Goal: Task Accomplishment & Management: Manage account settings

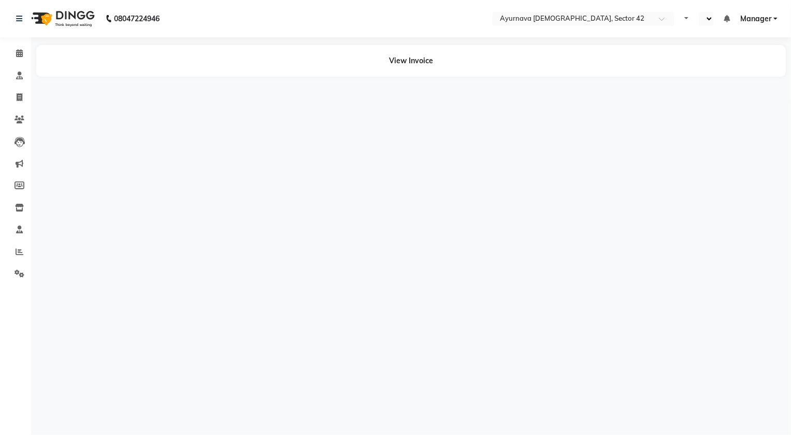
select select "en"
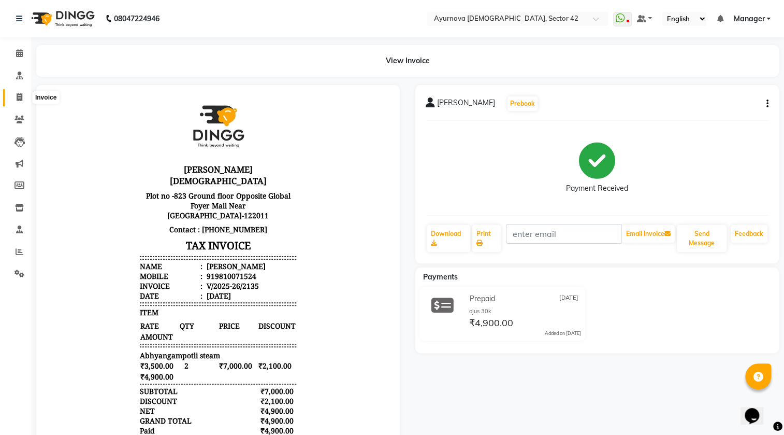
click at [19, 96] on icon at bounding box center [20, 97] width 6 height 8
select select "service"
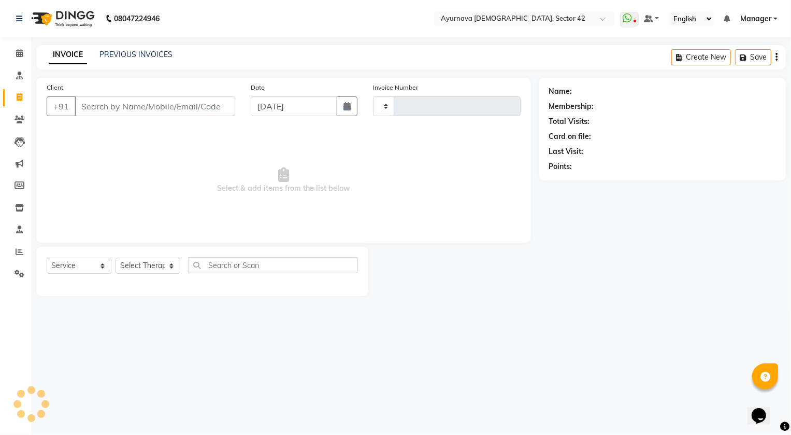
type input "2136"
select select "5575"
click at [162, 56] on link "PREVIOUS INVOICES" at bounding box center [135, 54] width 73 height 9
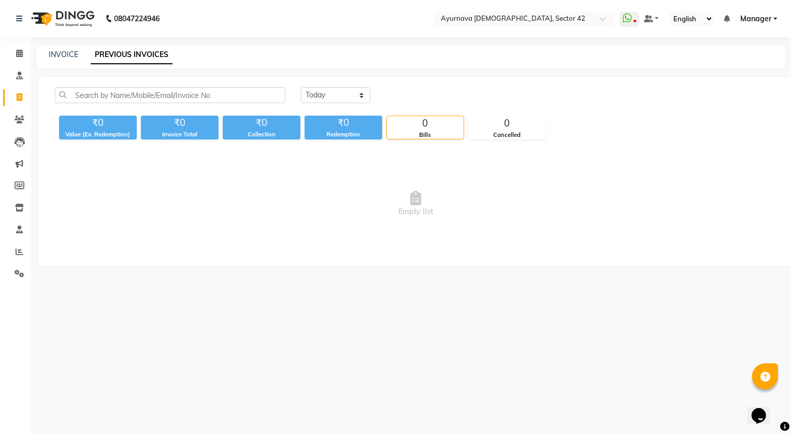
click at [128, 59] on link "PREVIOUS INVOICES" at bounding box center [132, 55] width 82 height 19
click at [329, 90] on select "[DATE] [DATE] Custom Range" at bounding box center [335, 95] width 69 height 16
select select "[DATE]"
click at [301, 87] on select "[DATE] [DATE] Custom Range" at bounding box center [335, 95] width 69 height 16
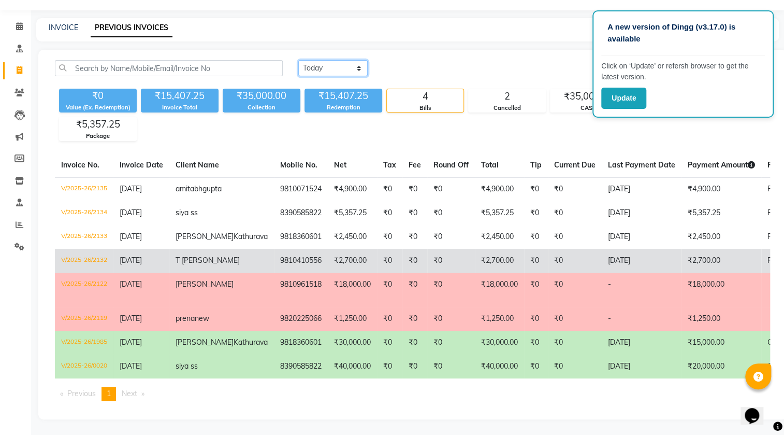
scroll to position [18, 0]
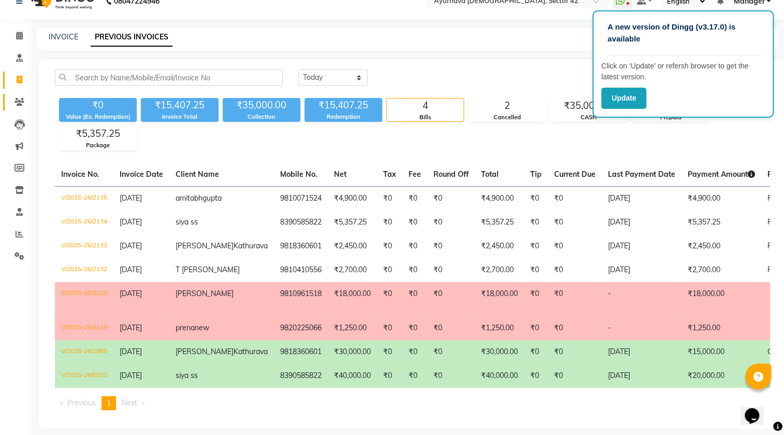
drag, startPoint x: 26, startPoint y: 109, endPoint x: 9, endPoint y: 94, distance: 22.8
click at [26, 108] on link "Clients" at bounding box center [15, 102] width 25 height 17
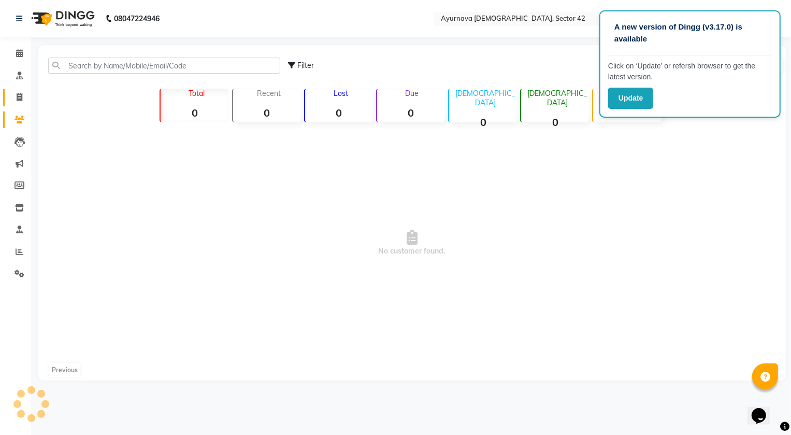
click at [9, 94] on link "Invoice" at bounding box center [15, 97] width 25 height 17
select select "service"
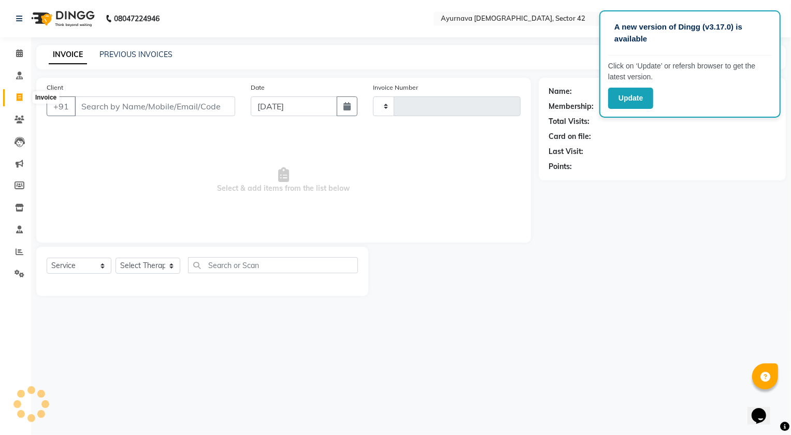
click at [19, 92] on span at bounding box center [19, 98] width 18 height 12
select select "service"
select select "5575"
type input "2136"
click at [107, 105] on input "Client" at bounding box center [155, 106] width 161 height 20
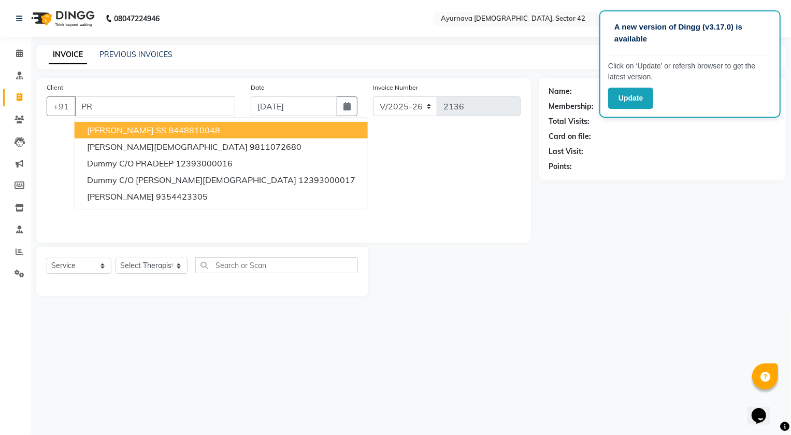
type input "P"
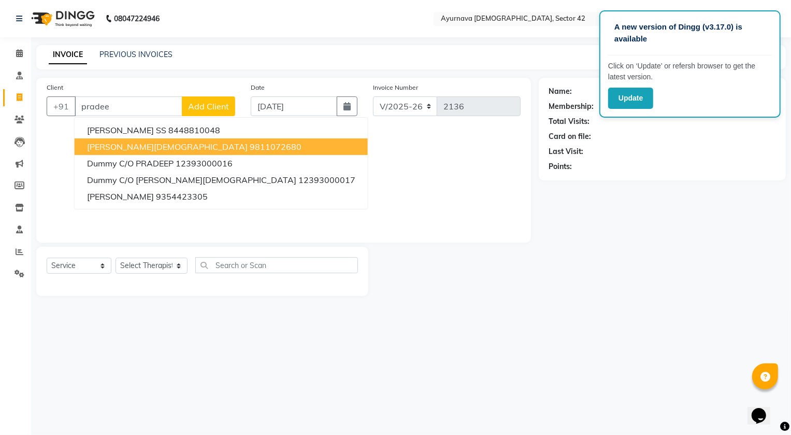
click at [137, 144] on span "[PERSON_NAME][DEMOGRAPHIC_DATA]" at bounding box center [167, 146] width 161 height 10
type input "9811072680"
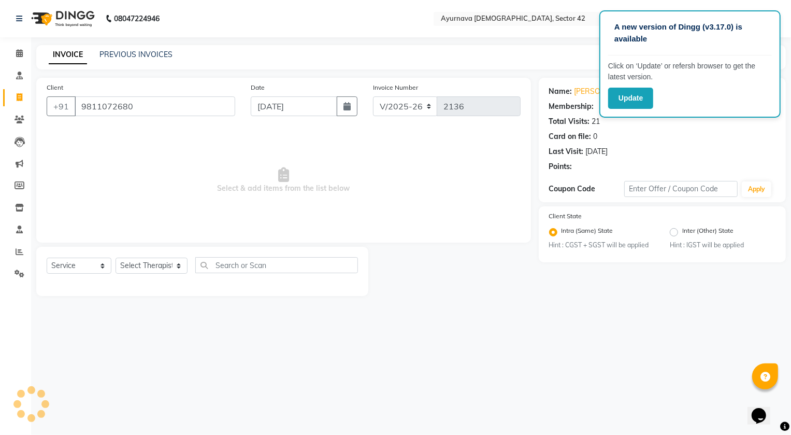
select select "1: Object"
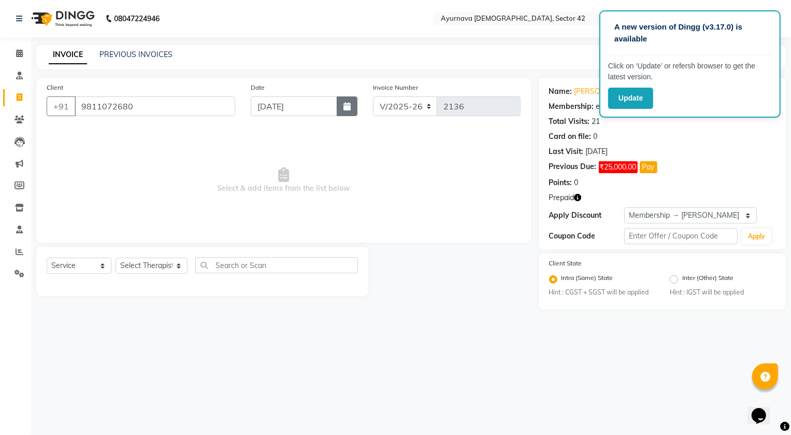
click at [339, 104] on button "button" at bounding box center [347, 106] width 21 height 20
select select "9"
select select "2025"
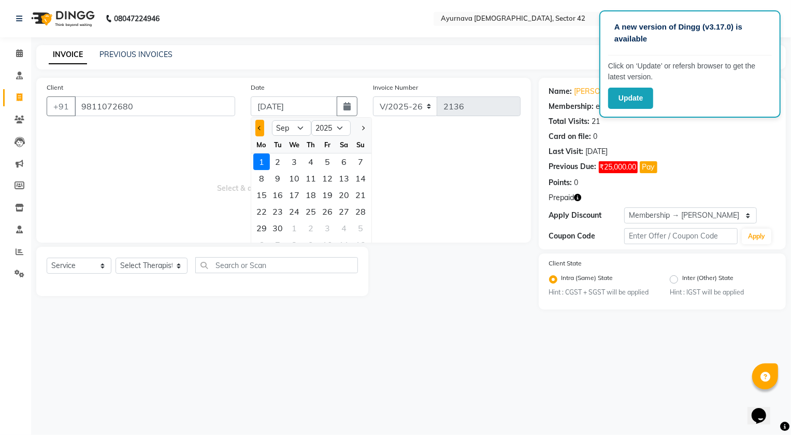
click at [261, 129] on button "Previous month" at bounding box center [259, 128] width 9 height 17
select select "8"
click at [360, 228] on div "31" at bounding box center [361, 228] width 17 height 17
type input "[DATE]"
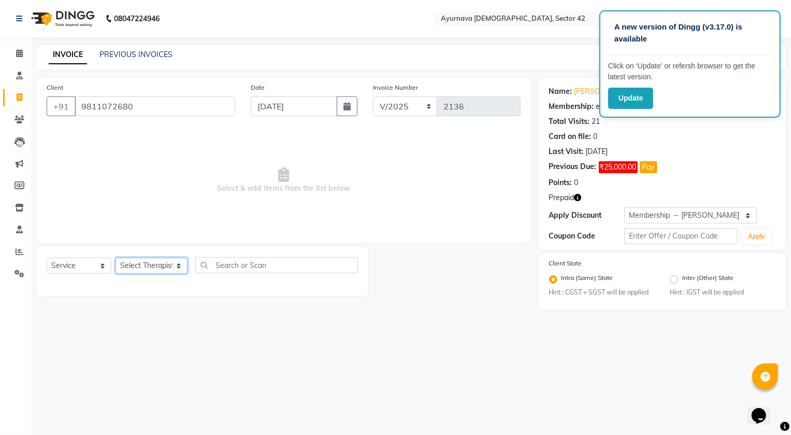
click at [147, 259] on select "Select Therapist [PERSON_NAME] [PERSON_NAME] [PERSON_NAME] [PERSON_NAME] [PERSO…" at bounding box center [152, 265] width 72 height 16
select select "47974"
click at [116, 257] on select "Select Therapist [PERSON_NAME] [PERSON_NAME] [PERSON_NAME] [PERSON_NAME] [PERSO…" at bounding box center [152, 265] width 72 height 16
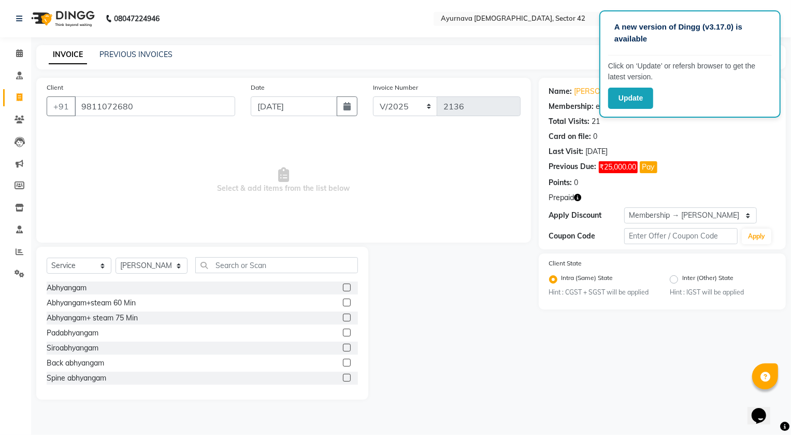
click at [343, 316] on label at bounding box center [347, 317] width 8 height 8
click at [343, 316] on input "checkbox" at bounding box center [346, 317] width 7 height 7
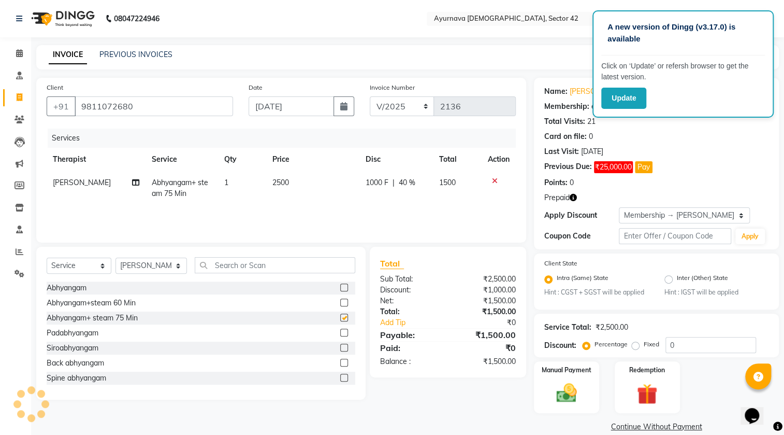
checkbox input "false"
click at [240, 263] on input "text" at bounding box center [275, 265] width 161 height 16
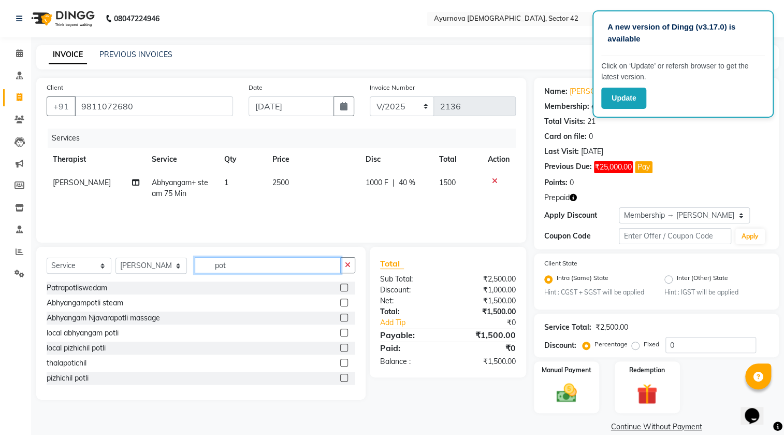
type input "pot"
click at [340, 300] on label at bounding box center [344, 302] width 8 height 8
click at [340, 300] on input "checkbox" at bounding box center [343, 302] width 7 height 7
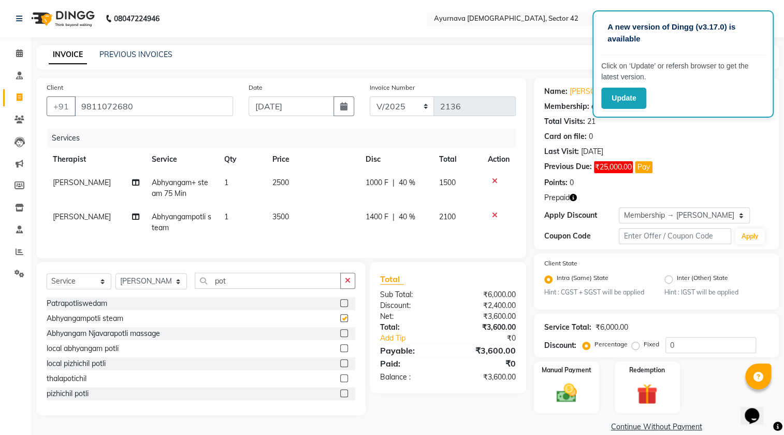
checkbox input "false"
click at [690, 348] on input "0" at bounding box center [711, 345] width 91 height 16
type input "40"
click at [650, 309] on div "Client State Intra (Same) State Hint : CGST + SGST will be applied Inter (Other…" at bounding box center [656, 281] width 245 height 56
click at [642, 162] on button "Pay" at bounding box center [644, 167] width 18 height 12
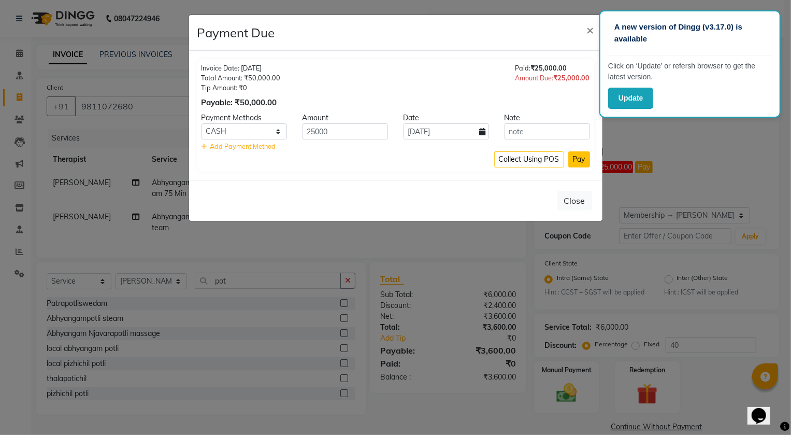
click at [574, 163] on button "Pay" at bounding box center [579, 159] width 22 height 16
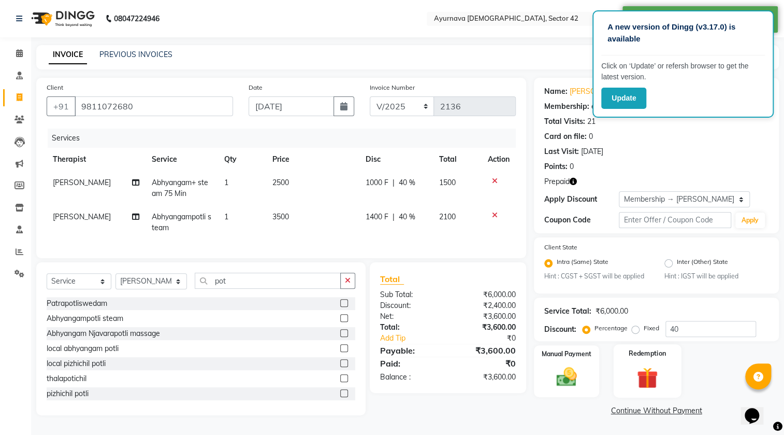
click at [643, 365] on img at bounding box center [647, 378] width 35 height 26
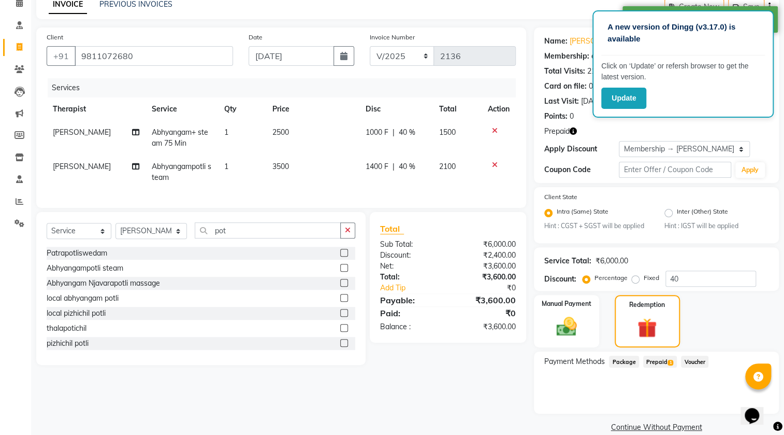
click at [649, 359] on span "Prepaid 1" at bounding box center [660, 361] width 34 height 12
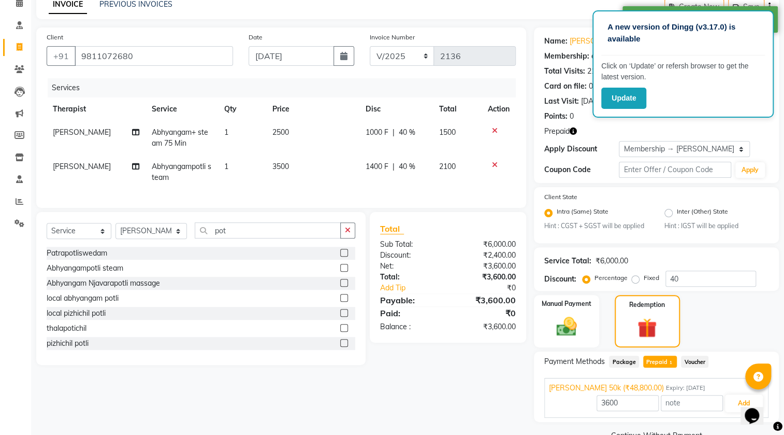
scroll to position [74, 0]
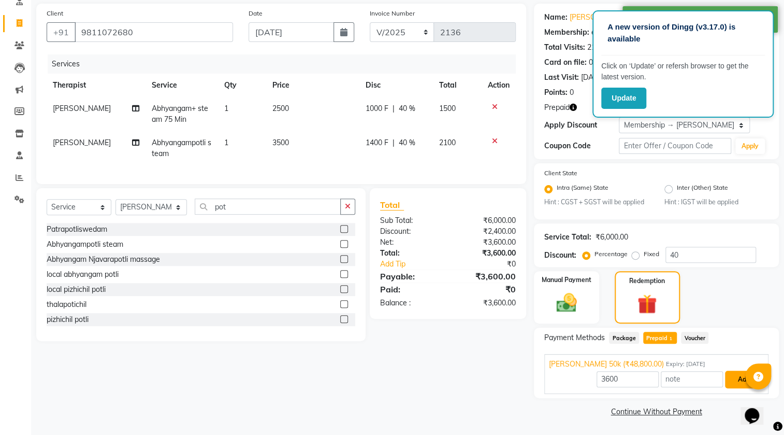
click at [735, 379] on button "Add" at bounding box center [744, 379] width 38 height 18
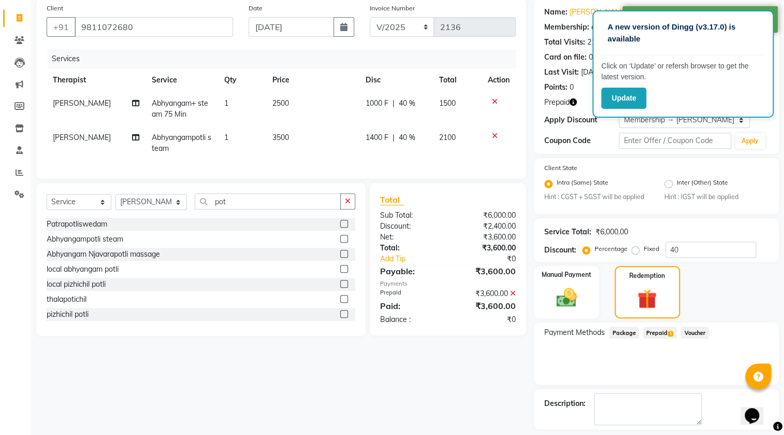
scroll to position [124, 0]
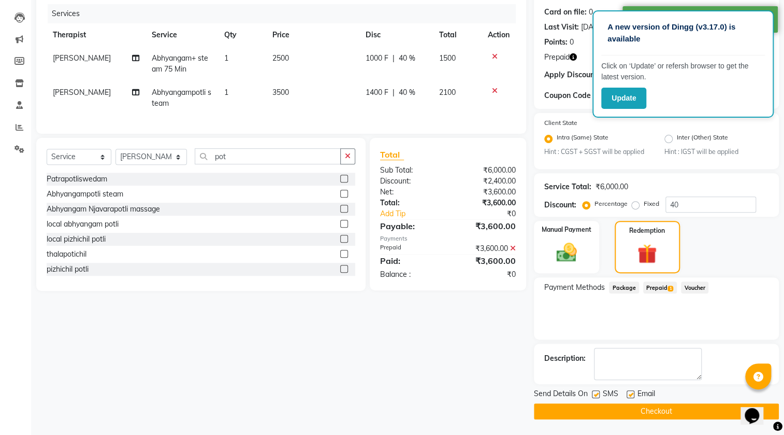
click at [626, 413] on button "Checkout" at bounding box center [656, 411] width 245 height 16
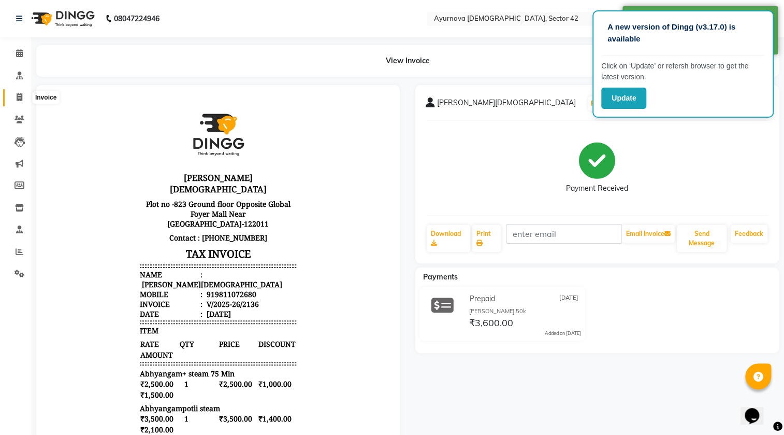
click at [17, 97] on icon at bounding box center [20, 97] width 6 height 8
select select "service"
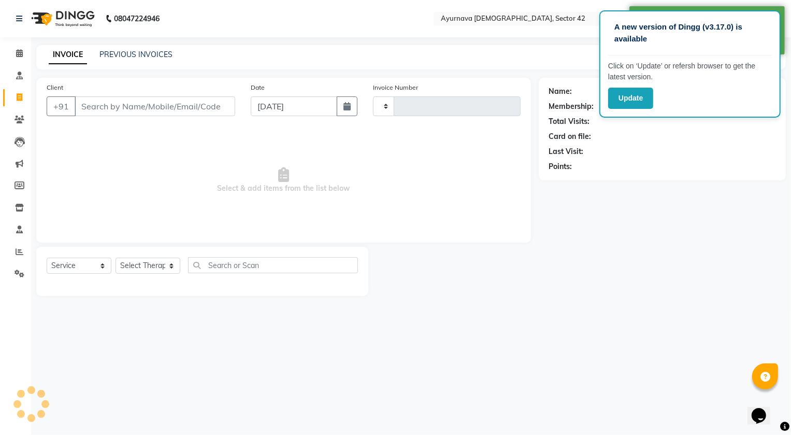
type input "2137"
select select "5575"
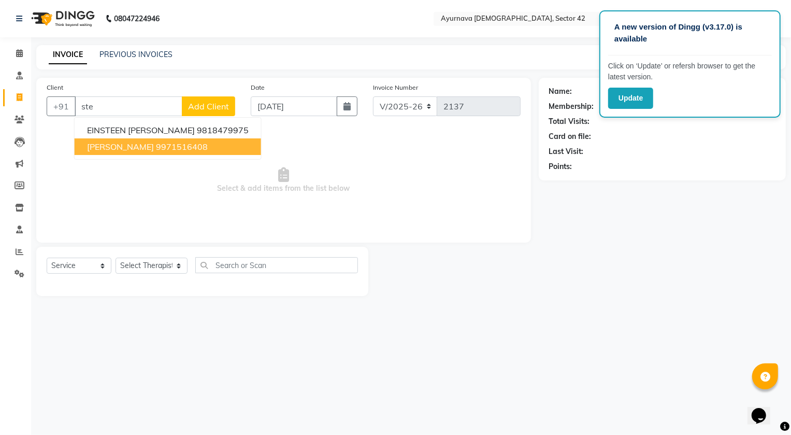
click at [174, 148] on ngb-highlight "9971516408" at bounding box center [182, 146] width 52 height 10
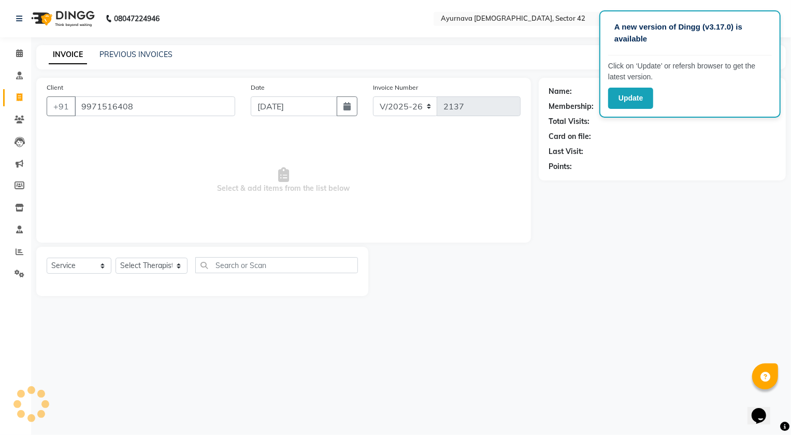
type input "9971516408"
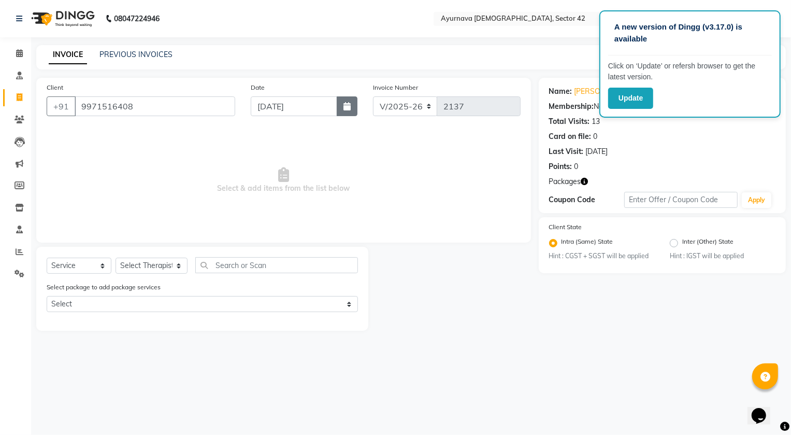
click at [355, 100] on button "button" at bounding box center [347, 106] width 21 height 20
select select "9"
select select "2025"
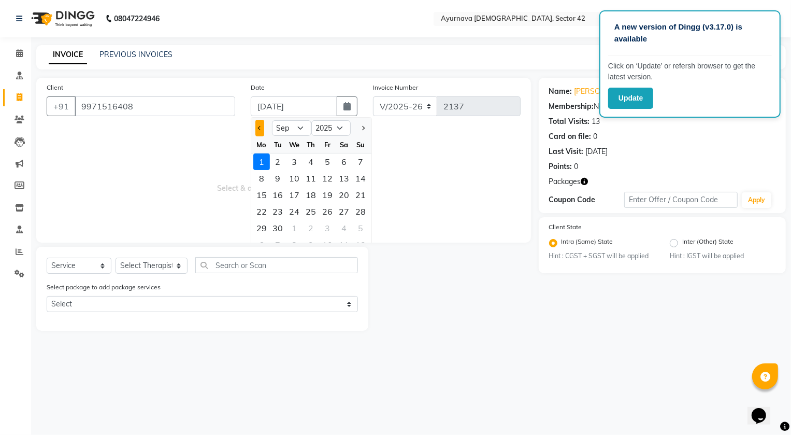
click at [259, 128] on span "Previous month" at bounding box center [259, 128] width 4 height 4
select select "8"
click at [363, 227] on div "31" at bounding box center [361, 228] width 17 height 17
type input "[DATE]"
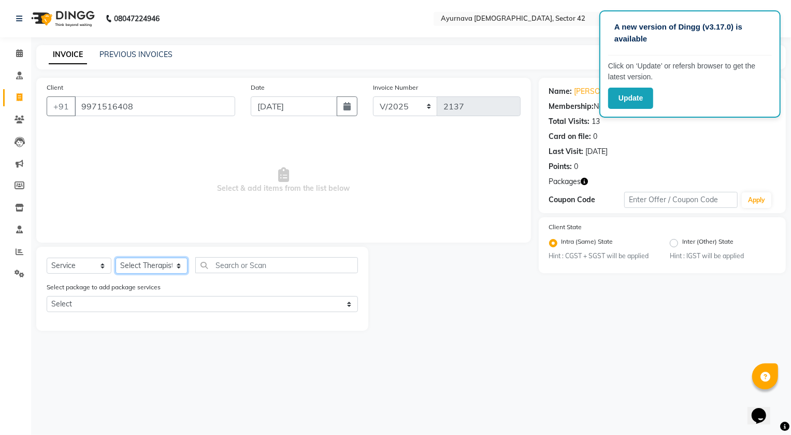
drag, startPoint x: 157, startPoint y: 264, endPoint x: 154, endPoint y: 259, distance: 5.6
click at [156, 263] on select "Select Therapist [PERSON_NAME] [PERSON_NAME] [PERSON_NAME] [PERSON_NAME] [PERSO…" at bounding box center [152, 265] width 72 height 16
select select "38438"
click at [116, 257] on select "Select Therapist [PERSON_NAME] [PERSON_NAME] [PERSON_NAME] [PERSON_NAME] [PERSO…" at bounding box center [152, 265] width 72 height 16
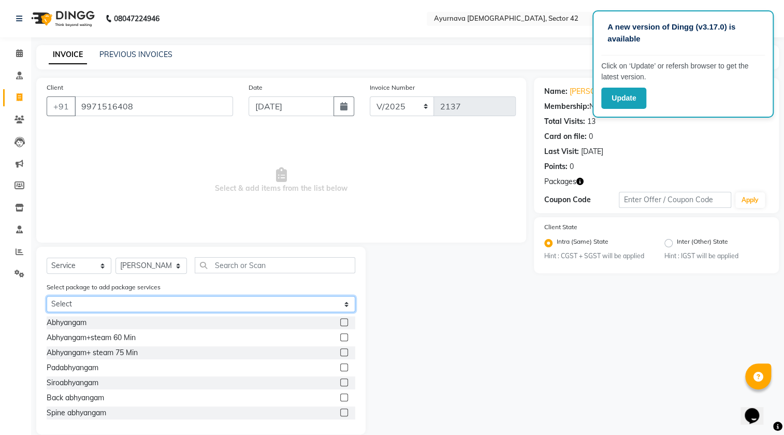
drag, startPoint x: 116, startPoint y: 300, endPoint x: 111, endPoint y: 309, distance: 9.5
click at [116, 300] on select "Select stella" at bounding box center [201, 304] width 309 height 16
select select "1: Object"
click at [47, 296] on select "Select stella" at bounding box center [201, 304] width 309 height 16
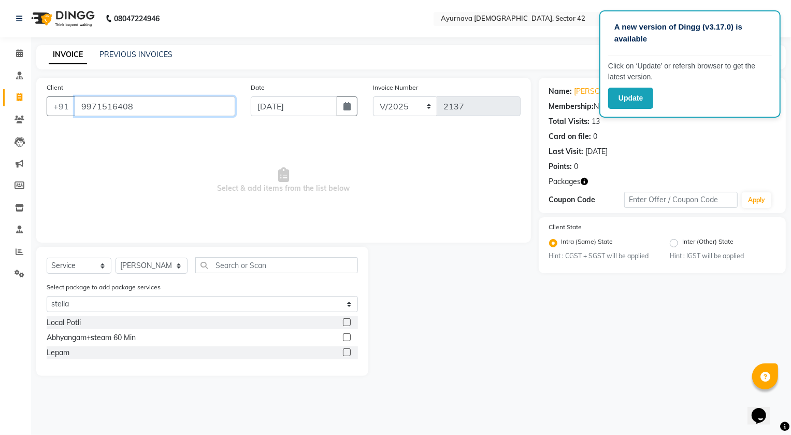
click at [147, 113] on input "9971516408" at bounding box center [155, 106] width 161 height 20
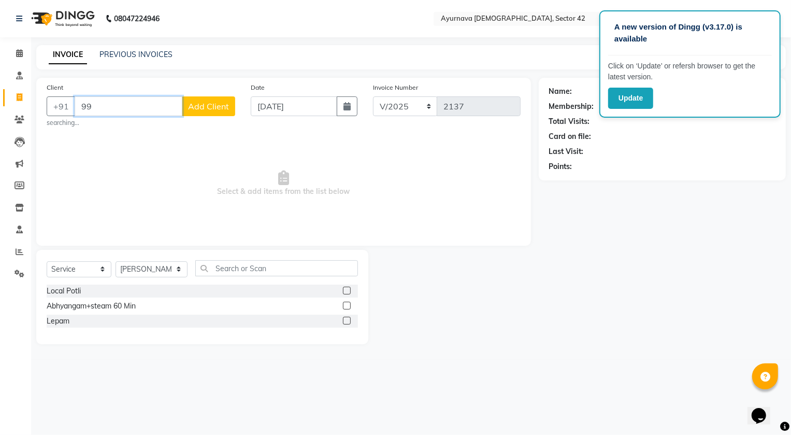
type input "9"
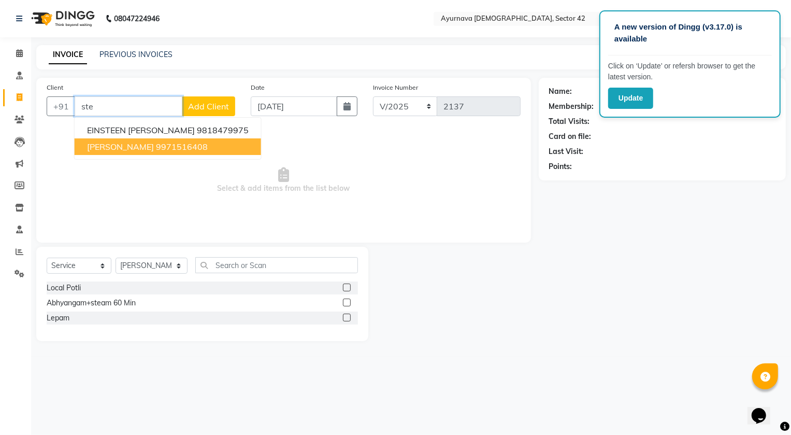
click at [157, 144] on ngb-highlight "9971516408" at bounding box center [182, 146] width 52 height 10
type input "9971516408"
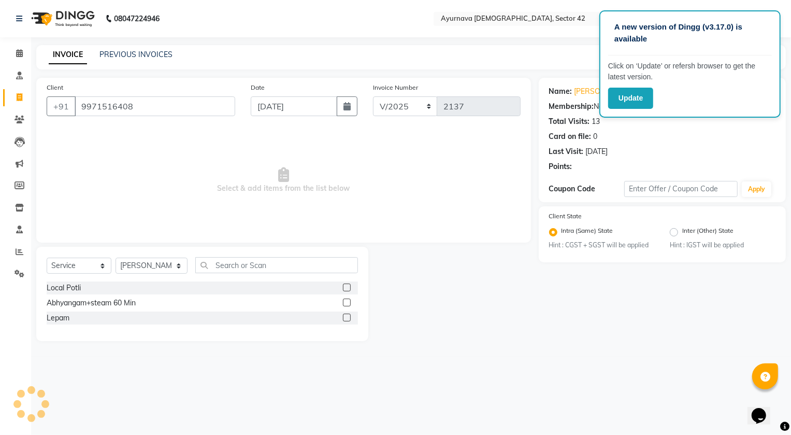
select select
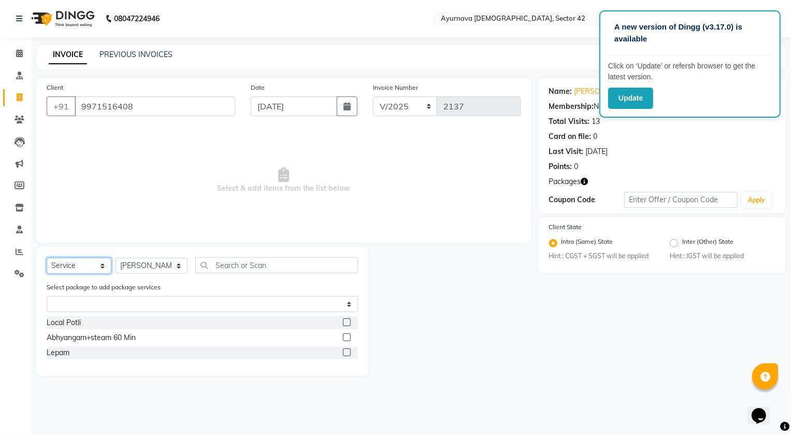
click at [65, 266] on select "Select Service Product Membership Package Voucher Prepaid Gift Card" at bounding box center [79, 265] width 65 height 16
click at [47, 257] on select "Select Service Product Membership Package Voucher Prepaid Gift Card" at bounding box center [79, 265] width 65 height 16
click at [18, 122] on icon at bounding box center [20, 120] width 10 height 8
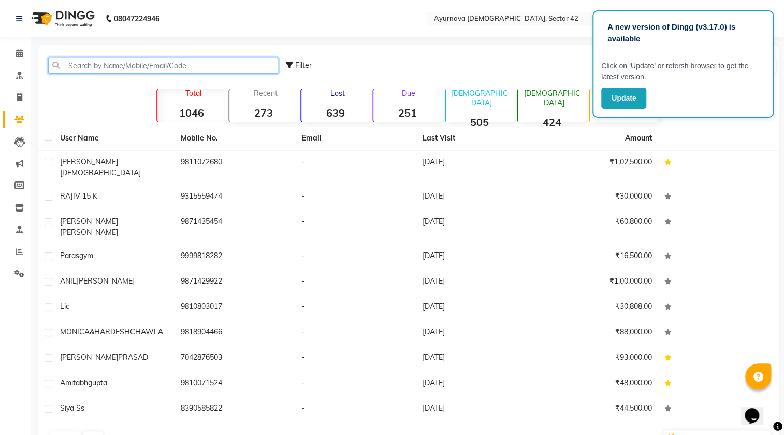
click at [185, 59] on input "text" at bounding box center [163, 65] width 230 height 16
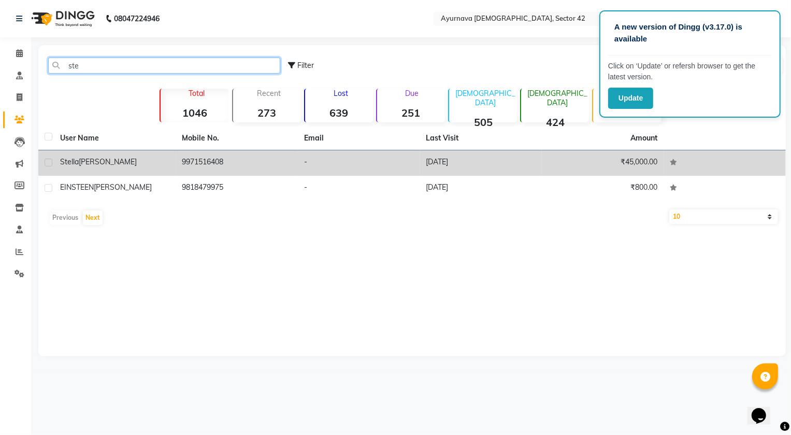
type input "ste"
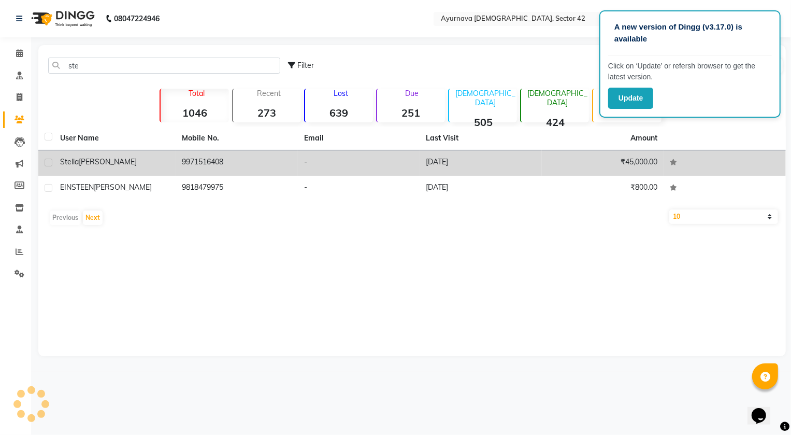
click at [255, 166] on td "9971516408" at bounding box center [237, 162] width 122 height 25
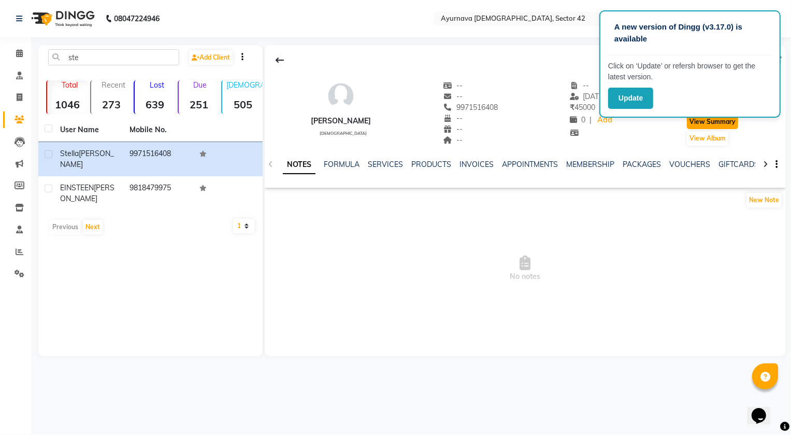
click at [715, 121] on button "View Summary" at bounding box center [712, 121] width 51 height 15
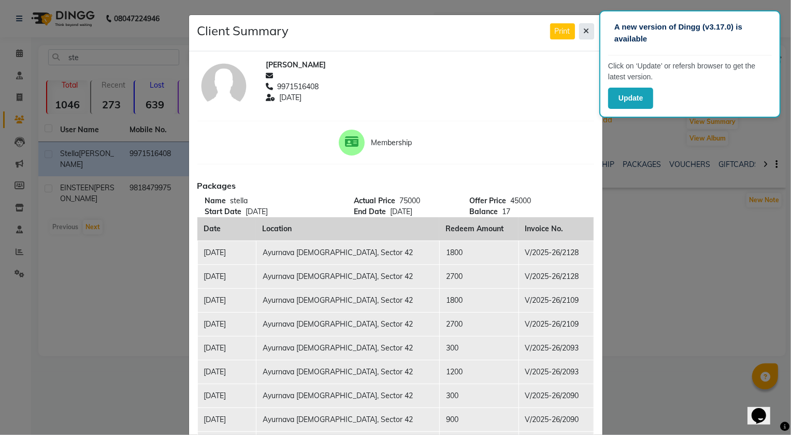
click at [584, 30] on icon at bounding box center [587, 30] width 6 height 7
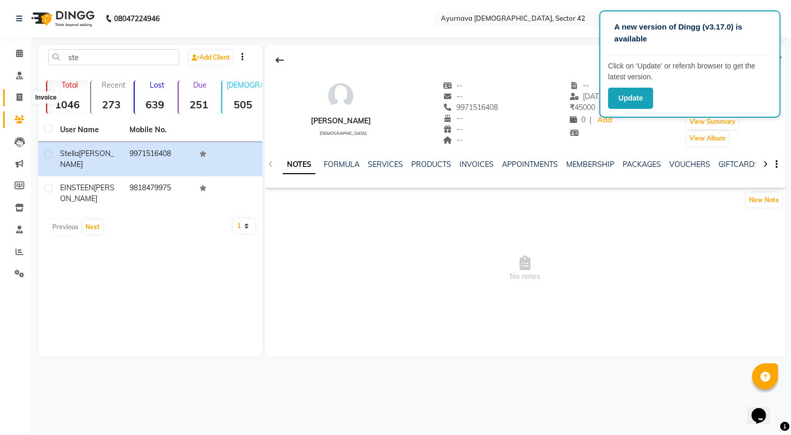
click at [17, 94] on icon at bounding box center [20, 97] width 6 height 8
select select "service"
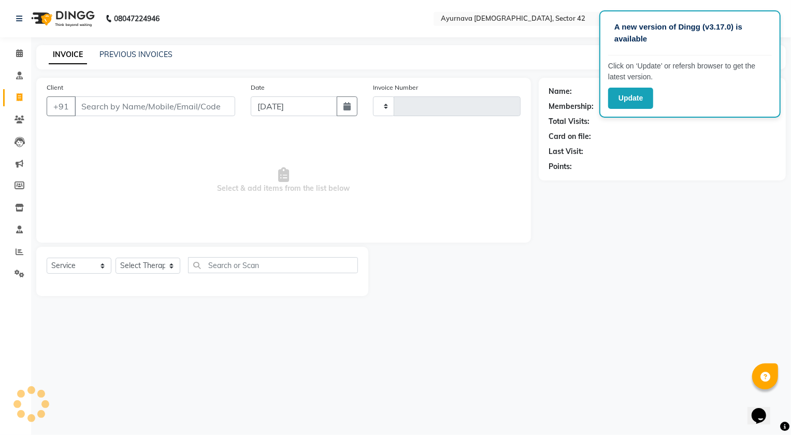
type input "2137"
select select "5575"
click at [104, 105] on input "Client" at bounding box center [155, 106] width 161 height 20
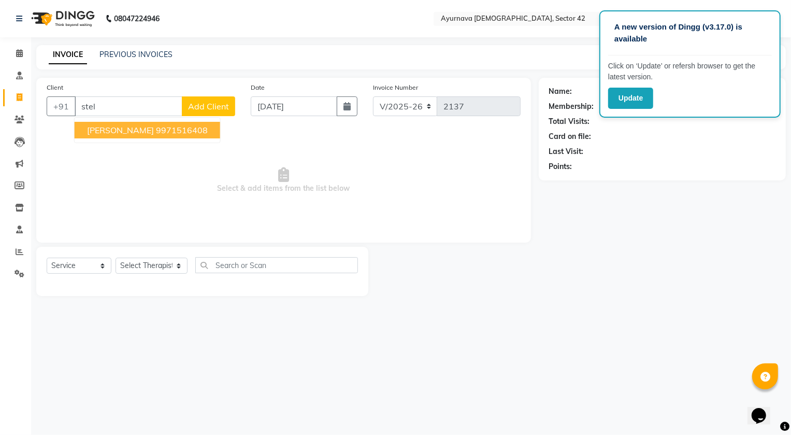
click at [116, 132] on span "stella george" at bounding box center [120, 130] width 67 height 10
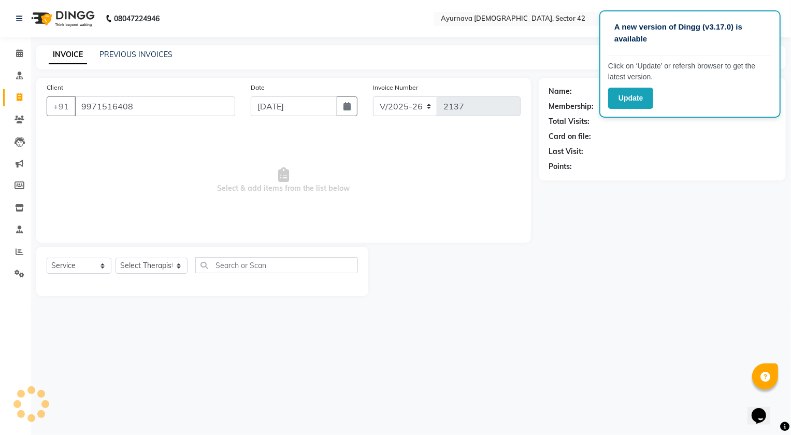
type input "9971516408"
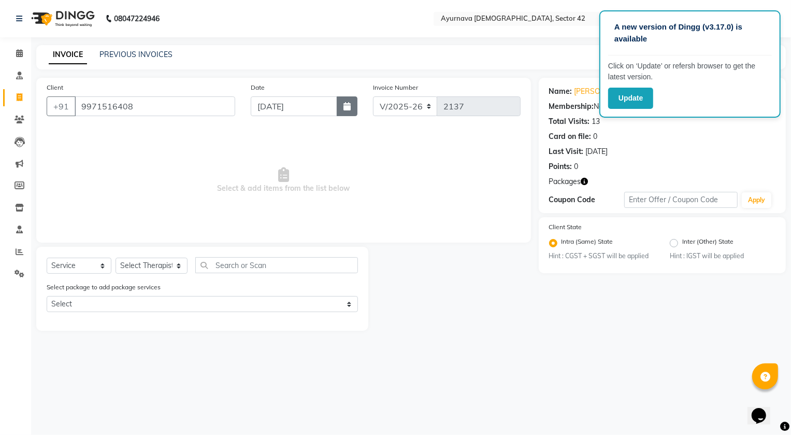
click at [347, 106] on icon "button" at bounding box center [346, 106] width 7 height 8
select select "9"
select select "2025"
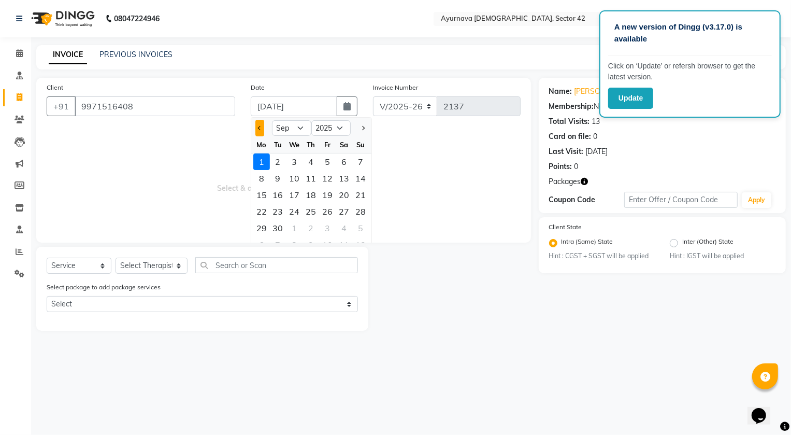
click at [258, 127] on span "Previous month" at bounding box center [259, 128] width 4 height 4
select select "8"
click at [357, 227] on div "31" at bounding box center [361, 228] width 17 height 17
type input "[DATE]"
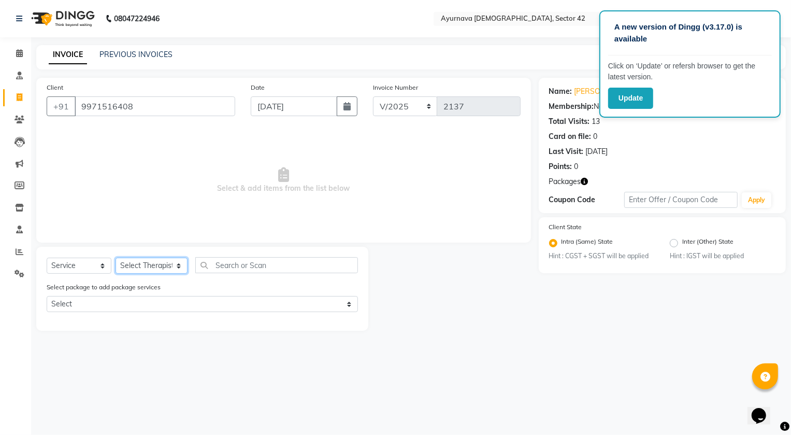
click at [140, 263] on select "Select Therapist [PERSON_NAME] [PERSON_NAME] [PERSON_NAME] [PERSON_NAME] [PERSO…" at bounding box center [152, 265] width 72 height 16
select select "86281"
click at [116, 257] on select "Select Therapist [PERSON_NAME] [PERSON_NAME] [PERSON_NAME] [PERSON_NAME] [PERSO…" at bounding box center [152, 265] width 72 height 16
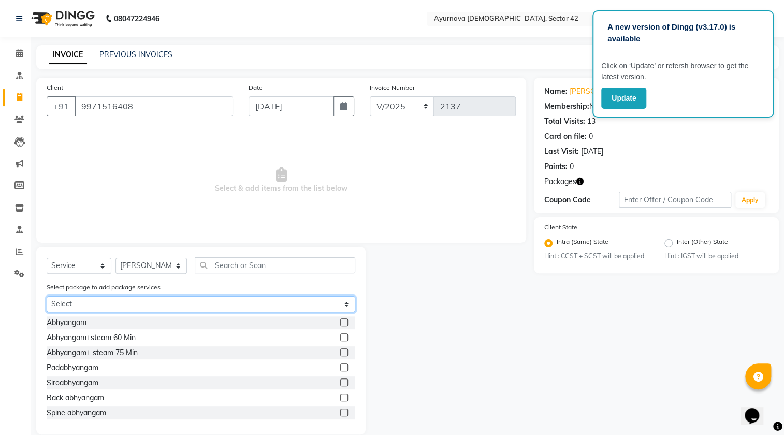
click at [142, 300] on select "Select stella" at bounding box center [201, 304] width 309 height 16
select select "1: Object"
click at [47, 296] on select "Select stella" at bounding box center [201, 304] width 309 height 16
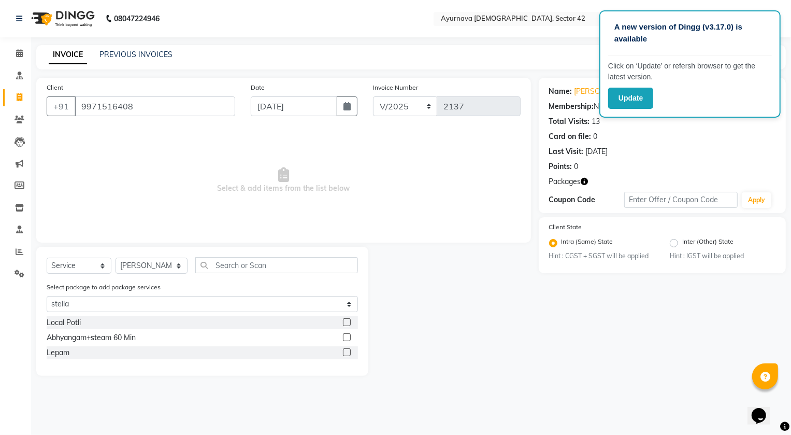
click at [349, 339] on label at bounding box center [347, 337] width 8 height 8
click at [349, 339] on input "checkbox" at bounding box center [346, 337] width 7 height 7
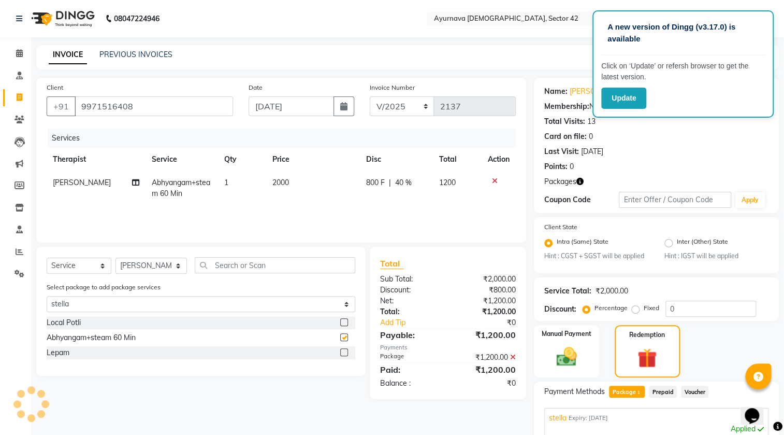
checkbox input "false"
click at [344, 319] on label at bounding box center [344, 322] width 8 height 8
click at [344, 319] on input "checkbox" at bounding box center [343, 322] width 7 height 7
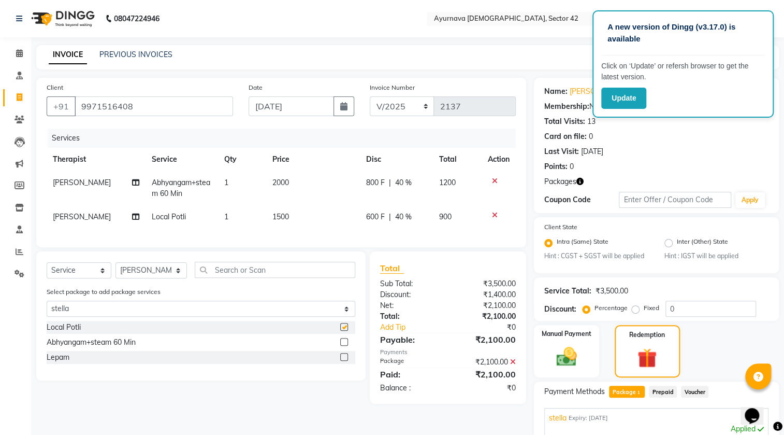
checkbox input "false"
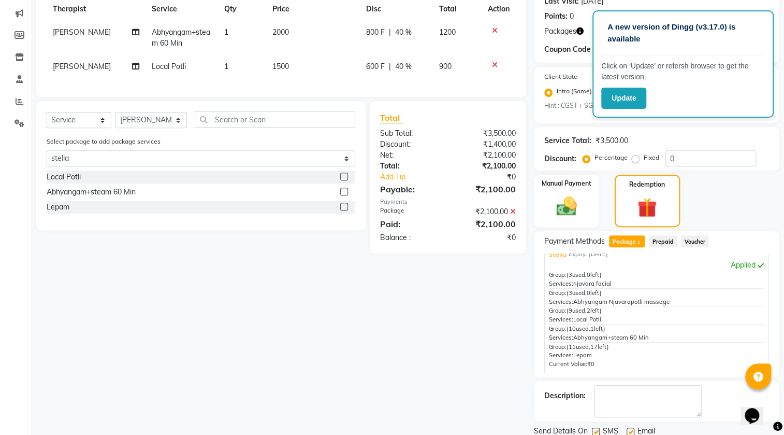
scroll to position [187, 0]
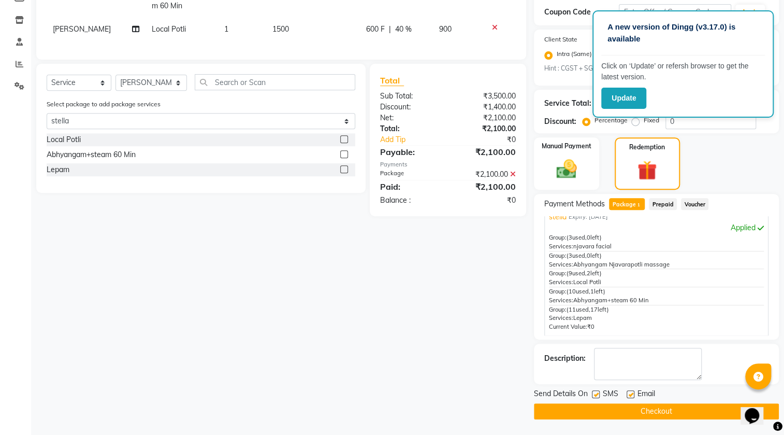
click at [628, 407] on button "Checkout" at bounding box center [656, 411] width 245 height 16
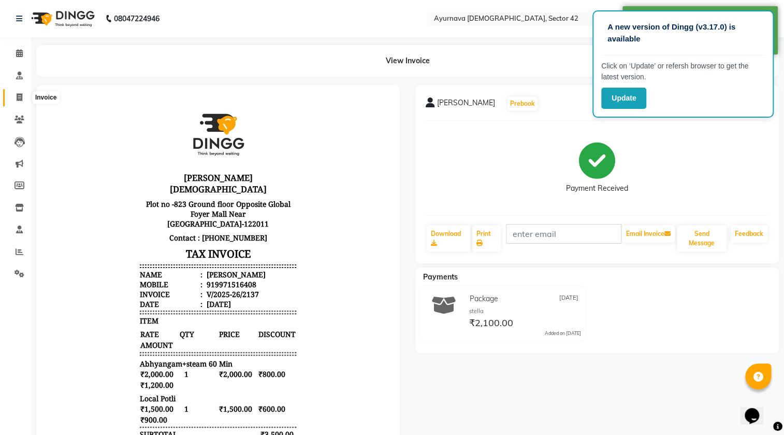
click at [27, 94] on span at bounding box center [19, 98] width 18 height 12
select select "service"
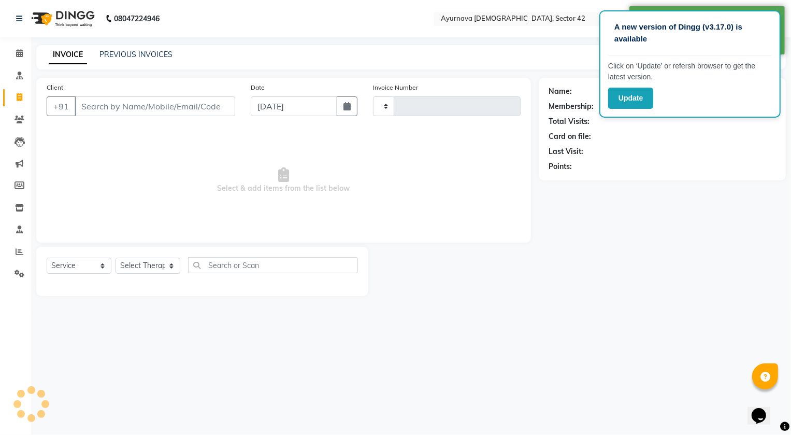
type input "2138"
select select "5575"
click at [111, 104] on input "Client" at bounding box center [155, 106] width 161 height 20
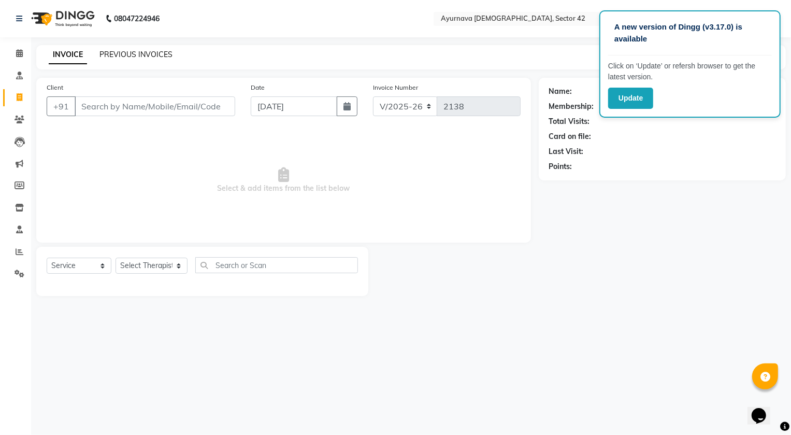
click at [120, 50] on div "PREVIOUS INVOICES" at bounding box center [135, 54] width 73 height 11
click at [123, 53] on link "PREVIOUS INVOICES" at bounding box center [135, 54] width 73 height 9
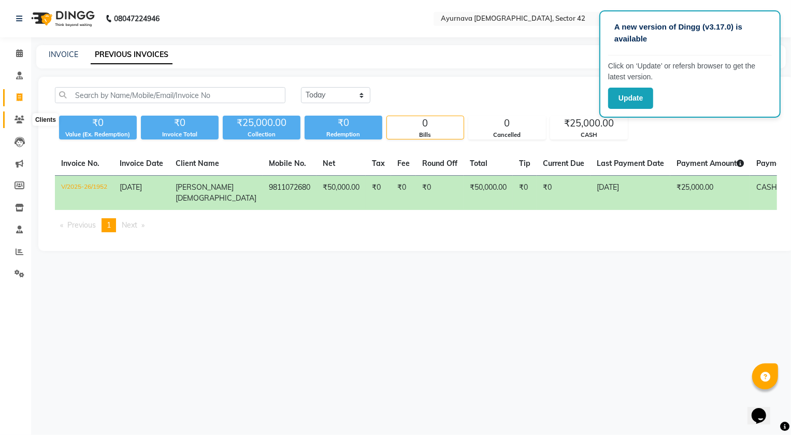
click at [19, 118] on icon at bounding box center [20, 120] width 10 height 8
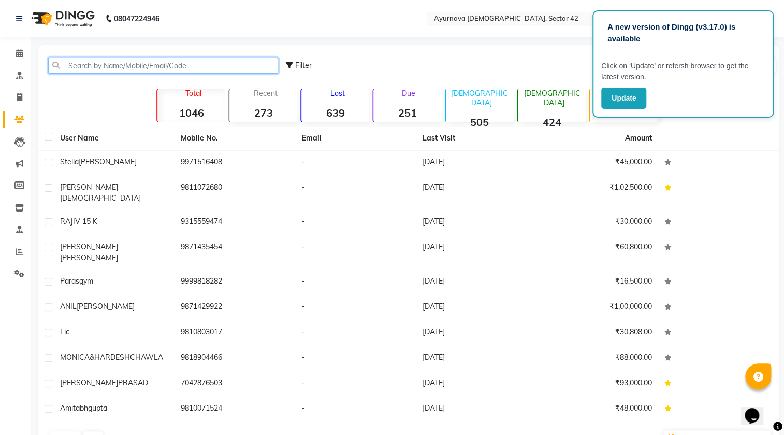
click at [95, 62] on input "text" at bounding box center [163, 65] width 230 height 16
click at [17, 97] on icon at bounding box center [20, 97] width 6 height 8
select select "service"
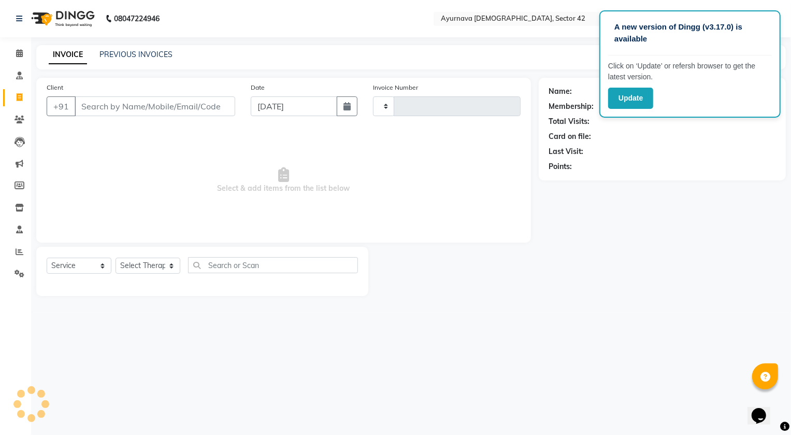
type input "2138"
select select "5575"
click at [140, 52] on link "PREVIOUS INVOICES" at bounding box center [135, 54] width 73 height 9
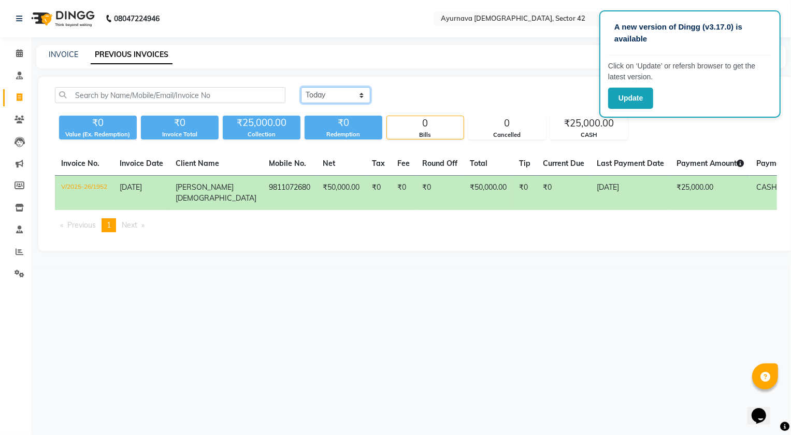
drag, startPoint x: 327, startPoint y: 94, endPoint x: 328, endPoint y: 103, distance: 8.4
click at [327, 94] on select "[DATE] [DATE] Custom Range" at bounding box center [335, 95] width 69 height 16
select select "[DATE]"
click at [301, 87] on select "[DATE] [DATE] Custom Range" at bounding box center [335, 95] width 69 height 16
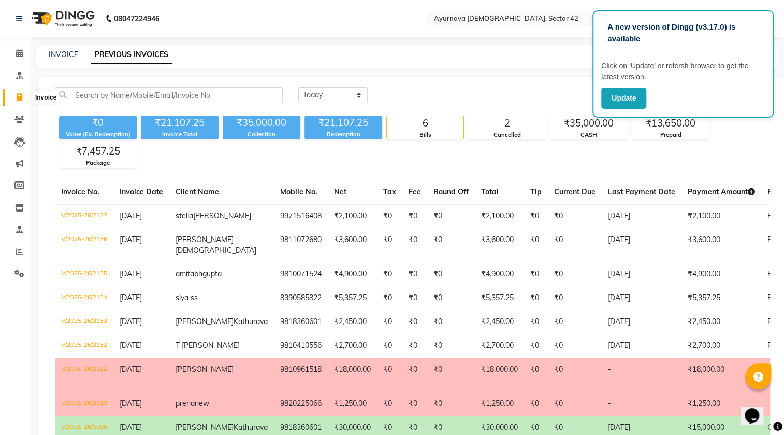
click at [19, 96] on icon at bounding box center [20, 97] width 6 height 8
select select "5575"
select select "service"
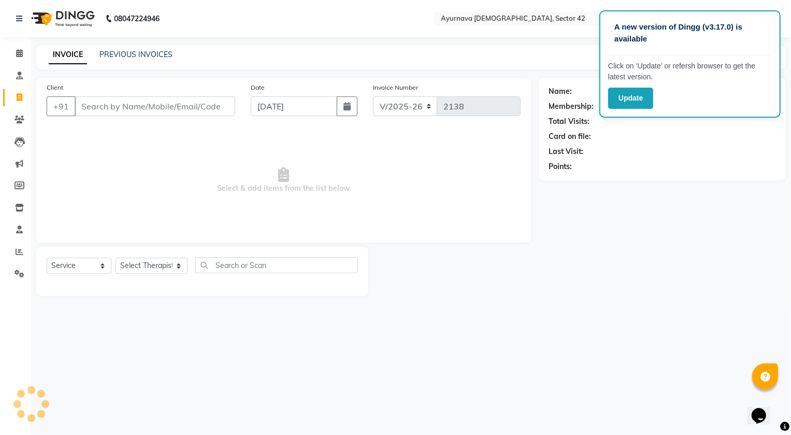
click at [96, 107] on input "Client" at bounding box center [155, 106] width 161 height 20
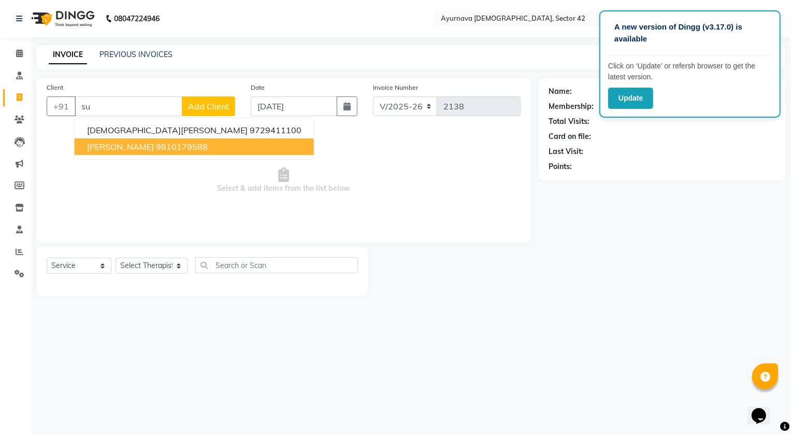
type input "s"
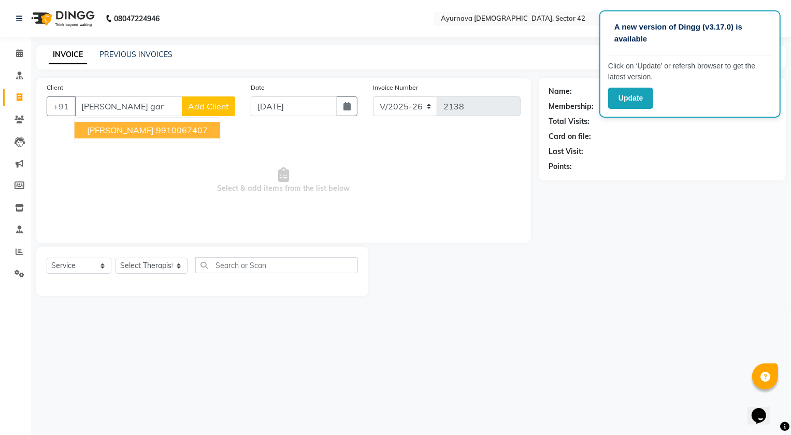
click at [168, 133] on ngb-highlight "9910067407" at bounding box center [182, 130] width 52 height 10
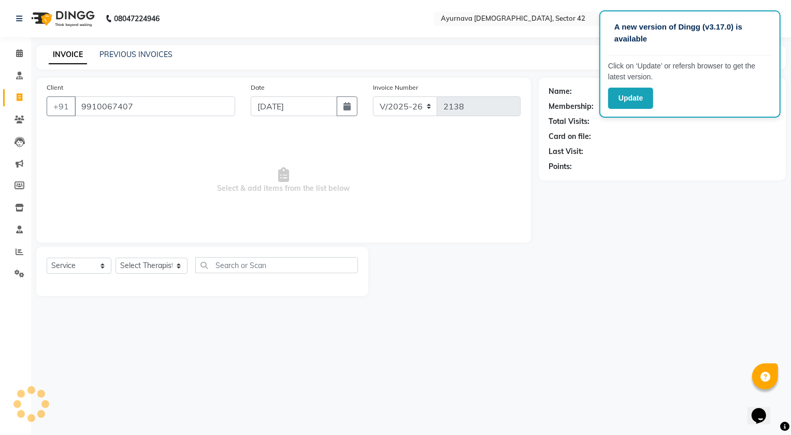
type input "9910067407"
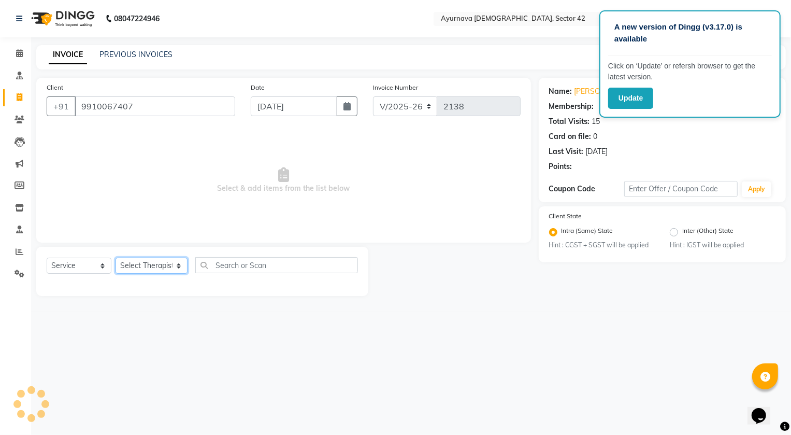
click at [129, 258] on select "Select Therapist [PERSON_NAME] [PERSON_NAME] [PERSON_NAME] [PERSON_NAME] [PERSO…" at bounding box center [152, 265] width 72 height 16
select select "1: Object"
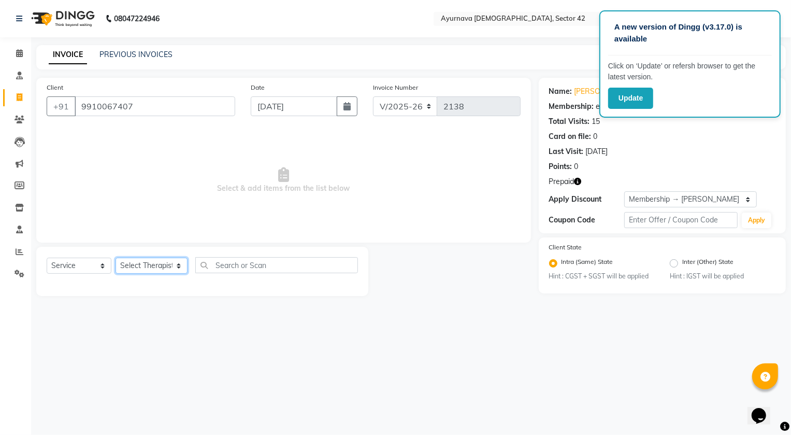
select select "47974"
click at [116, 257] on select "Select Therapist [PERSON_NAME] [PERSON_NAME] [PERSON_NAME] [PERSON_NAME] [PERSO…" at bounding box center [152, 265] width 72 height 16
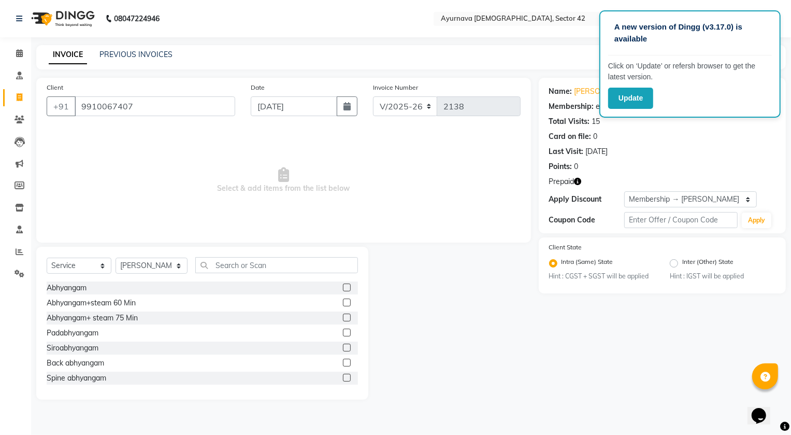
click at [343, 319] on label at bounding box center [347, 317] width 8 height 8
click at [343, 319] on input "checkbox" at bounding box center [346, 317] width 7 height 7
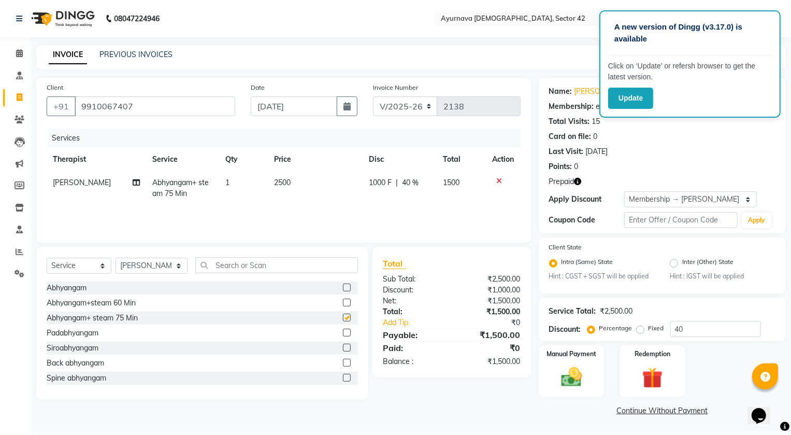
checkbox input "false"
drag, startPoint x: 637, startPoint y: 360, endPoint x: 640, endPoint y: 368, distance: 8.2
click at [639, 364] on div "Redemption" at bounding box center [652, 371] width 68 height 54
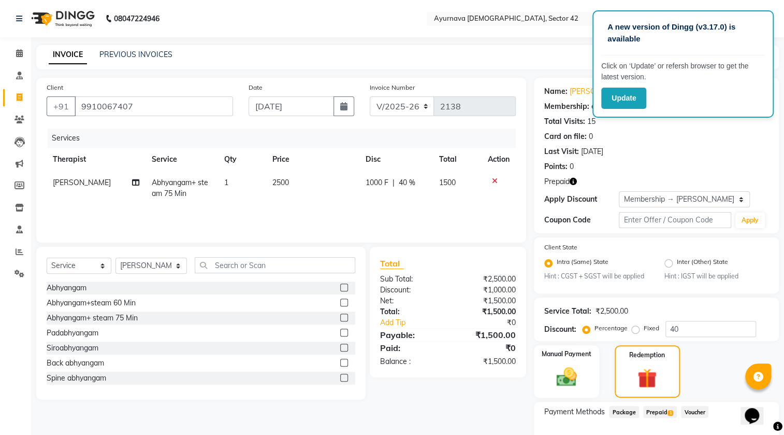
click at [657, 413] on span "Prepaid 1" at bounding box center [660, 412] width 34 height 12
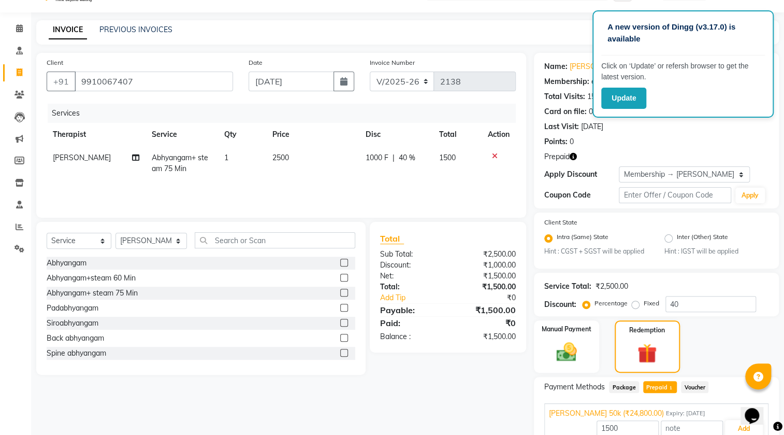
scroll to position [47, 0]
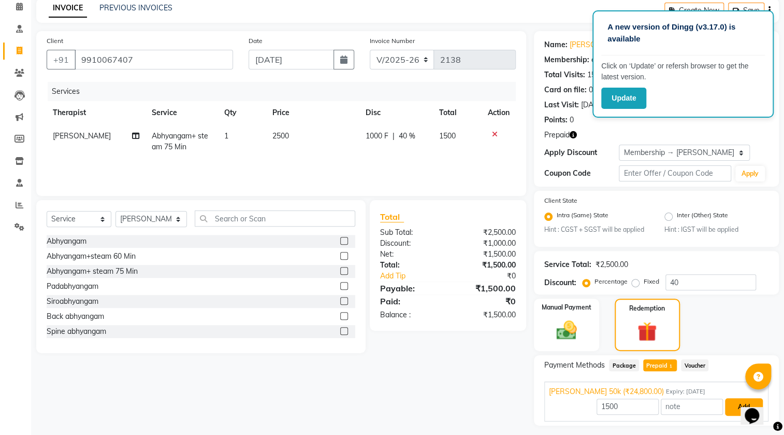
click at [728, 404] on button "Add" at bounding box center [744, 407] width 38 height 18
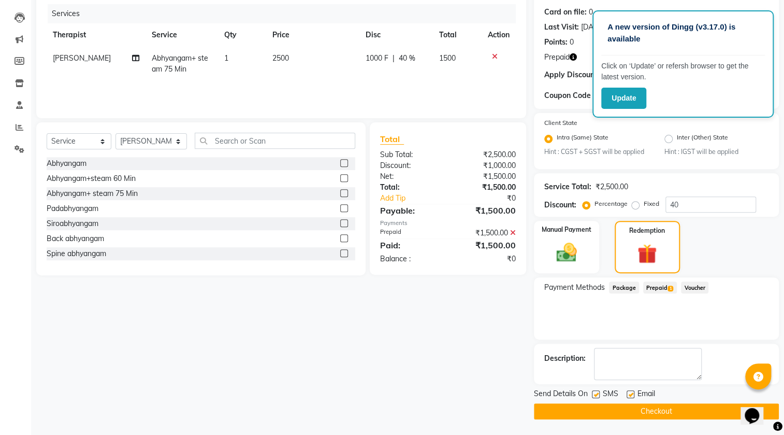
scroll to position [0, 0]
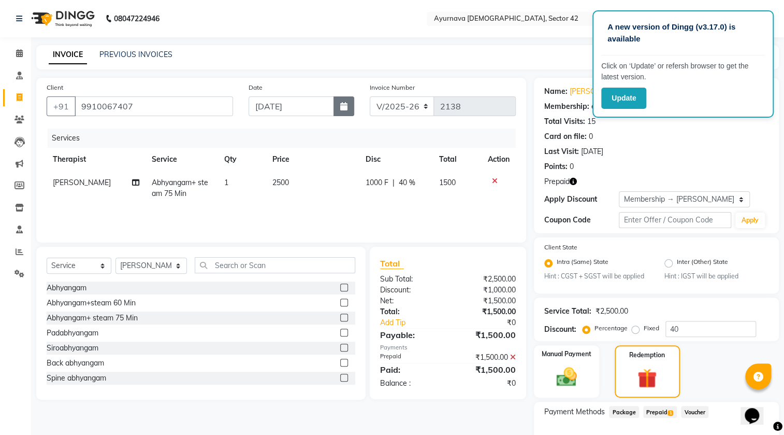
click at [343, 106] on icon "button" at bounding box center [343, 106] width 7 height 8
select select "9"
select select "2025"
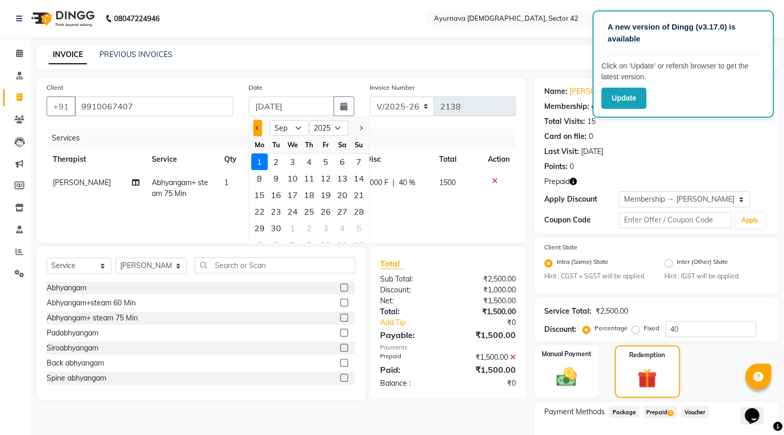
drag, startPoint x: 258, startPoint y: 129, endPoint x: 259, endPoint y: 183, distance: 53.9
click at [258, 130] on button "Previous month" at bounding box center [257, 128] width 9 height 17
select select "8"
click at [358, 227] on div "31" at bounding box center [359, 228] width 17 height 17
type input "[DATE]"
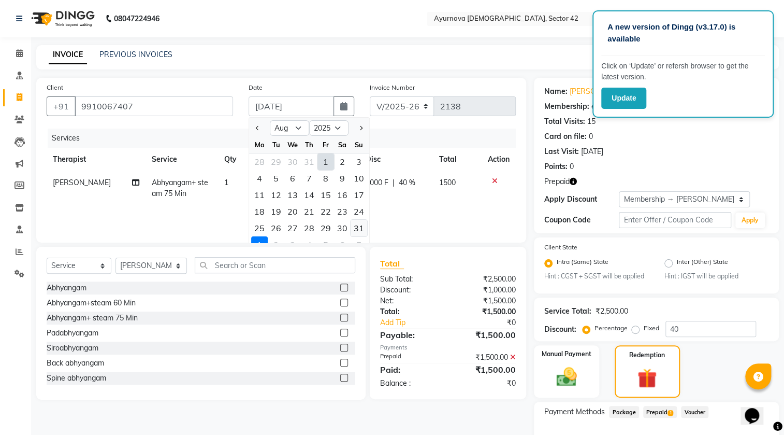
type input "0"
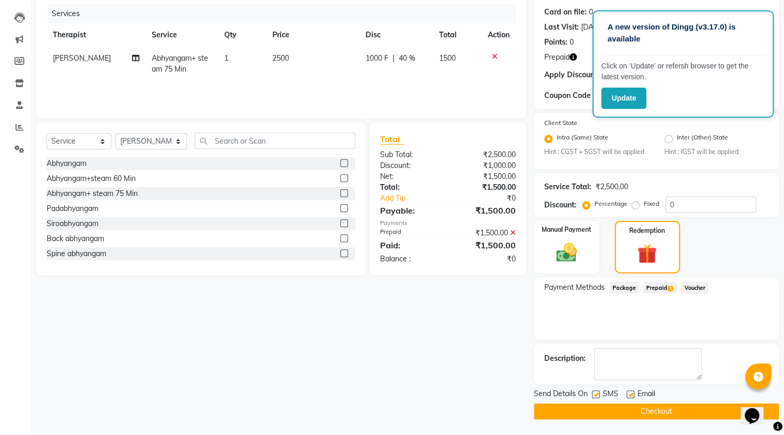
scroll to position [124, 0]
click at [625, 412] on button "Checkout" at bounding box center [656, 411] width 245 height 16
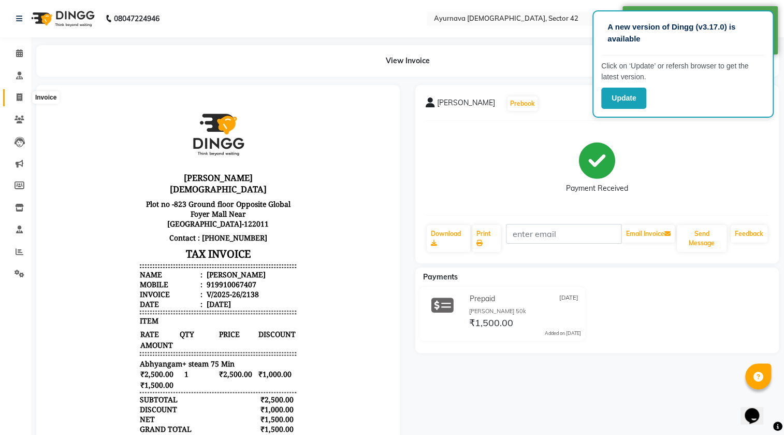
click at [22, 93] on icon at bounding box center [20, 97] width 6 height 8
select select "service"
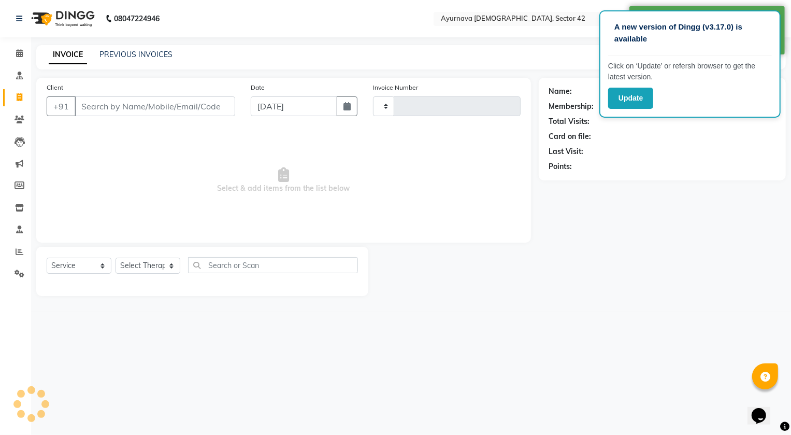
type input "2139"
select select "5575"
click at [91, 104] on input "Client" at bounding box center [155, 106] width 161 height 20
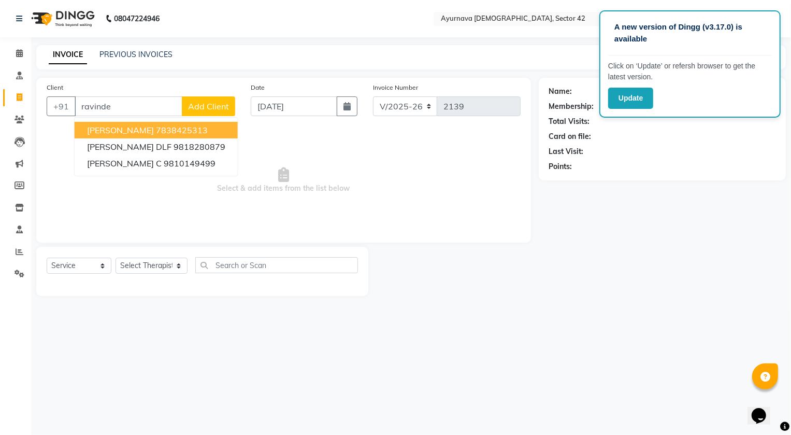
click at [128, 126] on span "[PERSON_NAME]" at bounding box center [120, 130] width 67 height 10
type input "7838425313"
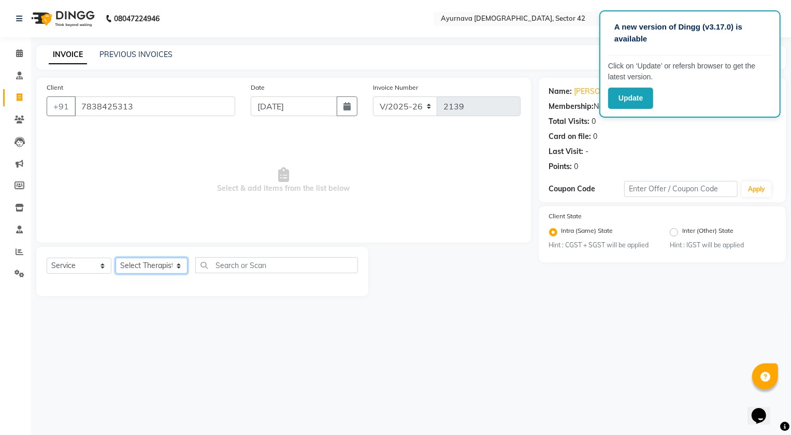
click at [133, 263] on select "Select Therapist [PERSON_NAME] [PERSON_NAME] [PERSON_NAME] [PERSON_NAME] [PERSO…" at bounding box center [152, 265] width 72 height 16
select select "47974"
click at [116, 257] on select "Select Therapist [PERSON_NAME] [PERSON_NAME] [PERSON_NAME] [PERSON_NAME] [PERSO…" at bounding box center [152, 265] width 72 height 16
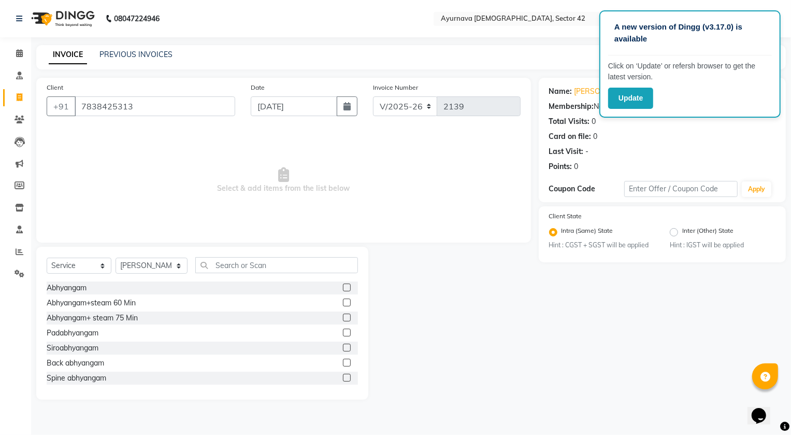
click at [343, 302] on label at bounding box center [347, 302] width 8 height 8
click at [343, 302] on input "checkbox" at bounding box center [346, 302] width 7 height 7
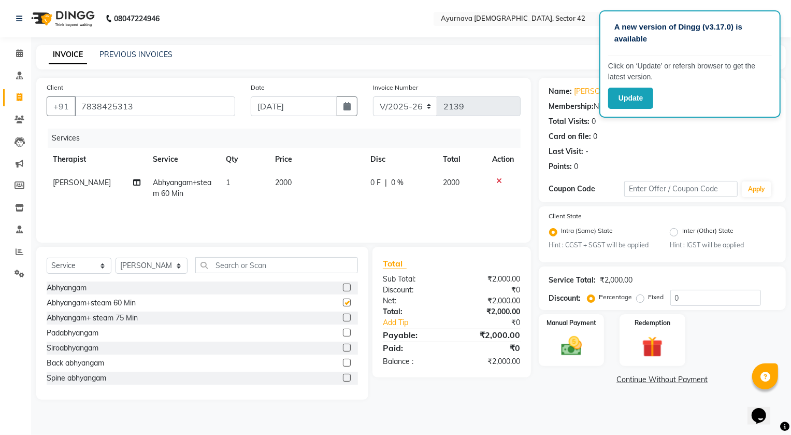
checkbox input "false"
drag, startPoint x: 579, startPoint y: 348, endPoint x: 584, endPoint y: 369, distance: 22.4
click at [579, 348] on img at bounding box center [571, 346] width 35 height 25
click at [725, 379] on span "UPI" at bounding box center [728, 380] width 16 height 12
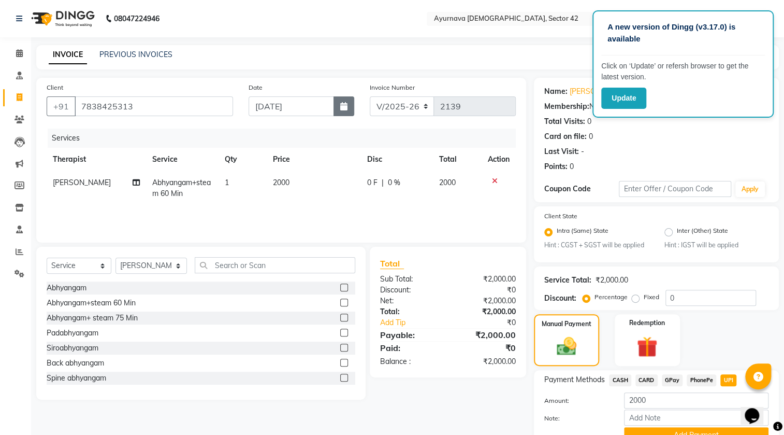
click at [346, 107] on icon "button" at bounding box center [343, 106] width 7 height 8
select select "9"
select select "2025"
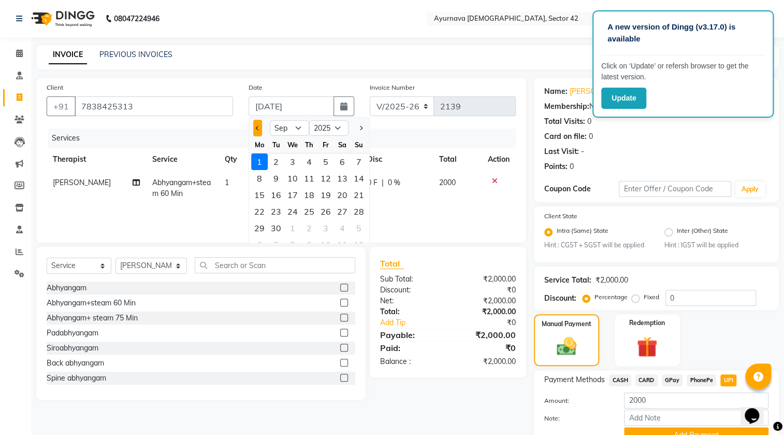
click at [257, 129] on span "Previous month" at bounding box center [258, 128] width 4 height 4
select select "8"
click at [357, 225] on div "31" at bounding box center [359, 228] width 17 height 17
type input "[DATE]"
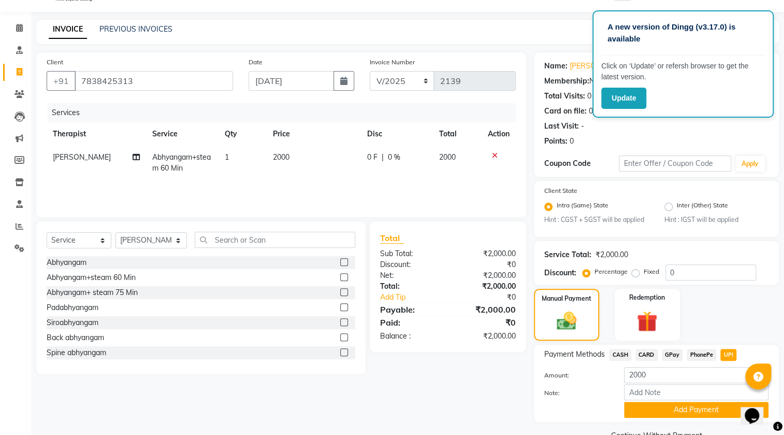
scroll to position [49, 0]
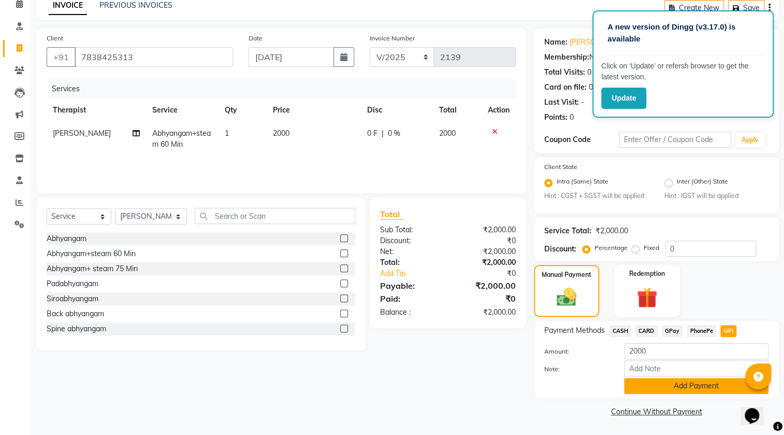
click at [643, 385] on button "Add Payment" at bounding box center [696, 386] width 145 height 16
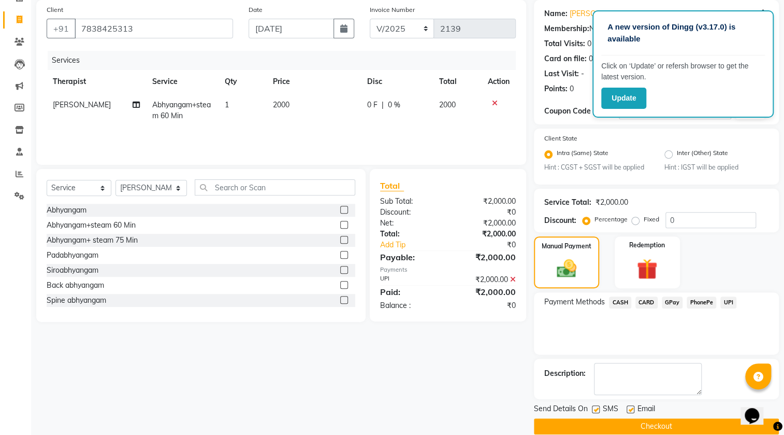
scroll to position [93, 0]
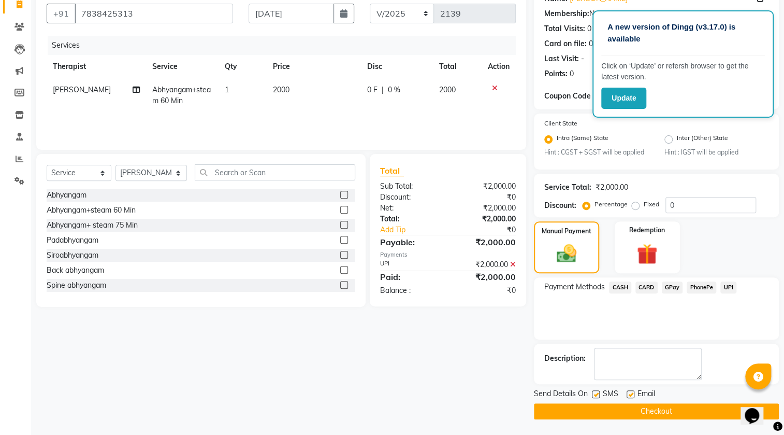
click at [634, 409] on button "Checkout" at bounding box center [656, 411] width 245 height 16
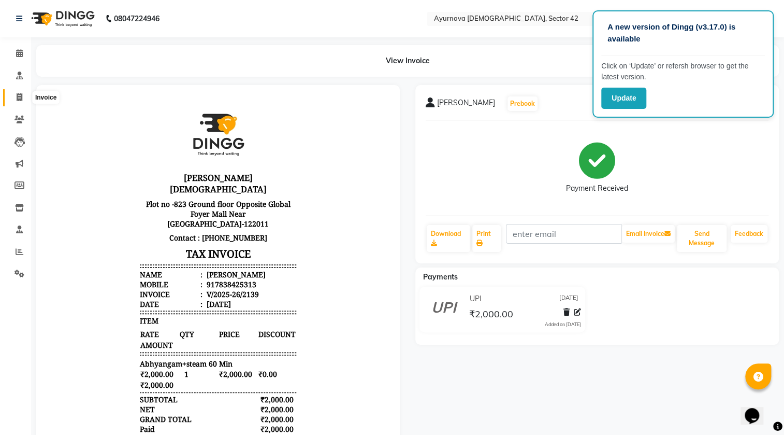
click at [17, 93] on span at bounding box center [19, 98] width 18 height 12
select select "5575"
select select "service"
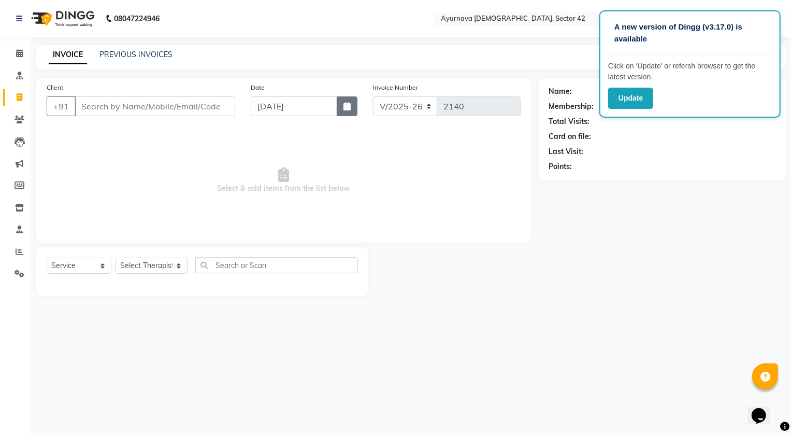
click at [349, 109] on icon "button" at bounding box center [346, 106] width 7 height 8
select select "9"
select select "2025"
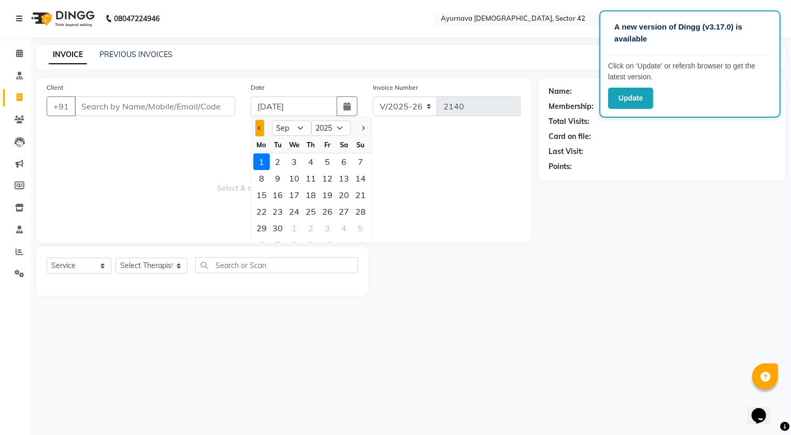
click at [257, 121] on button "Previous month" at bounding box center [259, 128] width 9 height 17
select select "8"
click at [361, 225] on div "31" at bounding box center [361, 228] width 17 height 17
type input "[DATE]"
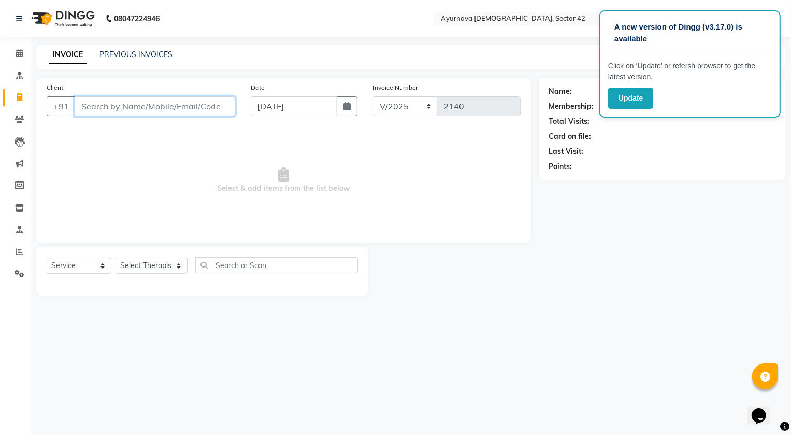
click at [150, 109] on input "Client" at bounding box center [155, 106] width 161 height 20
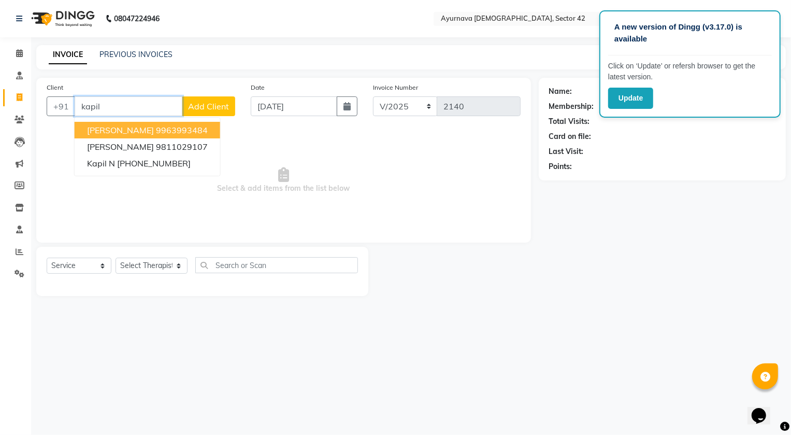
click at [156, 125] on ngb-highlight "9963993484" at bounding box center [182, 130] width 52 height 10
type input "9963993484"
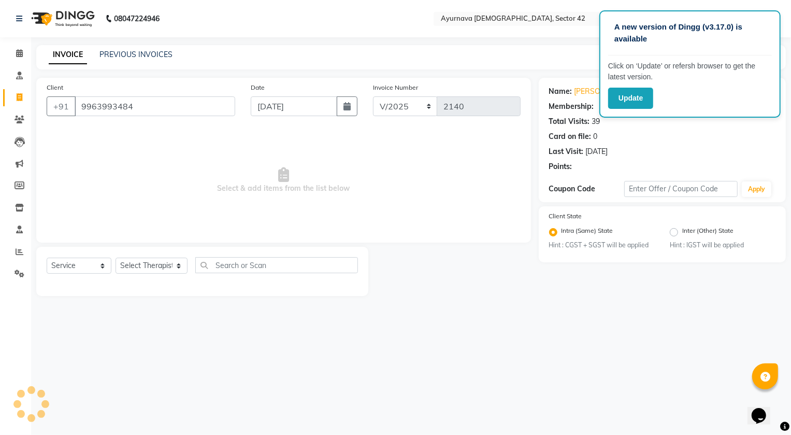
click at [91, 276] on div "Select Service Product Membership Package Voucher Prepaid Gift Card Select Ther…" at bounding box center [202, 269] width 311 height 24
click at [135, 266] on select "Select Therapist [PERSON_NAME] [PERSON_NAME] [PERSON_NAME] [PERSON_NAME] [PERSO…" at bounding box center [152, 265] width 72 height 16
select select "51142"
click at [116, 257] on select "Select Therapist [PERSON_NAME] [PERSON_NAME] [PERSON_NAME] [PERSON_NAME] [PERSO…" at bounding box center [152, 265] width 72 height 16
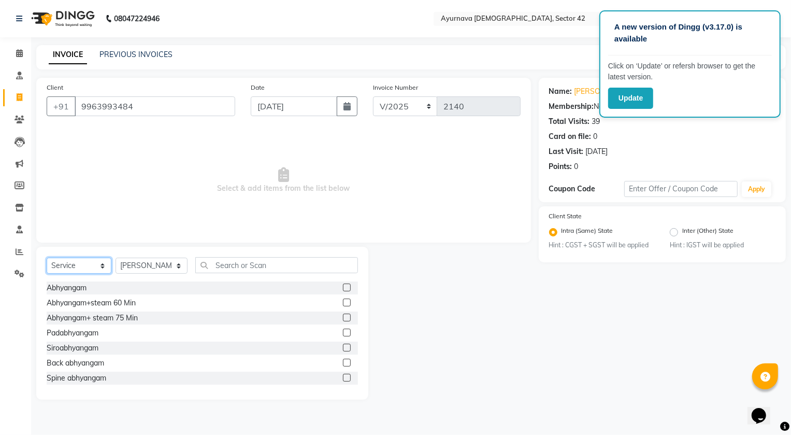
click at [88, 269] on select "Select Service Product Membership Package Voucher Prepaid Gift Card" at bounding box center [79, 265] width 65 height 16
click at [47, 257] on select "Select Service Product Membership Package Voucher Prepaid Gift Card" at bounding box center [79, 265] width 65 height 16
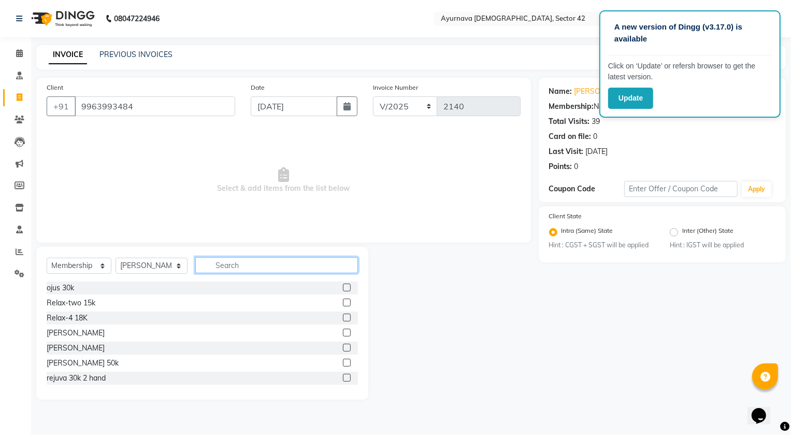
click at [223, 263] on input "text" at bounding box center [276, 265] width 163 height 16
click at [343, 362] on label at bounding box center [347, 362] width 8 height 8
click at [343, 362] on input "checkbox" at bounding box center [346, 362] width 7 height 7
select select "select"
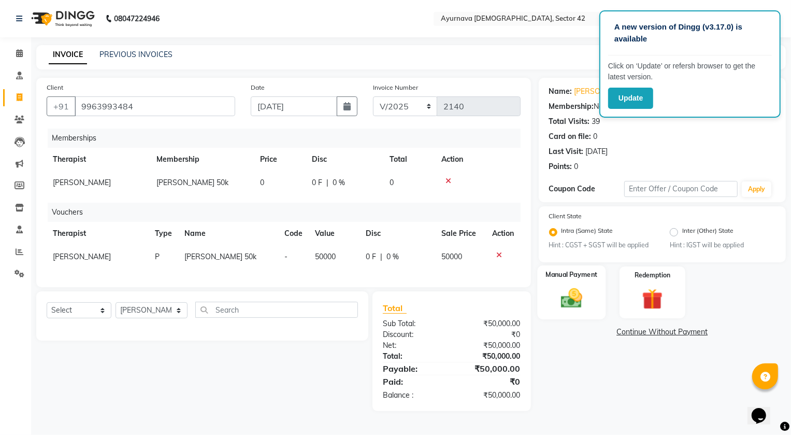
click at [569, 286] on img at bounding box center [571, 298] width 35 height 25
drag, startPoint x: 654, startPoint y: 333, endPoint x: 617, endPoint y: 324, distance: 38.3
click at [653, 333] on span "CARD" at bounding box center [651, 332] width 22 height 12
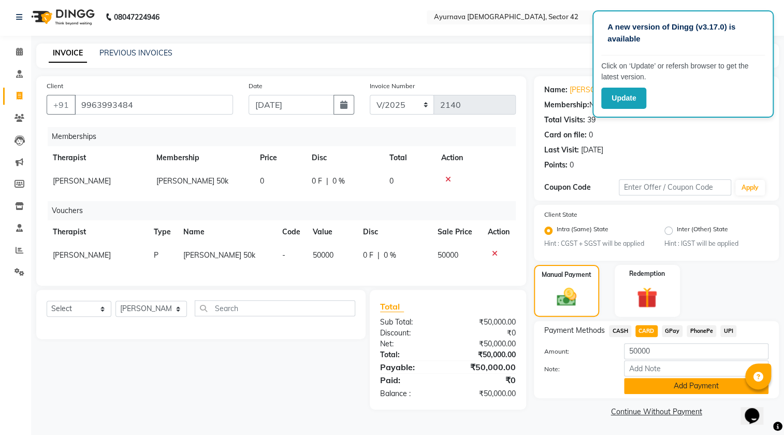
click at [662, 385] on button "Add Payment" at bounding box center [696, 386] width 145 height 16
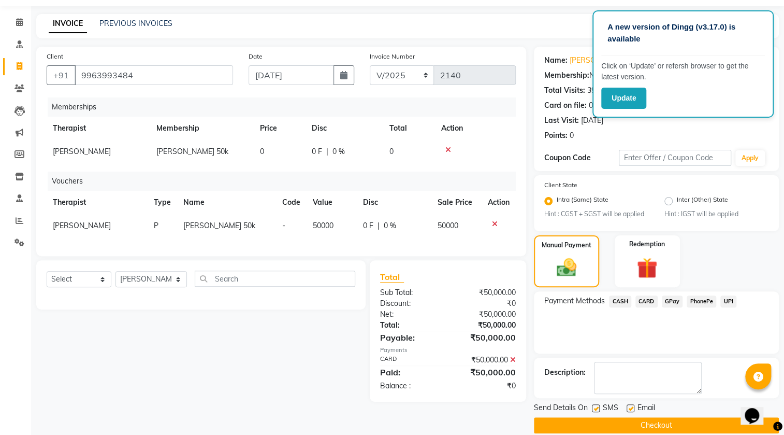
scroll to position [45, 0]
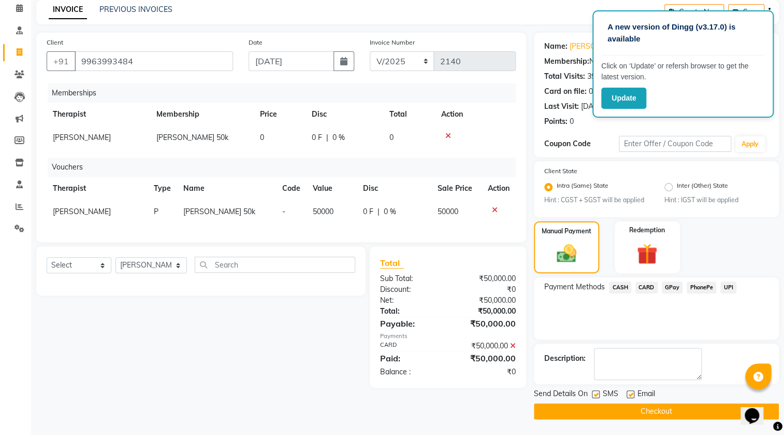
click at [661, 407] on button "Checkout" at bounding box center [656, 411] width 245 height 16
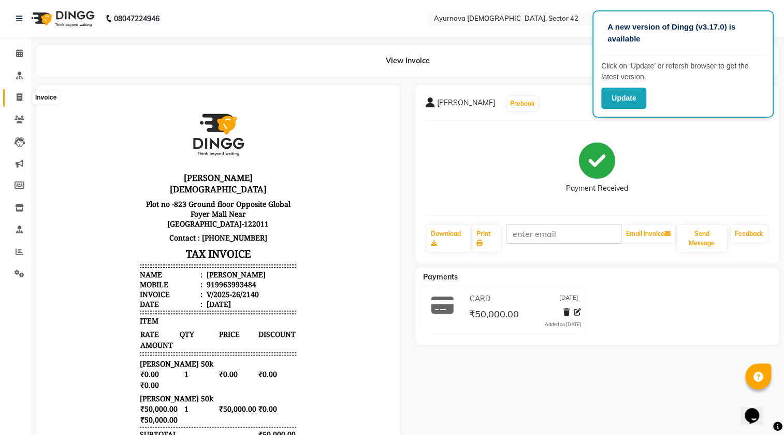
click at [18, 102] on span at bounding box center [19, 98] width 18 height 12
select select "5575"
select select "service"
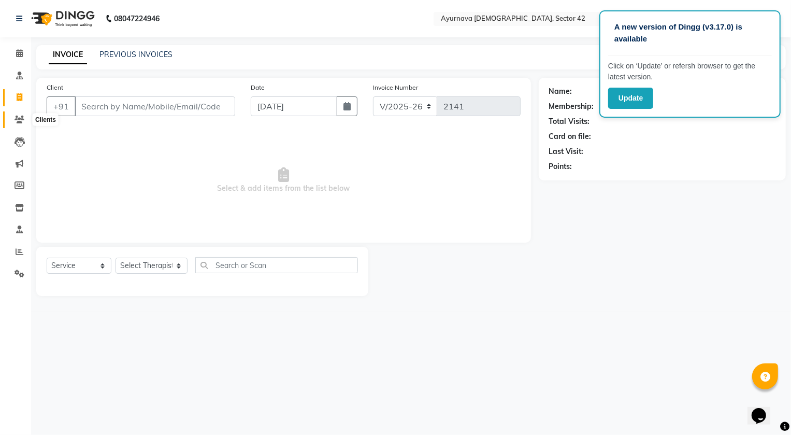
click at [22, 120] on icon at bounding box center [20, 120] width 10 height 8
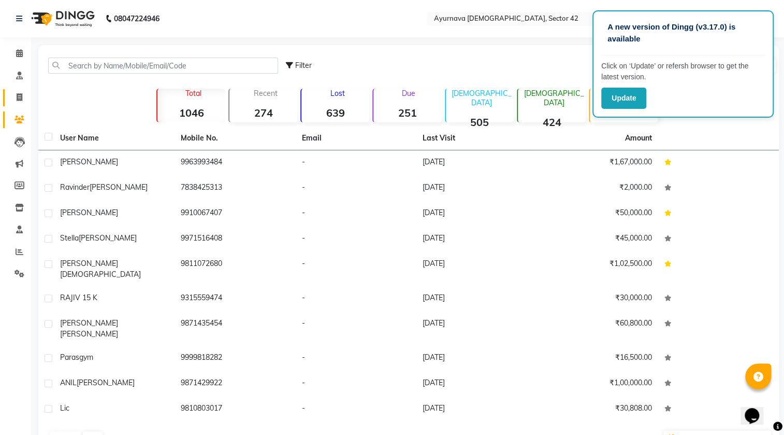
click at [19, 89] on link "Invoice" at bounding box center [15, 97] width 25 height 17
select select "5575"
select select "service"
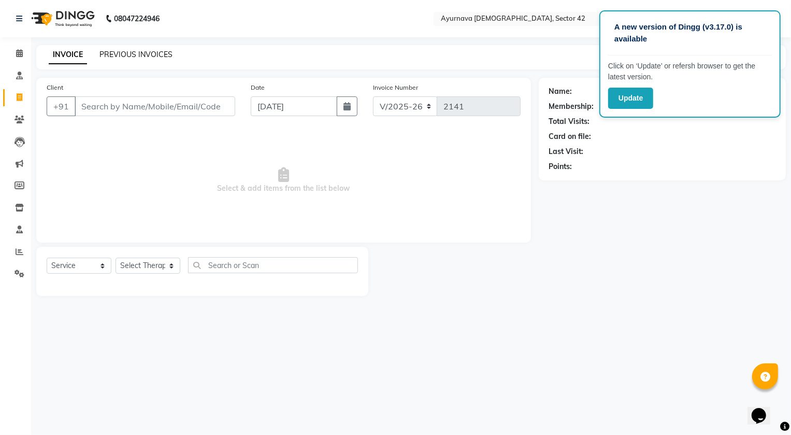
click at [166, 59] on link "PREVIOUS INVOICES" at bounding box center [135, 54] width 73 height 9
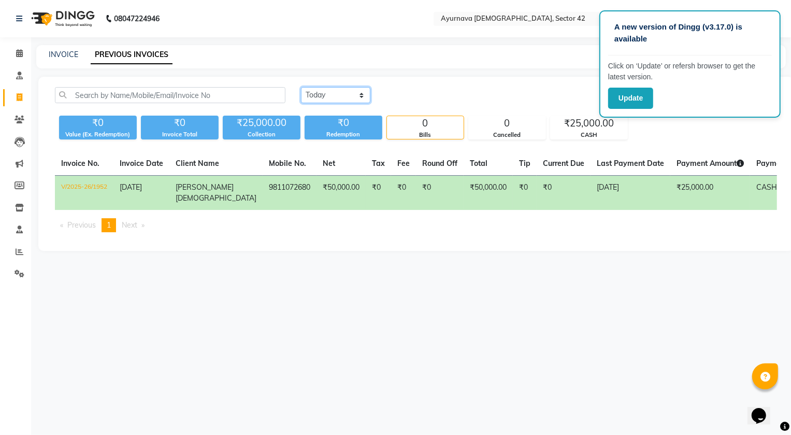
click at [341, 90] on select "[DATE] [DATE] Custom Range" at bounding box center [335, 95] width 69 height 16
select select "[DATE]"
click at [301, 87] on select "[DATE] [DATE] Custom Range" at bounding box center [335, 95] width 69 height 16
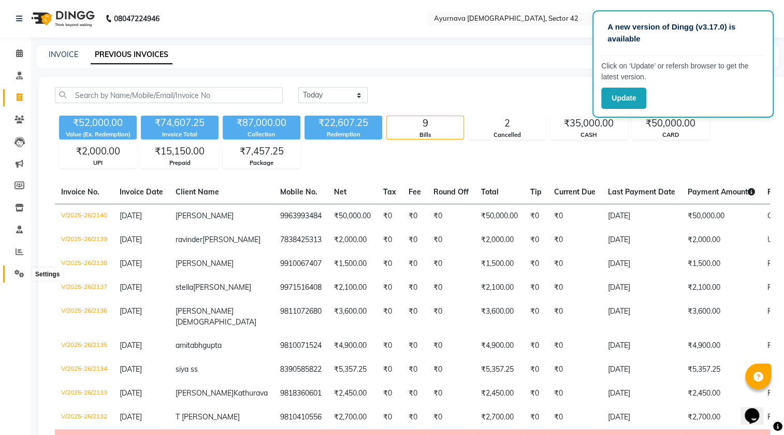
click at [17, 271] on icon at bounding box center [20, 273] width 10 height 8
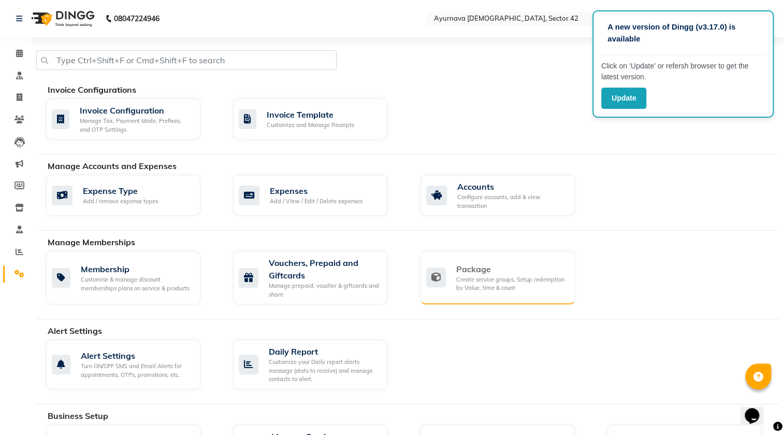
click at [480, 265] on div "Package" at bounding box center [511, 269] width 110 height 12
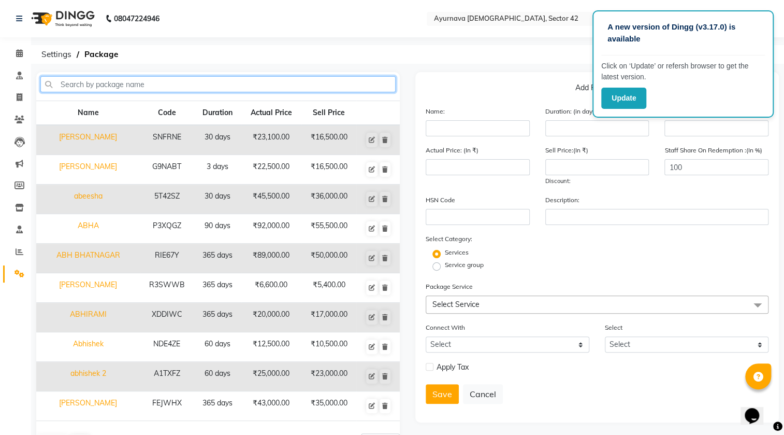
click at [166, 85] on input "text" at bounding box center [217, 84] width 355 height 16
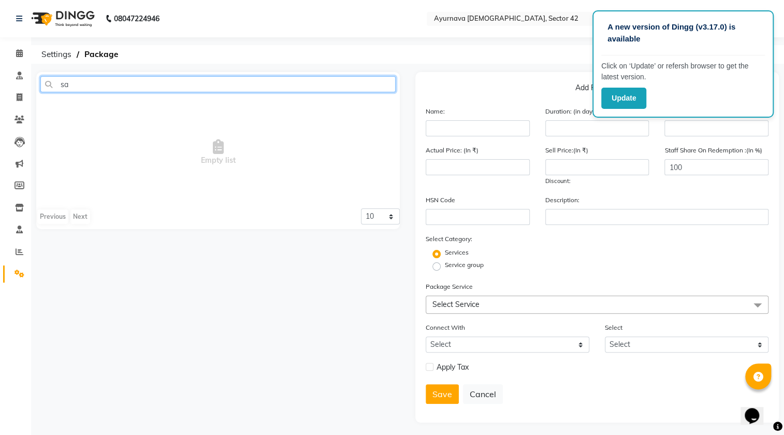
type input "s"
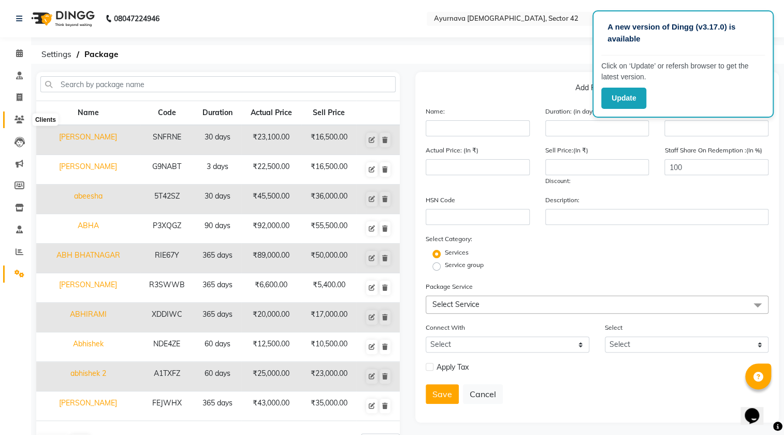
click at [24, 120] on span at bounding box center [19, 120] width 18 height 12
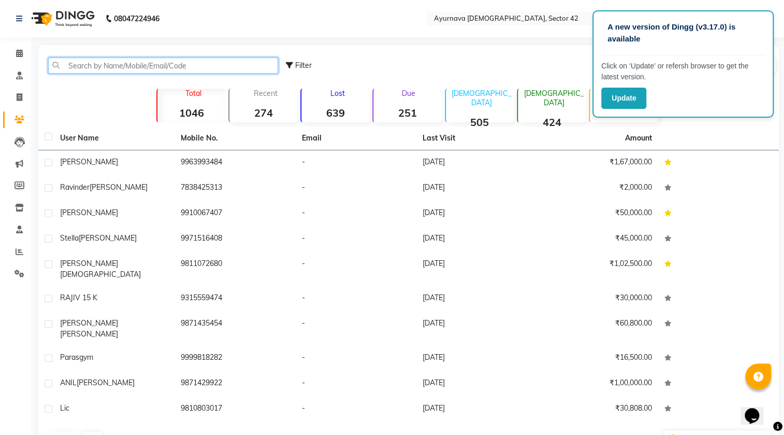
click at [100, 68] on input "text" at bounding box center [163, 65] width 230 height 16
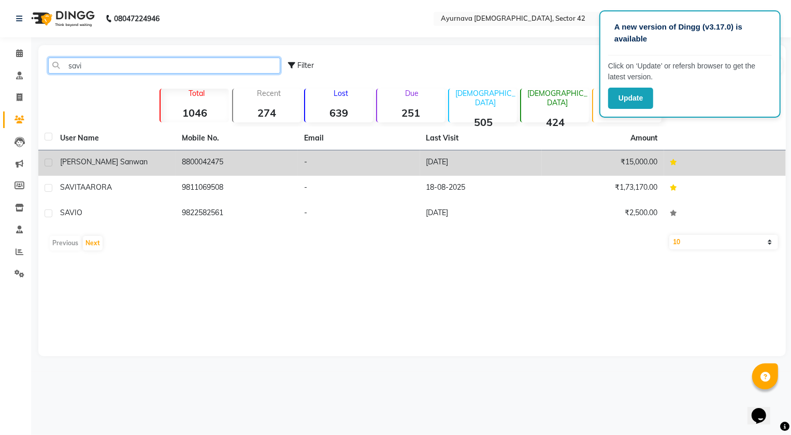
type input "savi"
click at [438, 162] on td "[DATE]" at bounding box center [481, 162] width 122 height 25
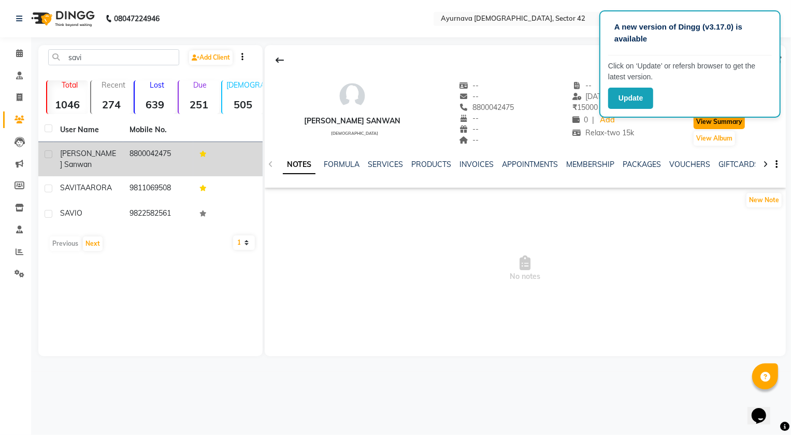
click at [706, 121] on button "View Summary" at bounding box center [719, 121] width 51 height 15
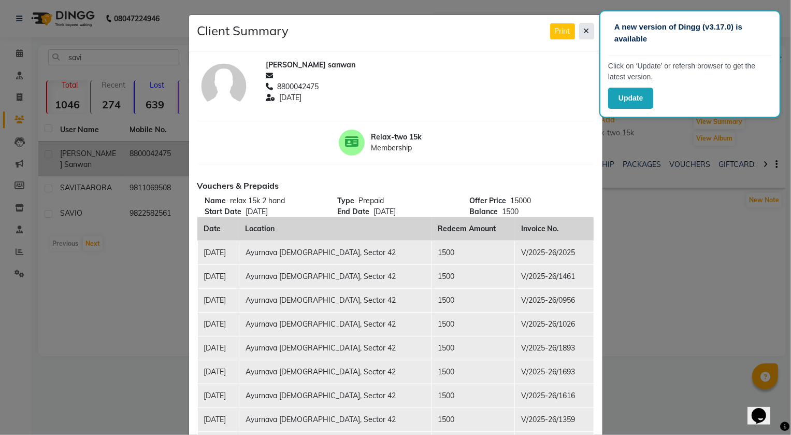
click at [586, 32] on button at bounding box center [586, 31] width 15 height 16
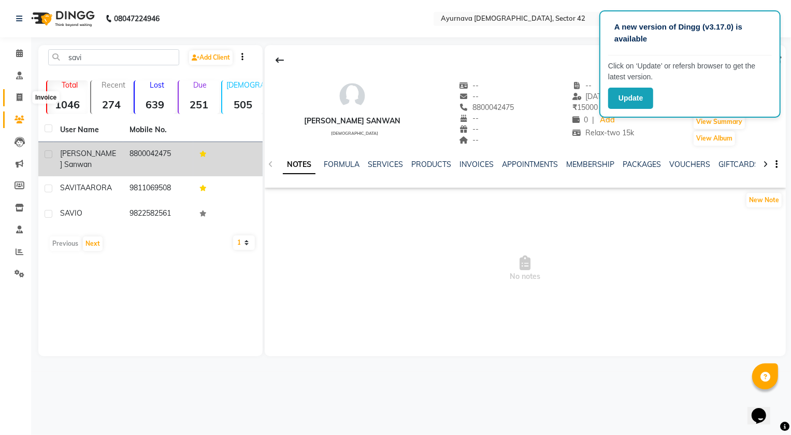
click at [15, 96] on span at bounding box center [19, 98] width 18 height 12
select select "5575"
select select "service"
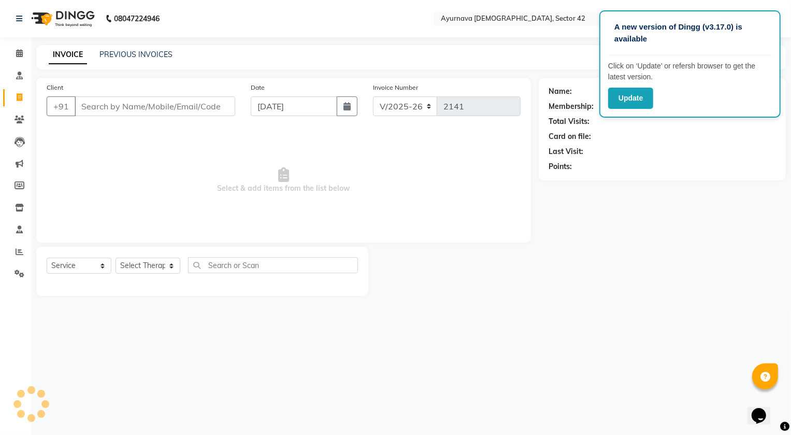
click at [89, 108] on input "Client" at bounding box center [155, 106] width 161 height 20
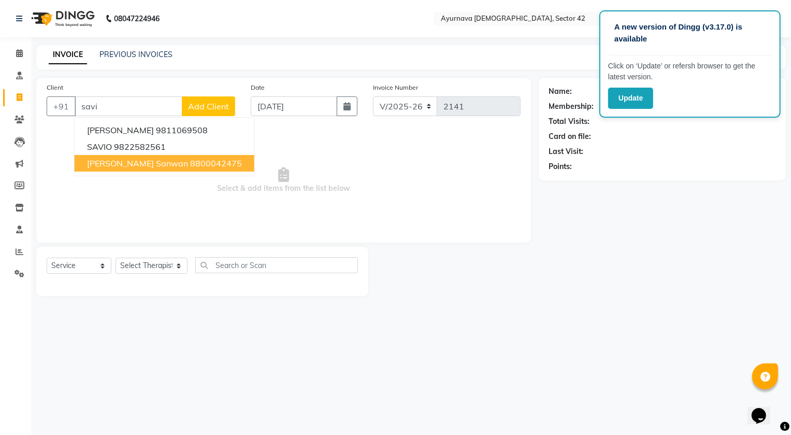
click at [122, 169] on button "[PERSON_NAME] sanwan 8800042475" at bounding box center [165, 163] width 180 height 17
type input "8800042475"
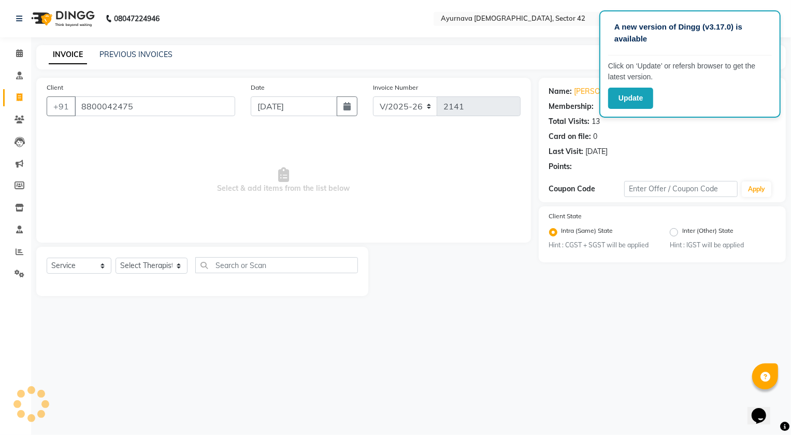
select select "1: Object"
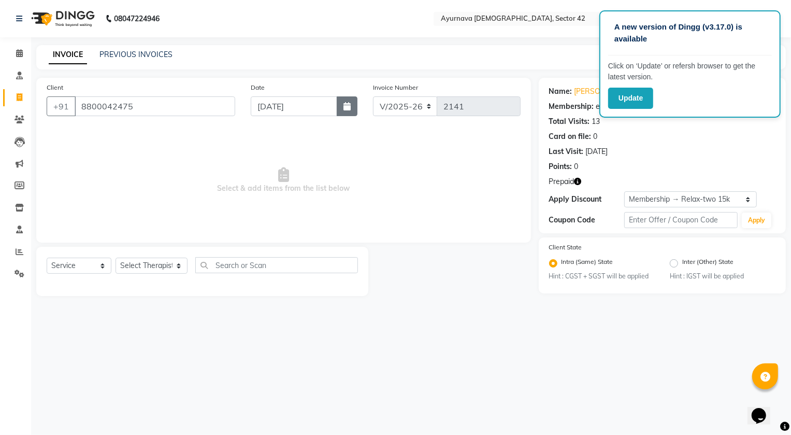
click at [342, 109] on button "button" at bounding box center [347, 106] width 21 height 20
select select "9"
select select "2025"
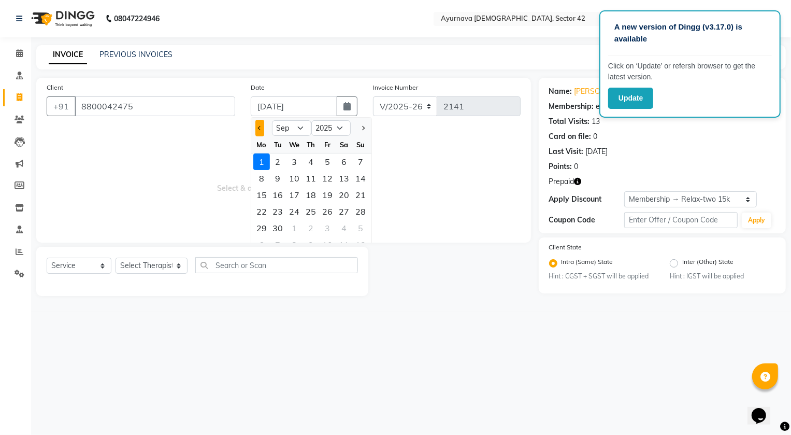
click at [261, 126] on button "Previous month" at bounding box center [259, 128] width 9 height 17
select select "8"
click at [358, 225] on div "31" at bounding box center [361, 228] width 17 height 17
type input "[DATE]"
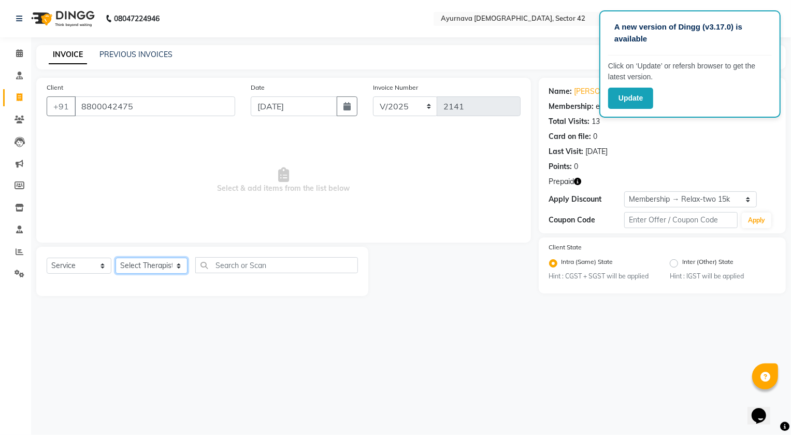
click at [145, 259] on select "Select Therapist [PERSON_NAME] [PERSON_NAME] [PERSON_NAME] [PERSON_NAME] [PERSO…" at bounding box center [152, 265] width 72 height 16
select select "47974"
click at [116, 257] on select "Select Therapist [PERSON_NAME] [PERSON_NAME] [PERSON_NAME] [PERSON_NAME] [PERSO…" at bounding box center [152, 265] width 72 height 16
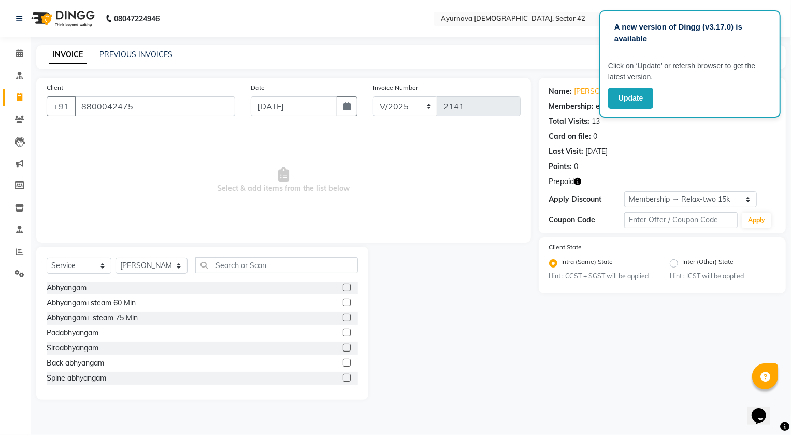
click at [343, 300] on label at bounding box center [347, 302] width 8 height 8
click at [343, 300] on input "checkbox" at bounding box center [346, 302] width 7 height 7
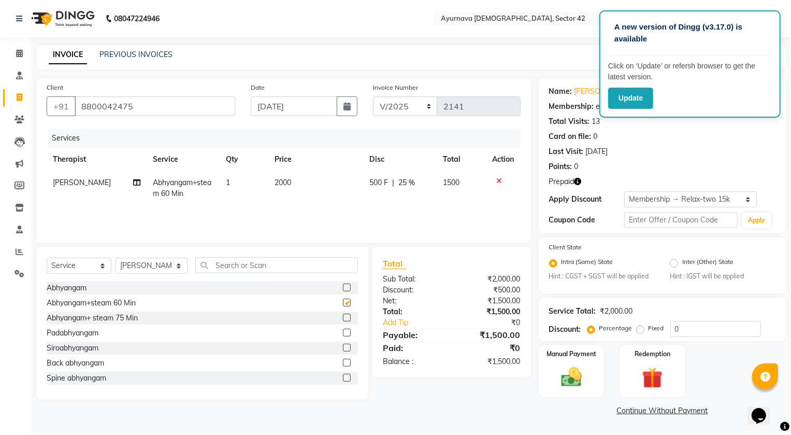
checkbox input "false"
click at [662, 375] on img at bounding box center [652, 378] width 35 height 27
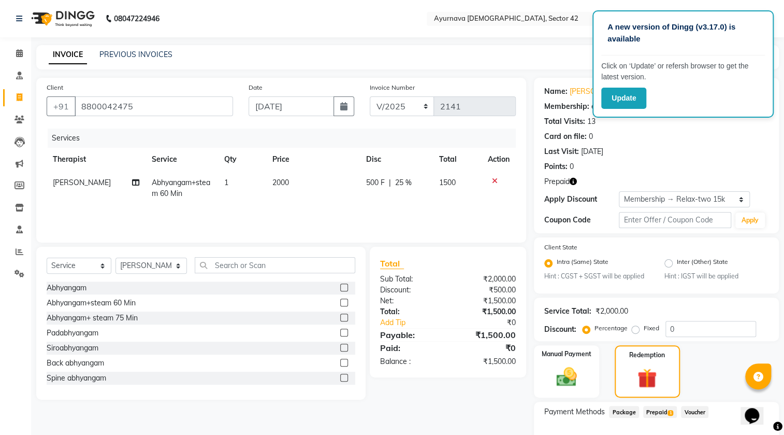
click at [658, 415] on span "Prepaid 1" at bounding box center [660, 412] width 34 height 12
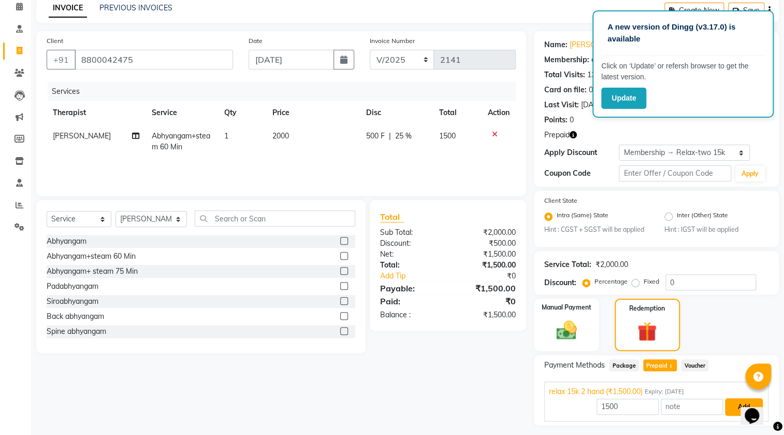
click at [730, 402] on button "Add" at bounding box center [744, 407] width 38 height 18
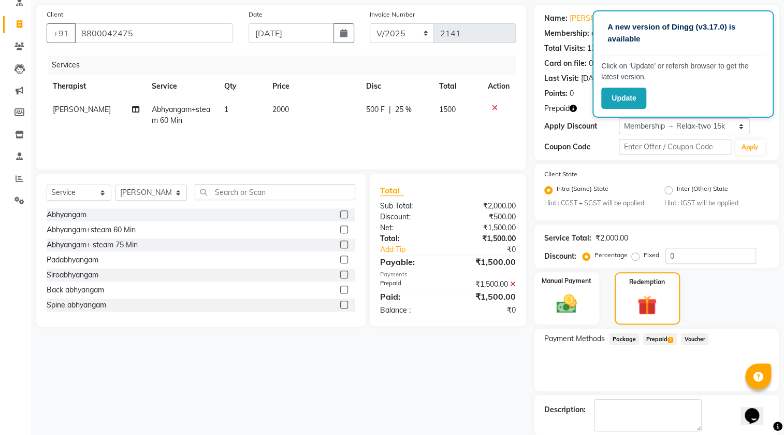
scroll to position [124, 0]
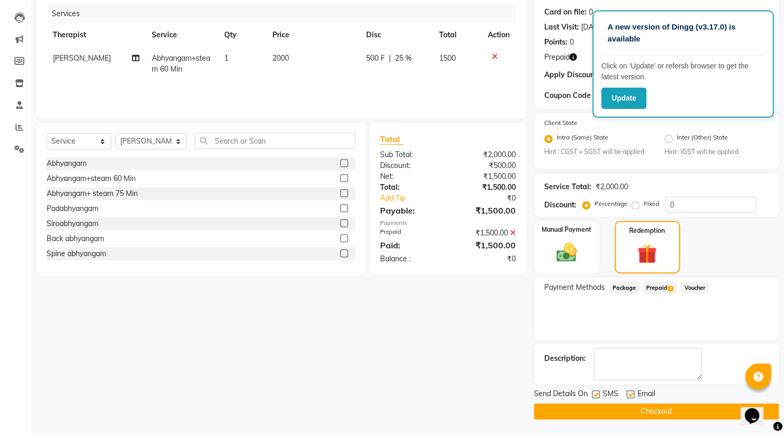
click at [704, 409] on button "Checkout" at bounding box center [656, 411] width 245 height 16
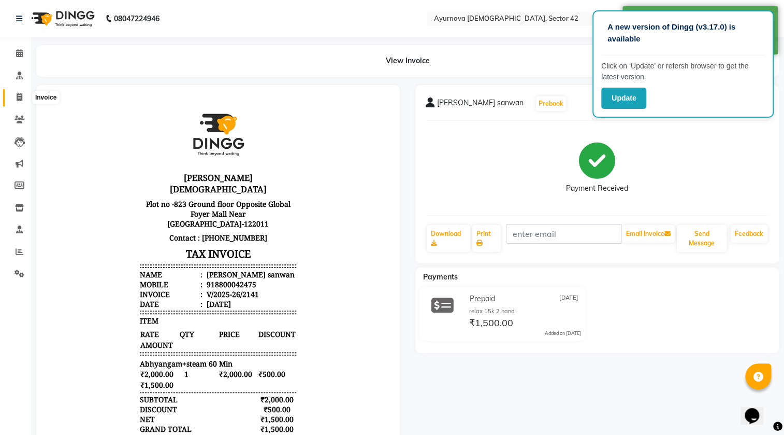
click at [17, 94] on icon at bounding box center [20, 97] width 6 height 8
select select "5575"
select select "service"
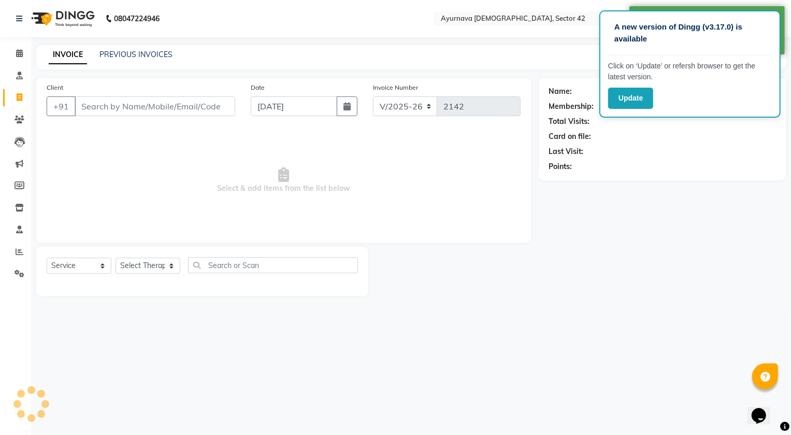
click at [103, 107] on input "Client" at bounding box center [155, 106] width 161 height 20
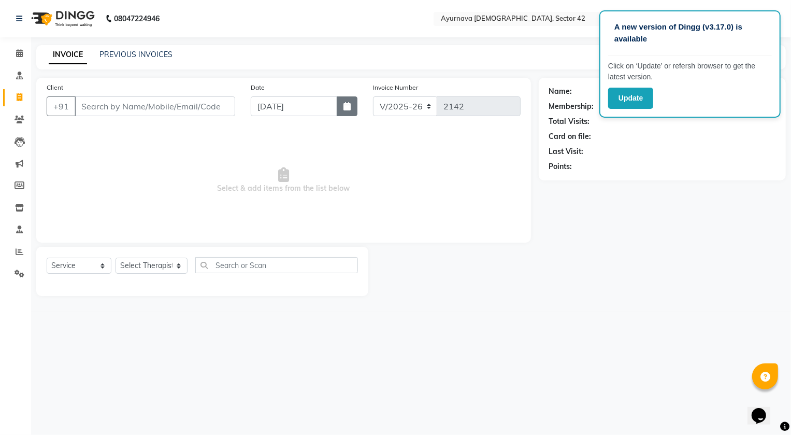
click at [349, 110] on icon "button" at bounding box center [346, 106] width 7 height 8
select select "9"
select select "2025"
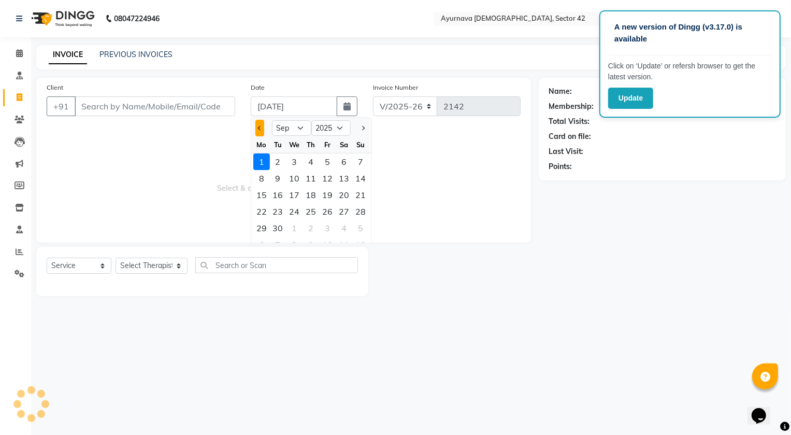
click at [258, 127] on span "Previous month" at bounding box center [259, 128] width 4 height 4
select select "8"
click at [363, 225] on div "31" at bounding box center [361, 228] width 17 height 17
type input "[DATE]"
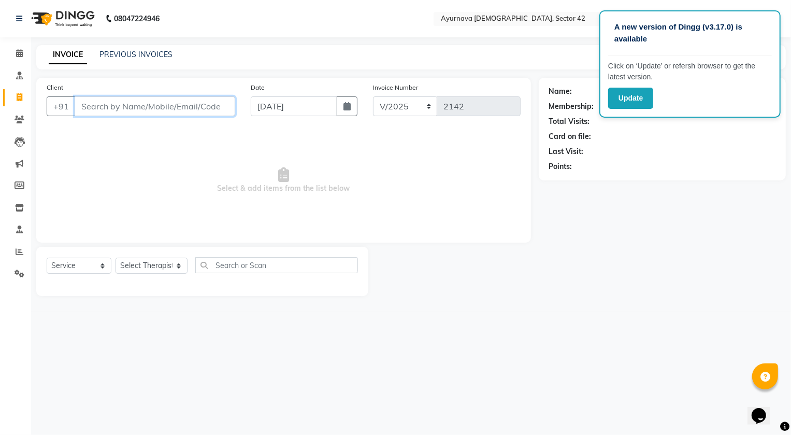
click at [91, 105] on input "Client" at bounding box center [155, 106] width 161 height 20
type input "sa"
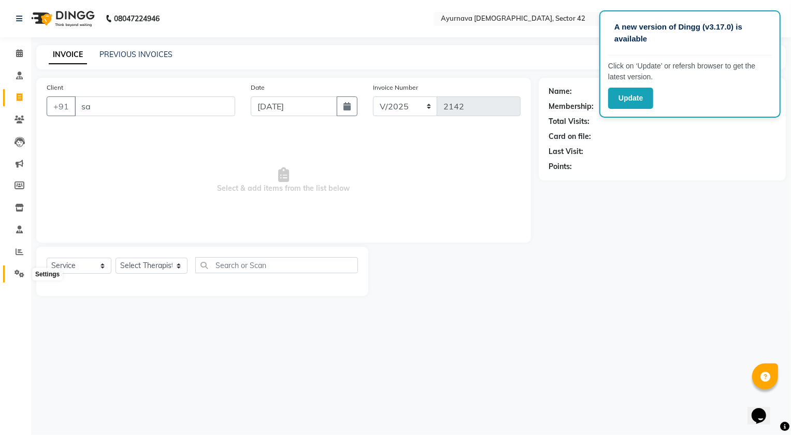
click at [23, 272] on icon at bounding box center [20, 273] width 10 height 8
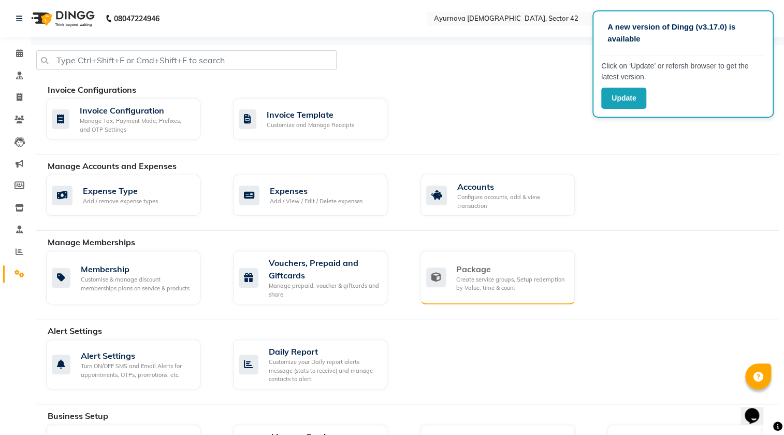
click at [532, 273] on div "Package" at bounding box center [511, 269] width 110 height 12
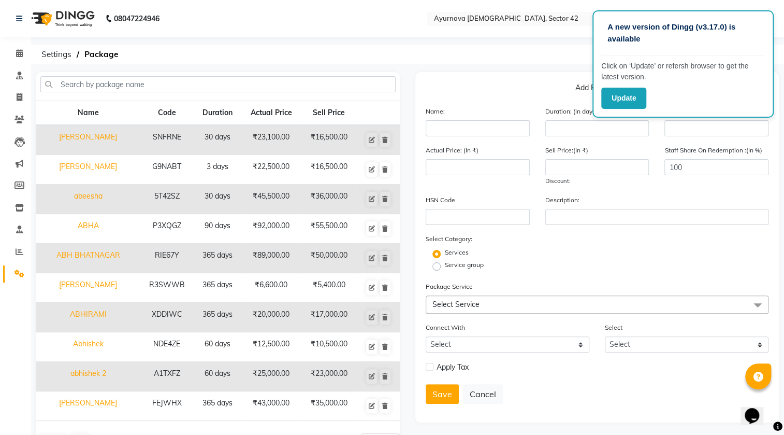
click at [471, 119] on div "Name:" at bounding box center [478, 121] width 120 height 31
click at [469, 123] on input "text" at bounding box center [478, 128] width 104 height 16
type input "savitri sanwan 15 session"
click at [584, 65] on div "A new version of Dingg (v3.17.0) is available Click on ‘Update’ or refersh brow…" at bounding box center [392, 234] width 784 height 469
click at [632, 91] on button "Update" at bounding box center [623, 98] width 45 height 21
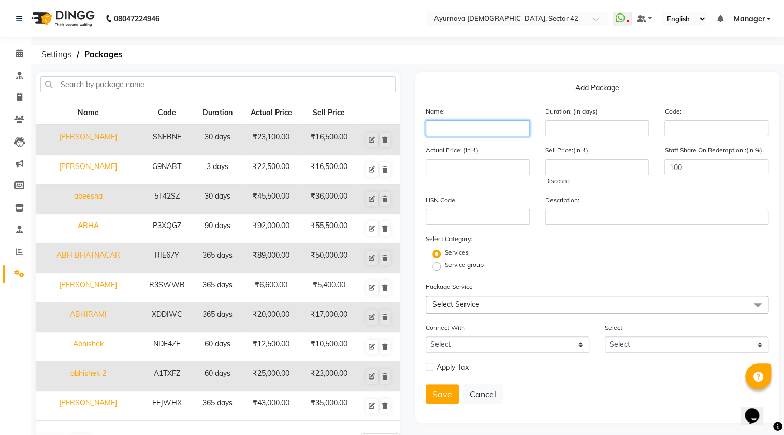
click at [460, 126] on input "text" at bounding box center [478, 128] width 104 height 16
type input "[PERSON_NAME] sanvan 15 session"
click at [576, 140] on div "Name: [PERSON_NAME] 15 session Duration: (in days) Code:" at bounding box center [597, 125] width 358 height 39
click at [575, 131] on input "number" at bounding box center [597, 128] width 104 height 16
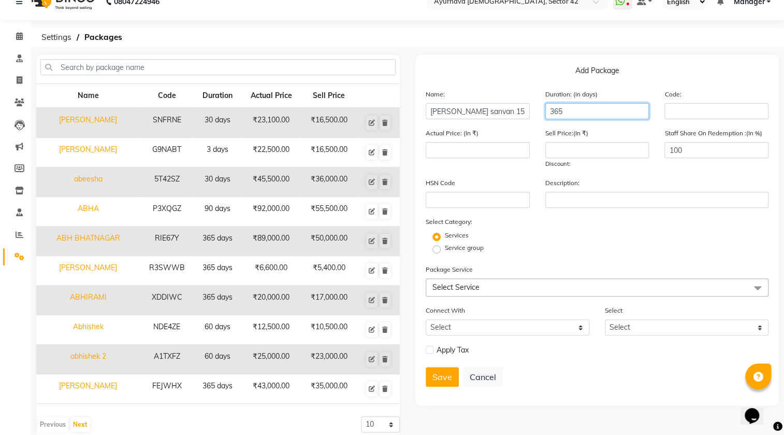
scroll to position [34, 0]
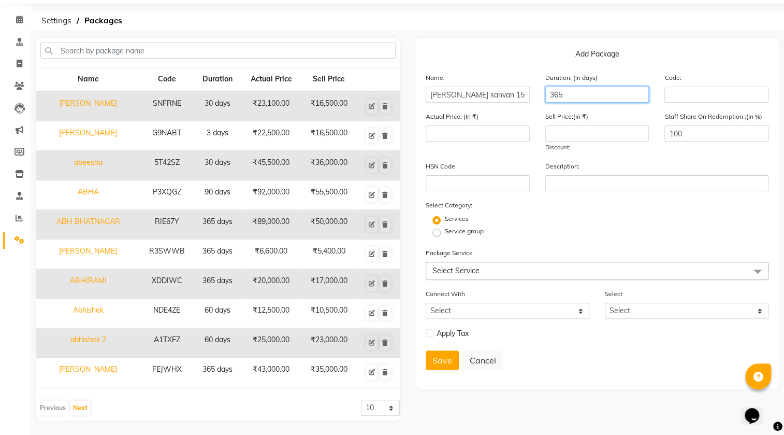
type input "365"
click at [520, 275] on span "Select Service" at bounding box center [597, 271] width 343 height 18
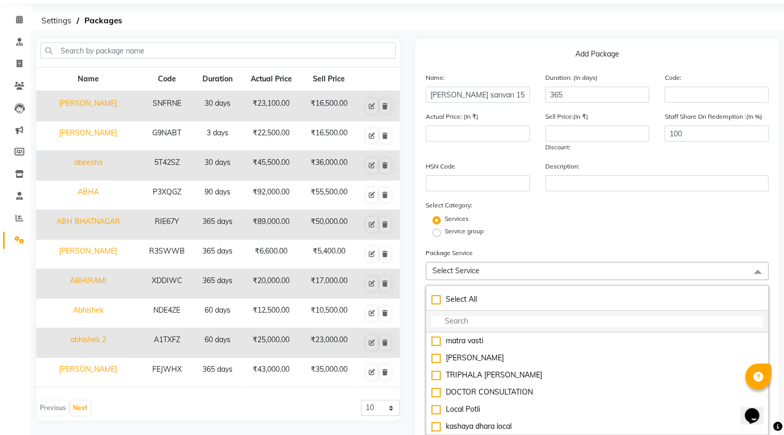
click at [486, 326] on input "multiselect-search" at bounding box center [596, 320] width 331 height 11
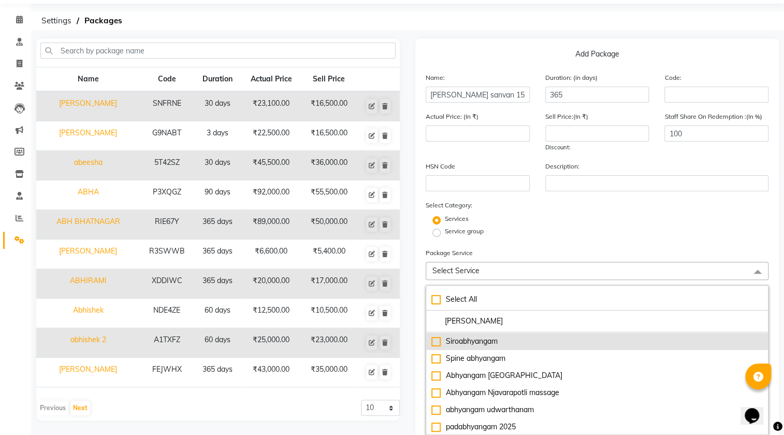
scroll to position [141, 0]
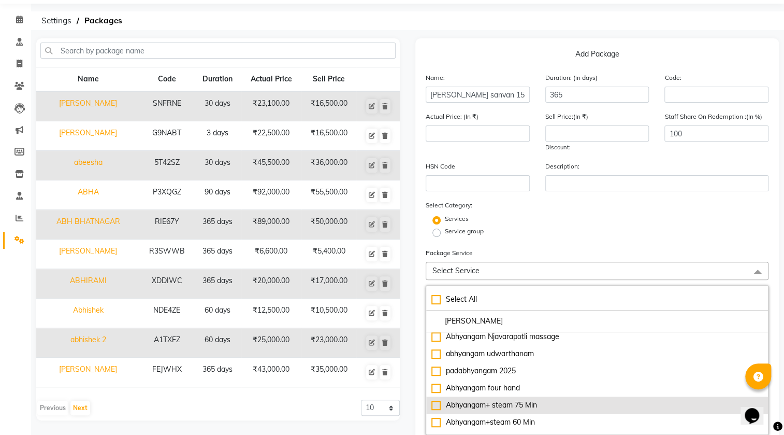
type input "[PERSON_NAME]"
click at [533, 398] on li "Abhyangam+ steam 75 Min" at bounding box center [597, 404] width 342 height 17
type input "2500"
checkbox input "true"
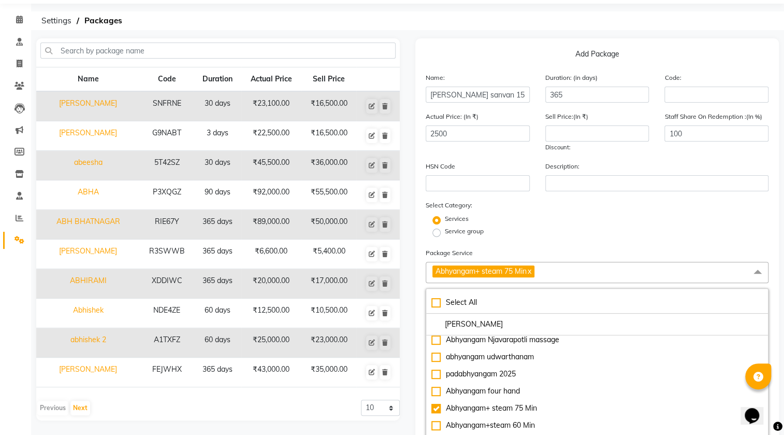
click at [566, 248] on div "Package Service Abhyangam+ steam 75 Min x Select All [PERSON_NAME] local abhyan…" at bounding box center [597, 342] width 343 height 191
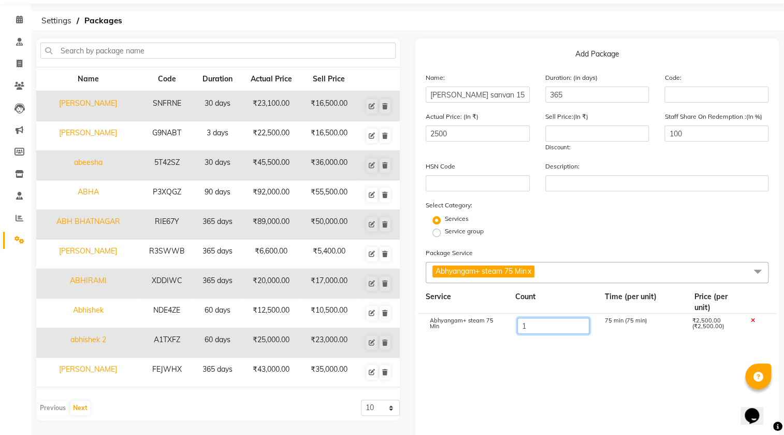
click at [540, 326] on input "1" at bounding box center [553, 326] width 72 height 16
type input "15"
type input "37500"
click at [579, 136] on input "number" at bounding box center [597, 133] width 104 height 16
type input "20000"
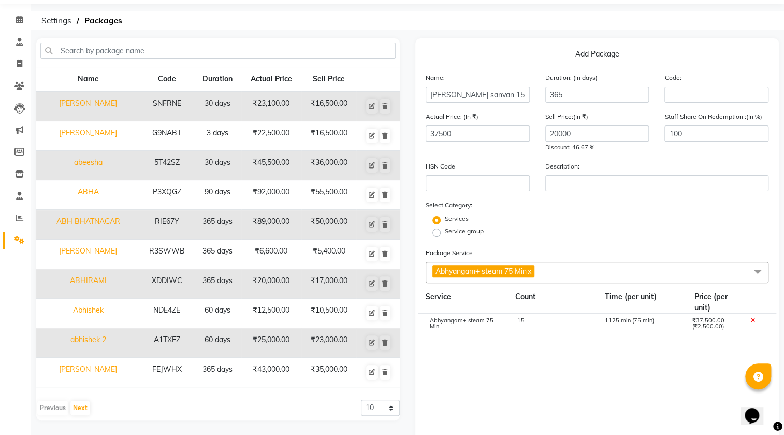
click at [560, 225] on div "Services" at bounding box center [597, 220] width 358 height 12
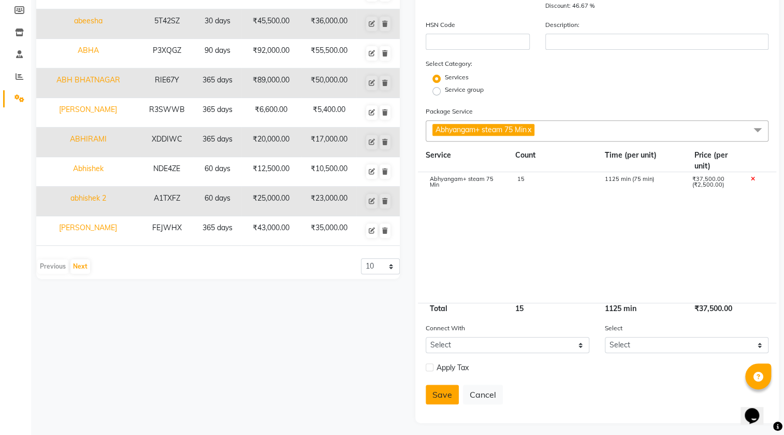
click at [432, 396] on button "Save" at bounding box center [442, 394] width 33 height 20
select select
checkbox input "false"
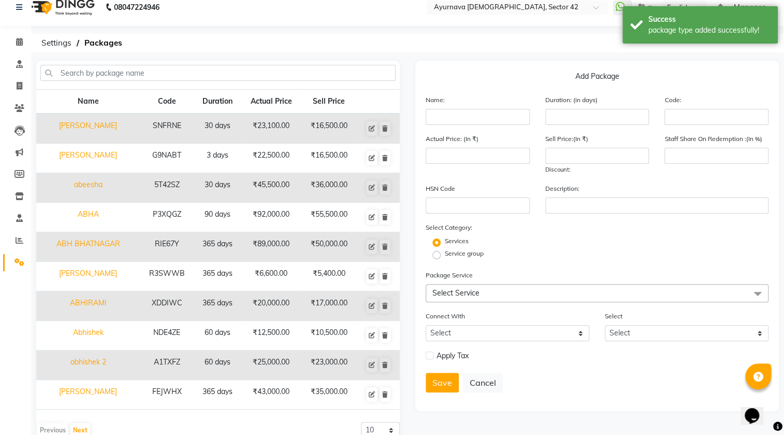
scroll to position [0, 0]
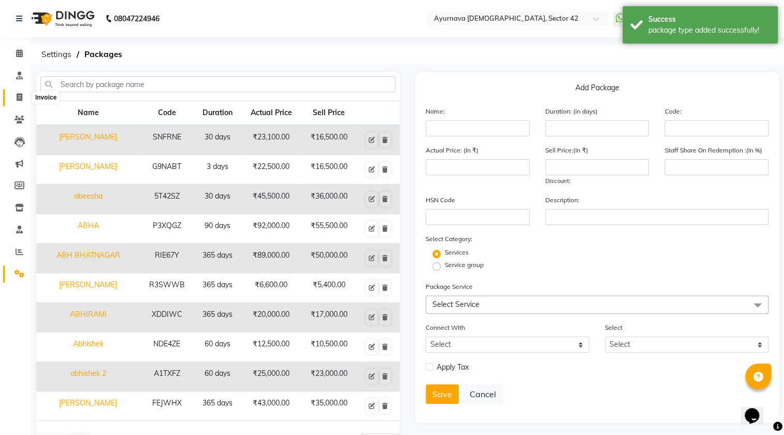
click at [20, 92] on span at bounding box center [19, 98] width 18 height 12
select select "service"
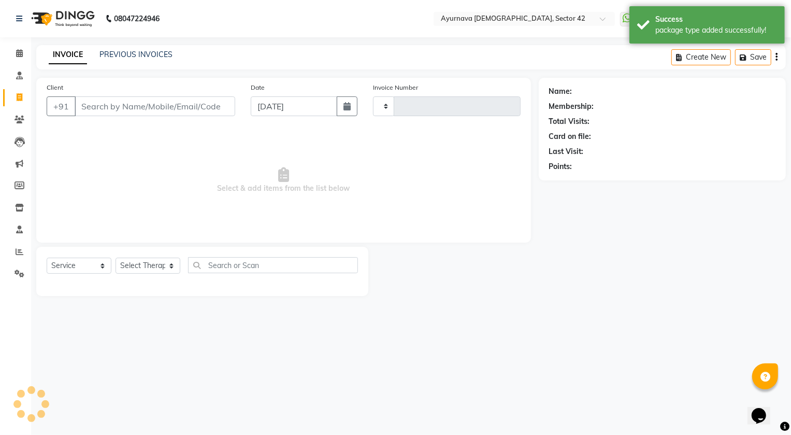
type input "2142"
select select "5575"
click at [140, 110] on input "Client" at bounding box center [155, 106] width 161 height 20
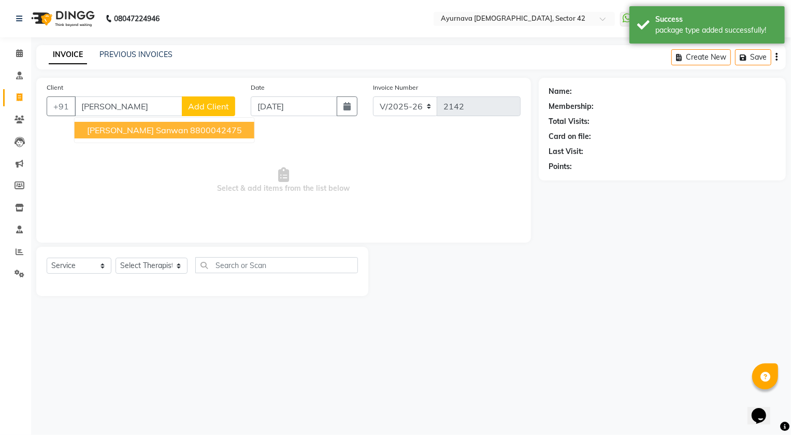
click at [136, 124] on button "[PERSON_NAME] sanwan 8800042475" at bounding box center [165, 130] width 180 height 17
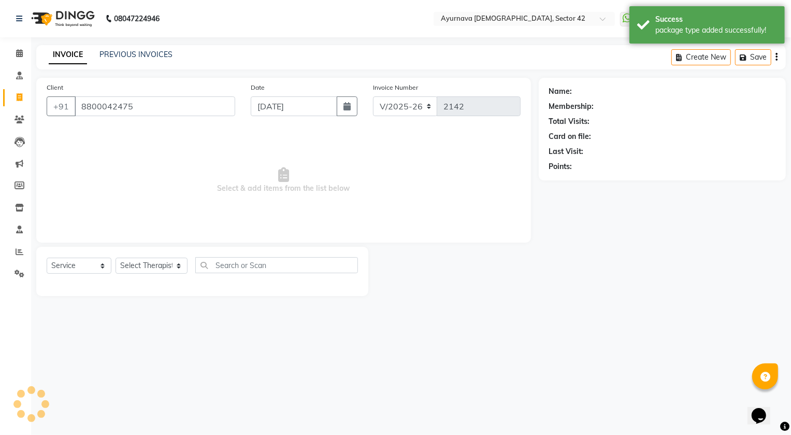
type input "8800042475"
drag, startPoint x: 57, startPoint y: 257, endPoint x: 78, endPoint y: 290, distance: 38.7
click at [63, 264] on div "Select Service Product Membership Package Voucher Prepaid Gift Card Select Ther…" at bounding box center [202, 269] width 311 height 24
select select "1: Object"
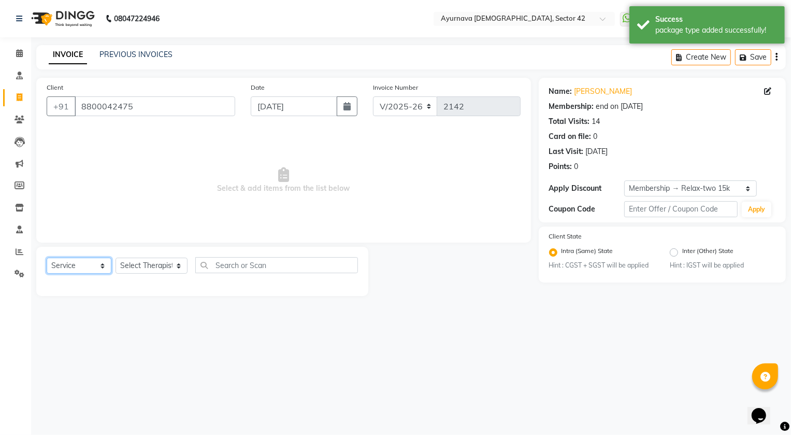
click at [81, 260] on select "Select Service Product Membership Package Voucher Prepaid Gift Card" at bounding box center [79, 265] width 65 height 16
select select "package"
click at [47, 257] on select "Select Service Product Membership Package Voucher Prepaid Gift Card" at bounding box center [79, 265] width 65 height 16
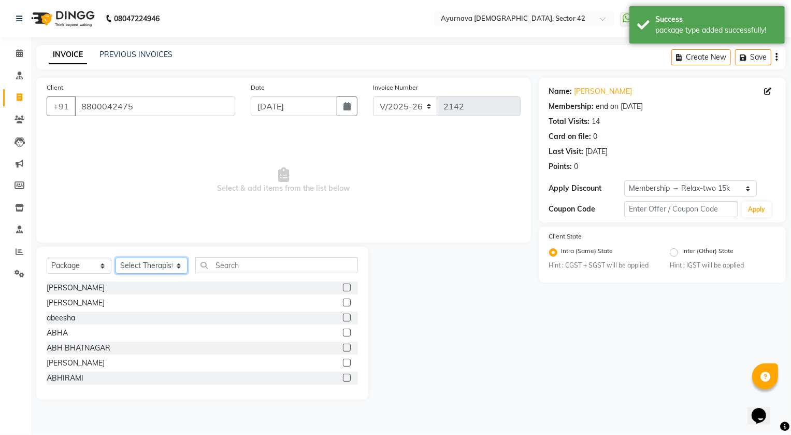
drag, startPoint x: 131, startPoint y: 270, endPoint x: 139, endPoint y: 264, distance: 10.4
click at [134, 268] on select "Select Therapist [PERSON_NAME] [PERSON_NAME] [PERSON_NAME] [PERSON_NAME] [PERSO…" at bounding box center [152, 265] width 72 height 16
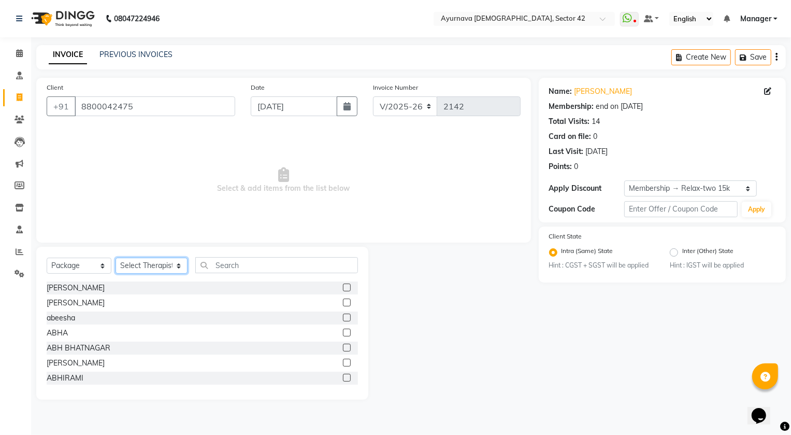
select select "47974"
click at [116, 257] on select "Select Therapist [PERSON_NAME] [PERSON_NAME] [PERSON_NAME] [PERSON_NAME] [PERSO…" at bounding box center [152, 265] width 72 height 16
click at [225, 270] on input "text" at bounding box center [276, 265] width 163 height 16
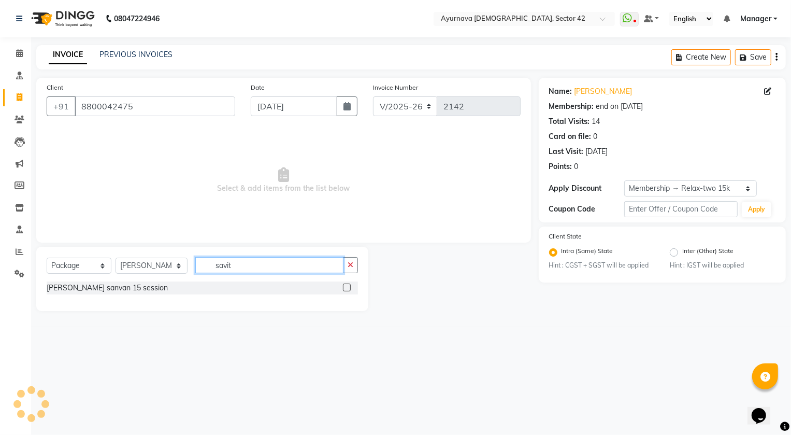
type input "savit"
click at [347, 288] on label at bounding box center [347, 287] width 8 height 8
click at [347, 288] on input "checkbox" at bounding box center [346, 287] width 7 height 7
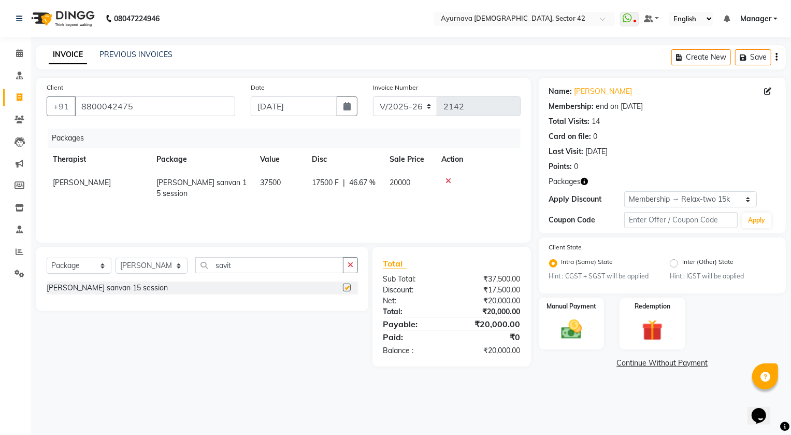
checkbox input "false"
click at [568, 318] on img at bounding box center [571, 329] width 35 height 25
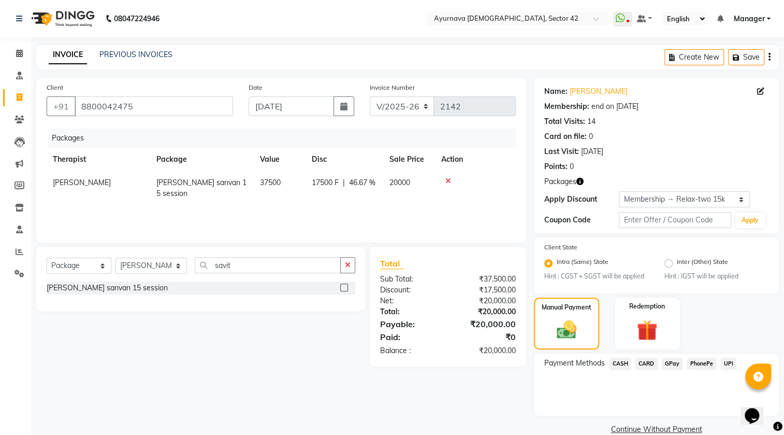
click at [648, 365] on span "CARD" at bounding box center [647, 363] width 22 height 12
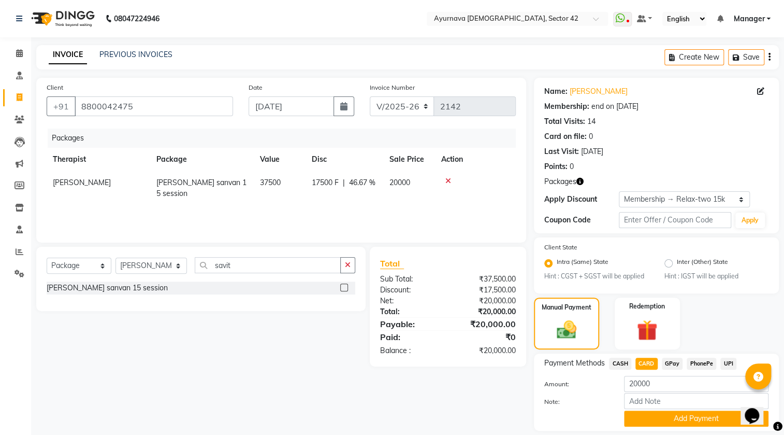
click at [620, 360] on span "CASH" at bounding box center [620, 363] width 22 height 12
click at [343, 104] on icon "button" at bounding box center [343, 106] width 7 height 8
select select "9"
select select "2025"
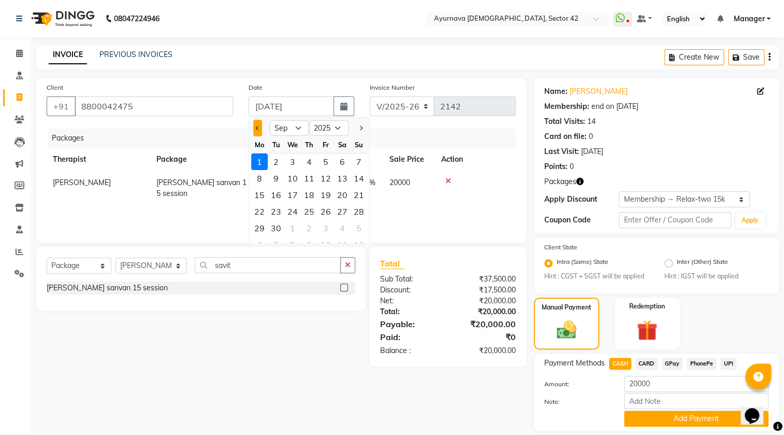
click at [259, 126] on button "Previous month" at bounding box center [257, 128] width 9 height 17
select select "8"
click at [360, 228] on div "31" at bounding box center [359, 228] width 17 height 17
type input "[DATE]"
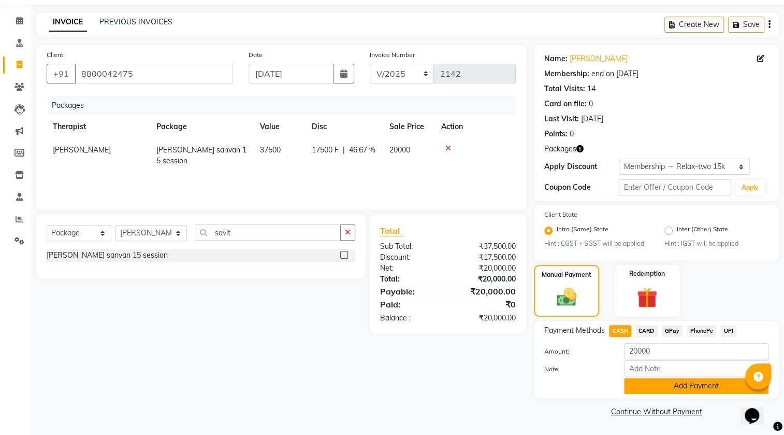
click at [690, 390] on button "Add Payment" at bounding box center [696, 386] width 145 height 16
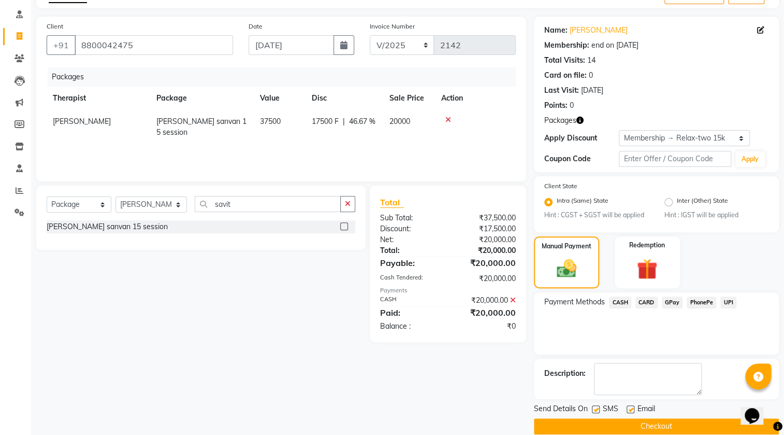
scroll to position [76, 0]
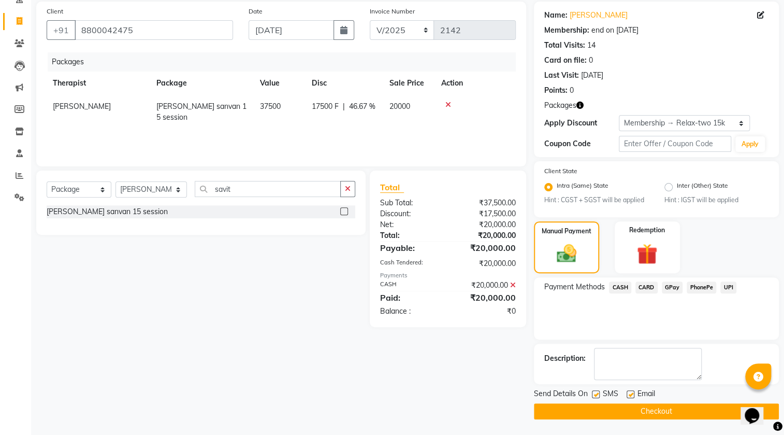
click at [681, 404] on button "Checkout" at bounding box center [656, 411] width 245 height 16
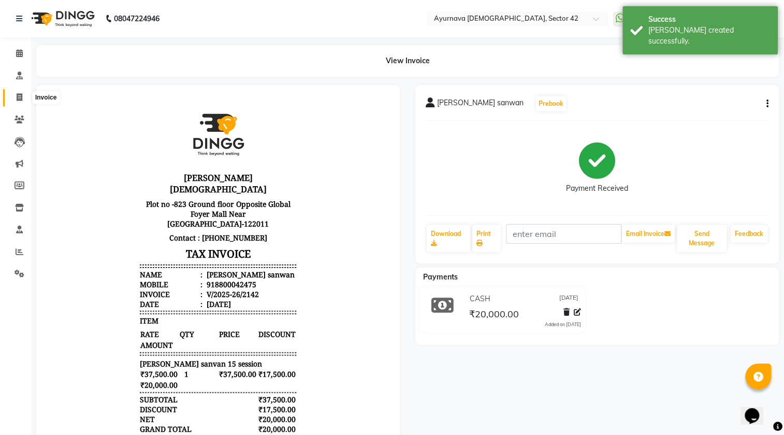
click at [11, 93] on span at bounding box center [19, 98] width 18 height 12
select select "service"
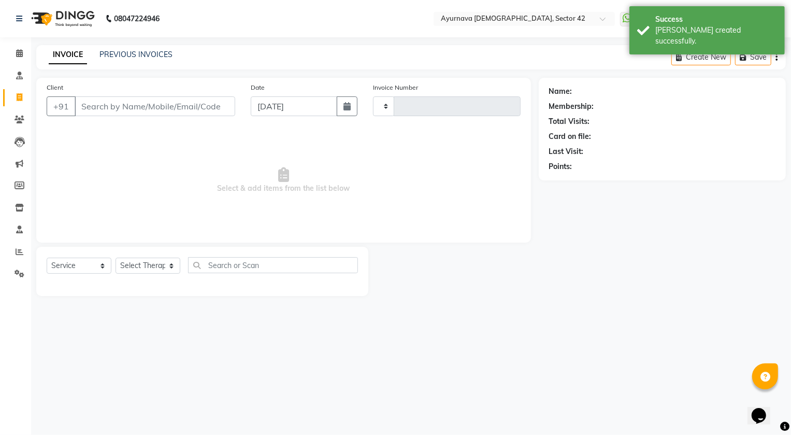
type input "2143"
select select "5575"
click at [94, 106] on input "Client" at bounding box center [155, 106] width 161 height 20
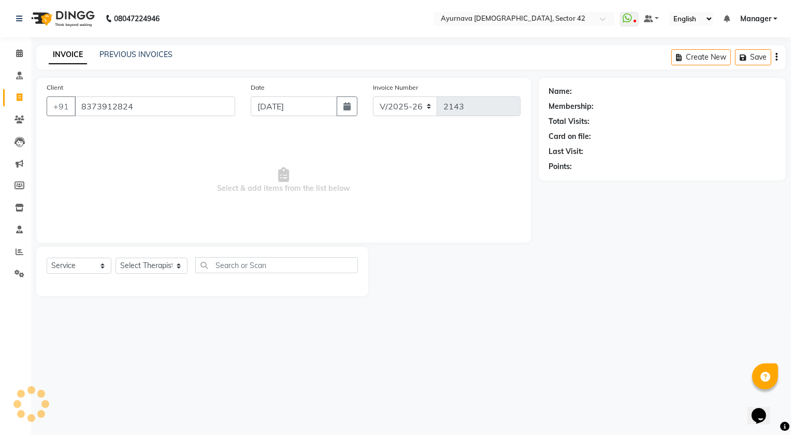
type input "8373912824"
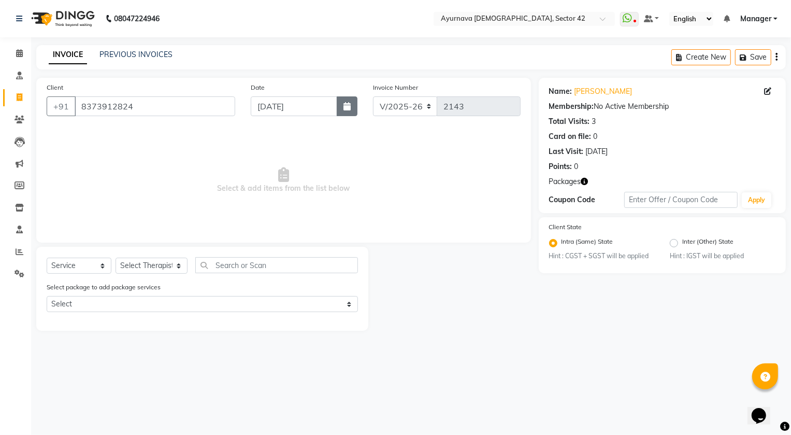
click at [351, 111] on button "button" at bounding box center [347, 106] width 21 height 20
select select "9"
select select "2025"
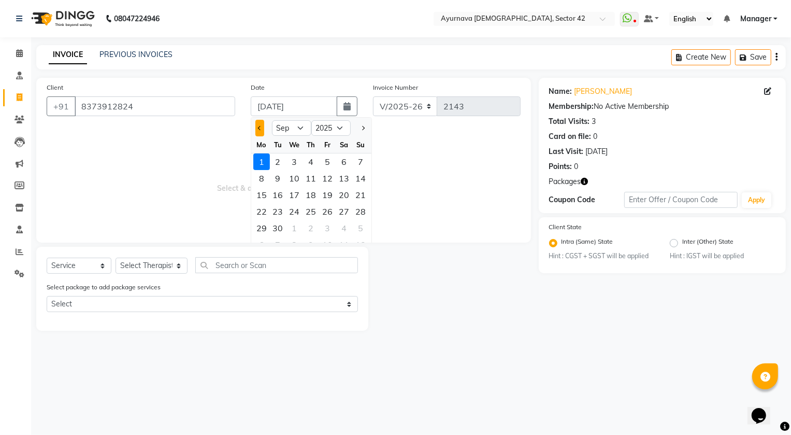
click at [258, 124] on button "Previous month" at bounding box center [259, 128] width 9 height 17
select select "8"
click at [358, 227] on div "31" at bounding box center [361, 228] width 17 height 17
type input "[DATE]"
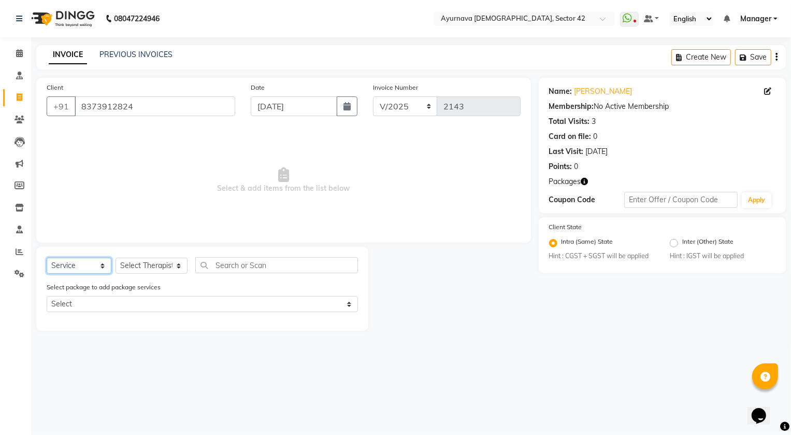
click at [83, 262] on select "Select Service Product Membership Package Voucher Prepaid Gift Card" at bounding box center [79, 265] width 65 height 16
click at [47, 257] on select "Select Service Product Membership Package Voucher Prepaid Gift Card" at bounding box center [79, 265] width 65 height 16
drag, startPoint x: 137, startPoint y: 269, endPoint x: 142, endPoint y: 259, distance: 11.4
click at [138, 268] on select "Select Therapist [PERSON_NAME] [PERSON_NAME] [PERSON_NAME] [PERSON_NAME] [PERSO…" at bounding box center [152, 265] width 72 height 16
select select "89458"
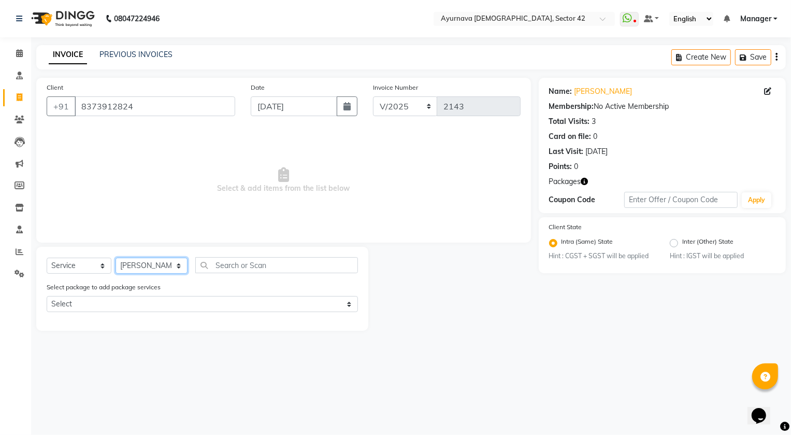
click at [116, 257] on select "Select Therapist [PERSON_NAME] [PERSON_NAME] [PERSON_NAME] [PERSON_NAME] [PERSO…" at bounding box center [152, 265] width 72 height 16
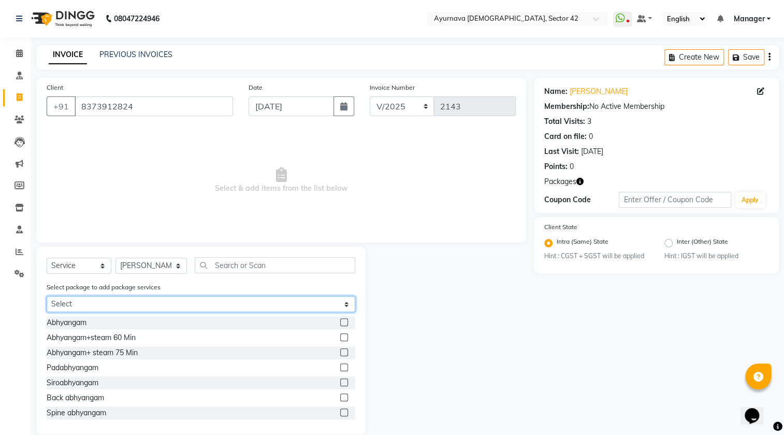
drag, startPoint x: 74, startPoint y: 303, endPoint x: 78, endPoint y: 311, distance: 9.3
click at [74, 303] on select "Select [PERSON_NAME]" at bounding box center [201, 304] width 309 height 16
select select "1: Object"
click at [47, 296] on select "Select [PERSON_NAME]" at bounding box center [201, 304] width 309 height 16
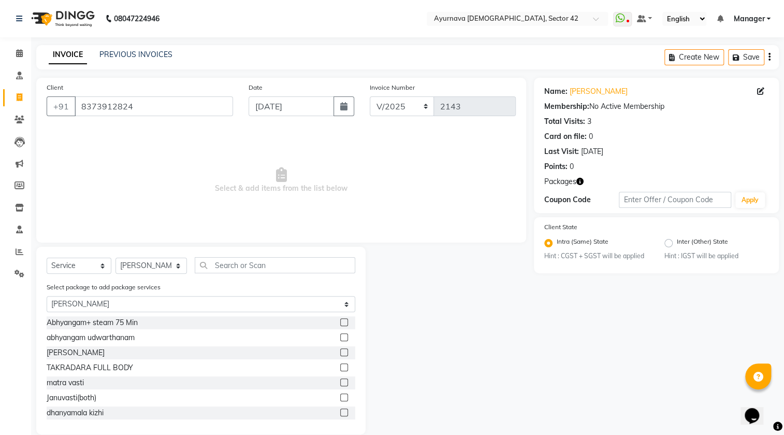
click at [340, 414] on label at bounding box center [344, 412] width 8 height 8
click at [340, 414] on input "checkbox" at bounding box center [343, 412] width 7 height 7
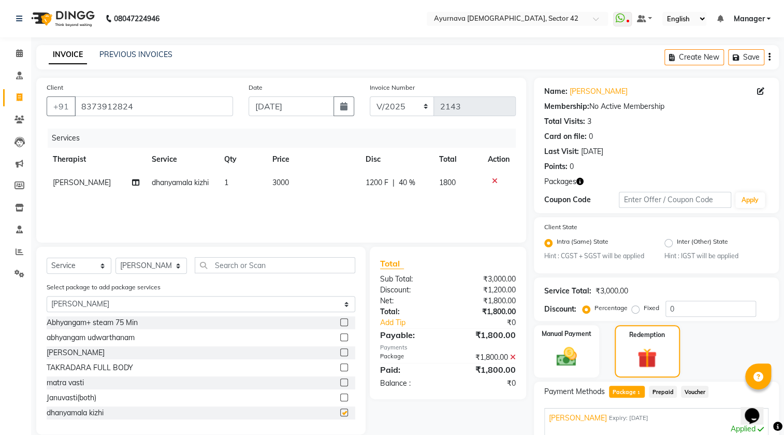
checkbox input "false"
click at [340, 322] on label at bounding box center [344, 322] width 8 height 8
click at [340, 322] on input "checkbox" at bounding box center [343, 322] width 7 height 7
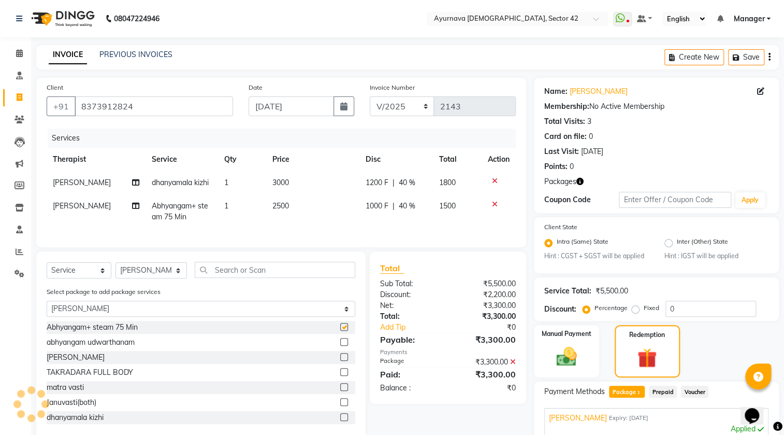
checkbox input "false"
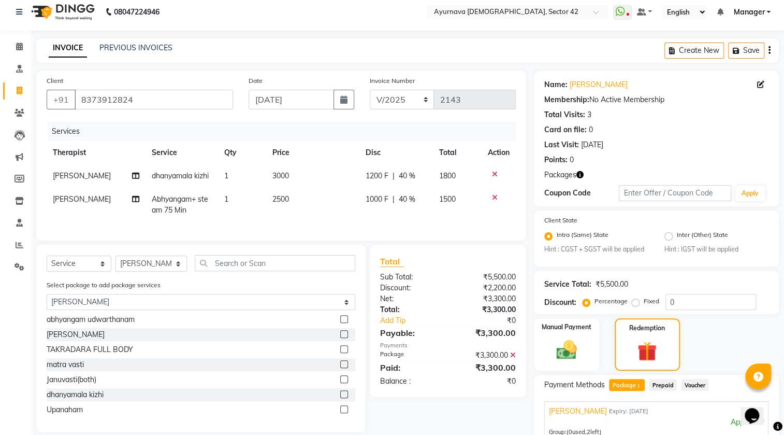
scroll to position [94, 0]
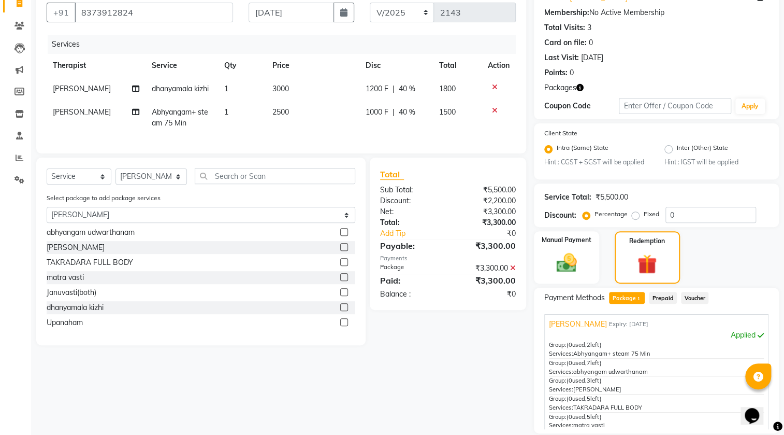
click at [340, 326] on label at bounding box center [344, 322] width 8 height 8
click at [340, 326] on input "checkbox" at bounding box center [343, 322] width 7 height 7
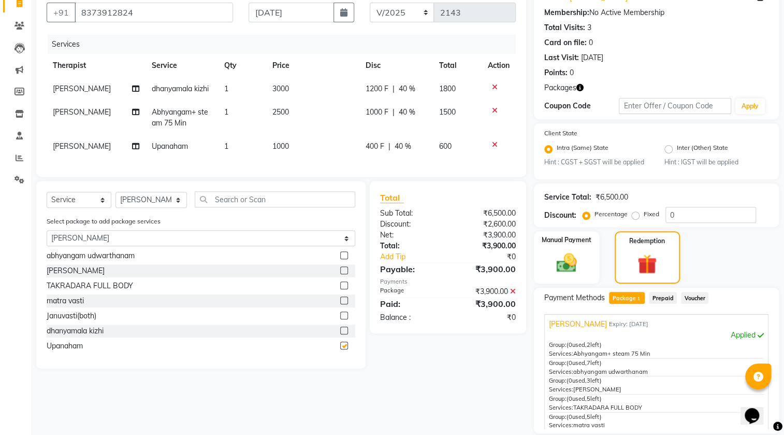
checkbox input "false"
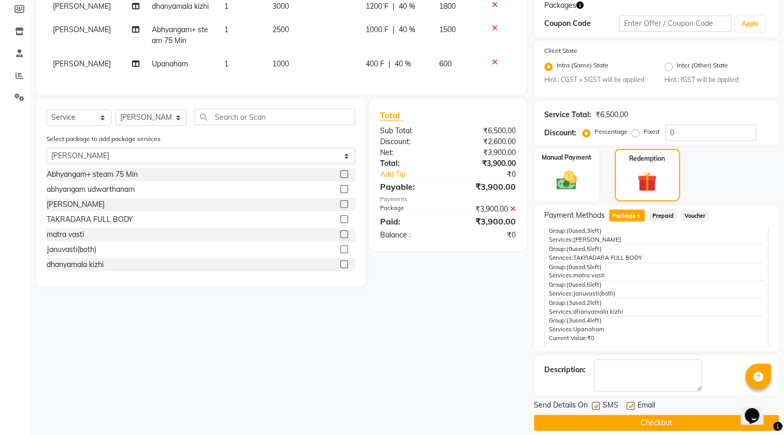
scroll to position [187, 0]
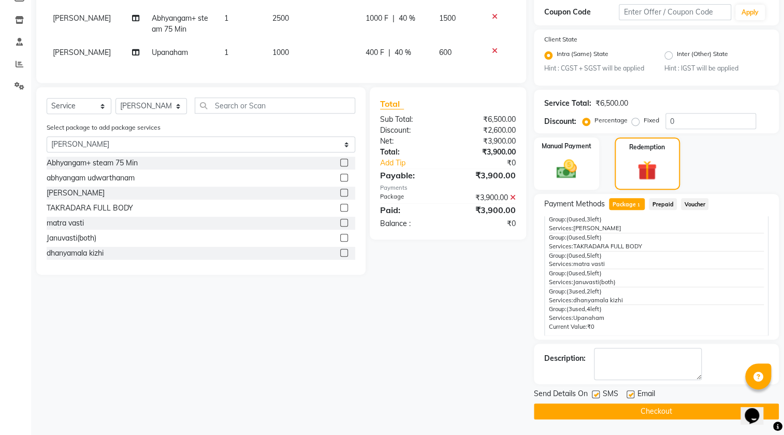
click at [625, 410] on button "Checkout" at bounding box center [656, 411] width 245 height 16
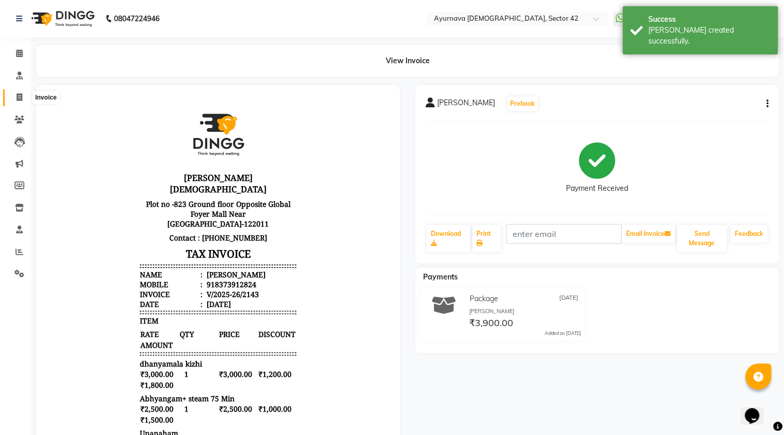
click at [15, 95] on span at bounding box center [19, 98] width 18 height 12
select select "5575"
select select "service"
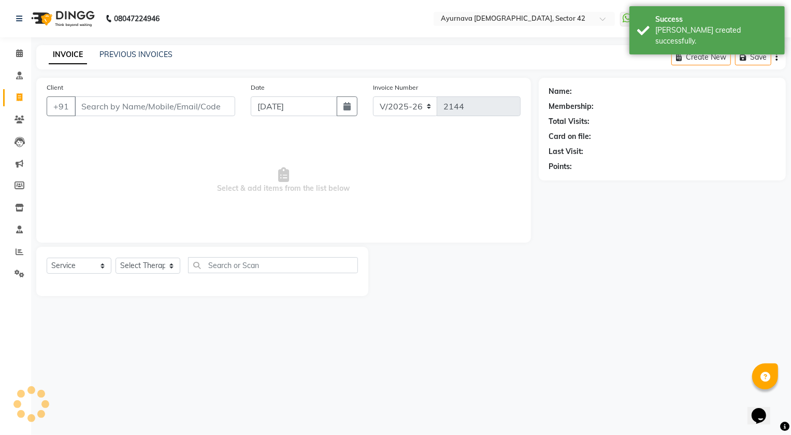
click at [116, 111] on input "Client" at bounding box center [155, 106] width 161 height 20
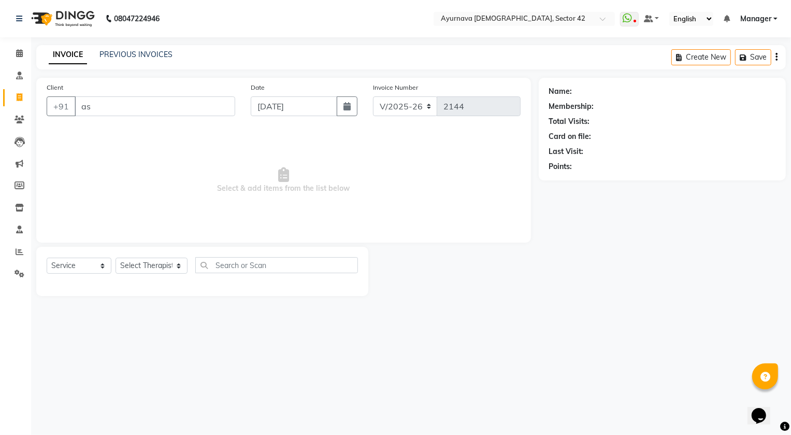
type input "a"
type input "s"
type input "a"
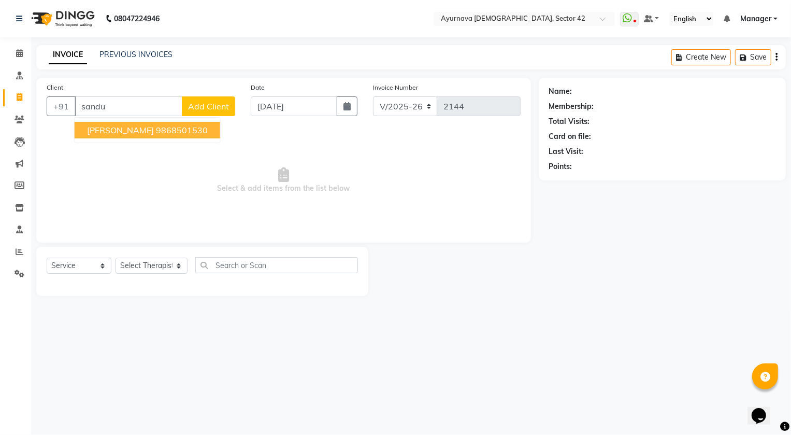
click at [154, 133] on span "[PERSON_NAME]" at bounding box center [120, 130] width 67 height 10
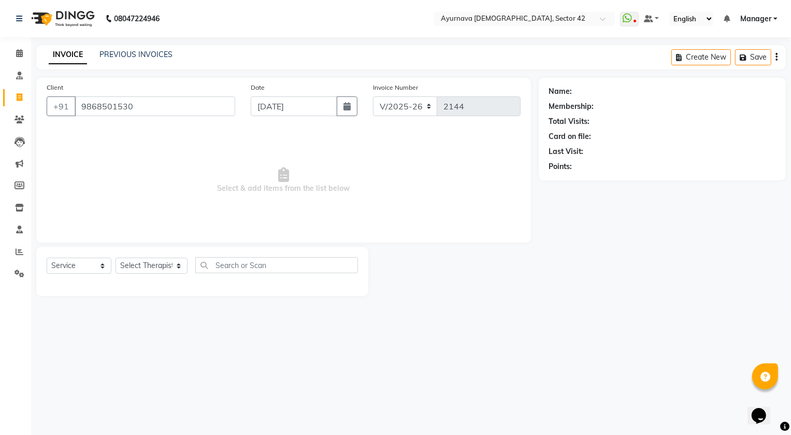
type input "9868501530"
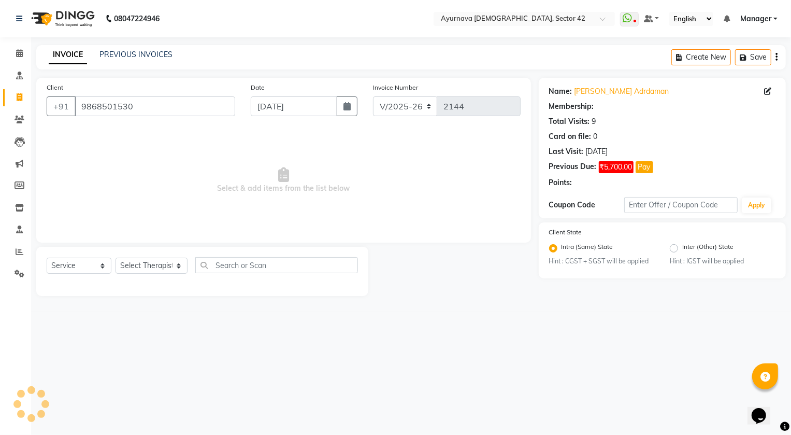
select select "1: Object"
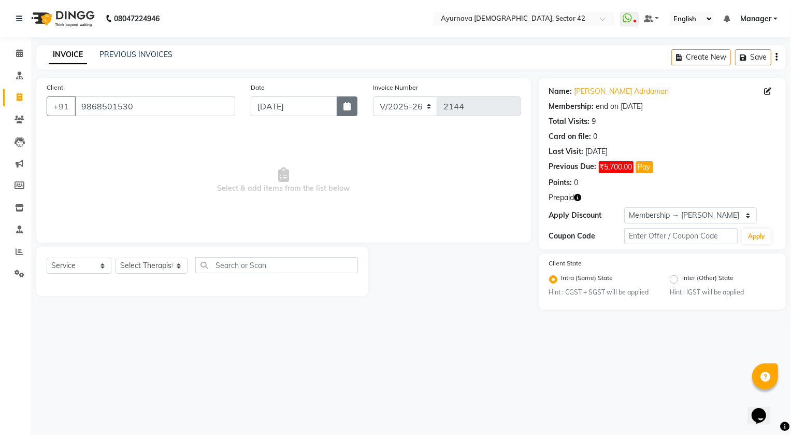
click at [352, 105] on button "button" at bounding box center [347, 106] width 21 height 20
select select "9"
select select "2025"
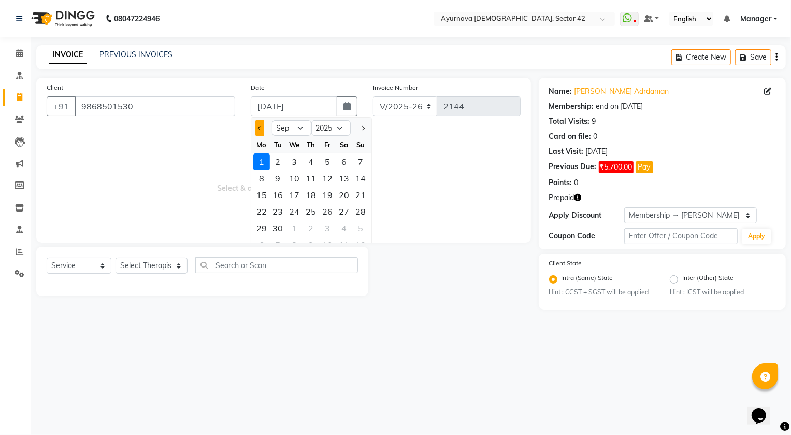
click at [261, 128] on span "Previous month" at bounding box center [259, 128] width 4 height 4
select select "8"
click at [361, 227] on div "31" at bounding box center [361, 228] width 17 height 17
type input "[DATE]"
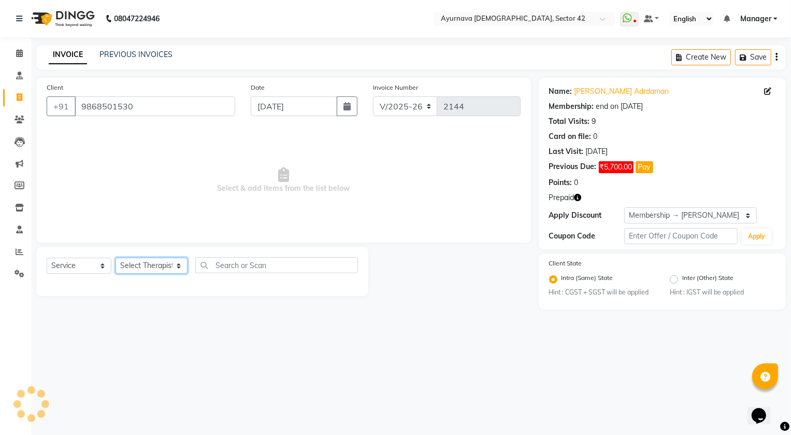
click at [129, 263] on select "Select Therapist [PERSON_NAME] [PERSON_NAME] [PERSON_NAME] [PERSON_NAME] [PERSO…" at bounding box center [152, 265] width 72 height 16
select select "89458"
click at [116, 257] on select "Select Therapist [PERSON_NAME] [PERSON_NAME] [PERSON_NAME] [PERSON_NAME] [PERSO…" at bounding box center [152, 265] width 72 height 16
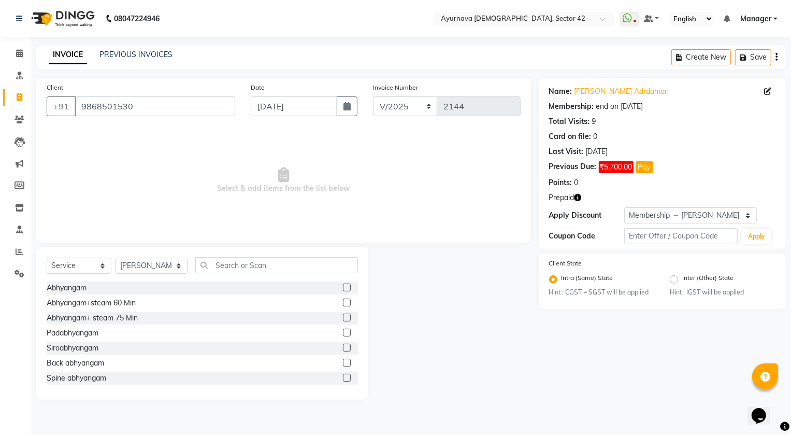
click at [343, 315] on label at bounding box center [347, 317] width 8 height 8
click at [343, 315] on input "checkbox" at bounding box center [346, 317] width 7 height 7
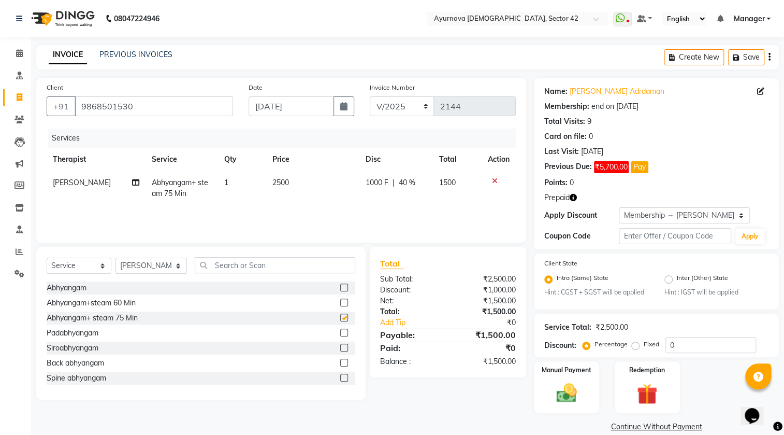
checkbox input "false"
click at [637, 171] on button "Pay" at bounding box center [640, 167] width 18 height 12
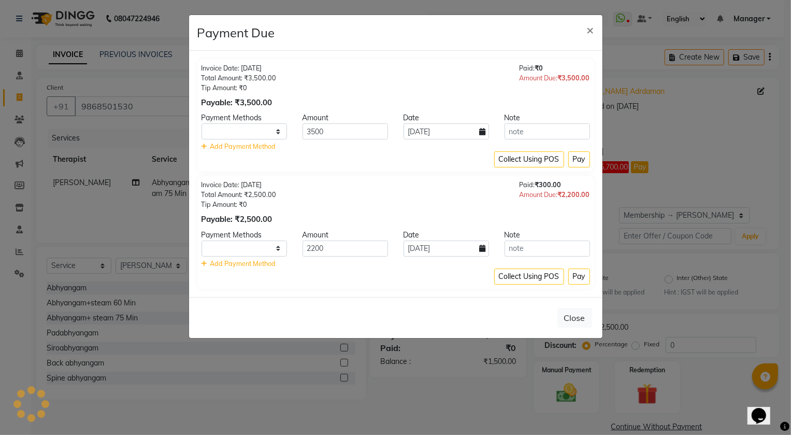
select select "1"
click at [588, 27] on span "×" at bounding box center [590, 30] width 7 height 16
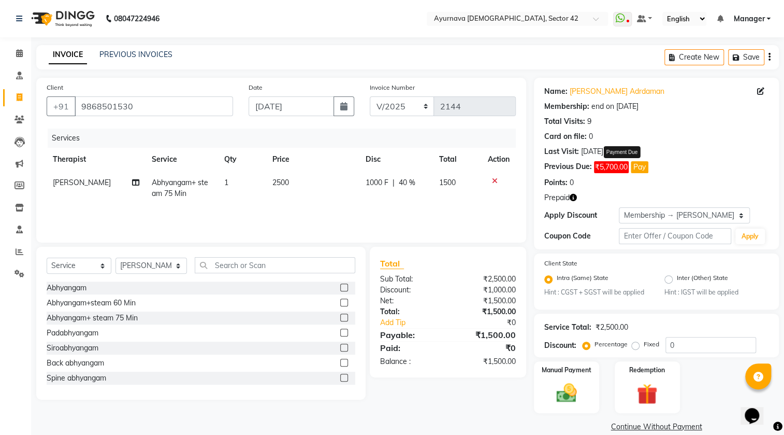
scroll to position [16, 0]
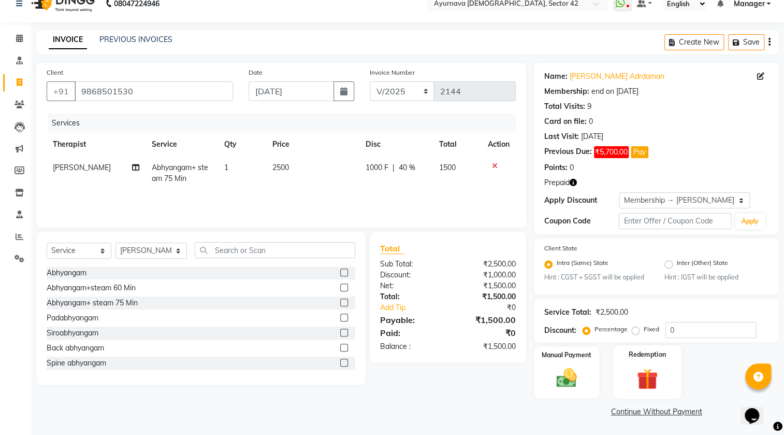
click at [640, 368] on img at bounding box center [647, 379] width 35 height 26
click at [652, 414] on span "Prepaid 1" at bounding box center [660, 412] width 34 height 12
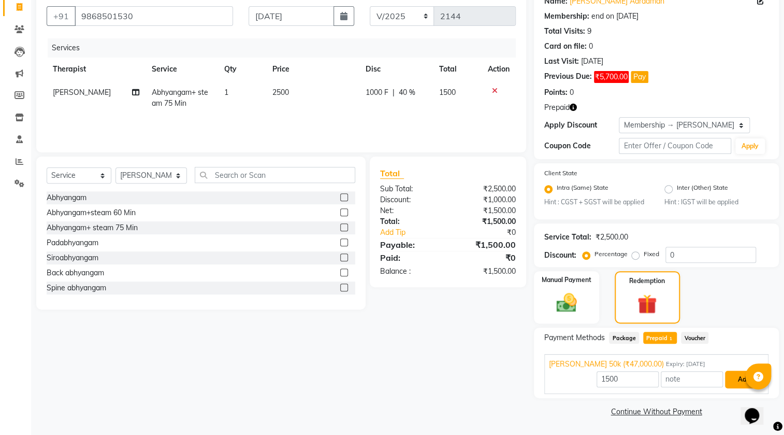
click at [730, 379] on button "Add" at bounding box center [744, 379] width 38 height 18
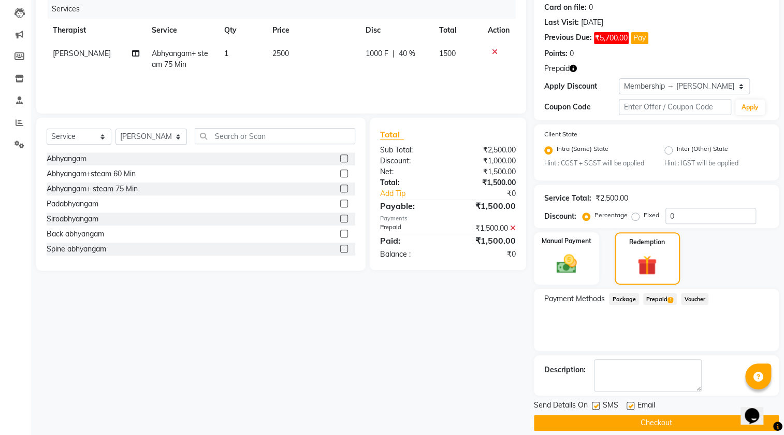
scroll to position [140, 0]
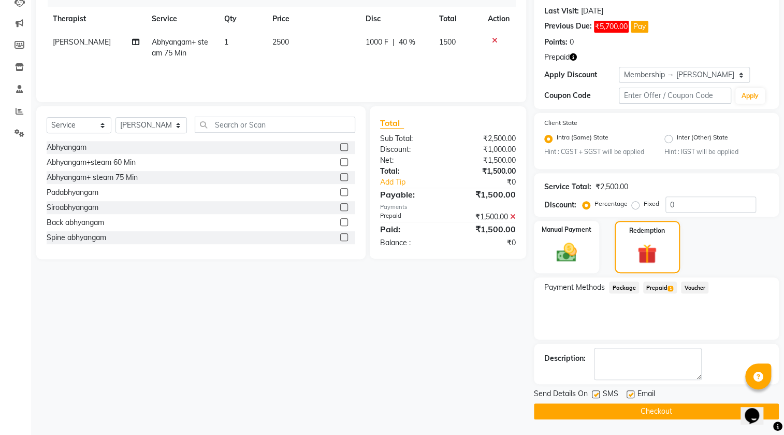
click at [622, 410] on button "Checkout" at bounding box center [656, 411] width 245 height 16
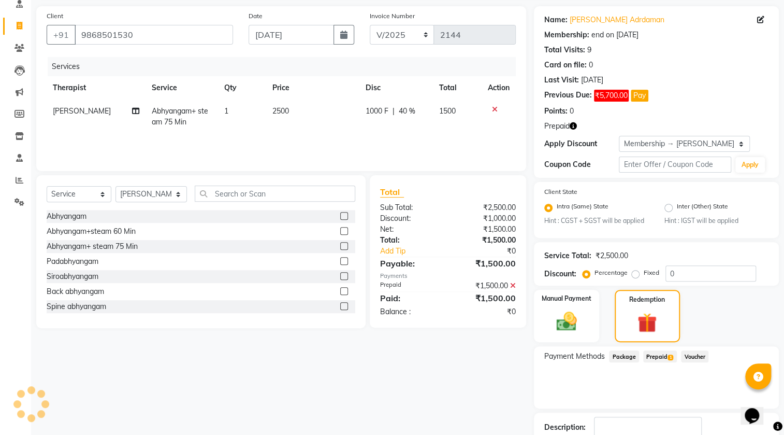
scroll to position [0, 0]
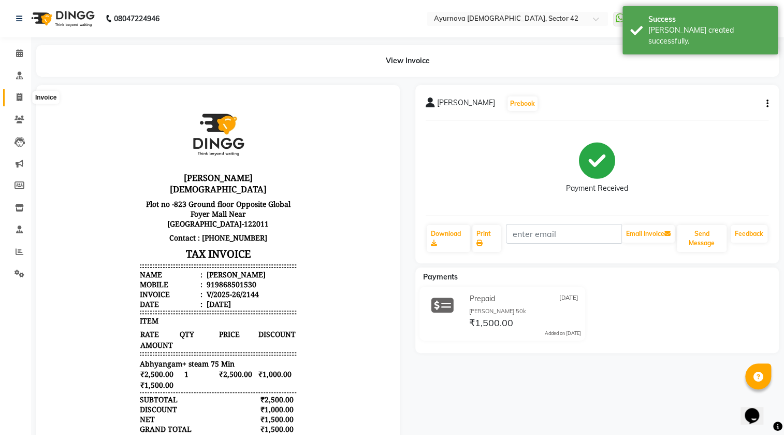
click at [23, 99] on span at bounding box center [19, 98] width 18 height 12
select select "service"
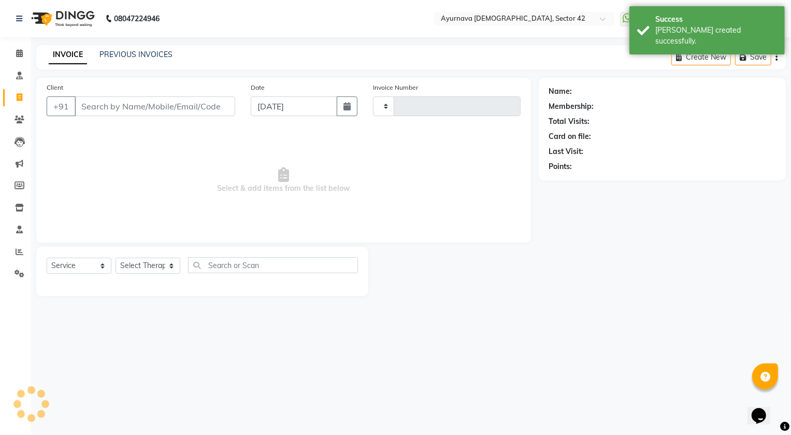
type input "2145"
select select "5575"
click at [109, 55] on link "PREVIOUS INVOICES" at bounding box center [135, 54] width 73 height 9
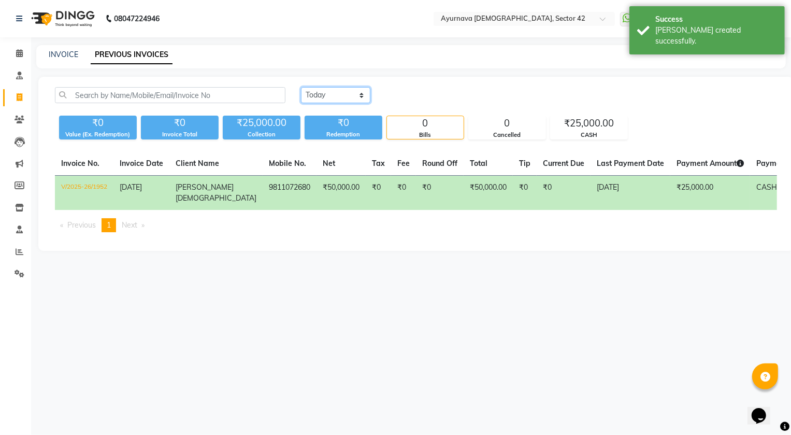
drag, startPoint x: 347, startPoint y: 94, endPoint x: 349, endPoint y: 100, distance: 6.9
click at [347, 94] on select "[DATE] [DATE] Custom Range" at bounding box center [335, 95] width 69 height 16
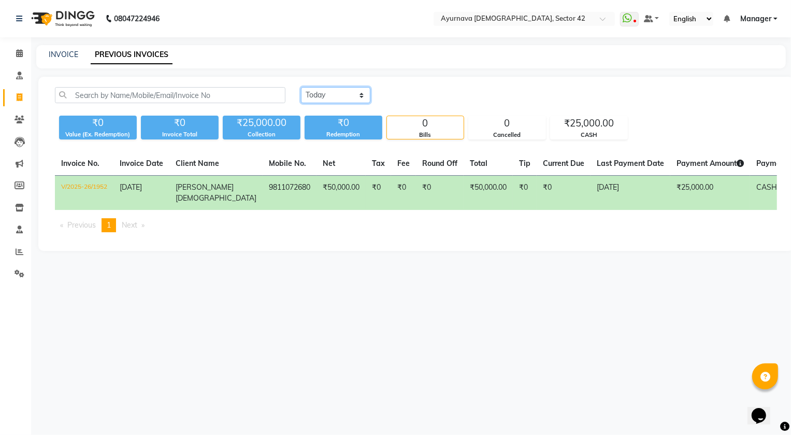
select select "[DATE]"
click at [301, 87] on select "[DATE] [DATE] Custom Range" at bounding box center [335, 95] width 69 height 16
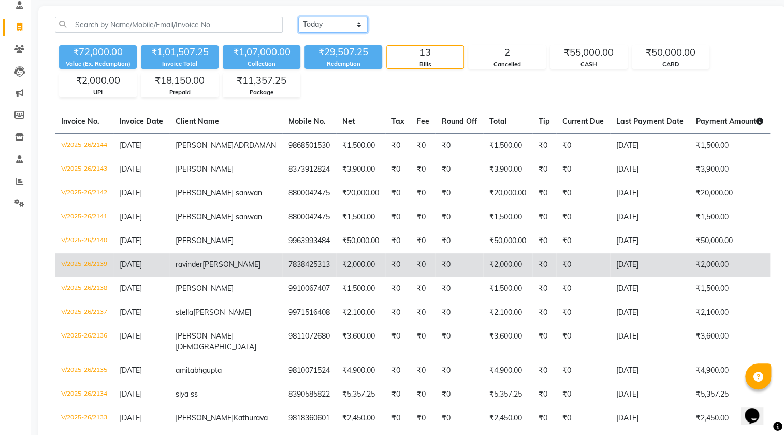
scroll to position [47, 0]
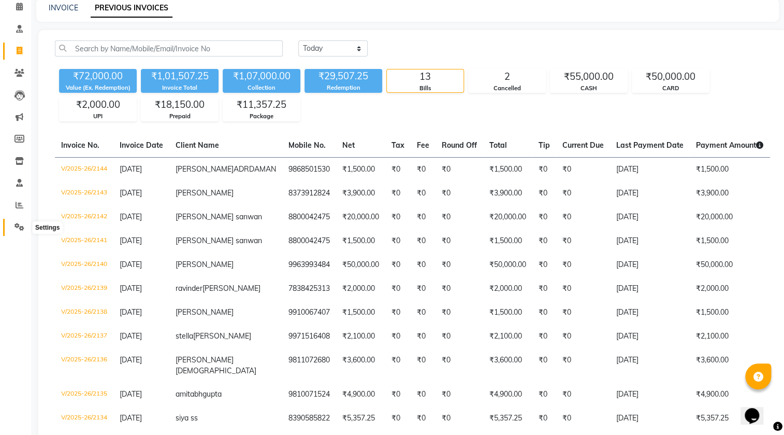
click at [21, 226] on icon at bounding box center [20, 227] width 10 height 8
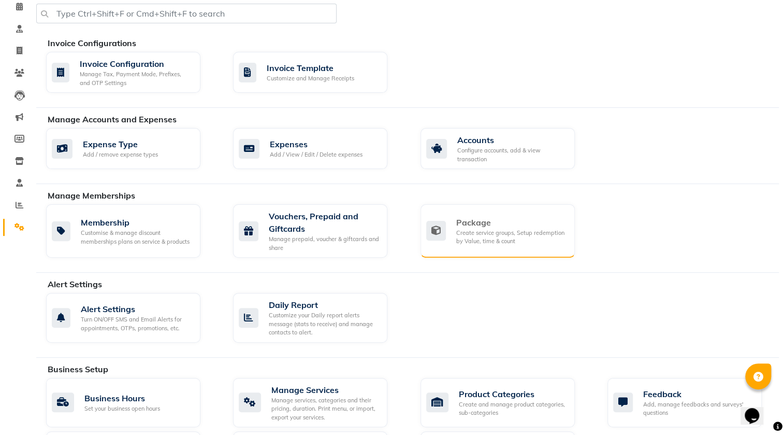
click at [515, 231] on div "Create service groups, Setup redemption by Value, time & count" at bounding box center [511, 236] width 110 height 17
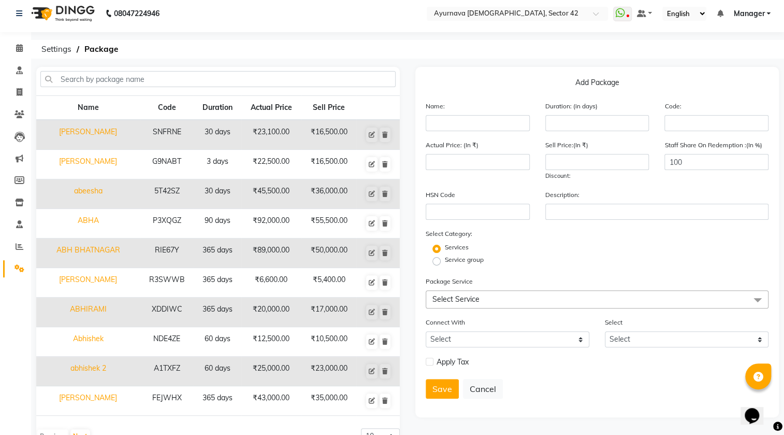
scroll to position [34, 0]
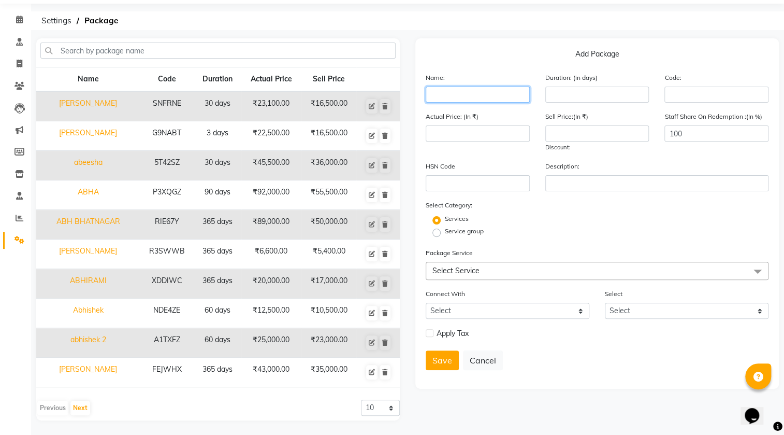
click at [448, 98] on input "text" at bounding box center [478, 94] width 104 height 16
type input "[PERSON_NAME] 45 session"
click at [567, 89] on input "number" at bounding box center [597, 94] width 104 height 16
type input "365"
click at [475, 270] on span "Select Service" at bounding box center [455, 270] width 47 height 9
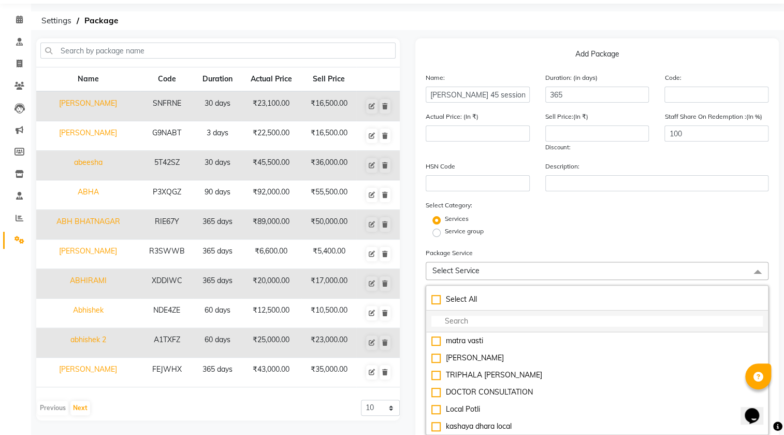
click at [481, 323] on input "multiselect-search" at bounding box center [596, 320] width 331 height 11
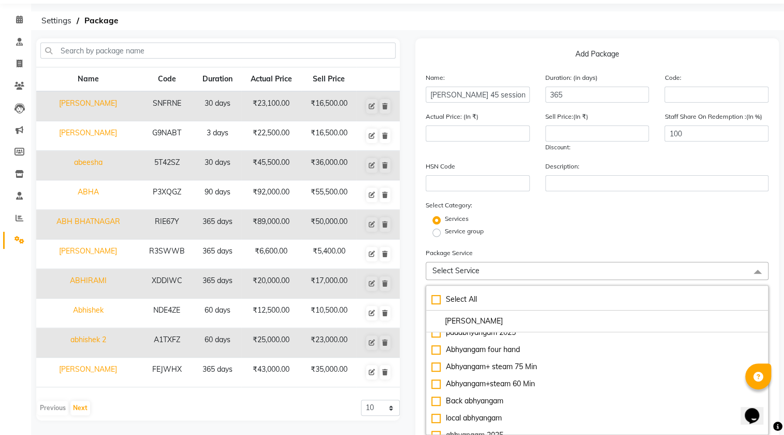
scroll to position [188, 0]
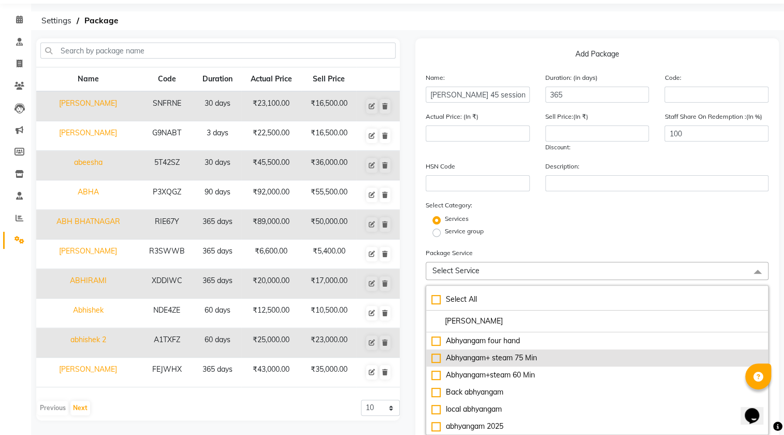
type input "[PERSON_NAME]"
click at [514, 359] on div "Abhyangam+ steam 75 Min" at bounding box center [596, 357] width 331 height 11
type input "2500"
checkbox input "true"
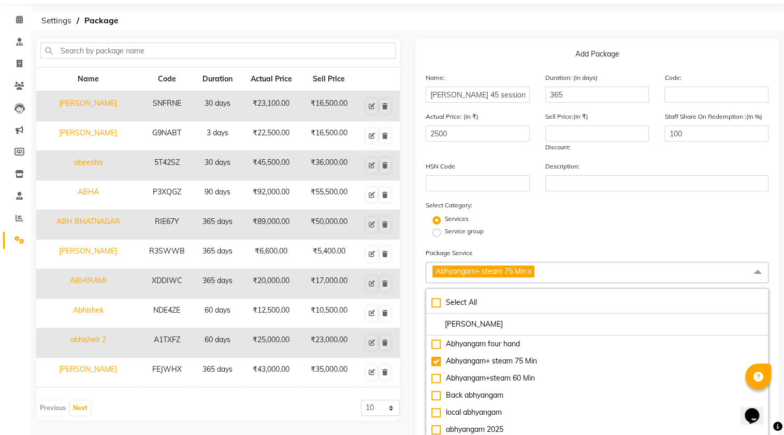
drag, startPoint x: 566, startPoint y: 234, endPoint x: 577, endPoint y: 262, distance: 29.5
click at [567, 234] on div "Service group" at bounding box center [597, 232] width 358 height 12
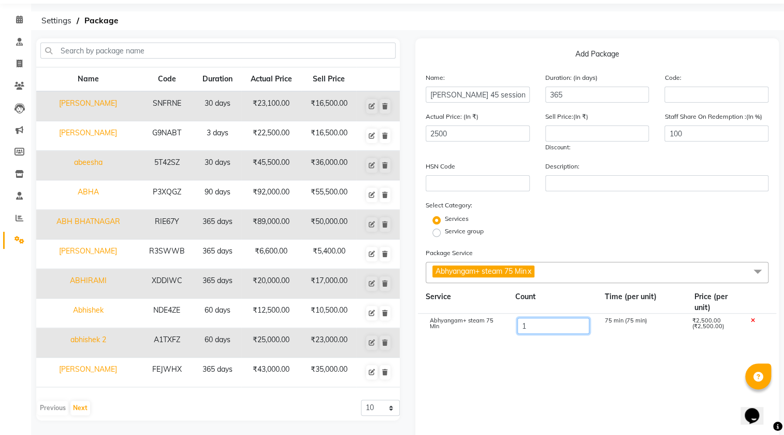
click at [567, 321] on input "1" at bounding box center [553, 326] width 72 height 16
type input "45"
type input "112500"
click at [572, 226] on div "Services" at bounding box center [597, 220] width 358 height 12
click at [576, 134] on input "number" at bounding box center [597, 133] width 104 height 16
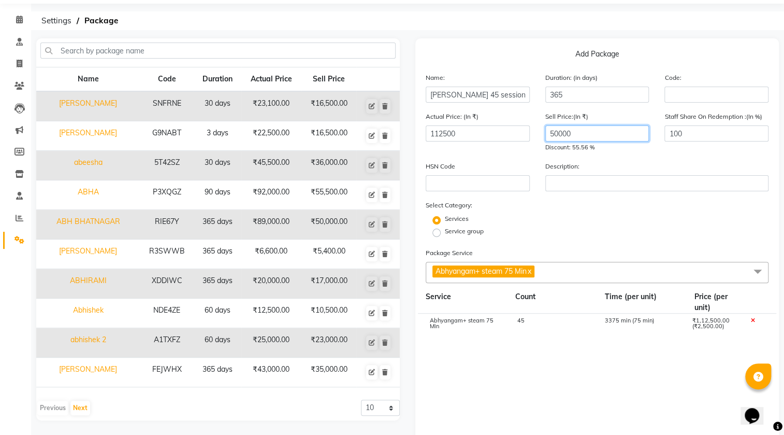
type input "50000"
click at [543, 236] on div "Service group" at bounding box center [597, 232] width 358 height 12
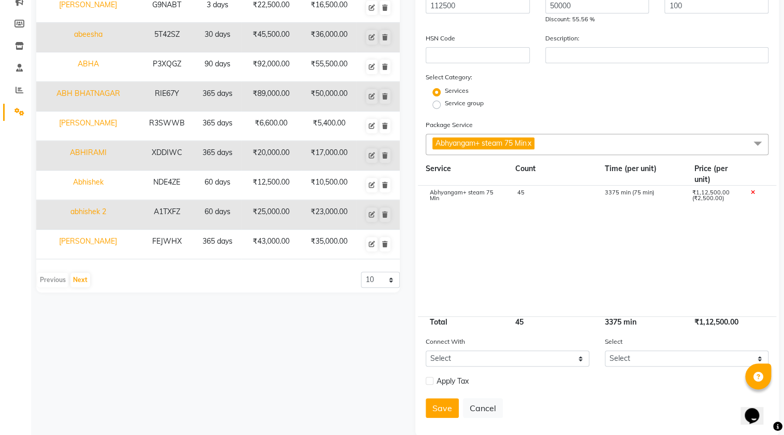
scroll to position [175, 0]
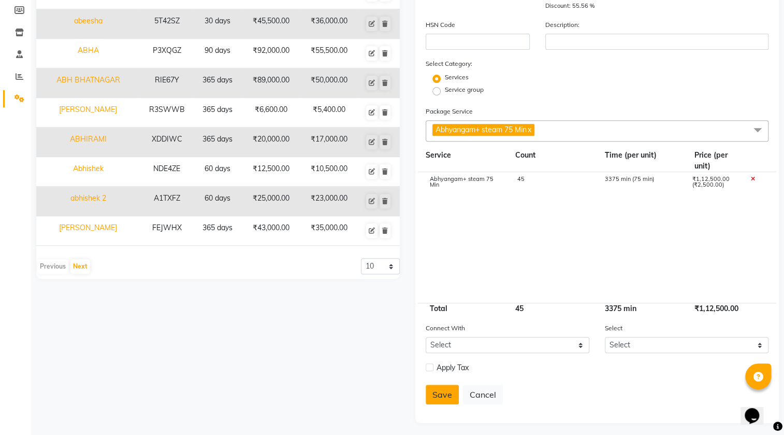
click at [435, 402] on button "Save" at bounding box center [442, 394] width 33 height 20
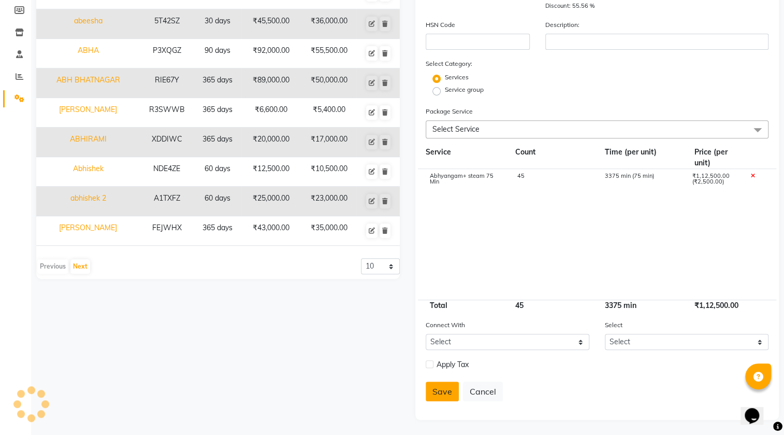
select select
checkbox input "false"
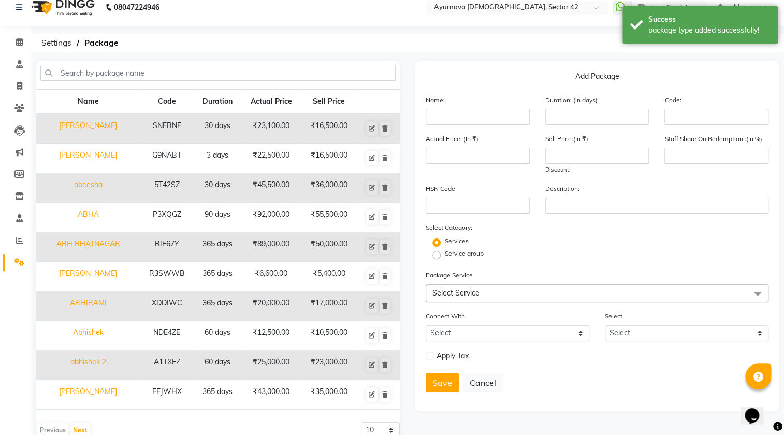
scroll to position [0, 0]
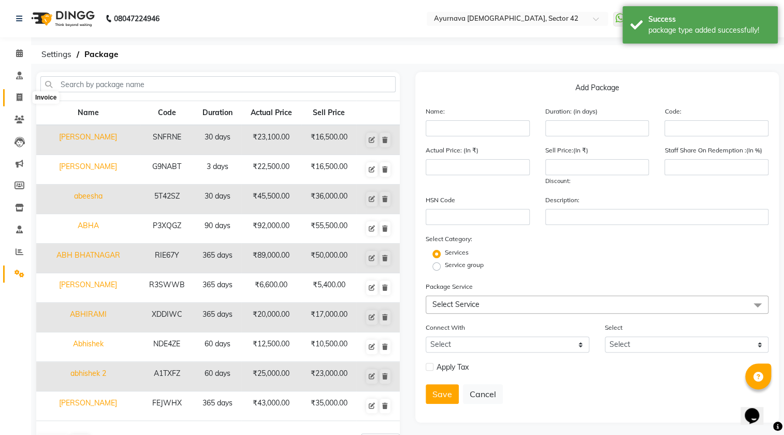
click at [26, 95] on span at bounding box center [19, 98] width 18 height 12
select select "service"
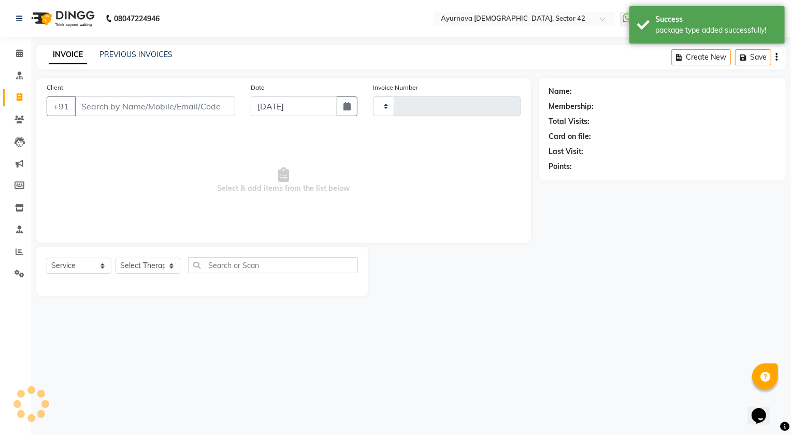
type input "2145"
select select "5575"
click at [80, 96] on div "Client +91" at bounding box center [141, 103] width 204 height 42
click at [86, 105] on input "Client" at bounding box center [155, 106] width 161 height 20
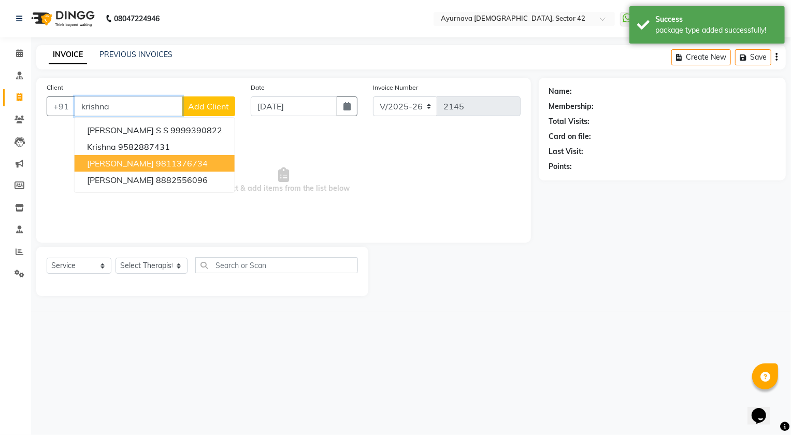
click at [154, 166] on span "[PERSON_NAME]" at bounding box center [120, 163] width 67 height 10
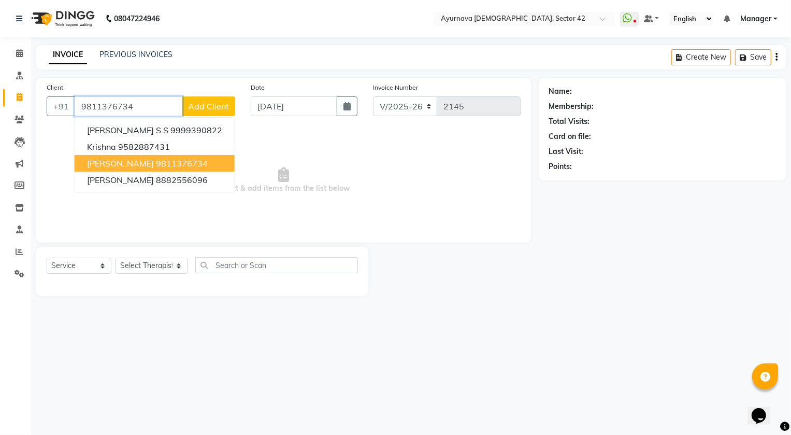
type input "9811376734"
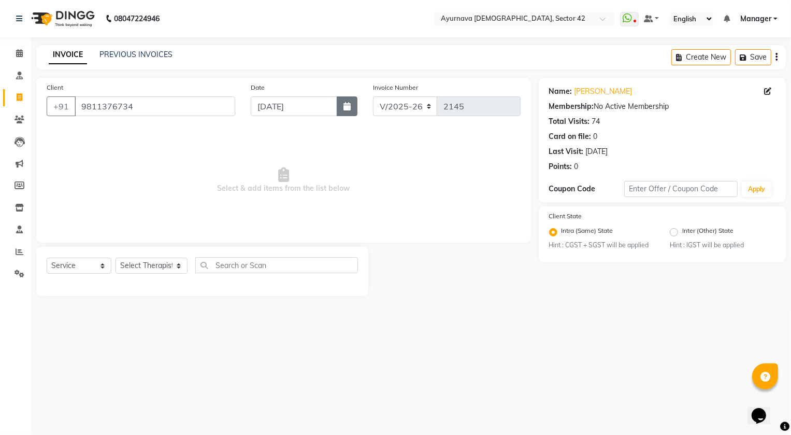
click at [338, 112] on button "button" at bounding box center [347, 106] width 21 height 20
select select "9"
select select "2025"
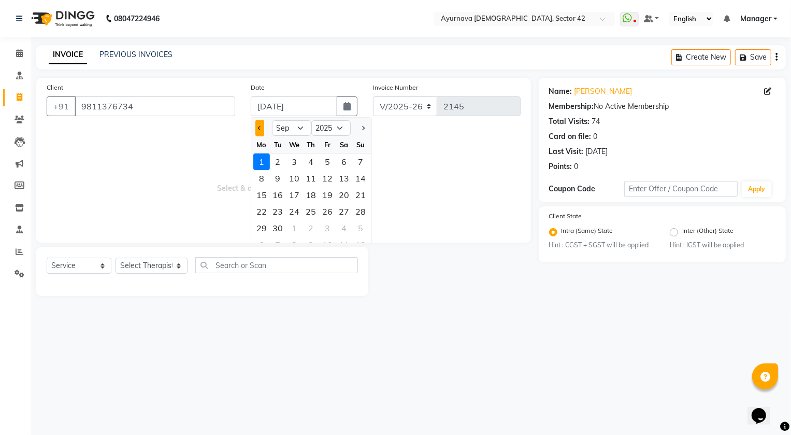
click at [258, 128] on span "Previous month" at bounding box center [259, 128] width 4 height 4
select select "8"
click at [359, 225] on div "31" at bounding box center [361, 228] width 17 height 17
type input "[DATE]"
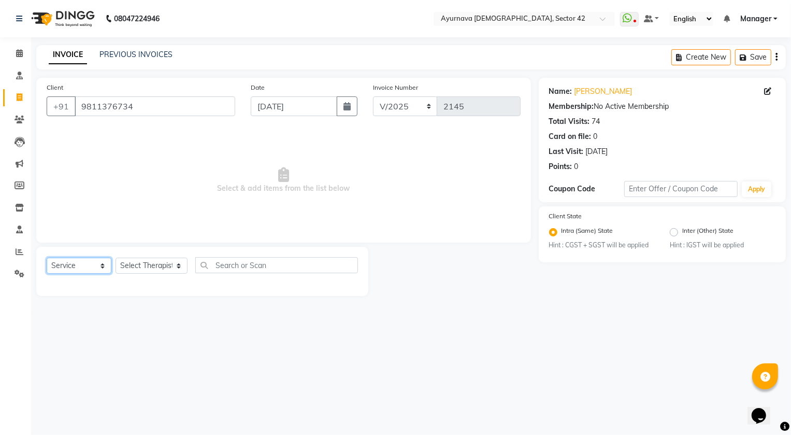
click at [86, 266] on select "Select Service Product Membership Package Voucher Prepaid Gift Card" at bounding box center [79, 265] width 65 height 16
click at [47, 257] on select "Select Service Product Membership Package Voucher Prepaid Gift Card" at bounding box center [79, 265] width 65 height 16
click at [136, 264] on select "Select Therapist [PERSON_NAME] [PERSON_NAME] [PERSON_NAME] [PERSON_NAME] [PERSO…" at bounding box center [152, 265] width 72 height 16
select select "38438"
click at [116, 257] on select "Select Therapist [PERSON_NAME] [PERSON_NAME] [PERSON_NAME] [PERSON_NAME] [PERSO…" at bounding box center [152, 265] width 72 height 16
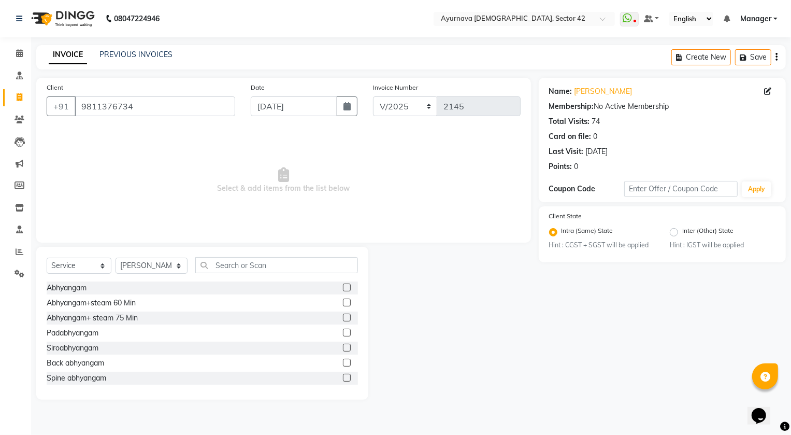
click at [343, 316] on label at bounding box center [347, 317] width 8 height 8
click at [343, 316] on input "checkbox" at bounding box center [346, 317] width 7 height 7
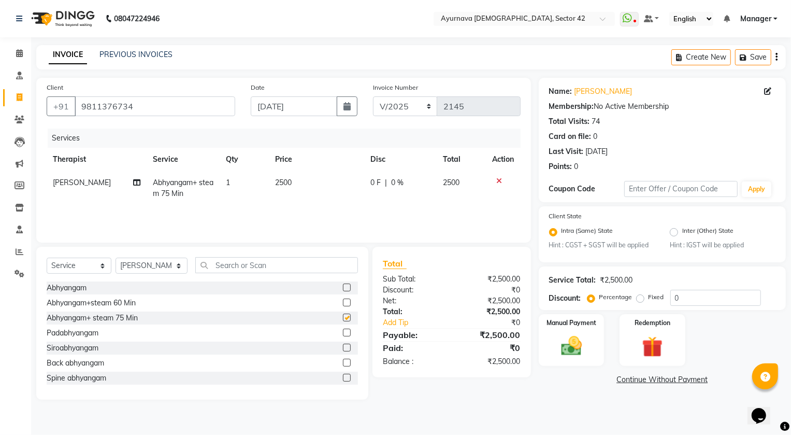
checkbox input "false"
click at [78, 265] on select "Select Service Product Membership Package Voucher Prepaid Gift Card" at bounding box center [79, 265] width 65 height 16
select select "package"
click at [47, 257] on select "Select Service Product Membership Package Voucher Prepaid Gift Card" at bounding box center [79, 265] width 65 height 16
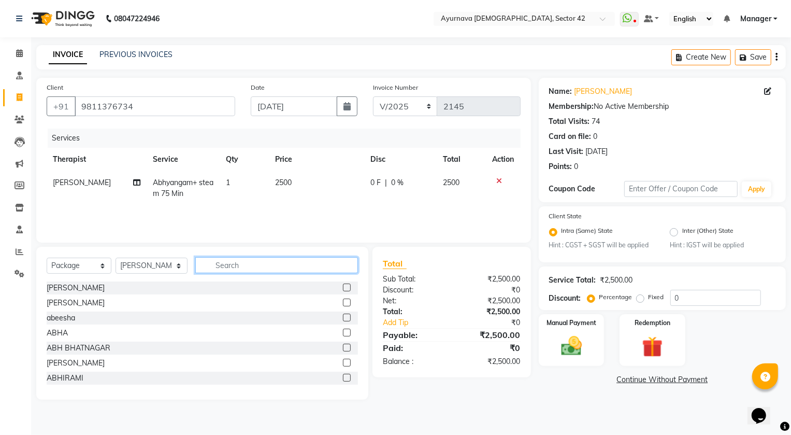
click at [211, 264] on input "text" at bounding box center [276, 265] width 163 height 16
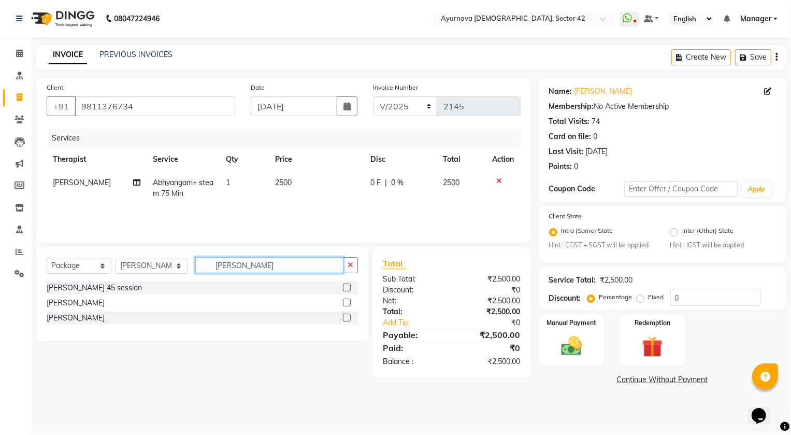
type input "[PERSON_NAME]"
click at [344, 289] on label at bounding box center [347, 287] width 8 height 8
click at [344, 289] on input "checkbox" at bounding box center [346, 287] width 7 height 7
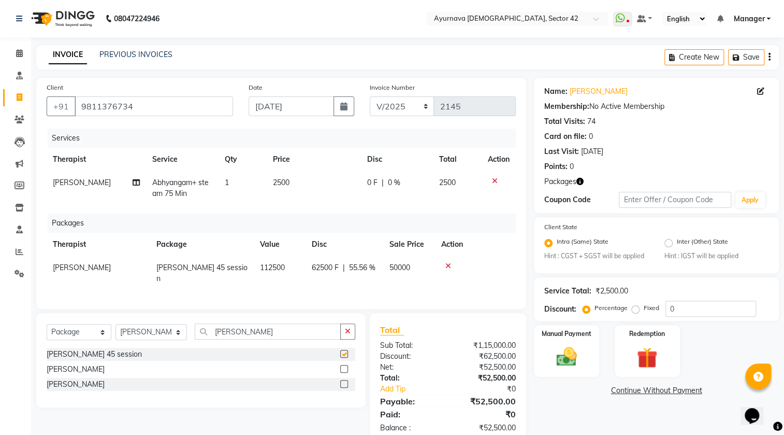
checkbox input "false"
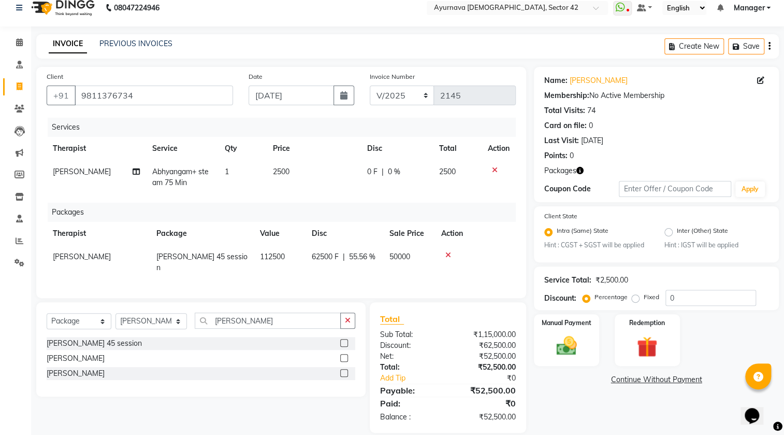
scroll to position [21, 0]
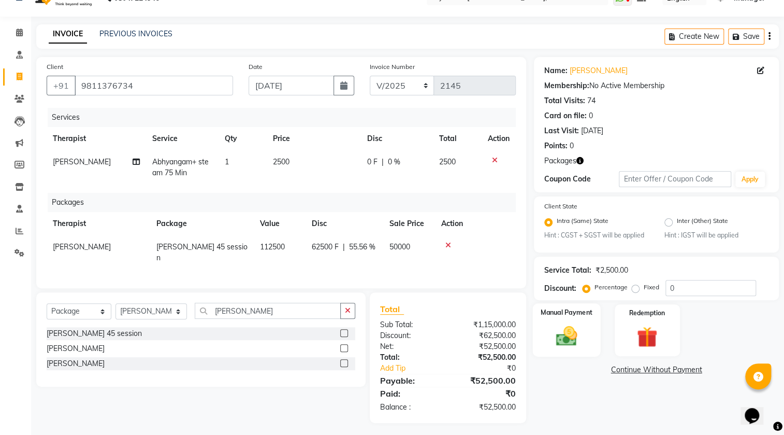
click at [569, 326] on img at bounding box center [566, 336] width 35 height 24
click at [497, 159] on div at bounding box center [499, 159] width 22 height 7
click at [494, 161] on icon at bounding box center [495, 159] width 6 height 7
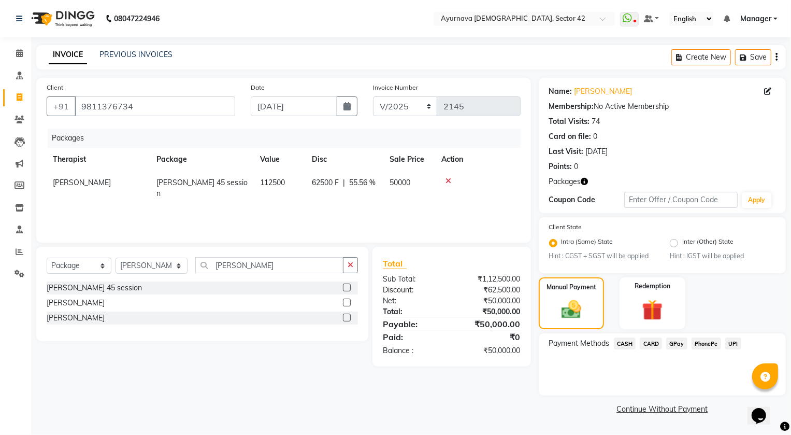
click at [643, 344] on span "CARD" at bounding box center [651, 343] width 22 height 12
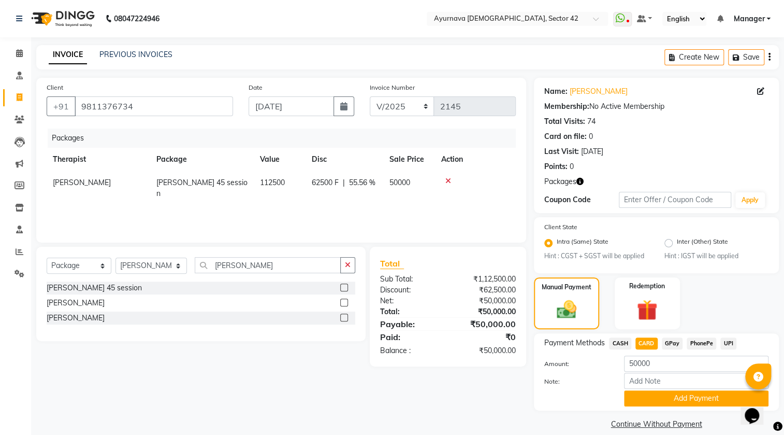
click at [646, 389] on div "Note:" at bounding box center [657, 381] width 240 height 18
click at [642, 397] on button "Add Payment" at bounding box center [696, 398] width 145 height 16
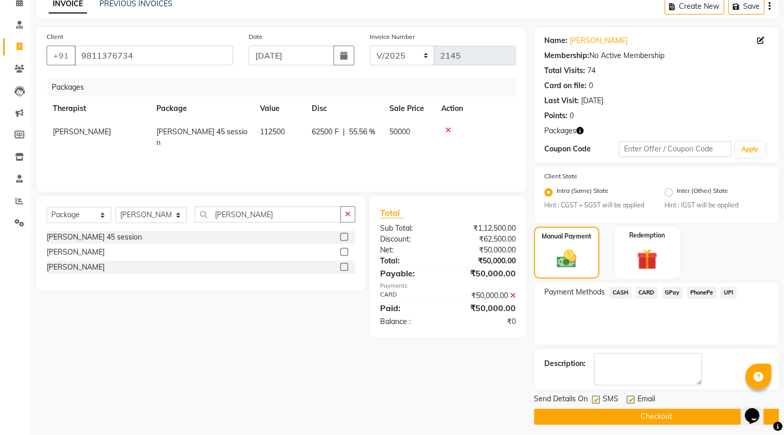
scroll to position [56, 0]
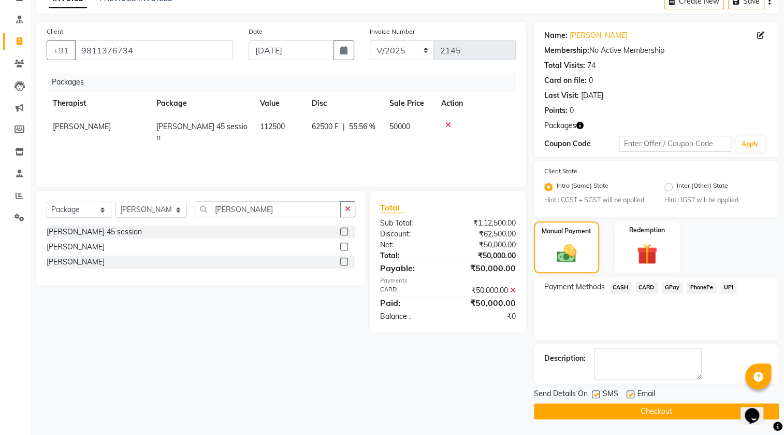
click at [633, 412] on button "Checkout" at bounding box center [656, 411] width 245 height 16
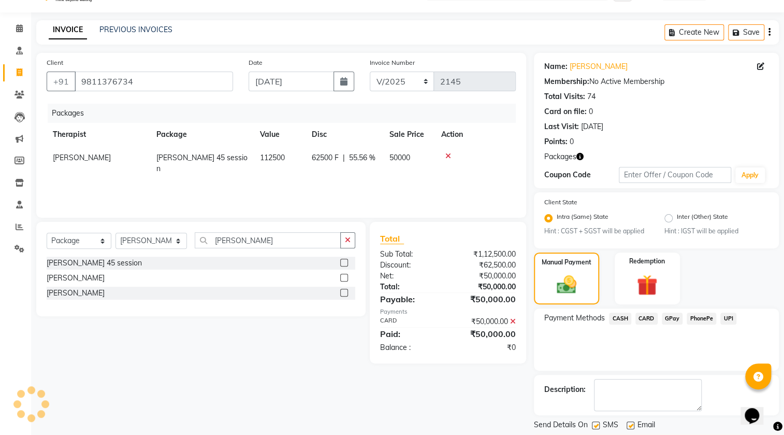
scroll to position [0, 0]
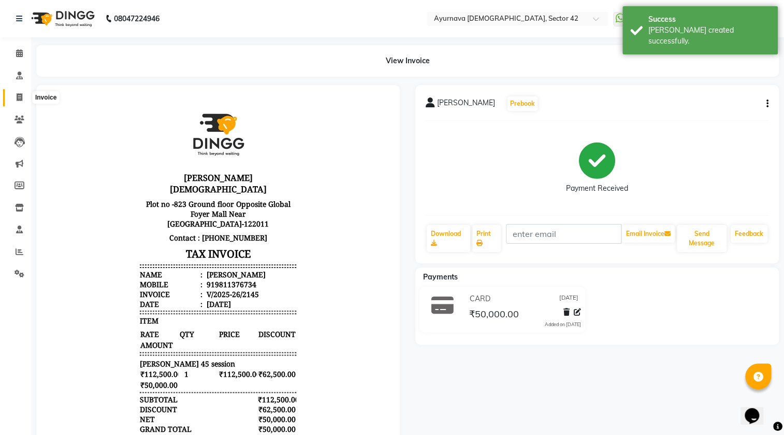
click at [18, 99] on icon at bounding box center [20, 97] width 6 height 8
select select "service"
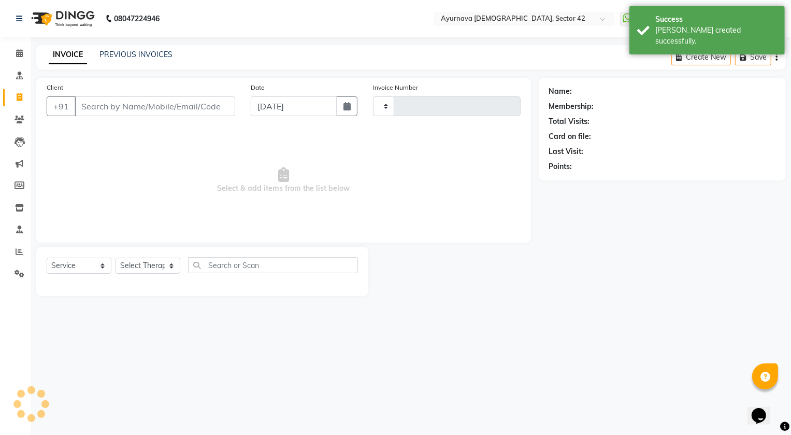
type input "2146"
select select "5575"
click at [98, 109] on input "Client" at bounding box center [155, 106] width 161 height 20
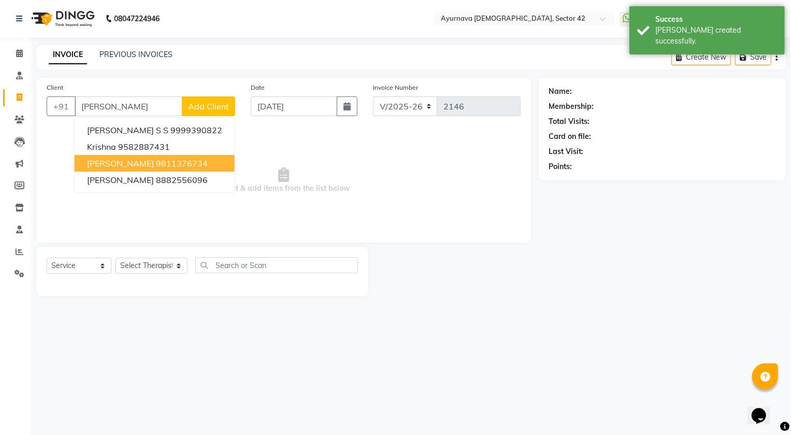
click at [154, 163] on span "[PERSON_NAME]" at bounding box center [120, 163] width 67 height 10
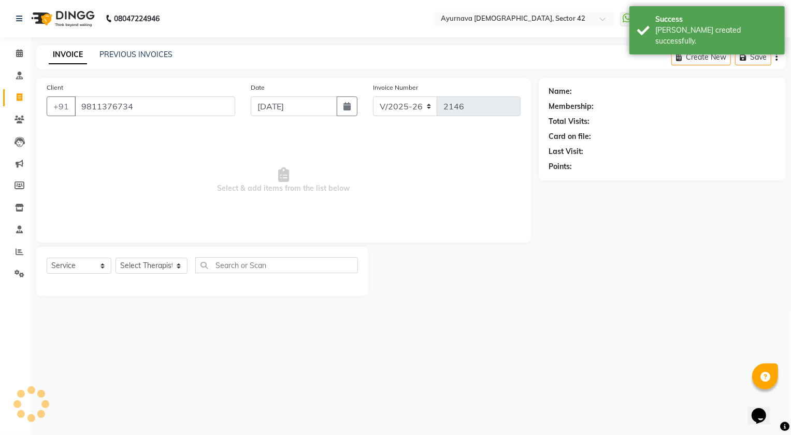
type input "9811376734"
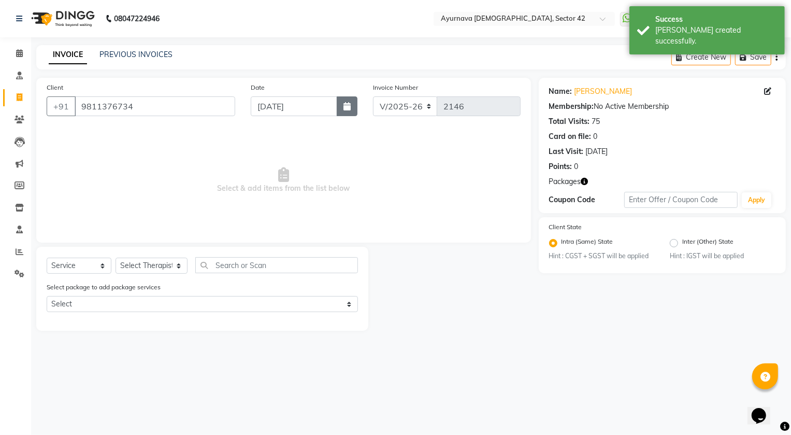
click at [352, 105] on button "button" at bounding box center [347, 106] width 21 height 20
select select "9"
select select "2025"
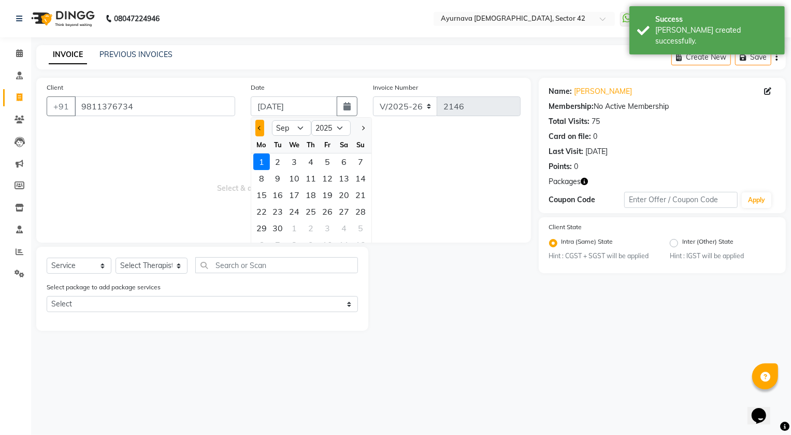
click at [259, 126] on span "Previous month" at bounding box center [259, 128] width 4 height 4
select select "8"
click at [357, 227] on div "31" at bounding box center [361, 228] width 17 height 17
type input "[DATE]"
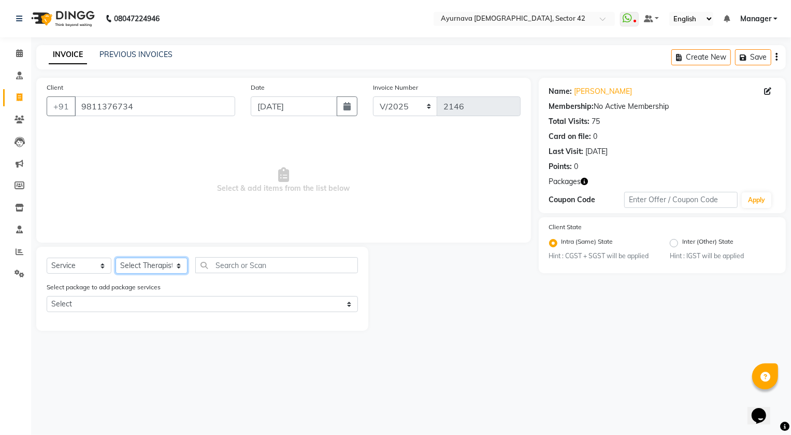
click at [131, 260] on select "Select Therapist [PERSON_NAME] [PERSON_NAME] [PERSON_NAME] [PERSON_NAME] [PERSO…" at bounding box center [152, 265] width 72 height 16
select select "47974"
click at [116, 257] on select "Select Therapist [PERSON_NAME] [PERSON_NAME] [PERSON_NAME] [PERSON_NAME] [PERSO…" at bounding box center [152, 265] width 72 height 16
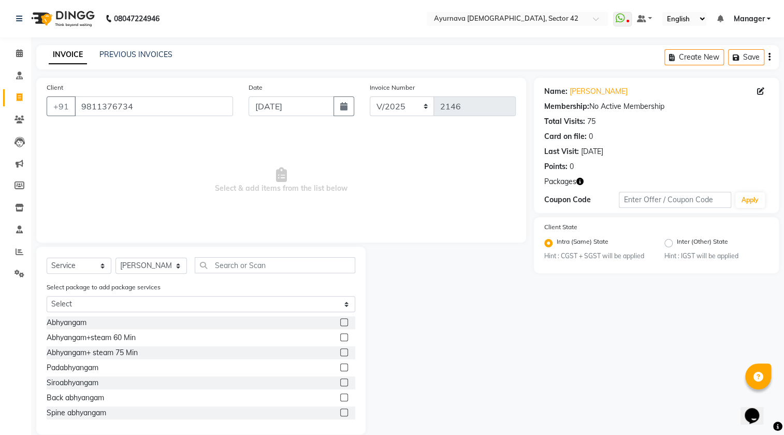
click at [340, 350] on label at bounding box center [344, 352] width 8 height 8
click at [340, 350] on input "checkbox" at bounding box center [343, 352] width 7 height 7
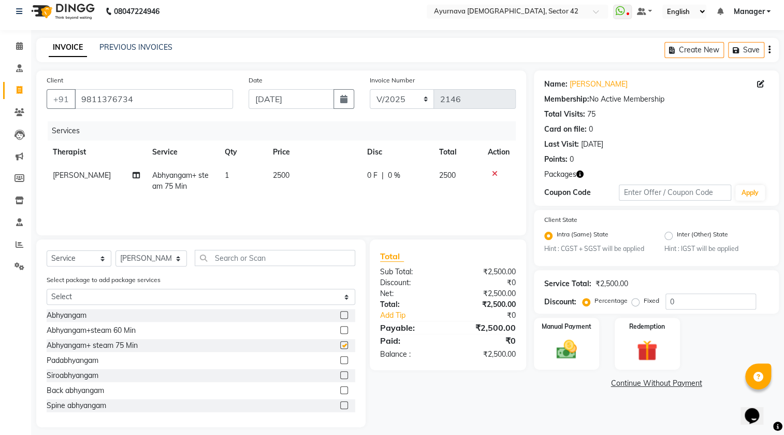
checkbox input "false"
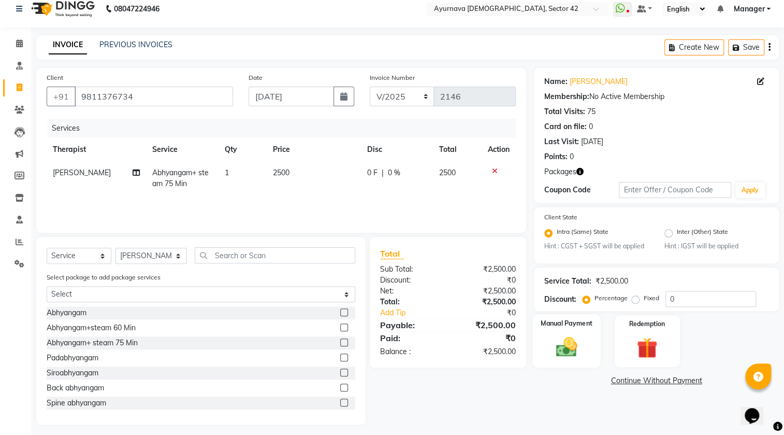
scroll to position [16, 0]
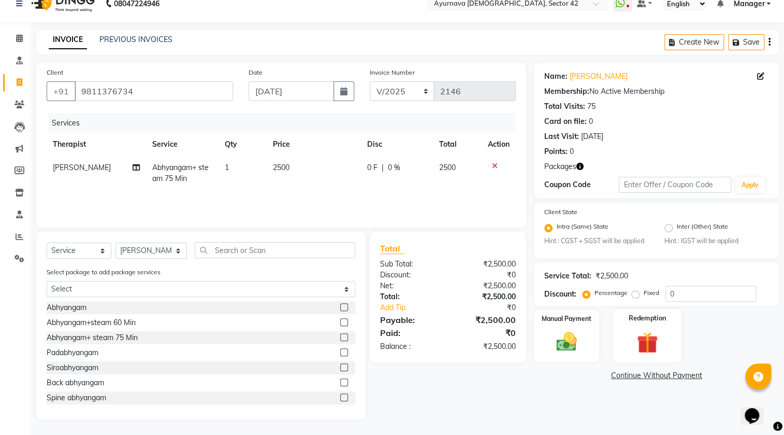
click at [629, 340] on div "Redemption" at bounding box center [647, 335] width 68 height 53
click at [625, 373] on span "Package 1" at bounding box center [627, 376] width 36 height 12
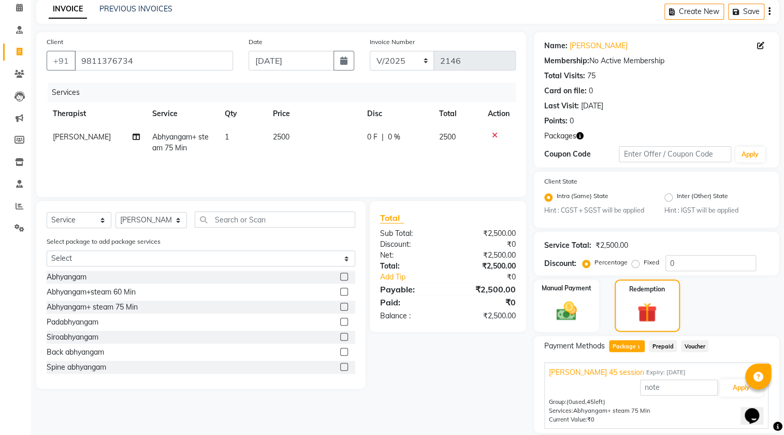
scroll to position [80, 0]
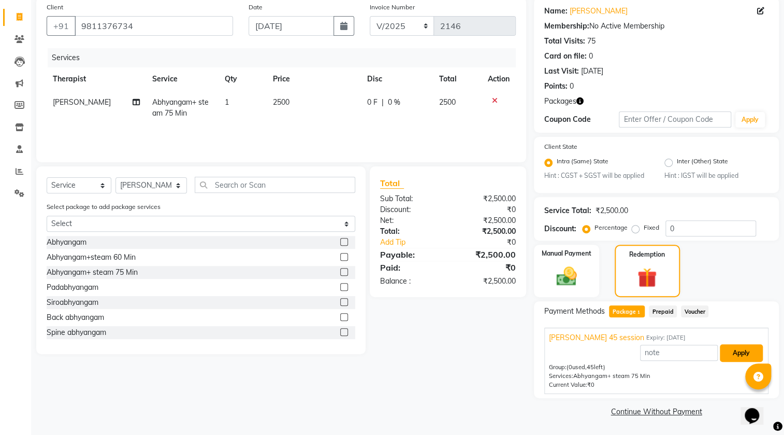
click at [751, 356] on button "Apply" at bounding box center [741, 353] width 43 height 18
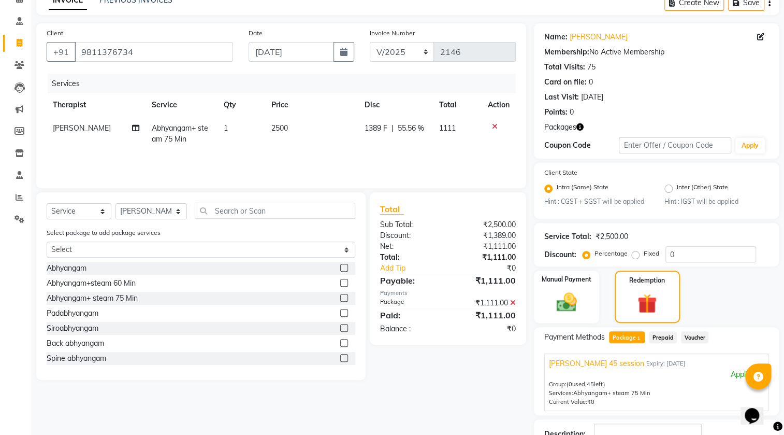
scroll to position [129, 0]
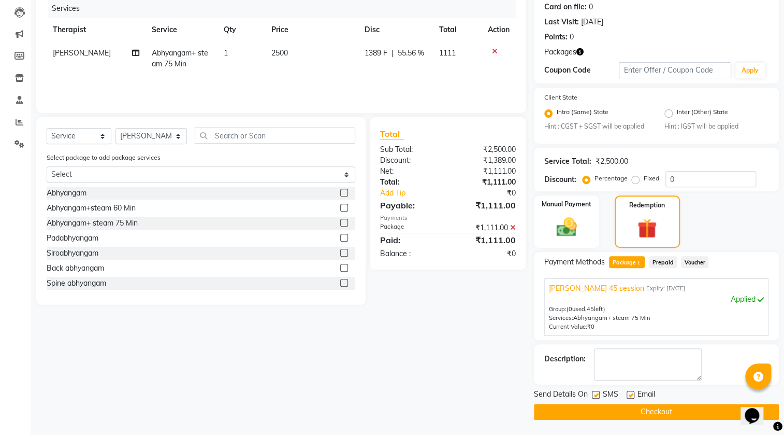
click at [673, 410] on button "Checkout" at bounding box center [656, 411] width 245 height 16
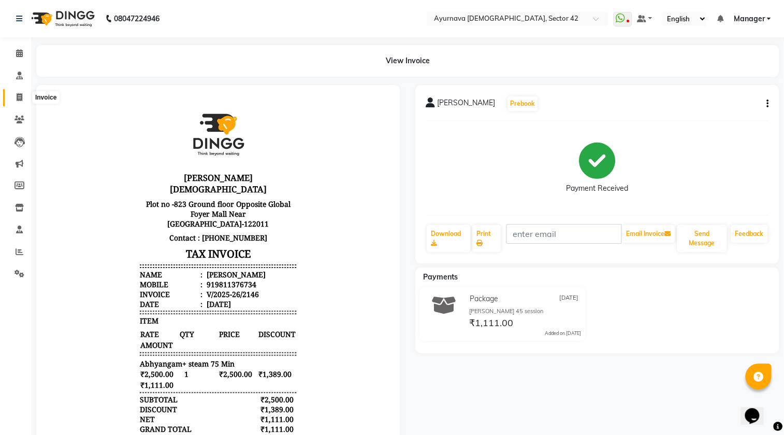
click at [17, 93] on icon at bounding box center [20, 97] width 6 height 8
select select "service"
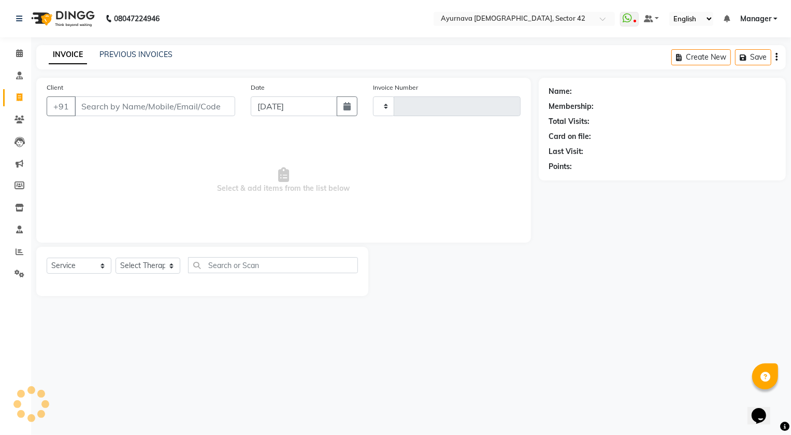
click at [118, 100] on input "Client" at bounding box center [155, 106] width 161 height 20
type input "ha"
type input "2147"
type input "har"
select select "5575"
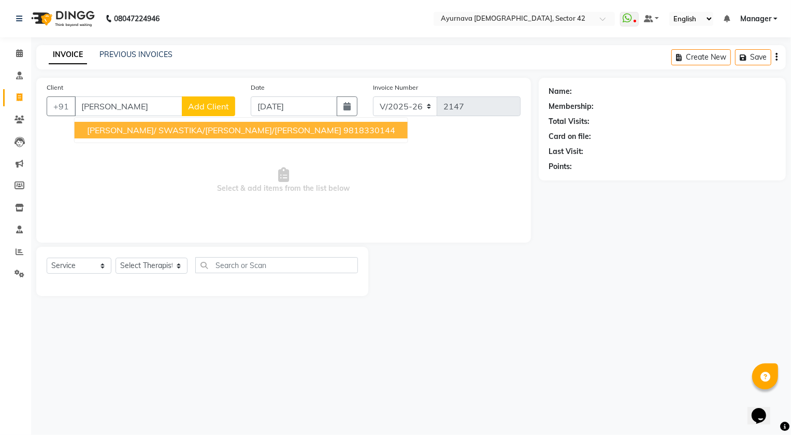
click at [187, 122] on button "[PERSON_NAME]/ SWASTIKA/[PERSON_NAME]/[PERSON_NAME] 9818330144" at bounding box center [241, 130] width 333 height 17
type input "9818330144"
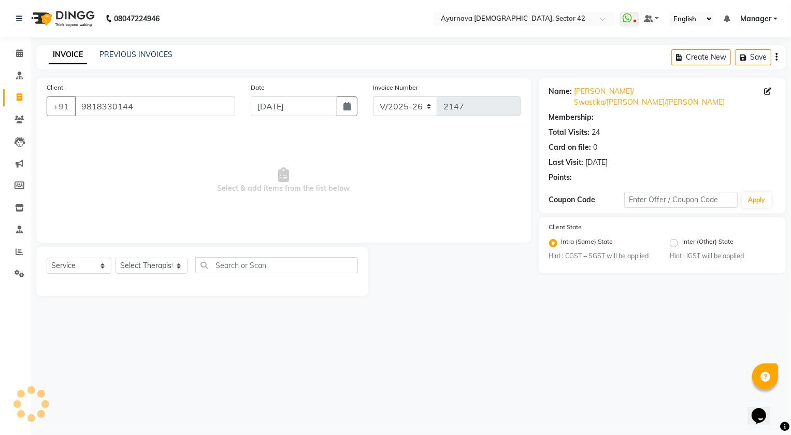
select select "1: Object"
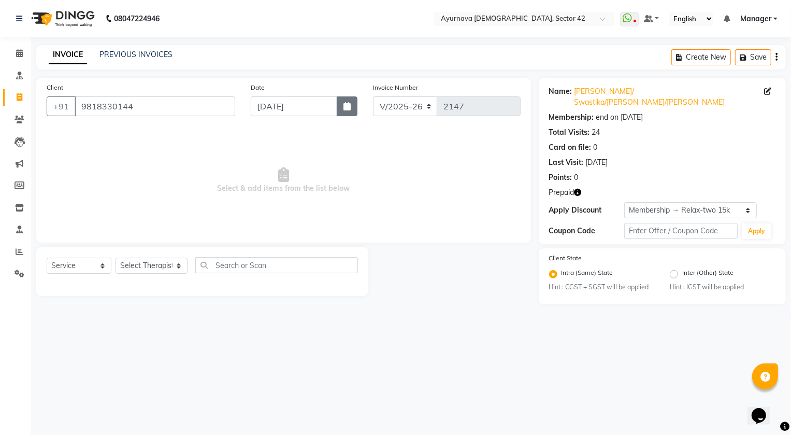
drag, startPoint x: 348, startPoint y: 106, endPoint x: 344, endPoint y: 115, distance: 10.2
click at [347, 107] on icon "button" at bounding box center [346, 106] width 7 height 8
select select "9"
select select "2025"
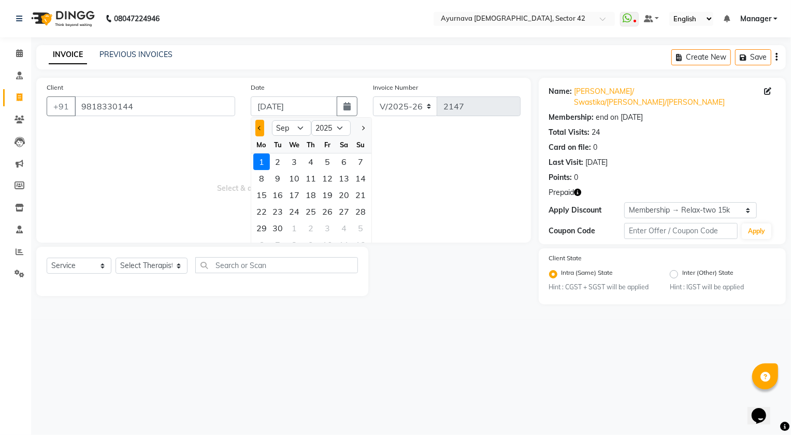
click at [256, 129] on button "Previous month" at bounding box center [259, 128] width 9 height 17
select select "8"
click at [358, 226] on div "31" at bounding box center [361, 228] width 17 height 17
type input "[DATE]"
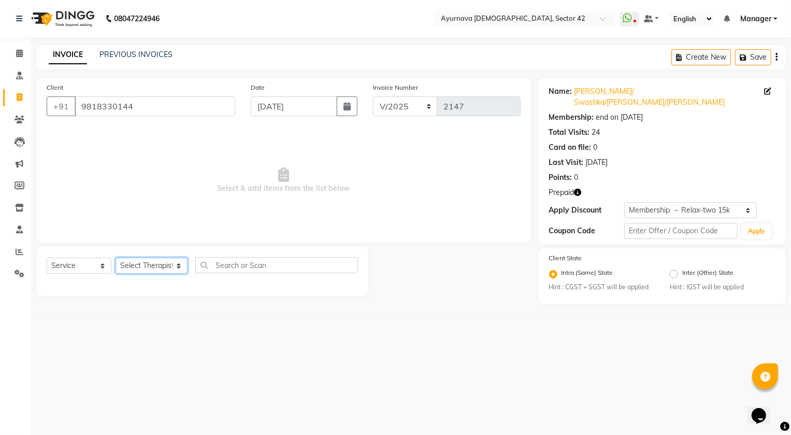
click at [139, 264] on select "Select Therapist [PERSON_NAME] [PERSON_NAME] [PERSON_NAME] [PERSON_NAME] [PERSO…" at bounding box center [152, 265] width 72 height 16
select select "47974"
click at [116, 257] on select "Select Therapist [PERSON_NAME] [PERSON_NAME] [PERSON_NAME] [PERSON_NAME] [PERSO…" at bounding box center [152, 265] width 72 height 16
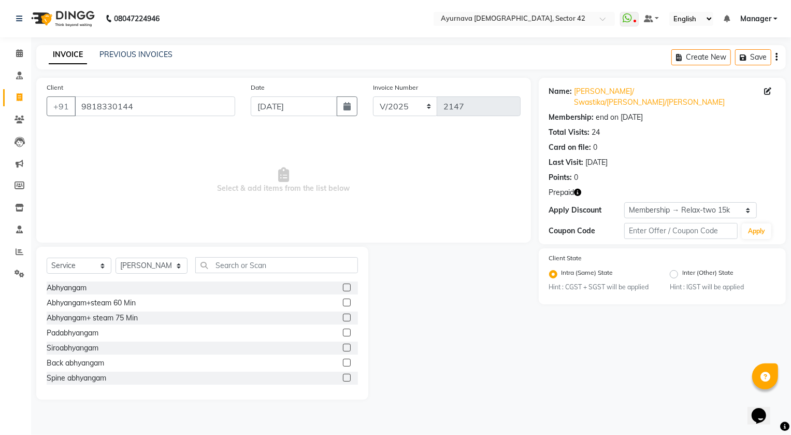
click at [343, 315] on label at bounding box center [347, 317] width 8 height 8
click at [343, 315] on input "checkbox" at bounding box center [346, 317] width 7 height 7
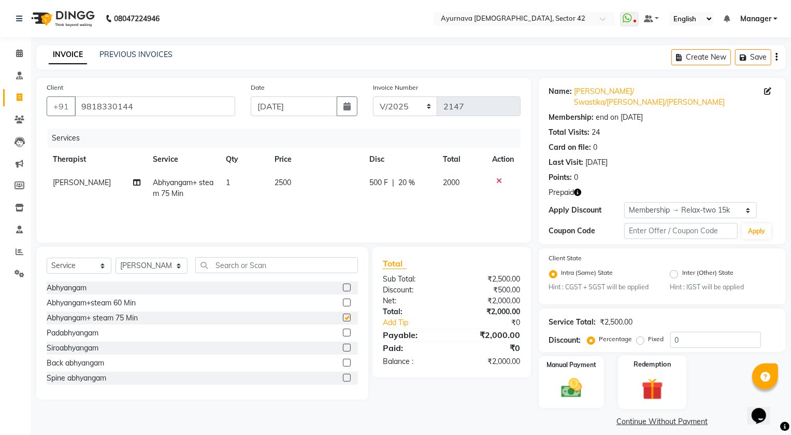
checkbox input "false"
click at [641, 383] on img at bounding box center [652, 389] width 35 height 27
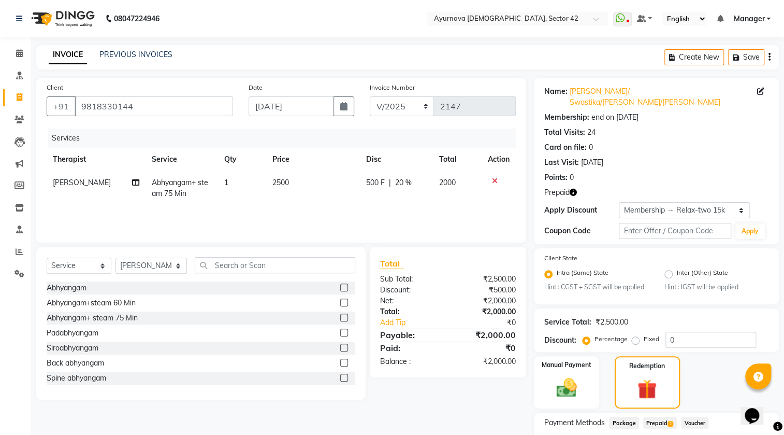
click at [650, 416] on span "Prepaid 1" at bounding box center [660, 422] width 34 height 12
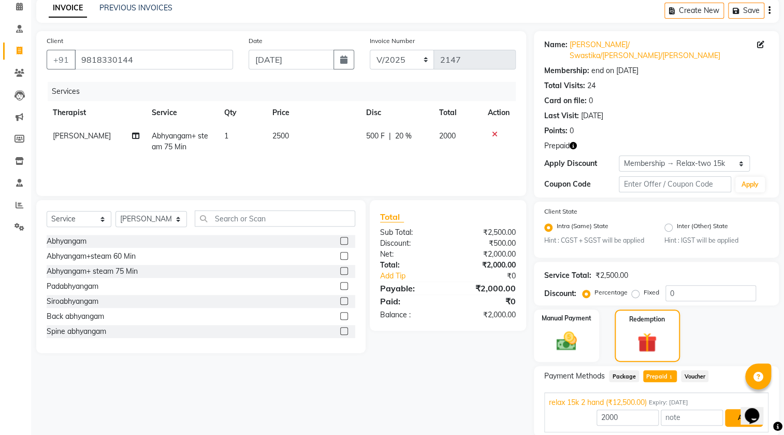
click at [738, 409] on button "Add" at bounding box center [744, 418] width 38 height 18
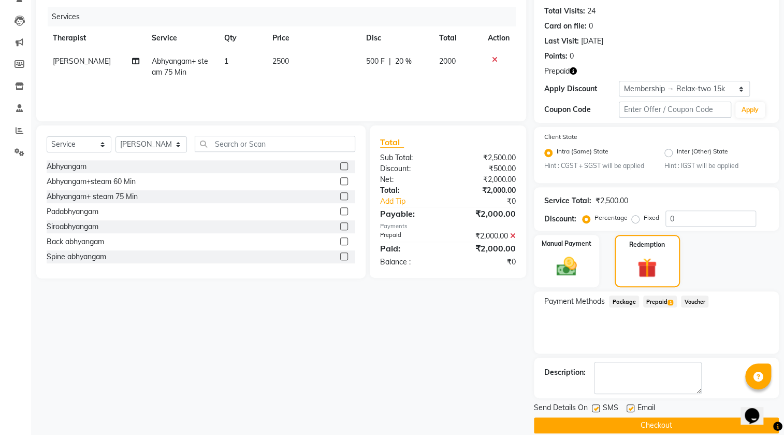
scroll to position [124, 0]
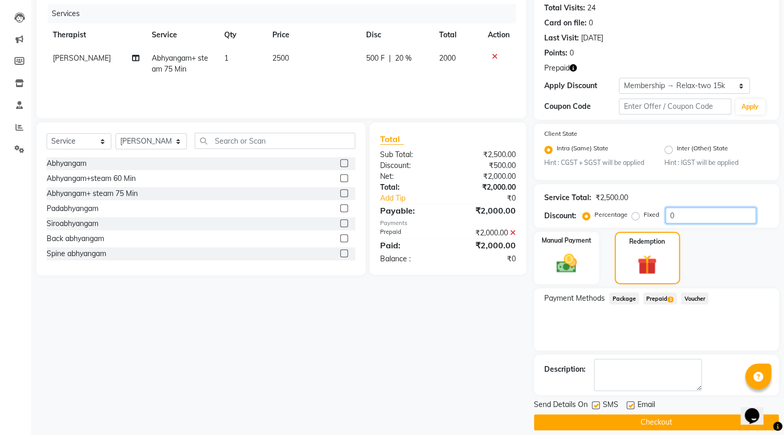
click at [696, 207] on input "0" at bounding box center [711, 215] width 91 height 16
type input "3"
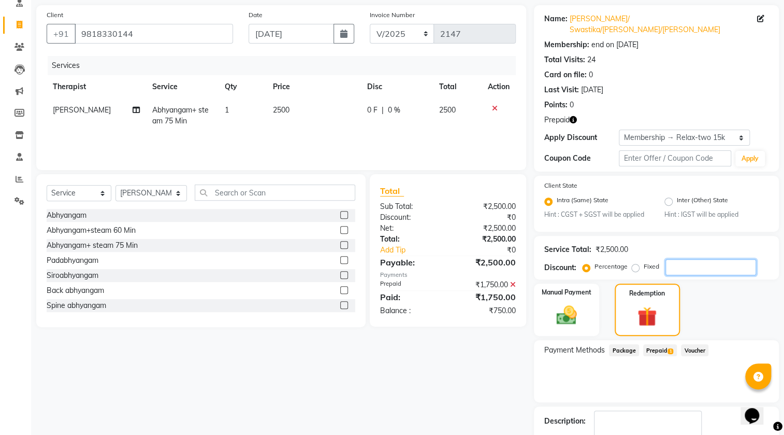
scroll to position [0, 0]
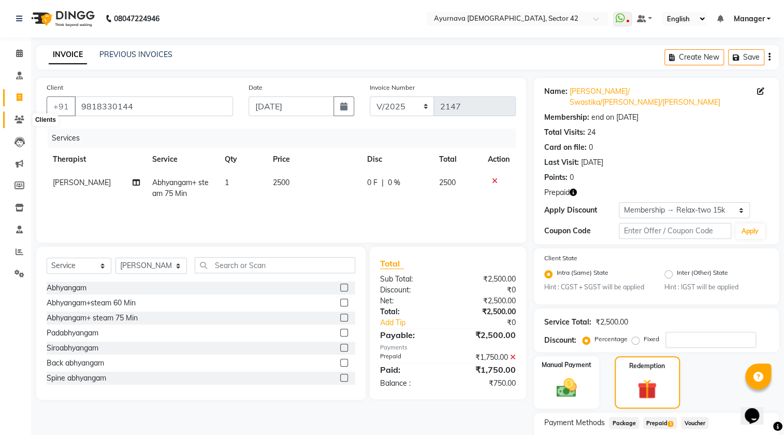
click at [22, 118] on icon at bounding box center [20, 120] width 10 height 8
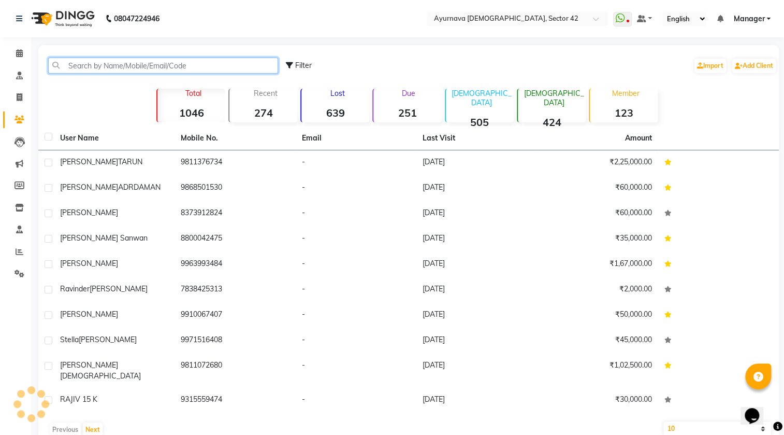
click at [134, 68] on input "text" at bounding box center [163, 65] width 230 height 16
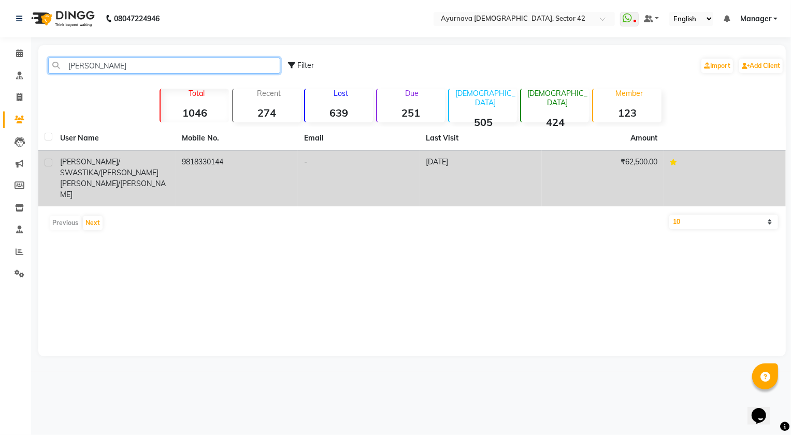
type input "[PERSON_NAME]"
click at [410, 159] on td "-" at bounding box center [359, 178] width 122 height 56
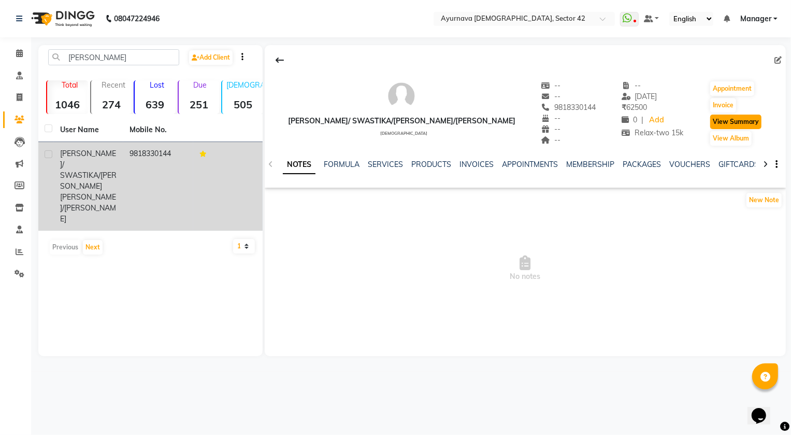
click at [725, 116] on button "View Summary" at bounding box center [735, 121] width 51 height 15
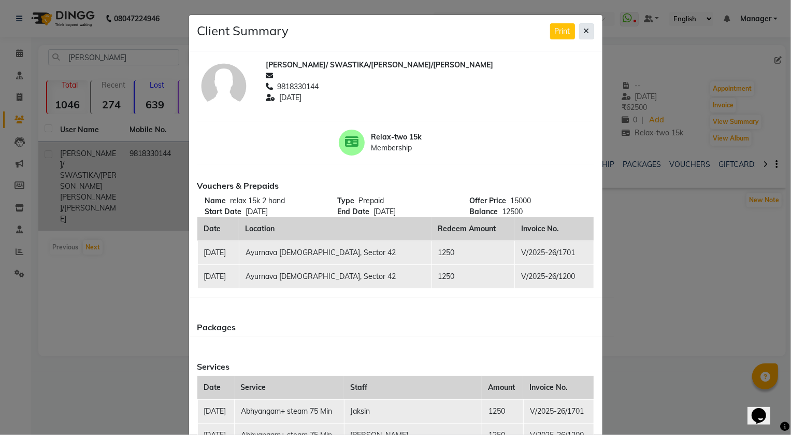
click at [586, 35] on button at bounding box center [586, 31] width 15 height 16
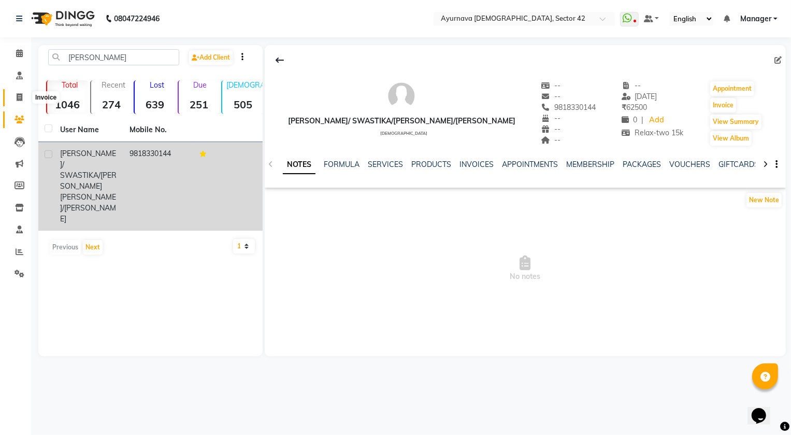
click at [13, 92] on span at bounding box center [19, 98] width 18 height 12
select select "5575"
select select "service"
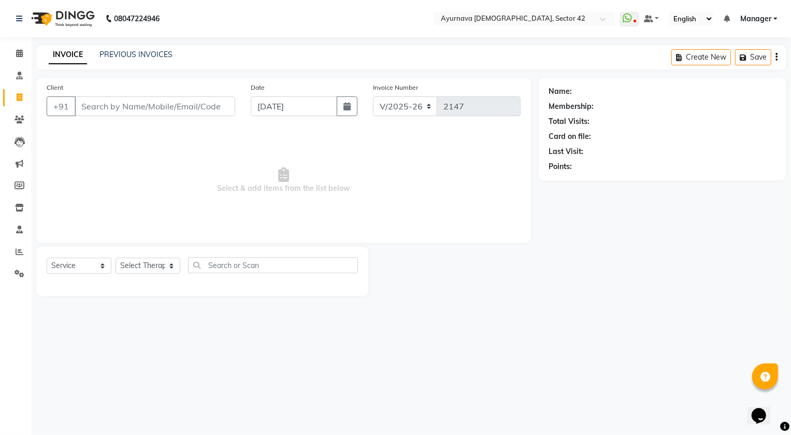
drag, startPoint x: 120, startPoint y: 106, endPoint x: 0, endPoint y: 66, distance: 126.6
click at [120, 105] on input "Client" at bounding box center [155, 106] width 161 height 20
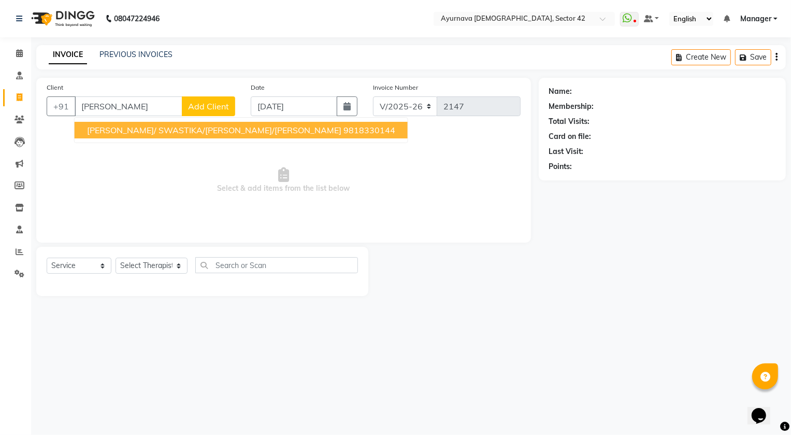
click at [189, 124] on button "[PERSON_NAME]/ SWASTIKA/[PERSON_NAME]/[PERSON_NAME] 9818330144" at bounding box center [241, 130] width 333 height 17
type input "9818330144"
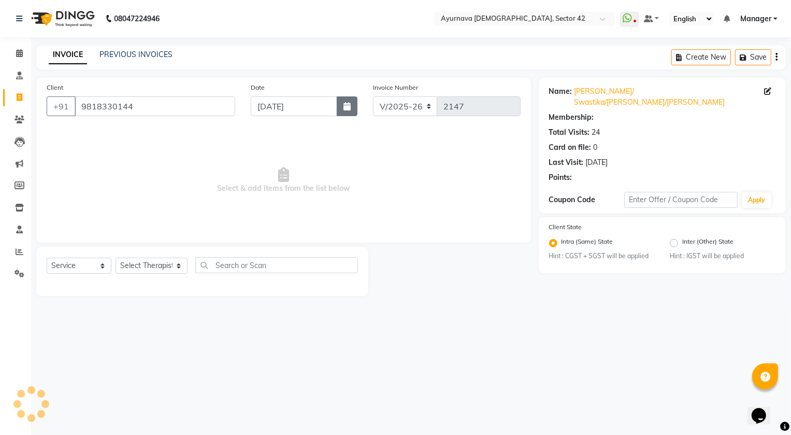
select select "1: Object"
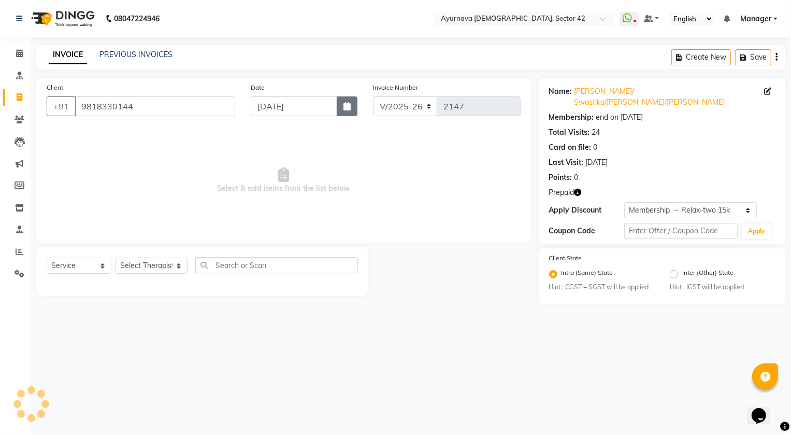
click at [346, 111] on button "button" at bounding box center [347, 106] width 21 height 20
select select "9"
select select "2025"
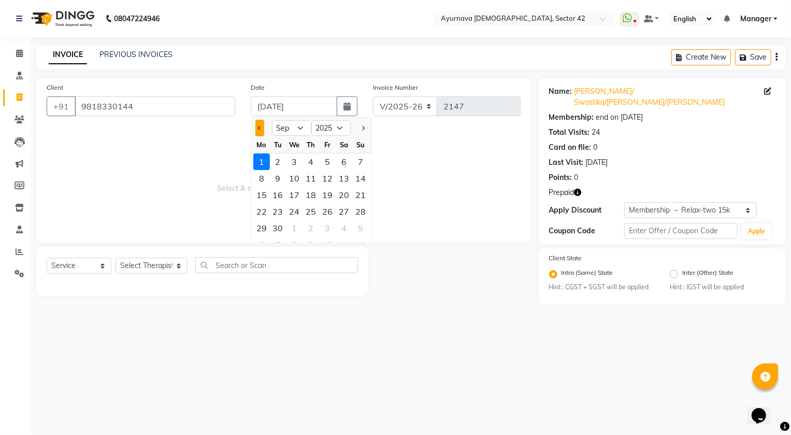
click at [258, 126] on span "Previous month" at bounding box center [259, 128] width 4 height 4
select select "8"
click at [358, 227] on div "31" at bounding box center [361, 228] width 17 height 17
type input "[DATE]"
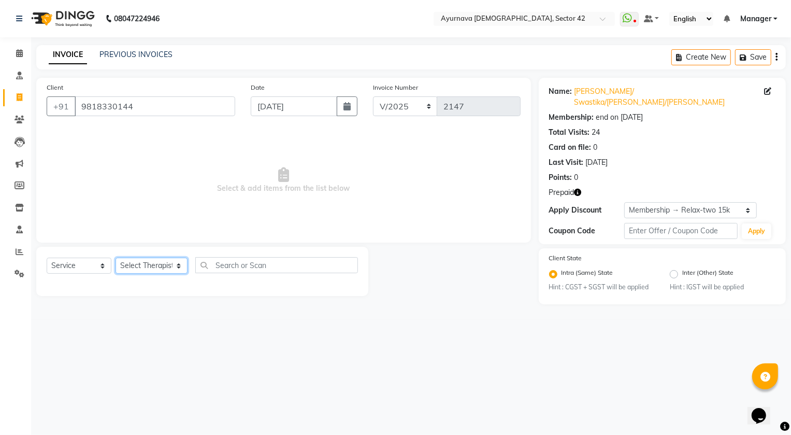
click at [123, 259] on select "Select Therapist [PERSON_NAME] [PERSON_NAME] [PERSON_NAME] [PERSON_NAME] [PERSO…" at bounding box center [152, 265] width 72 height 16
select select "47974"
click at [116, 257] on select "Select Therapist [PERSON_NAME] [PERSON_NAME] [PERSON_NAME] [PERSON_NAME] [PERSO…" at bounding box center [152, 265] width 72 height 16
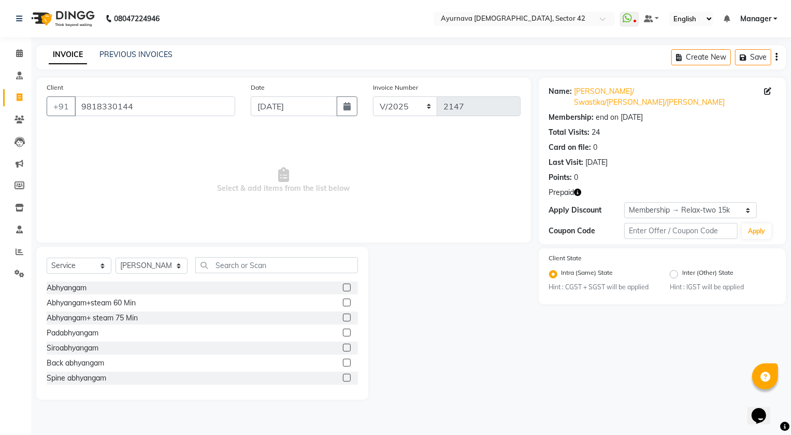
click at [343, 315] on label at bounding box center [347, 317] width 8 height 8
click at [343, 315] on input "checkbox" at bounding box center [346, 317] width 7 height 7
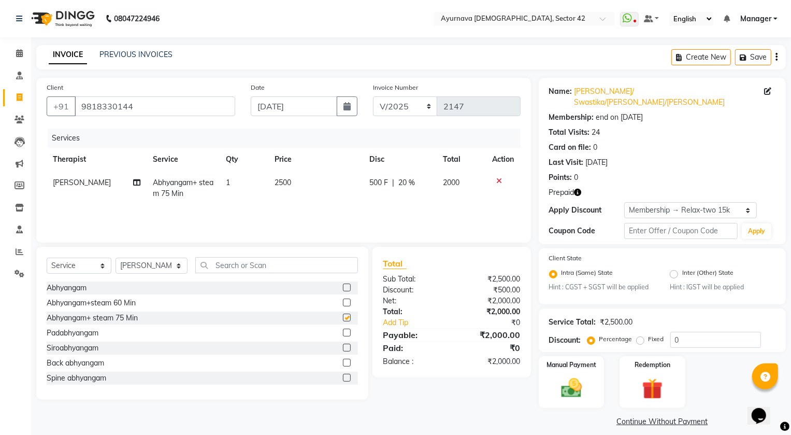
checkbox input "false"
click at [690, 332] on input "0" at bounding box center [715, 339] width 91 height 16
type input "50"
click at [662, 386] on img at bounding box center [652, 389] width 35 height 27
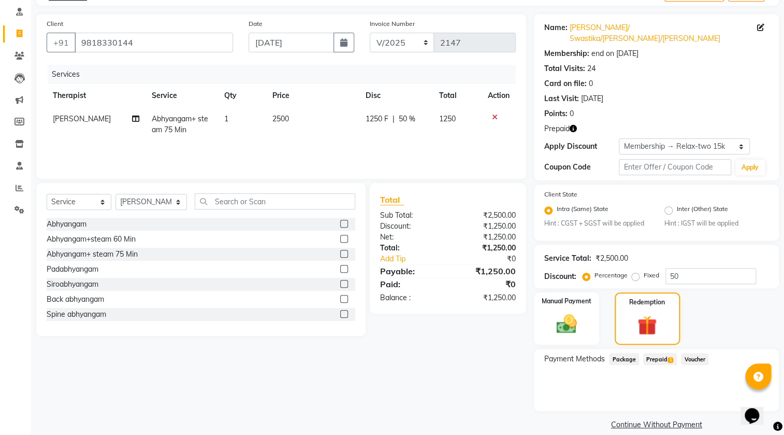
scroll to position [66, 0]
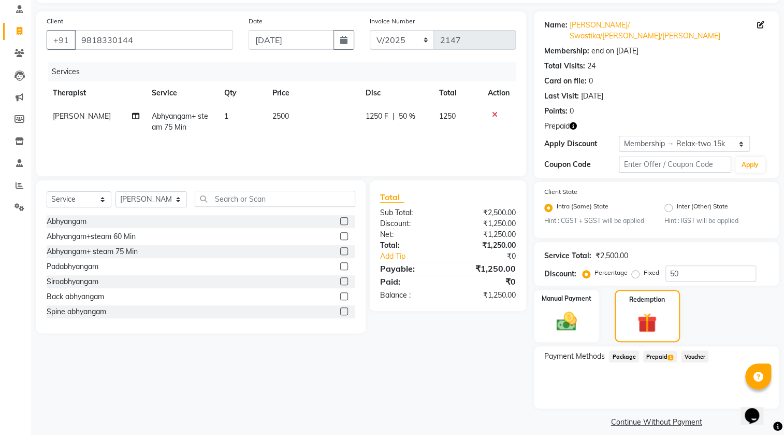
click at [657, 350] on span "Prepaid 1" at bounding box center [660, 356] width 34 height 12
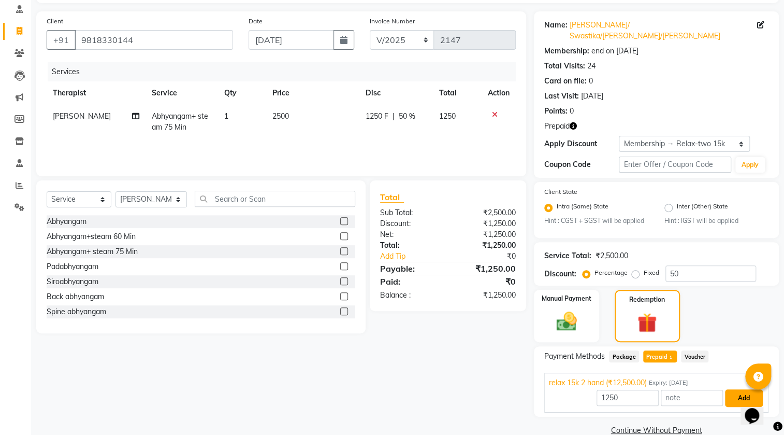
click at [730, 389] on button "Add" at bounding box center [744, 398] width 38 height 18
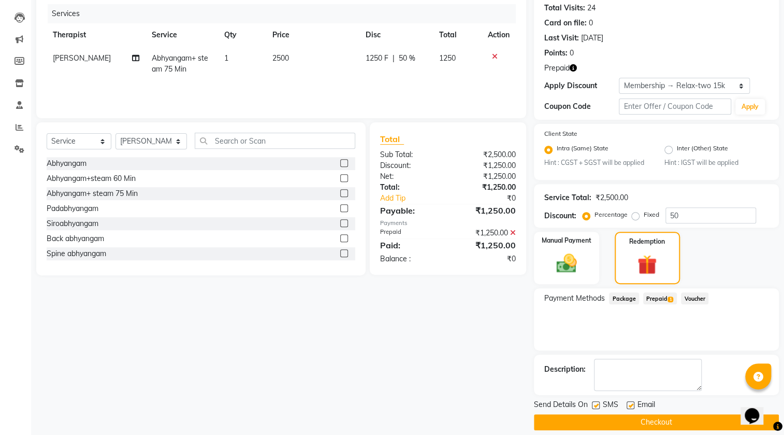
scroll to position [124, 0]
click at [713, 414] on button "Checkout" at bounding box center [656, 422] width 245 height 16
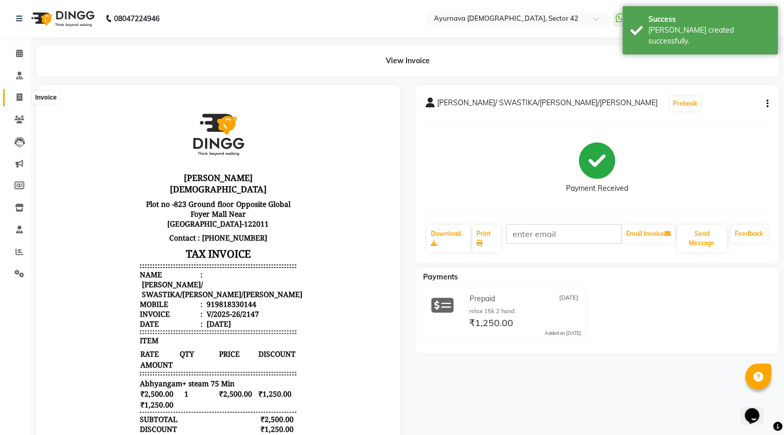
click at [19, 97] on icon at bounding box center [20, 97] width 6 height 8
select select "service"
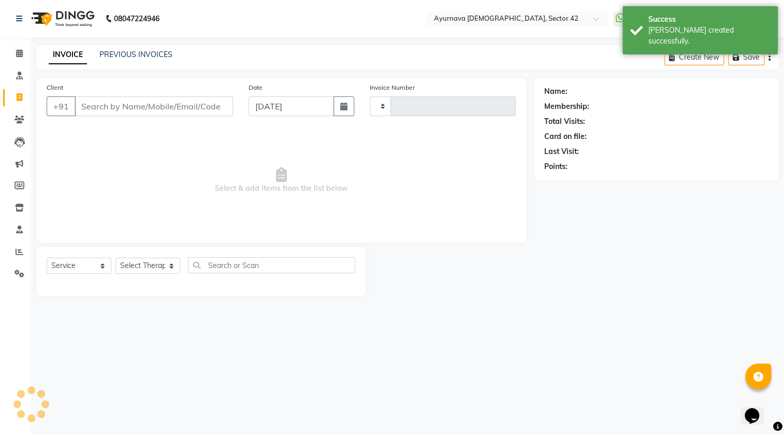
type input "2148"
select select "5575"
click at [97, 98] on input "Client" at bounding box center [155, 106] width 161 height 20
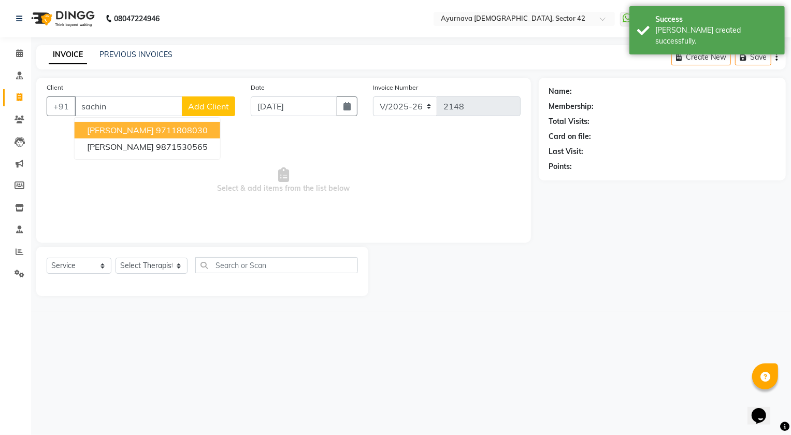
click at [125, 125] on span "[PERSON_NAME]" at bounding box center [120, 130] width 67 height 10
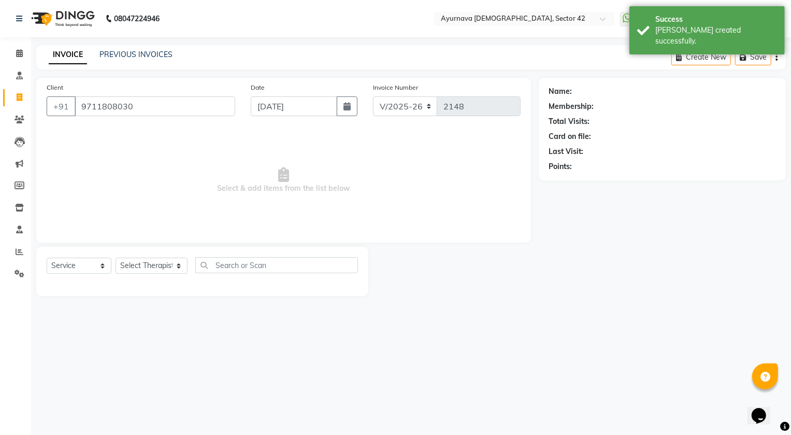
type input "9711808030"
select select "1: Object"
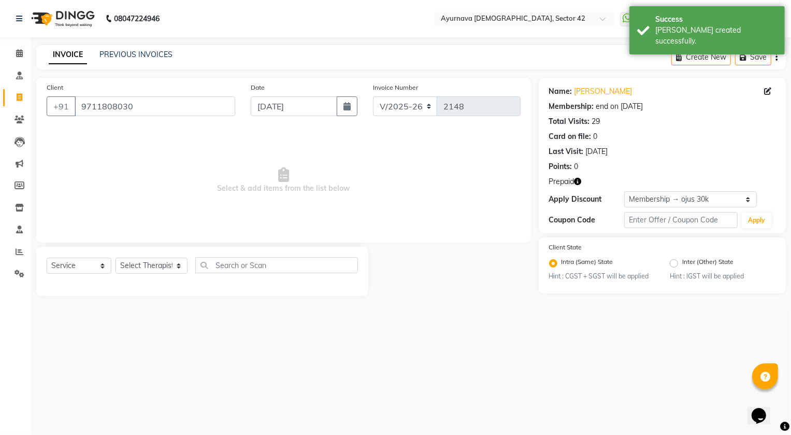
drag, startPoint x: 343, startPoint y: 108, endPoint x: 344, endPoint y: 117, distance: 8.3
click at [343, 110] on icon "button" at bounding box center [346, 106] width 7 height 8
select select "9"
select select "2025"
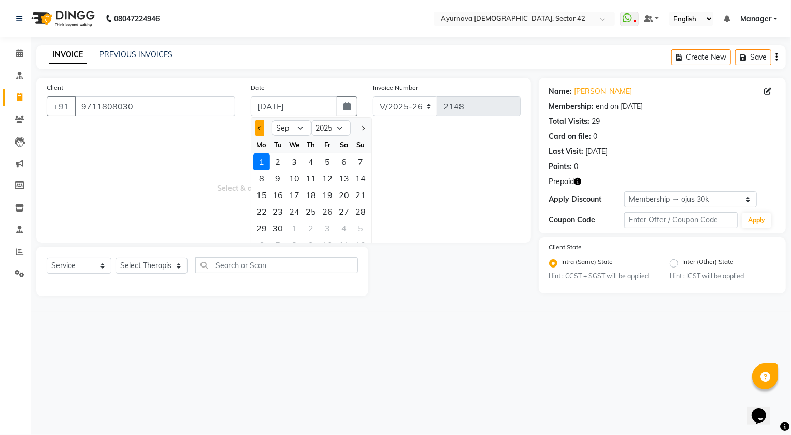
drag, startPoint x: 260, startPoint y: 125, endPoint x: 269, endPoint y: 149, distance: 25.6
click at [260, 126] on button "Previous month" at bounding box center [259, 128] width 9 height 17
select select "8"
click at [360, 227] on div "31" at bounding box center [361, 228] width 17 height 17
type input "[DATE]"
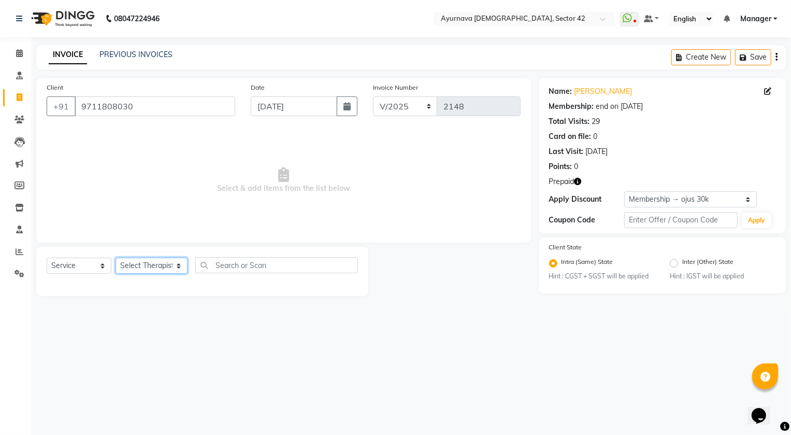
click at [134, 266] on select "Select Therapist [PERSON_NAME] [PERSON_NAME] [PERSON_NAME] [PERSON_NAME] [PERSO…" at bounding box center [152, 265] width 72 height 16
select select "47974"
click at [116, 257] on select "Select Therapist [PERSON_NAME] [PERSON_NAME] [PERSON_NAME] [PERSON_NAME] [PERSO…" at bounding box center [152, 265] width 72 height 16
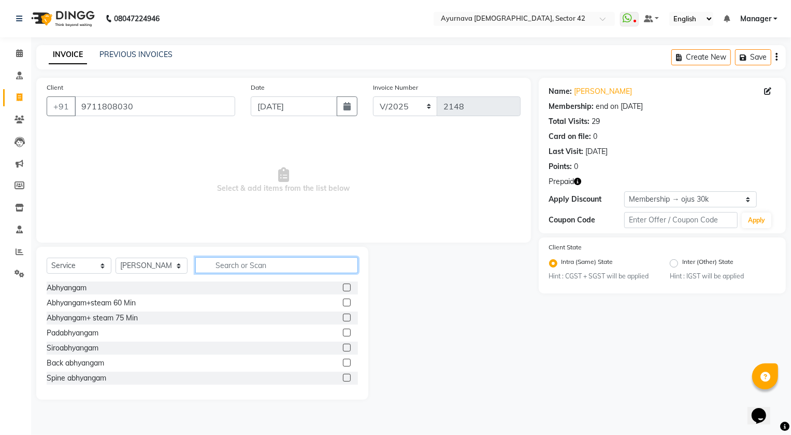
click at [252, 271] on input "text" at bounding box center [276, 265] width 163 height 16
type input "pot"
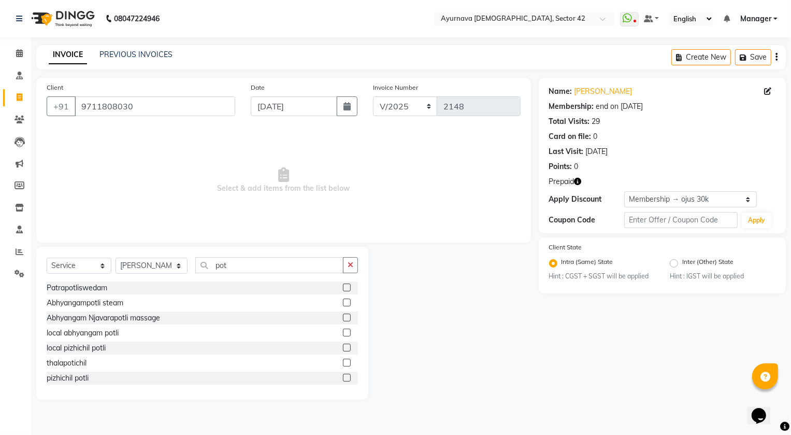
click at [343, 300] on label at bounding box center [347, 302] width 8 height 8
click at [343, 300] on input "checkbox" at bounding box center [346, 302] width 7 height 7
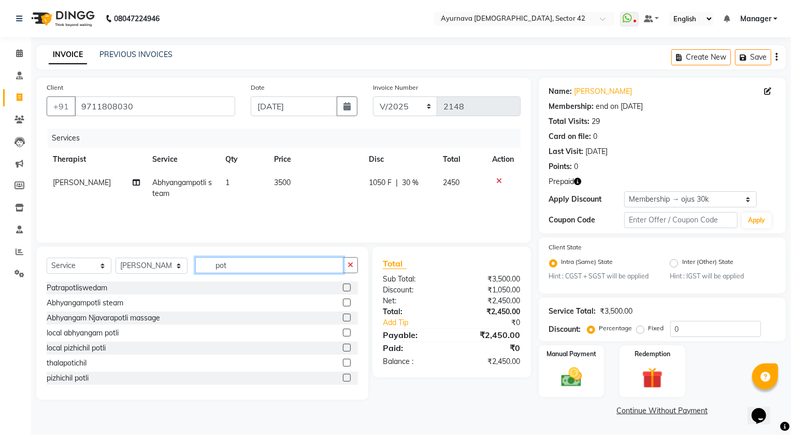
checkbox input "false"
click at [266, 262] on input "pot" at bounding box center [269, 265] width 149 height 16
type input "p"
type input "["
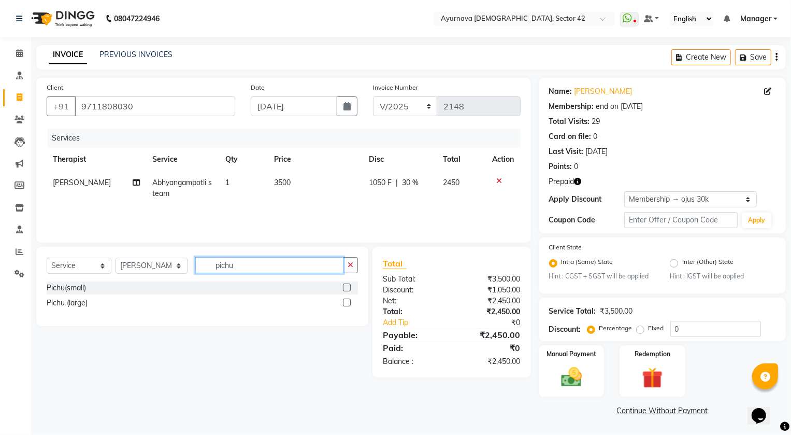
type input "pichu"
click at [347, 303] on label at bounding box center [347, 302] width 8 height 8
click at [347, 303] on input "checkbox" at bounding box center [346, 302] width 7 height 7
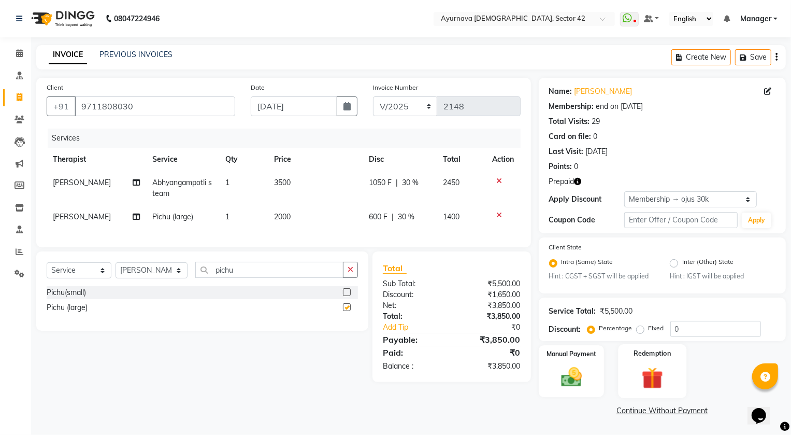
checkbox input "false"
click at [669, 388] on div "Redemption" at bounding box center [652, 371] width 68 height 54
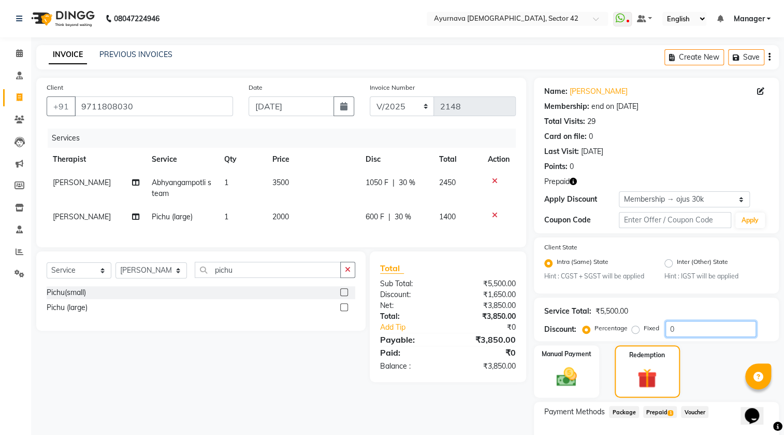
click at [699, 326] on input "0" at bounding box center [711, 329] width 91 height 16
type input "30"
click at [659, 412] on span "Prepaid 1" at bounding box center [660, 412] width 34 height 12
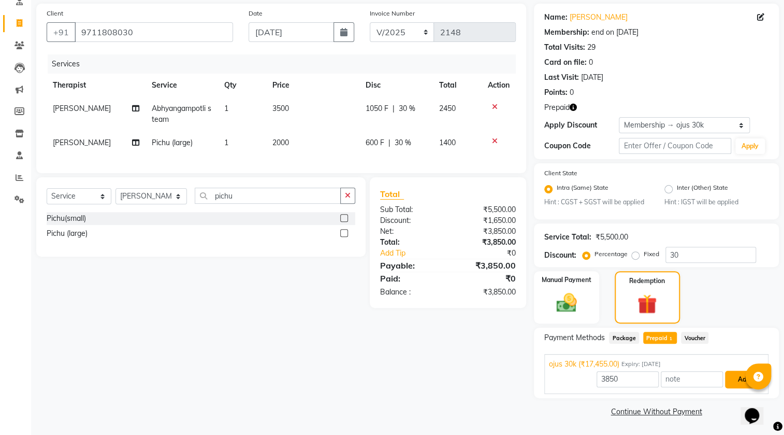
click at [734, 378] on button "Add" at bounding box center [744, 379] width 38 height 18
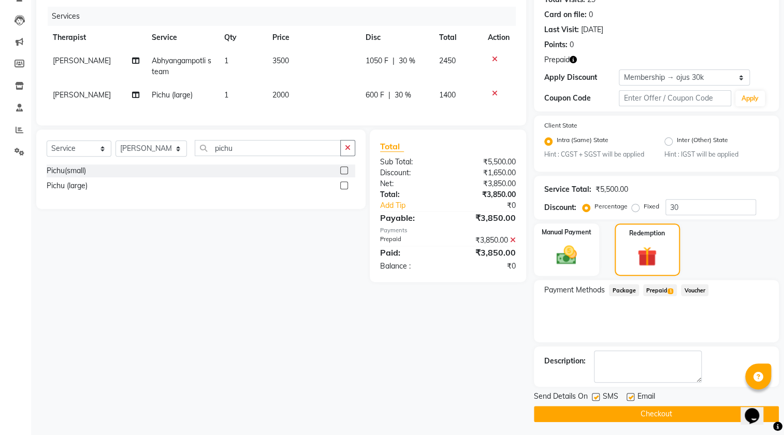
scroll to position [124, 0]
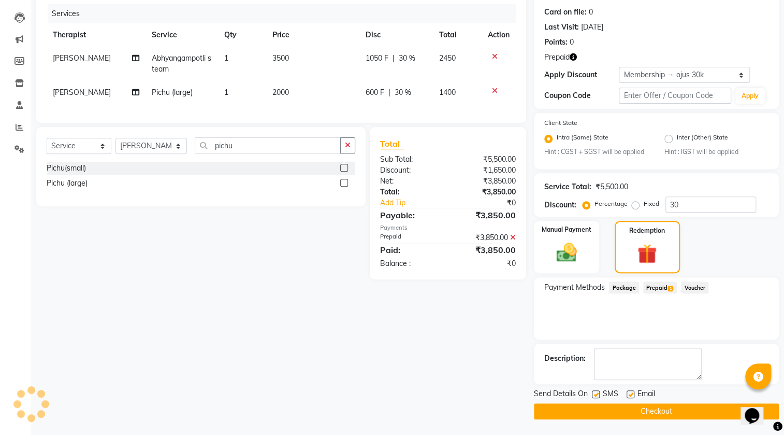
click at [663, 411] on button "Checkout" at bounding box center [656, 411] width 245 height 16
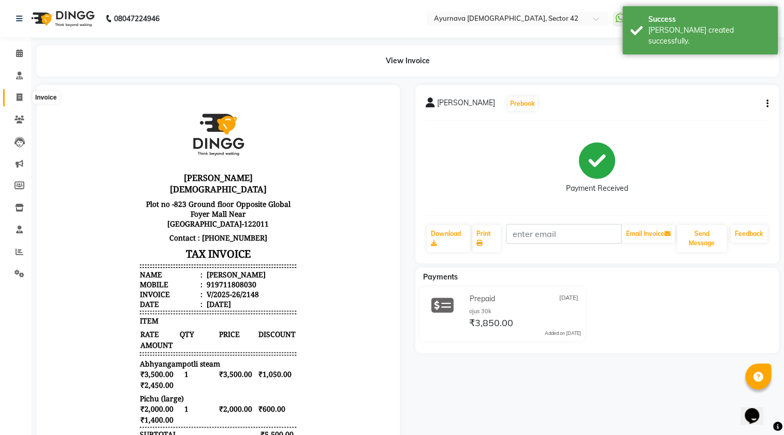
click at [17, 100] on icon at bounding box center [20, 97] width 6 height 8
select select "service"
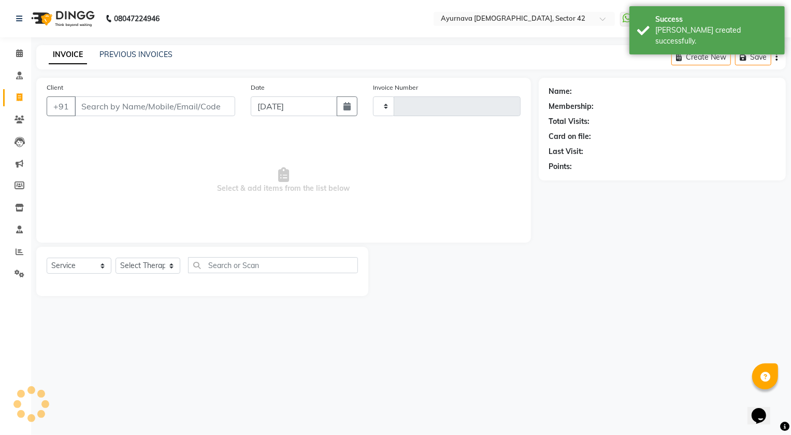
type input "2149"
select select "5575"
click at [108, 101] on input "Client" at bounding box center [155, 106] width 161 height 20
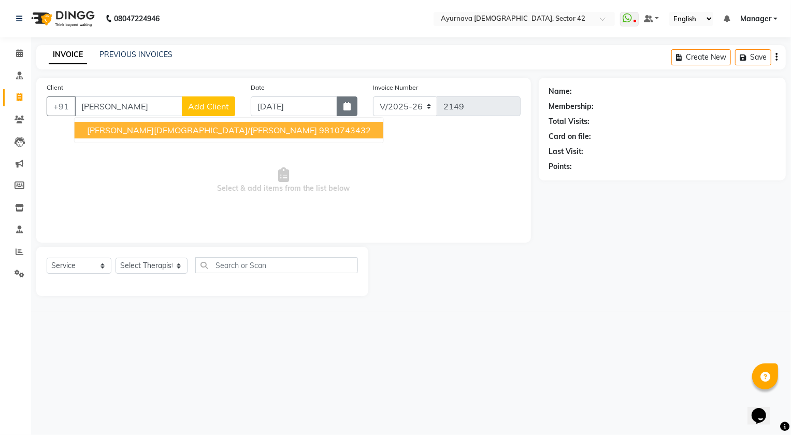
type input "[PERSON_NAME]"
click at [354, 104] on button "button" at bounding box center [347, 106] width 21 height 20
select select "9"
select select "2025"
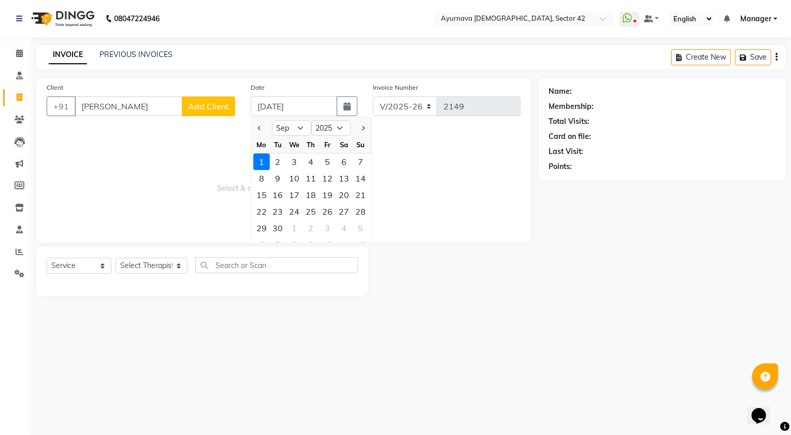
click at [254, 126] on div at bounding box center [261, 128] width 21 height 17
drag, startPoint x: 257, startPoint y: 128, endPoint x: 337, endPoint y: 215, distance: 118.4
click at [259, 128] on span "Previous month" at bounding box center [259, 128] width 4 height 4
select select "8"
click at [357, 224] on div "31" at bounding box center [361, 228] width 17 height 17
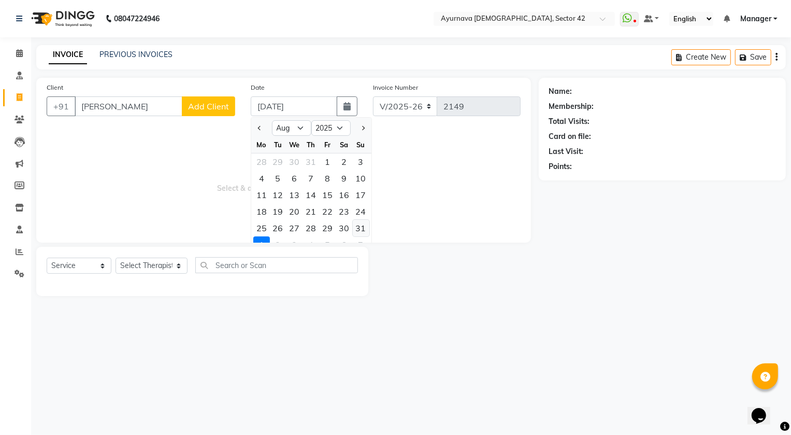
type input "[DATE]"
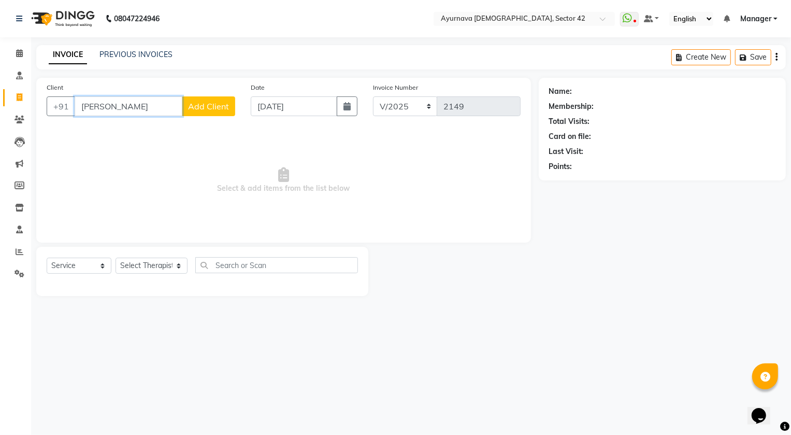
click at [100, 98] on input "[PERSON_NAME]" at bounding box center [129, 106] width 108 height 20
click at [107, 103] on input "[PERSON_NAME]" at bounding box center [129, 106] width 108 height 20
type input "s"
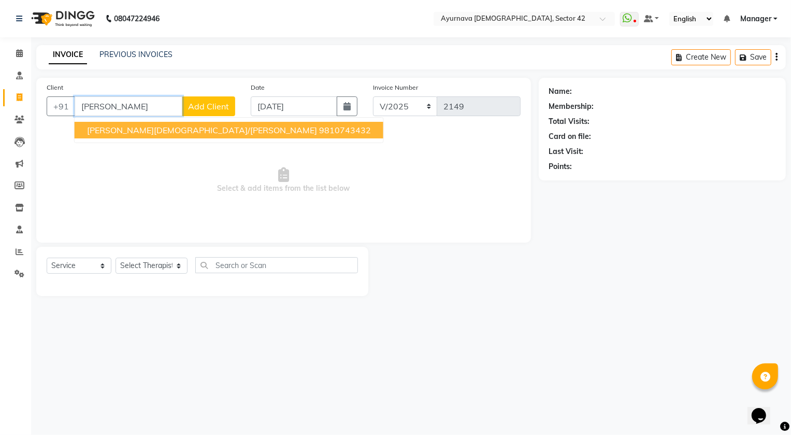
click at [152, 129] on span "[PERSON_NAME][DEMOGRAPHIC_DATA]/[PERSON_NAME]" at bounding box center [202, 130] width 230 height 10
type input "9810743432"
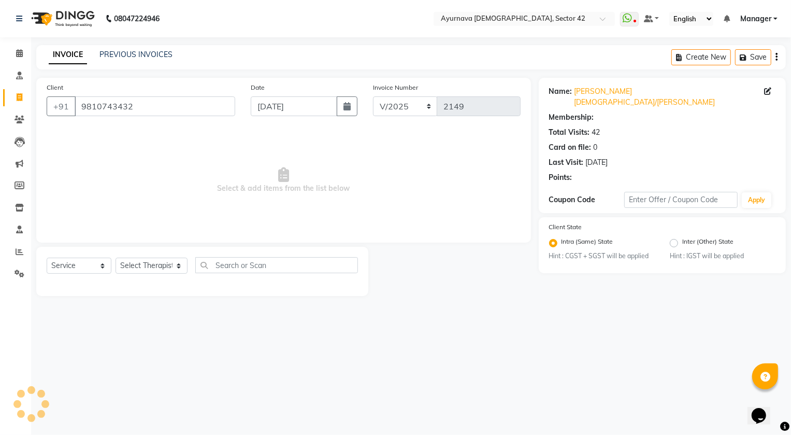
select select "1: Object"
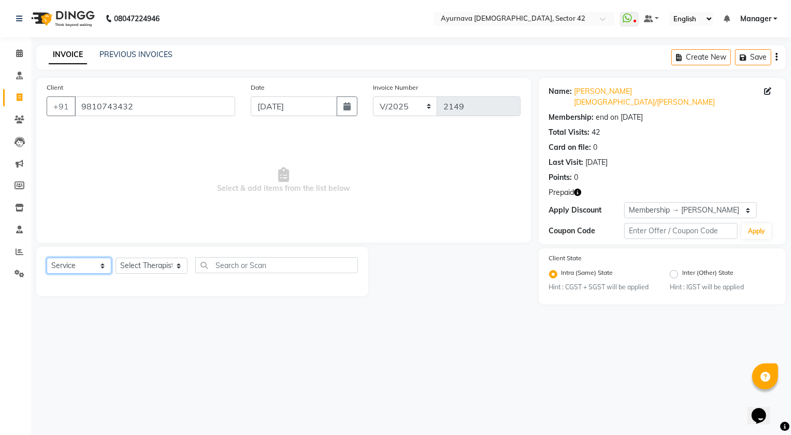
click at [72, 261] on select "Select Service Product Membership Package Voucher Prepaid Gift Card" at bounding box center [79, 265] width 65 height 16
click at [47, 257] on select "Select Service Product Membership Package Voucher Prepaid Gift Card" at bounding box center [79, 265] width 65 height 16
click at [133, 266] on select "Select Therapist [PERSON_NAME] [PERSON_NAME] [PERSON_NAME] [PERSON_NAME] [PERSO…" at bounding box center [152, 265] width 72 height 16
select select "47974"
click at [116, 257] on select "Select Therapist [PERSON_NAME] [PERSON_NAME] [PERSON_NAME] [PERSON_NAME] [PERSO…" at bounding box center [152, 265] width 72 height 16
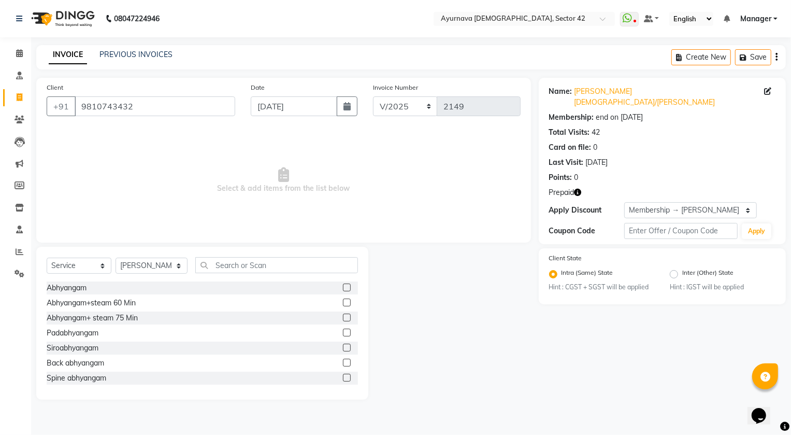
click at [343, 315] on label at bounding box center [347, 317] width 8 height 8
click at [343, 315] on input "checkbox" at bounding box center [346, 317] width 7 height 7
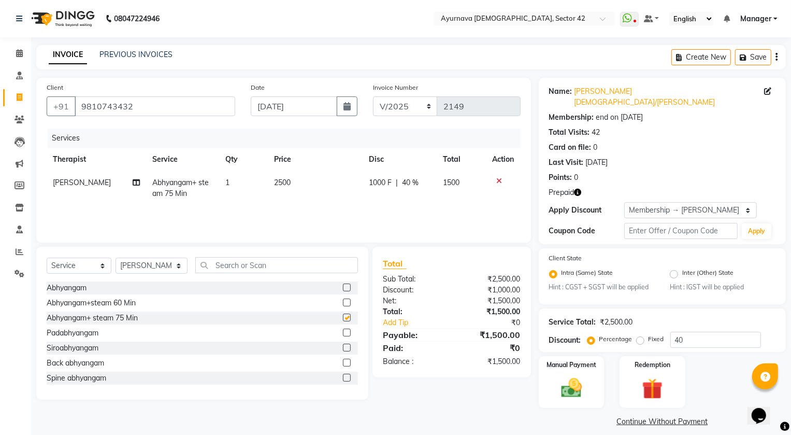
checkbox input "false"
drag, startPoint x: 651, startPoint y: 359, endPoint x: 658, endPoint y: 375, distance: 17.6
click at [653, 364] on div "Redemption" at bounding box center [652, 382] width 68 height 54
click at [650, 416] on span "Prepaid 1" at bounding box center [660, 422] width 34 height 12
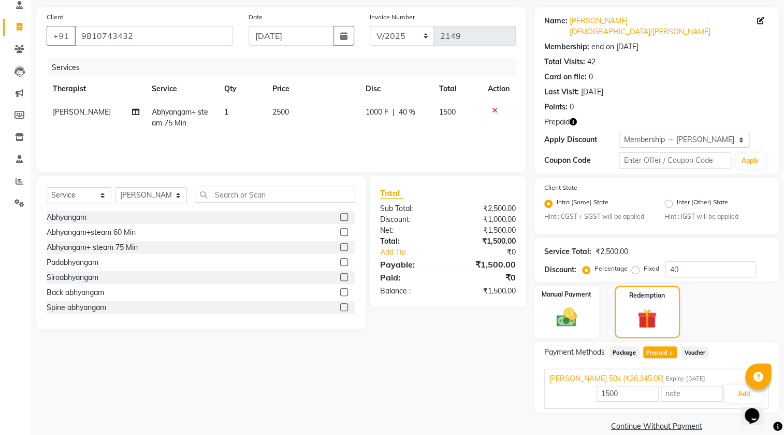
scroll to position [74, 0]
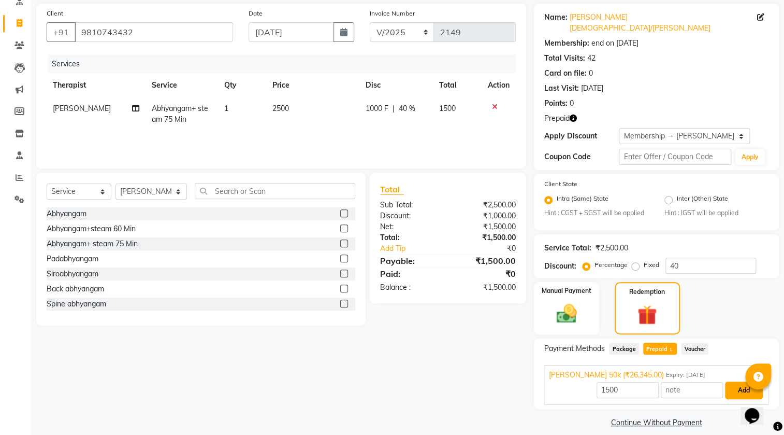
click at [737, 381] on button "Add" at bounding box center [744, 390] width 38 height 18
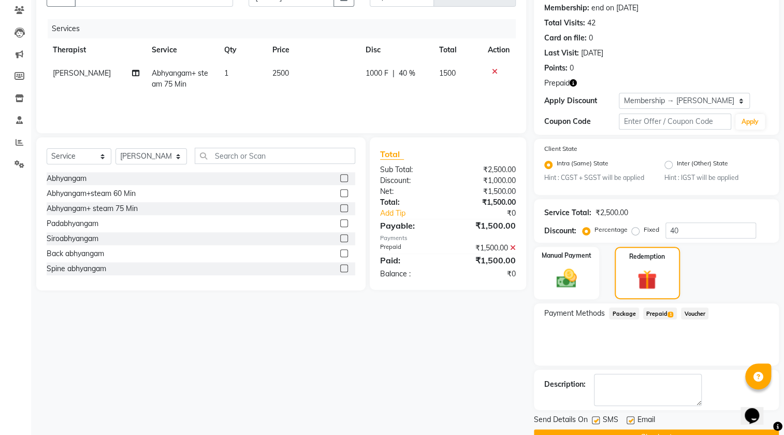
scroll to position [124, 0]
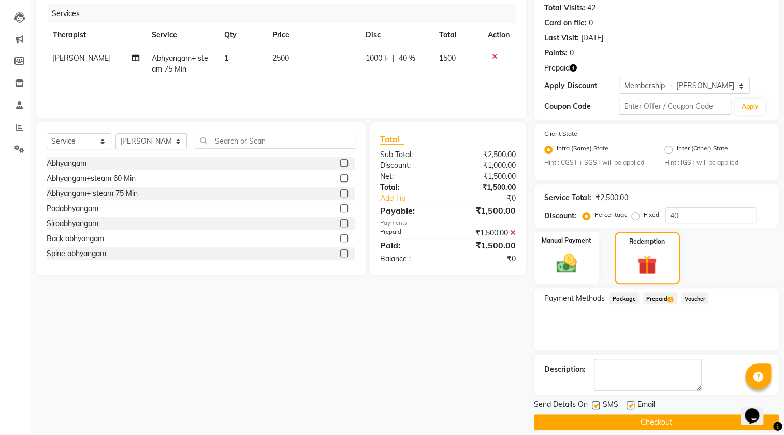
click at [632, 414] on button "Checkout" at bounding box center [656, 422] width 245 height 16
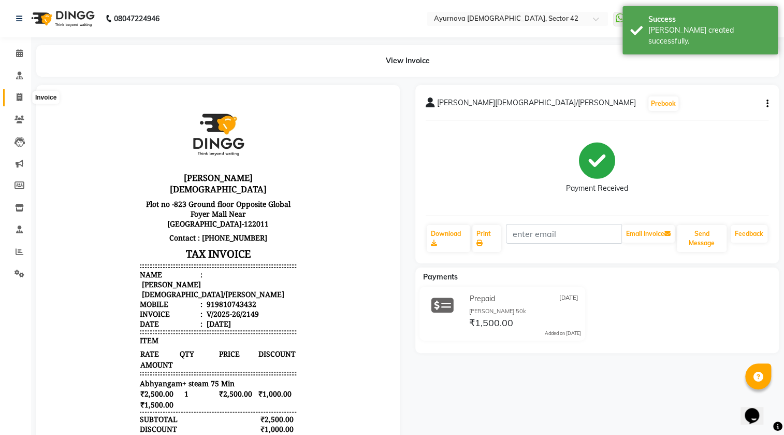
click at [20, 98] on icon at bounding box center [20, 97] width 6 height 8
select select "service"
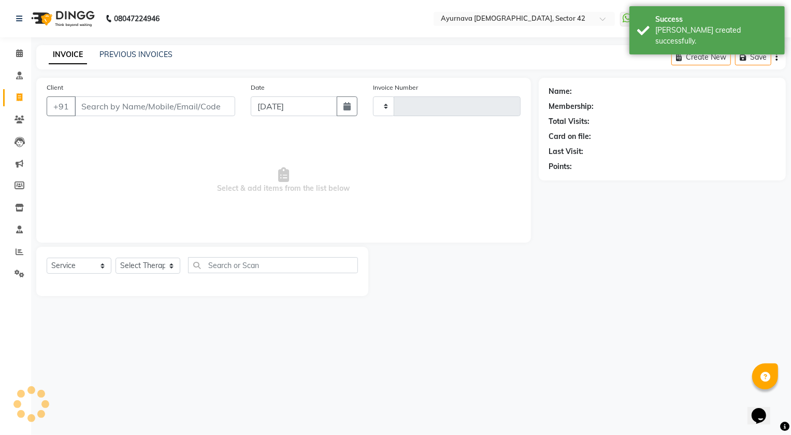
type input "2150"
select select "5575"
click at [115, 109] on input "Client" at bounding box center [155, 106] width 161 height 20
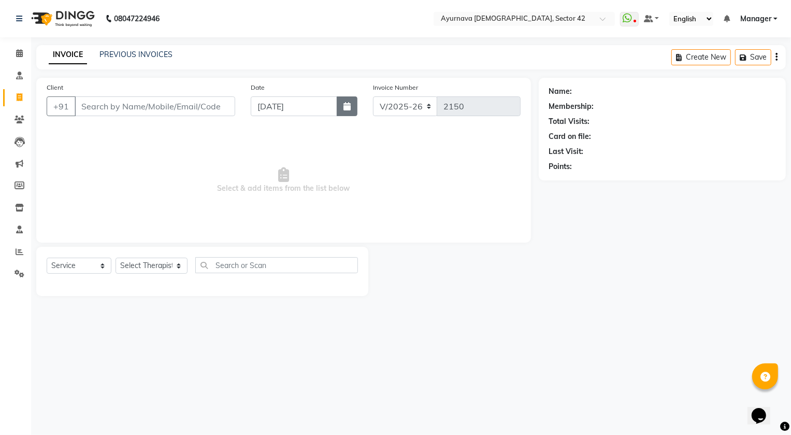
click at [345, 111] on button "button" at bounding box center [347, 106] width 21 height 20
select select "9"
select select "2025"
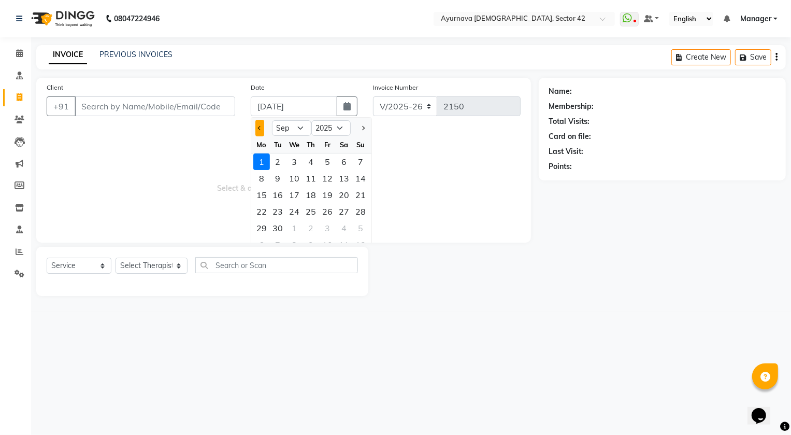
click at [256, 126] on button "Previous month" at bounding box center [259, 128] width 9 height 17
select select "8"
click at [359, 224] on div "31" at bounding box center [361, 228] width 17 height 17
type input "[DATE]"
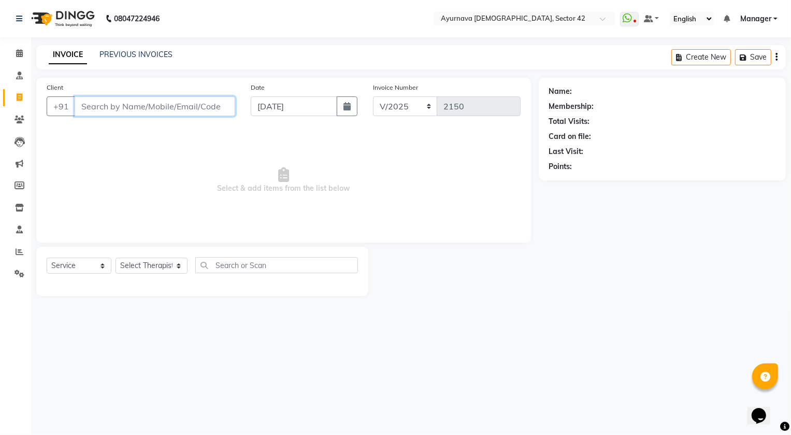
click at [152, 106] on input "Client" at bounding box center [155, 106] width 161 height 20
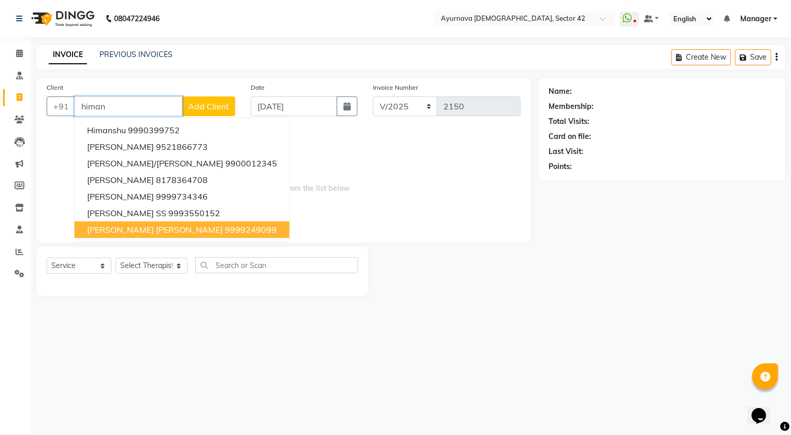
click at [179, 231] on span "[PERSON_NAME] [PERSON_NAME]" at bounding box center [155, 229] width 136 height 10
type input "9999249099"
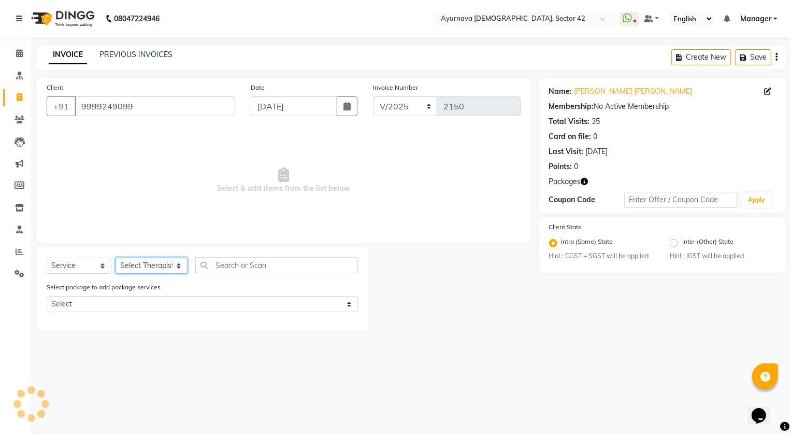
drag, startPoint x: 150, startPoint y: 265, endPoint x: 150, endPoint y: 258, distance: 6.2
click at [150, 264] on select "Select Therapist [PERSON_NAME] [PERSON_NAME] [PERSON_NAME] [PERSON_NAME] [PERSO…" at bounding box center [152, 265] width 72 height 16
select select "47974"
click at [116, 257] on select "Select Therapist [PERSON_NAME] [PERSON_NAME] [PERSON_NAME] [PERSON_NAME] [PERSO…" at bounding box center [152, 265] width 72 height 16
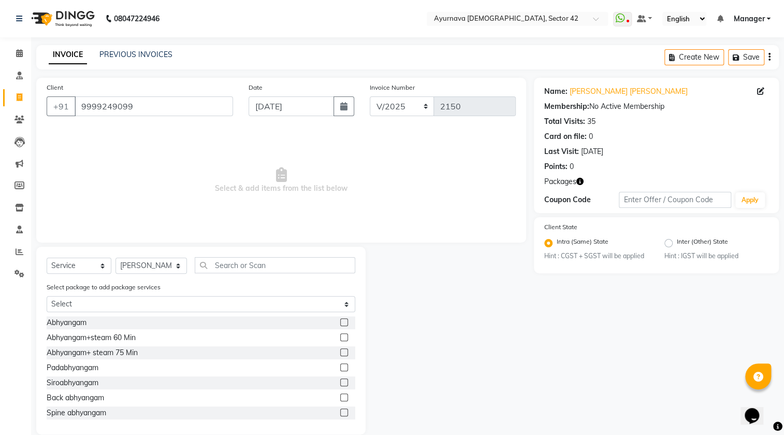
click at [340, 337] on label at bounding box center [344, 337] width 8 height 8
click at [340, 337] on input "checkbox" at bounding box center [343, 337] width 7 height 7
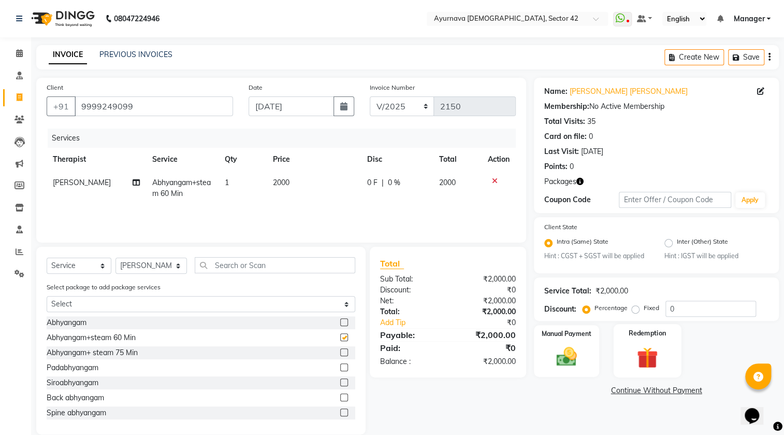
checkbox input "false"
click at [632, 352] on img at bounding box center [647, 357] width 35 height 26
click at [631, 389] on span "Package 2" at bounding box center [627, 391] width 36 height 12
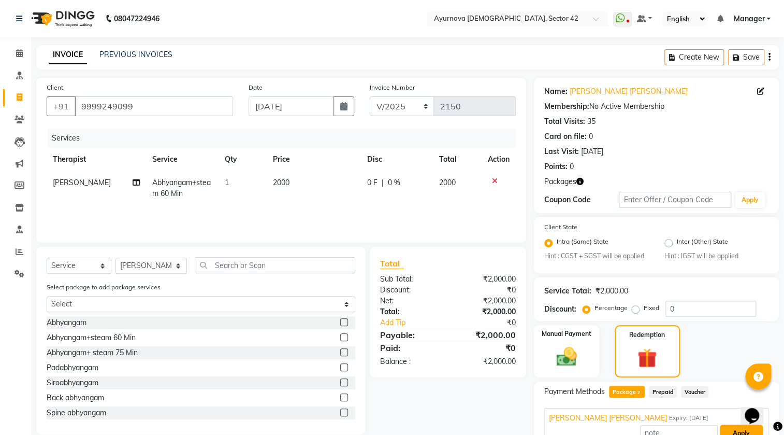
click at [737, 428] on button "Apply" at bounding box center [741, 433] width 43 height 18
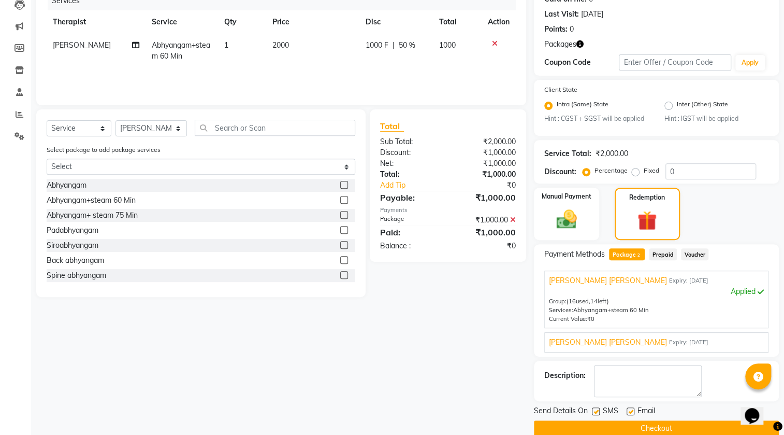
scroll to position [154, 0]
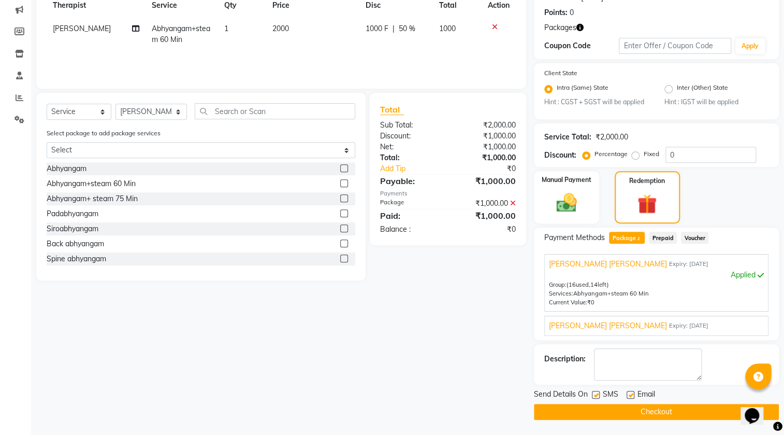
click at [651, 412] on button "Checkout" at bounding box center [656, 411] width 245 height 16
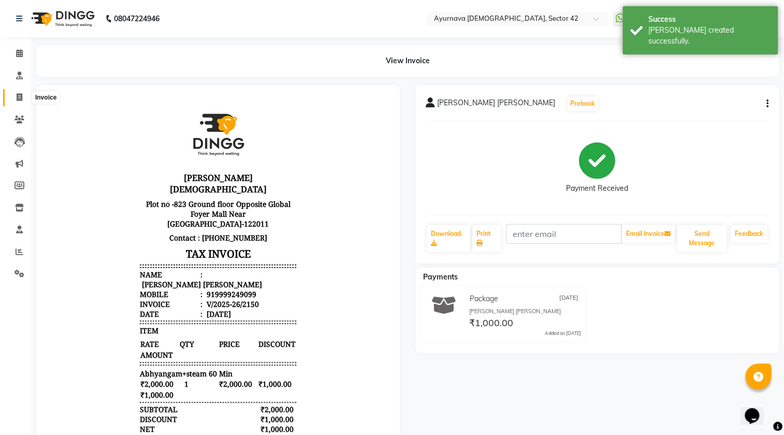
click at [17, 95] on icon at bounding box center [20, 97] width 6 height 8
select select "5575"
select select "service"
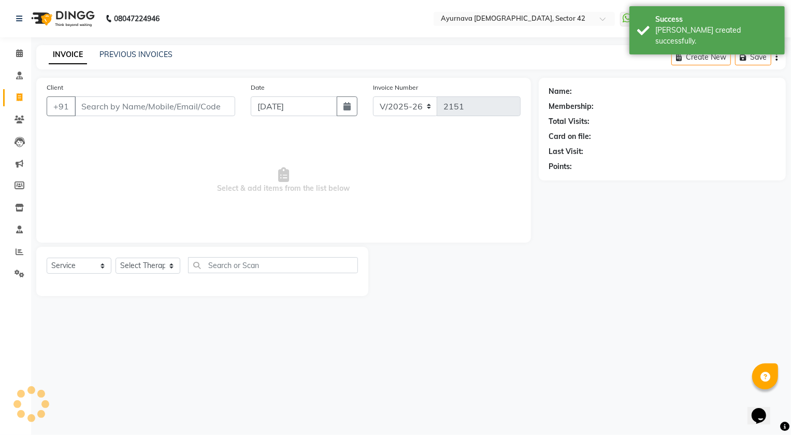
click at [119, 103] on input "Client" at bounding box center [155, 106] width 161 height 20
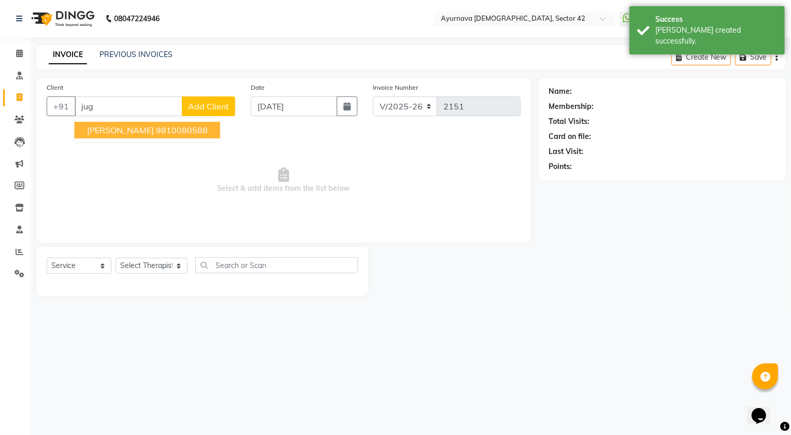
click at [135, 133] on span "[PERSON_NAME]" at bounding box center [120, 130] width 67 height 10
type input "9810080588"
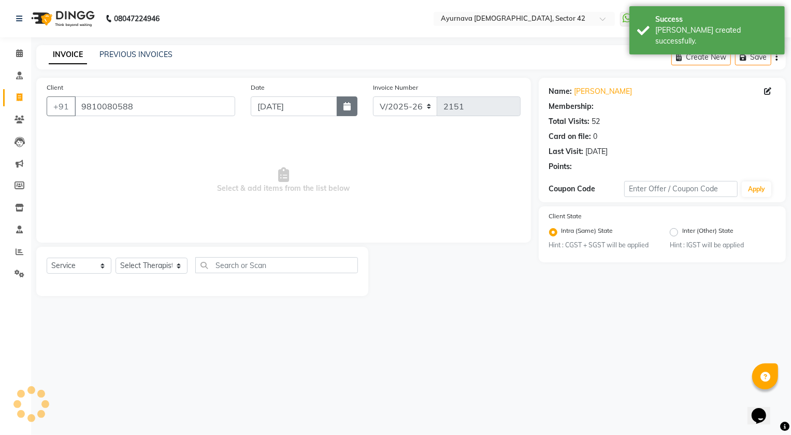
select select "1: Object"
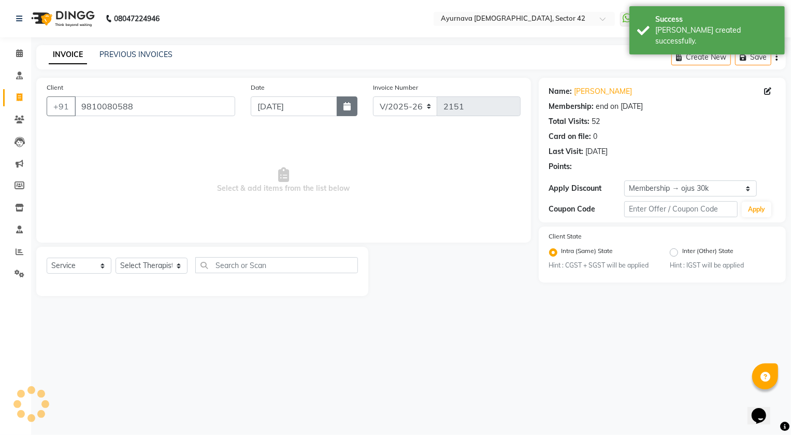
click at [340, 109] on button "button" at bounding box center [347, 106] width 21 height 20
select select "9"
select select "2025"
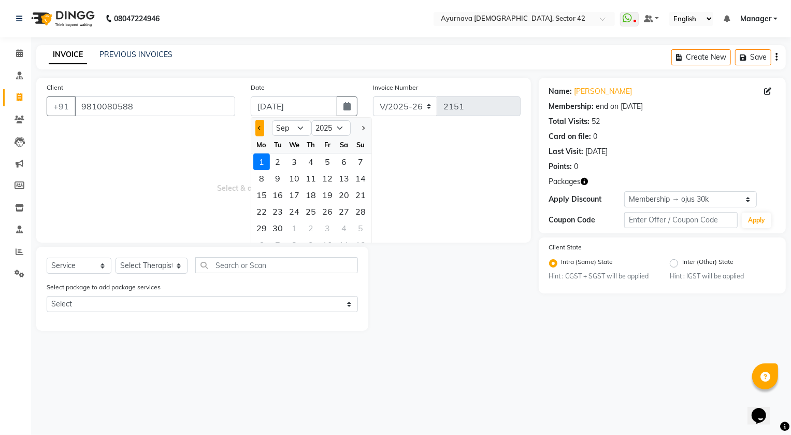
click at [258, 128] on span "Previous month" at bounding box center [259, 128] width 4 height 4
select select "8"
click at [355, 226] on div "31" at bounding box center [361, 228] width 17 height 17
type input "[DATE]"
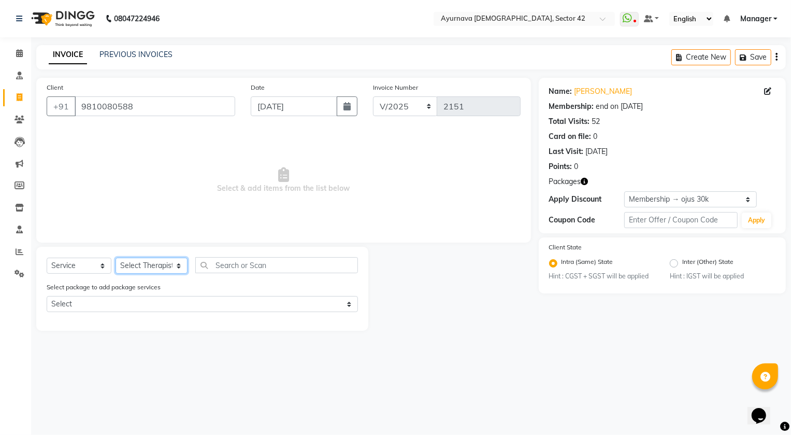
click at [145, 258] on select "Select Therapist [PERSON_NAME] [PERSON_NAME] [PERSON_NAME] [PERSON_NAME] [PERSO…" at bounding box center [152, 265] width 72 height 16
select select "89458"
click at [116, 257] on select "Select Therapist [PERSON_NAME] [PERSON_NAME] [PERSON_NAME] [PERSON_NAME] [PERSO…" at bounding box center [152, 265] width 72 height 16
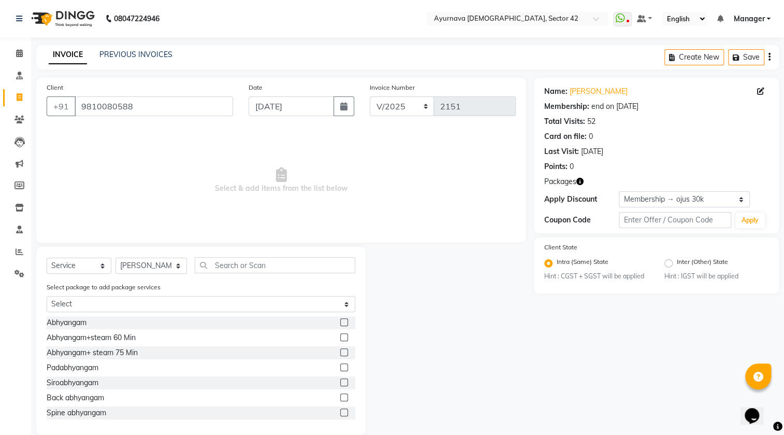
click at [340, 353] on label at bounding box center [344, 352] width 8 height 8
click at [340, 353] on input "checkbox" at bounding box center [343, 352] width 7 height 7
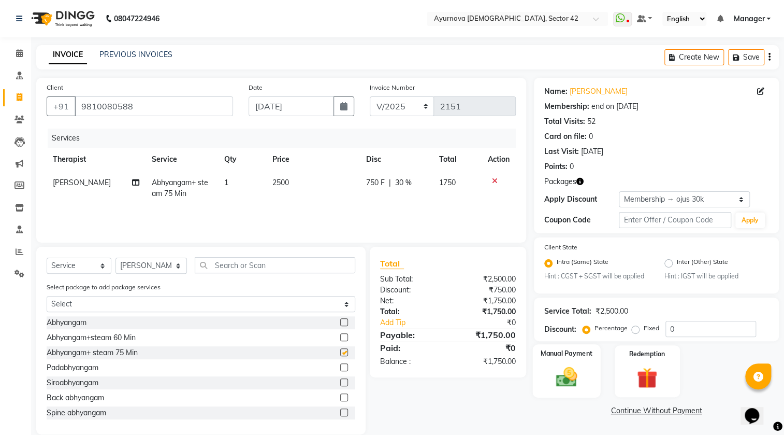
checkbox input "false"
click at [704, 324] on input "0" at bounding box center [711, 329] width 91 height 16
type input "50"
click at [633, 378] on img at bounding box center [647, 378] width 35 height 26
click at [633, 411] on span "Package 1" at bounding box center [627, 412] width 36 height 12
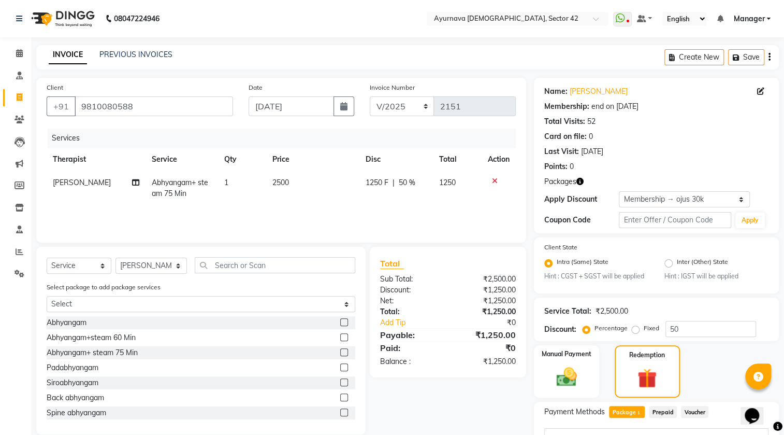
scroll to position [47, 0]
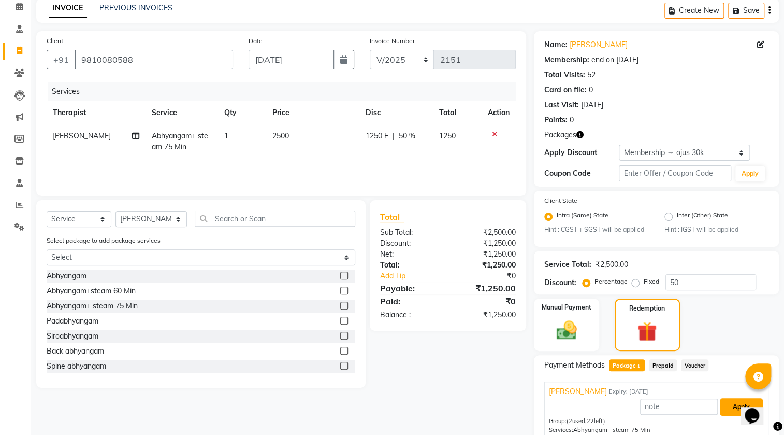
click at [735, 410] on button "Apply" at bounding box center [741, 407] width 43 height 18
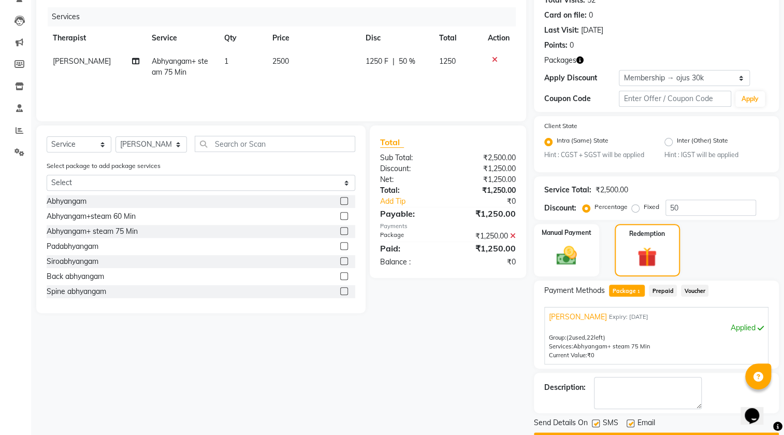
scroll to position [150, 0]
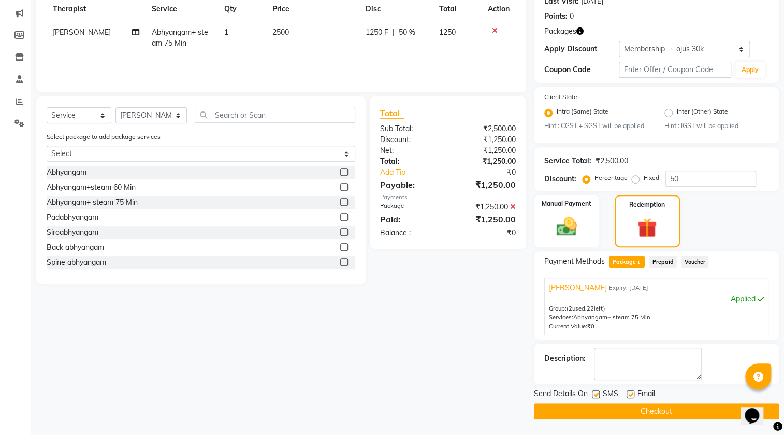
click at [664, 412] on button "Checkout" at bounding box center [656, 411] width 245 height 16
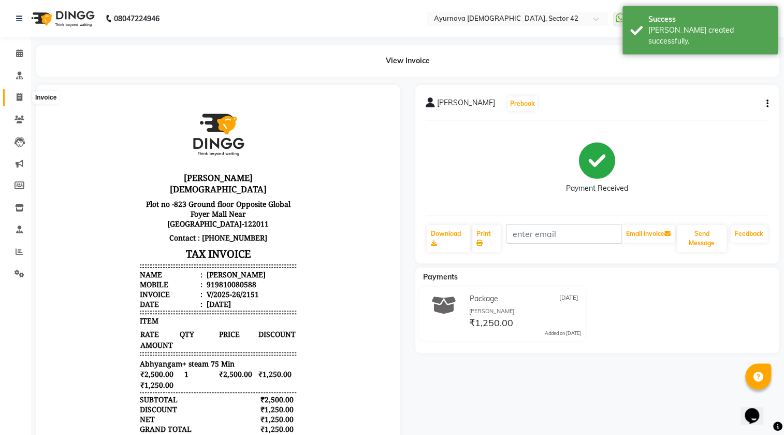
click at [15, 93] on span at bounding box center [19, 98] width 18 height 12
select select "service"
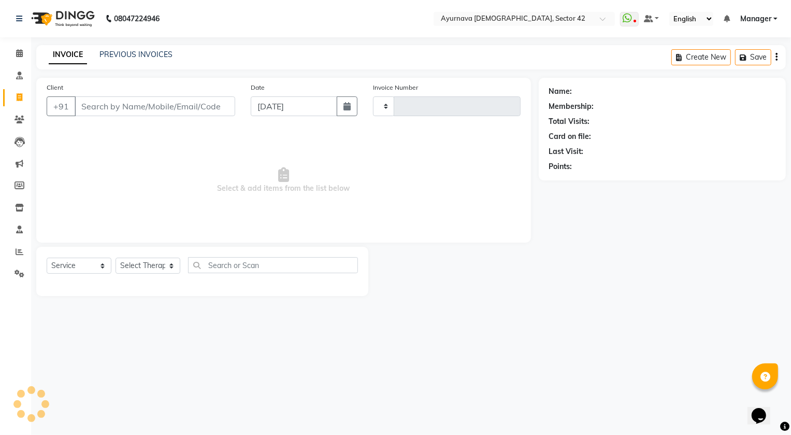
type input "2152"
select select "5575"
click at [21, 121] on icon at bounding box center [20, 120] width 10 height 8
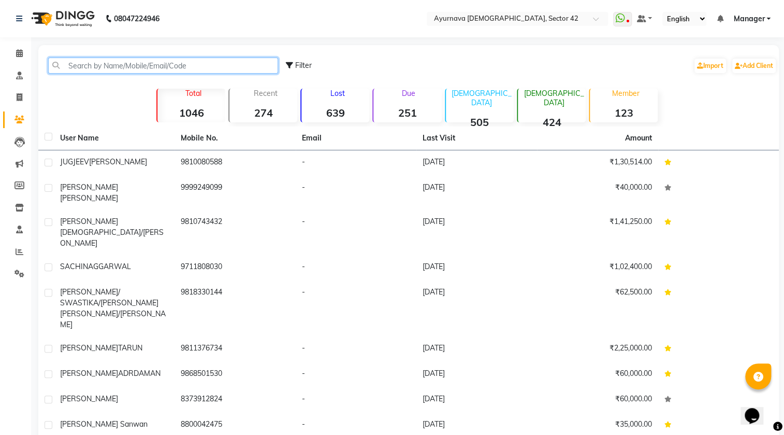
click at [103, 66] on input "text" at bounding box center [163, 65] width 230 height 16
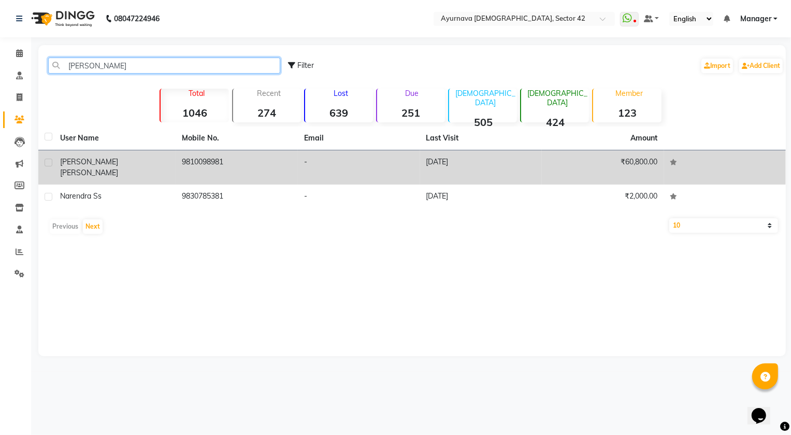
type input "[PERSON_NAME]"
click at [243, 171] on td "9810098981" at bounding box center [237, 167] width 122 height 34
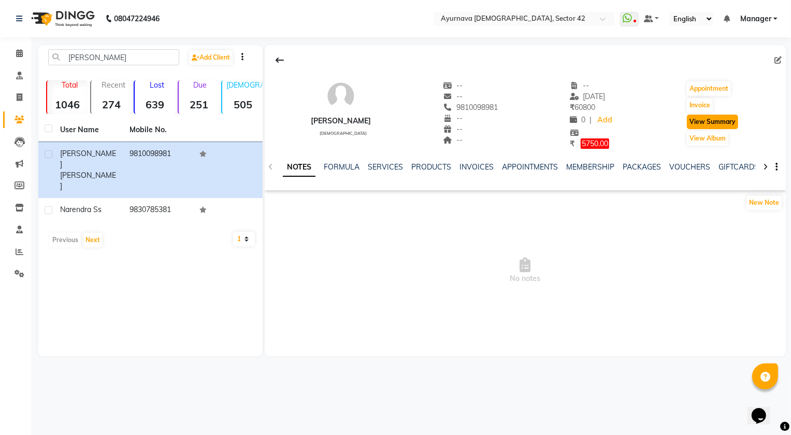
click at [719, 116] on button "View Summary" at bounding box center [712, 121] width 51 height 15
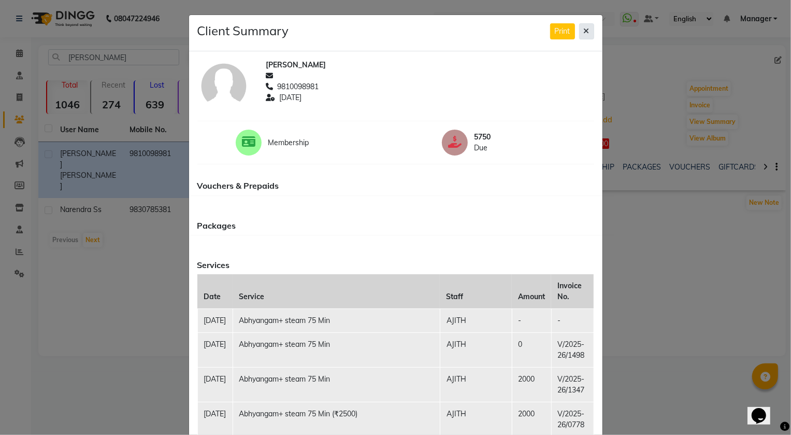
click at [584, 27] on icon at bounding box center [587, 30] width 6 height 7
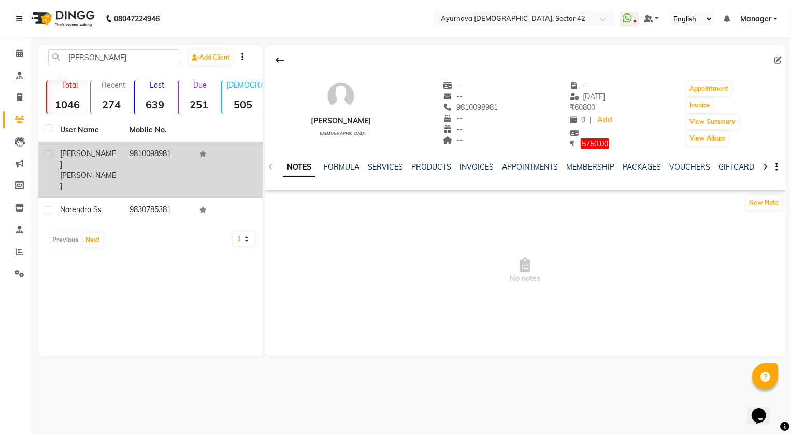
click at [156, 158] on td "9810098981" at bounding box center [157, 170] width 69 height 56
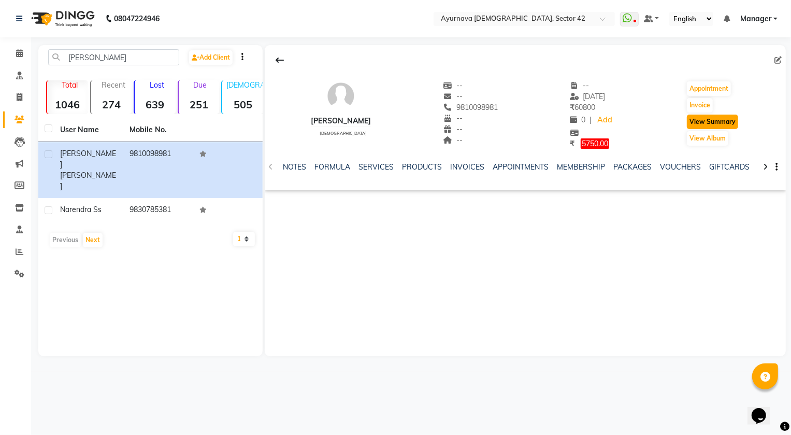
click at [732, 124] on button "View Summary" at bounding box center [712, 121] width 51 height 15
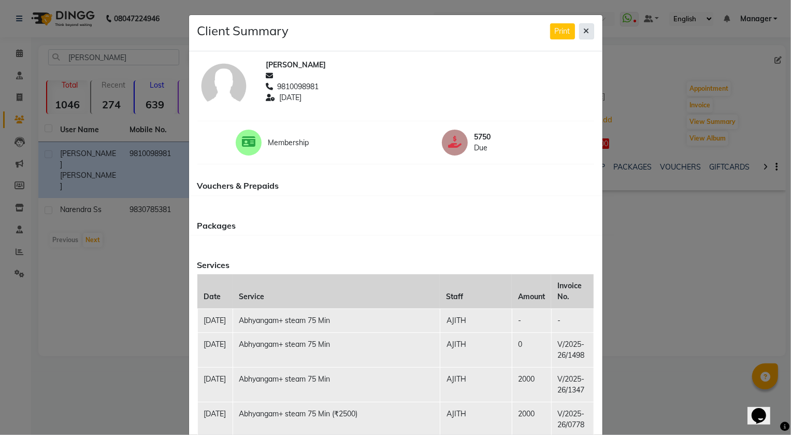
click at [585, 31] on icon at bounding box center [587, 30] width 6 height 7
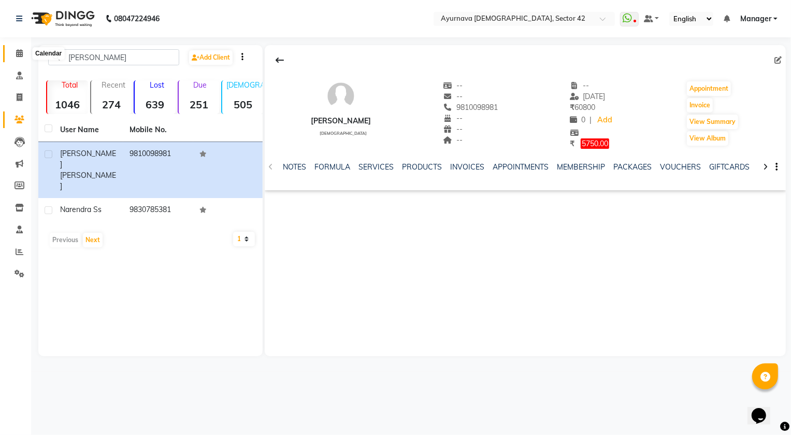
click at [22, 53] on icon at bounding box center [19, 53] width 7 height 8
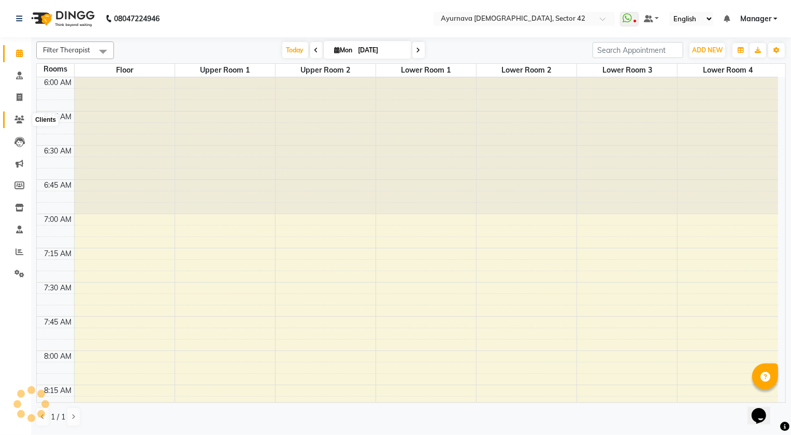
click at [19, 122] on icon at bounding box center [20, 120] width 10 height 8
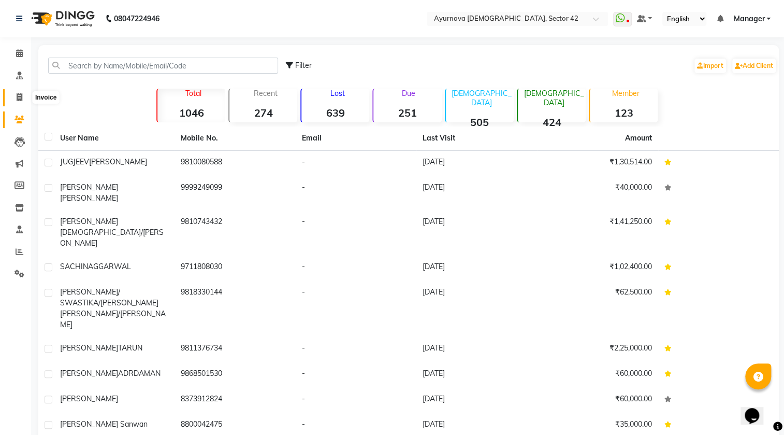
click at [21, 98] on icon at bounding box center [20, 97] width 6 height 8
select select "5575"
select select "service"
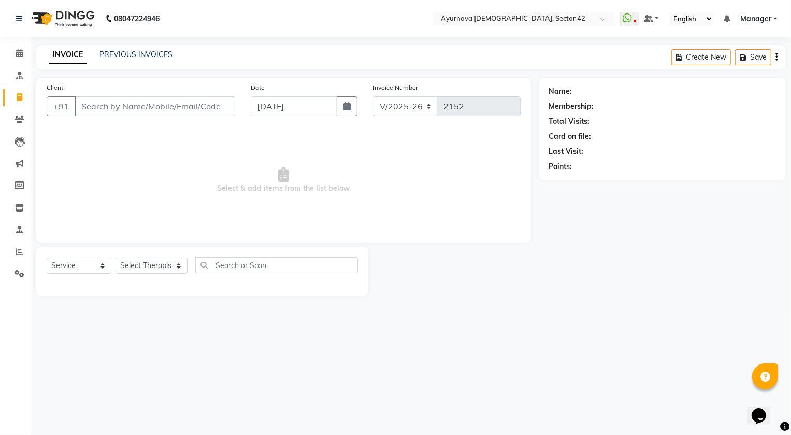
click at [98, 103] on input "Client" at bounding box center [155, 106] width 161 height 20
click at [104, 108] on input "Client" at bounding box center [155, 106] width 161 height 20
click at [16, 114] on span at bounding box center [19, 120] width 18 height 12
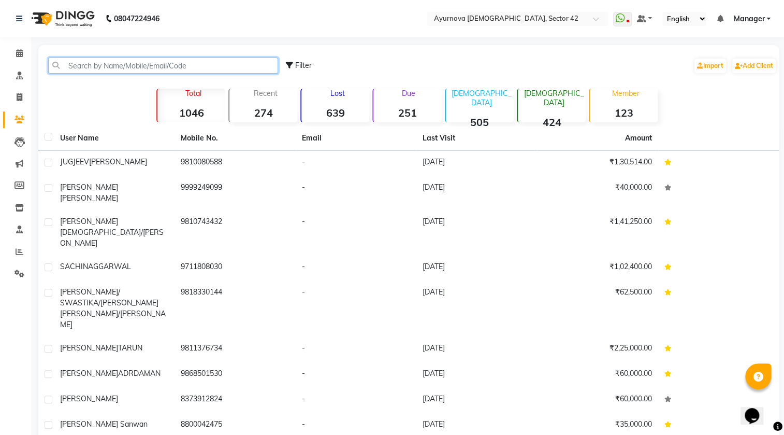
click at [87, 59] on input "text" at bounding box center [163, 65] width 230 height 16
click at [75, 66] on input "text" at bounding box center [163, 65] width 230 height 16
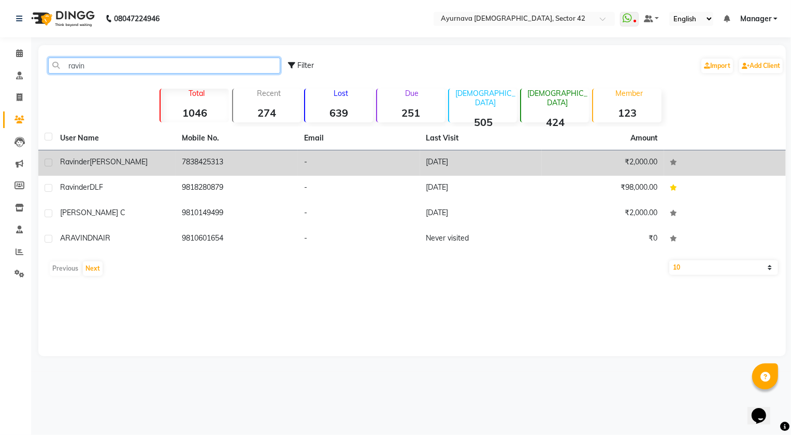
type input "ravin"
click at [169, 165] on div "[PERSON_NAME]" at bounding box center [115, 161] width 110 height 11
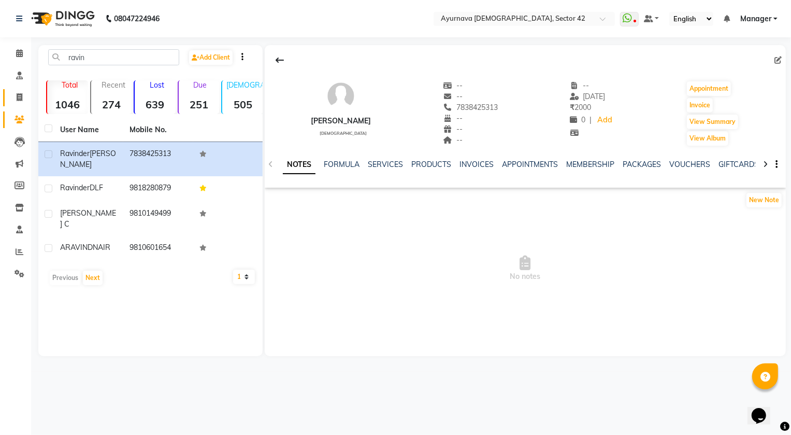
click at [22, 96] on span at bounding box center [19, 98] width 18 height 12
select select "5575"
select select "service"
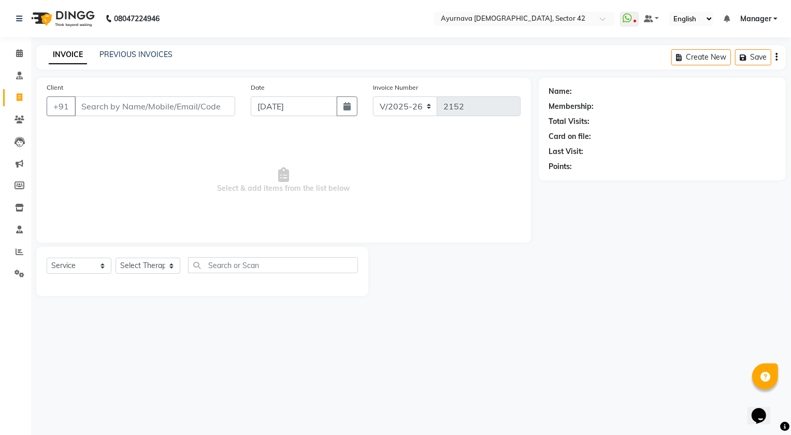
click at [104, 109] on input "Client" at bounding box center [155, 106] width 161 height 20
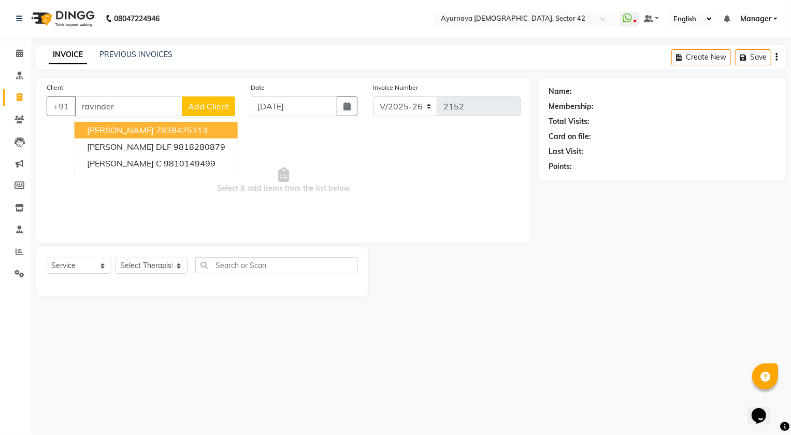
type input "ravinder"
click at [147, 46] on div "INVOICE PREVIOUS INVOICES Create New Save" at bounding box center [410, 57] width 749 height 24
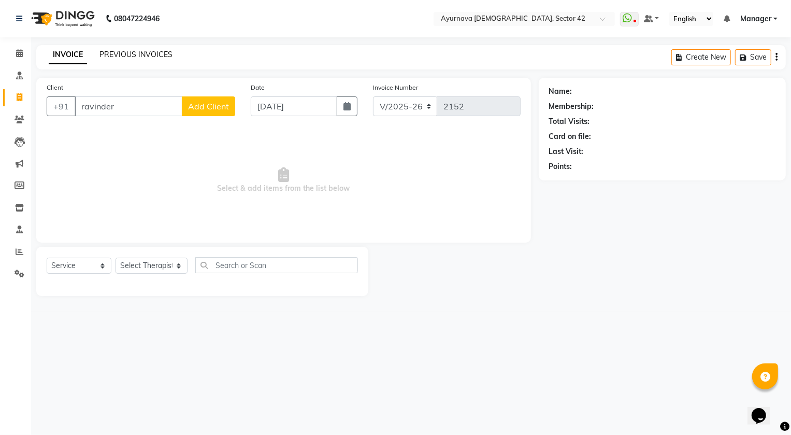
click at [147, 51] on link "PREVIOUS INVOICES" at bounding box center [135, 54] width 73 height 9
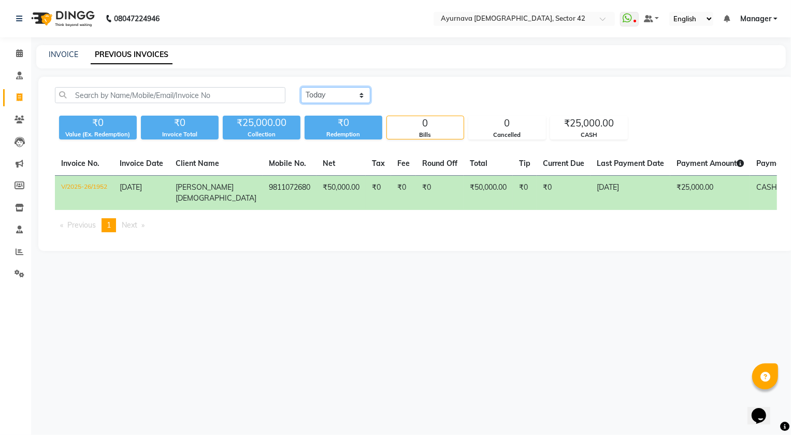
click at [339, 98] on select "[DATE] [DATE] Custom Range" at bounding box center [335, 95] width 69 height 16
click at [16, 109] on li "Clients" at bounding box center [15, 120] width 31 height 22
click at [19, 118] on icon at bounding box center [20, 120] width 10 height 8
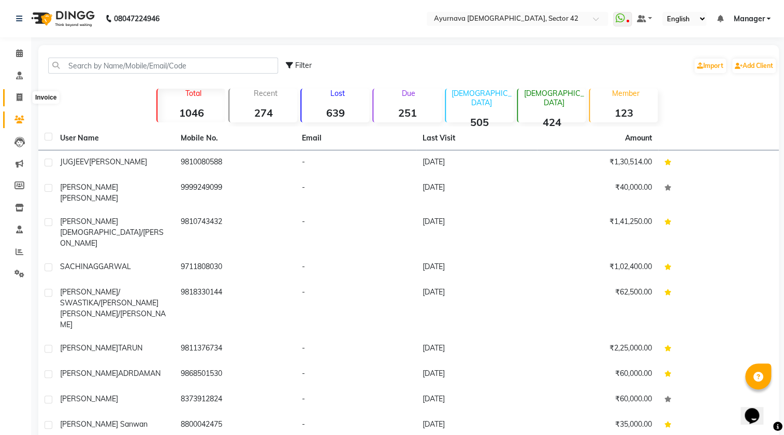
click at [18, 99] on icon at bounding box center [20, 97] width 6 height 8
select select "5575"
select select "service"
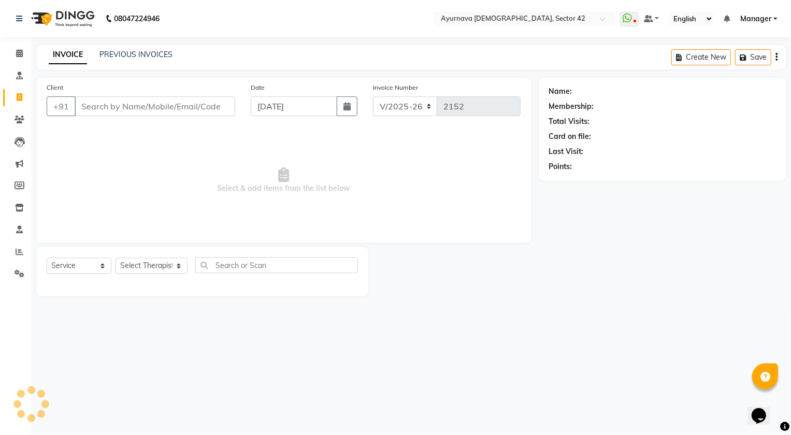
click at [93, 105] on input "Client" at bounding box center [155, 106] width 161 height 20
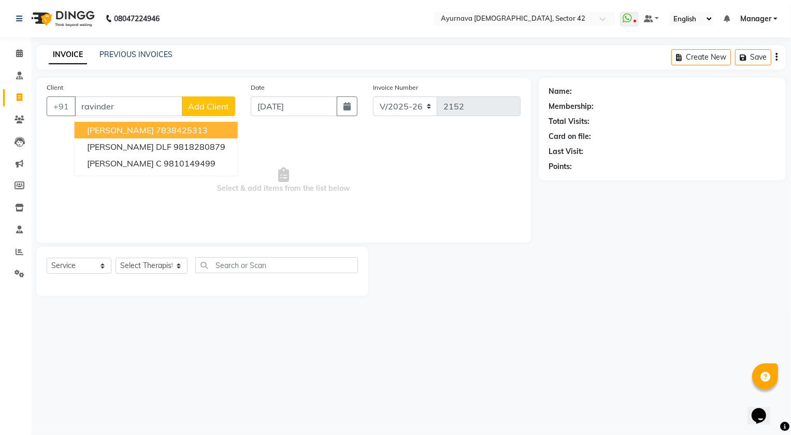
click at [130, 133] on span "[PERSON_NAME]" at bounding box center [120, 130] width 67 height 10
type input "7838425313"
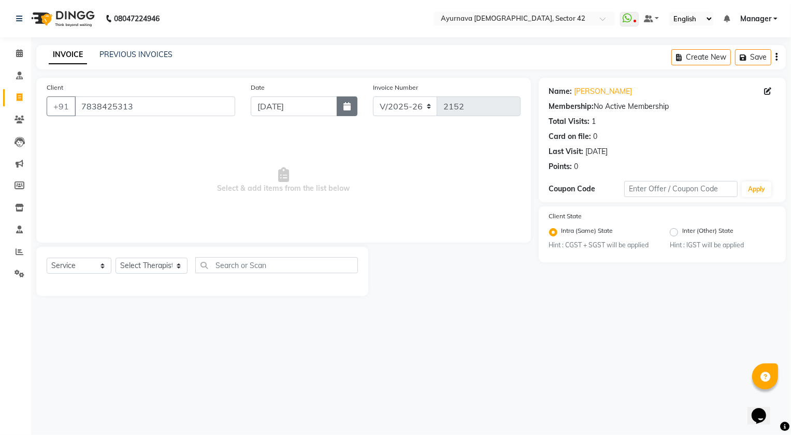
click at [345, 105] on icon "button" at bounding box center [346, 106] width 7 height 8
select select "9"
select select "2025"
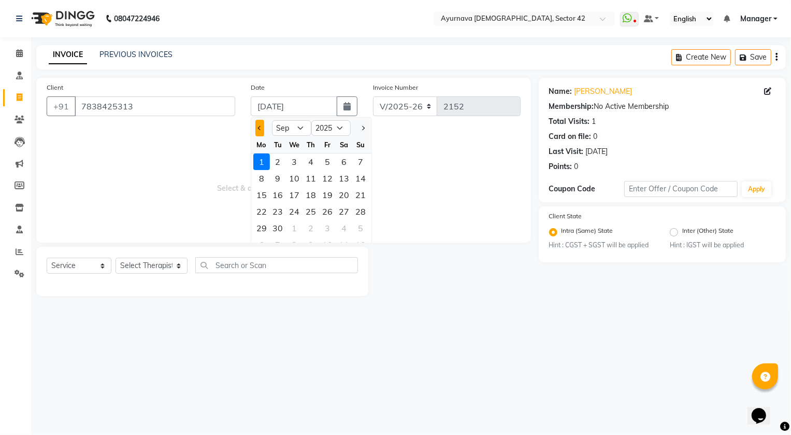
click at [259, 125] on button "Previous month" at bounding box center [259, 128] width 9 height 17
select select "8"
click at [362, 227] on div "31" at bounding box center [361, 228] width 17 height 17
type input "[DATE]"
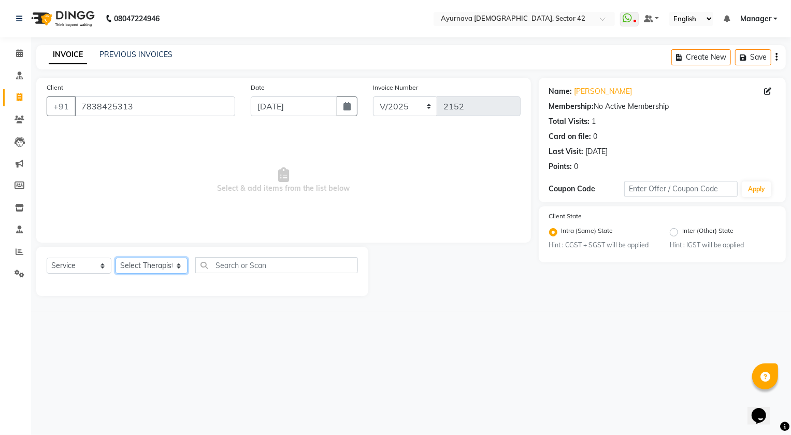
click at [156, 259] on select "Select Therapist [PERSON_NAME] [PERSON_NAME] [PERSON_NAME] [PERSON_NAME] [PERSO…" at bounding box center [152, 265] width 72 height 16
select select "47974"
click at [116, 257] on select "Select Therapist [PERSON_NAME] [PERSON_NAME] [PERSON_NAME] [PERSON_NAME] [PERSO…" at bounding box center [152, 265] width 72 height 16
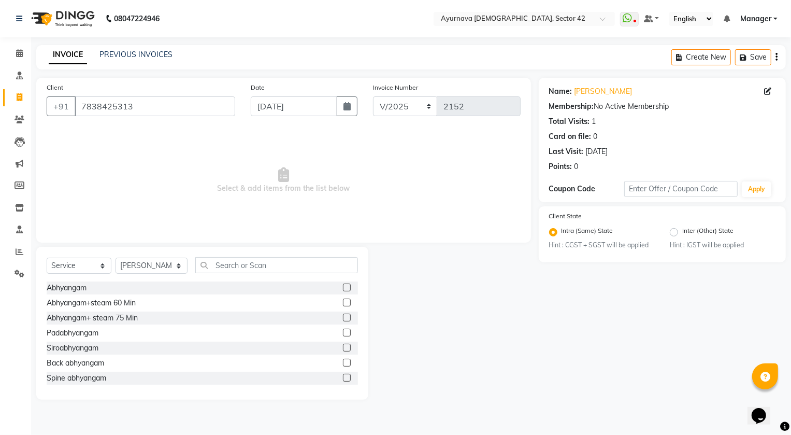
click at [343, 320] on label at bounding box center [347, 317] width 8 height 8
click at [343, 320] on input "checkbox" at bounding box center [346, 317] width 7 height 7
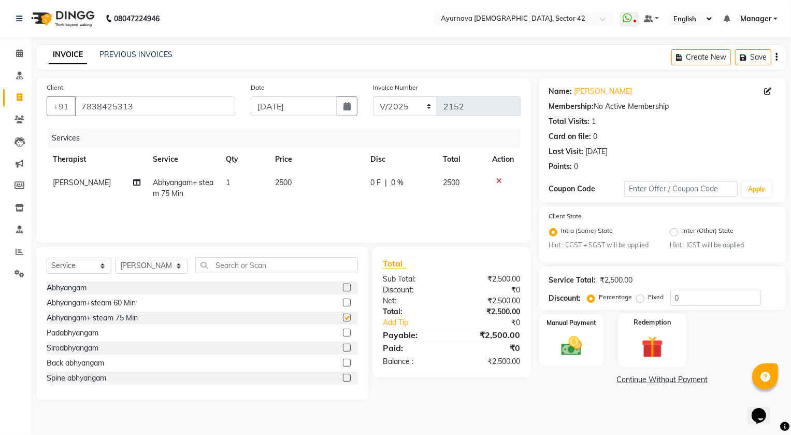
checkbox input "false"
click at [646, 344] on img at bounding box center [652, 347] width 35 height 27
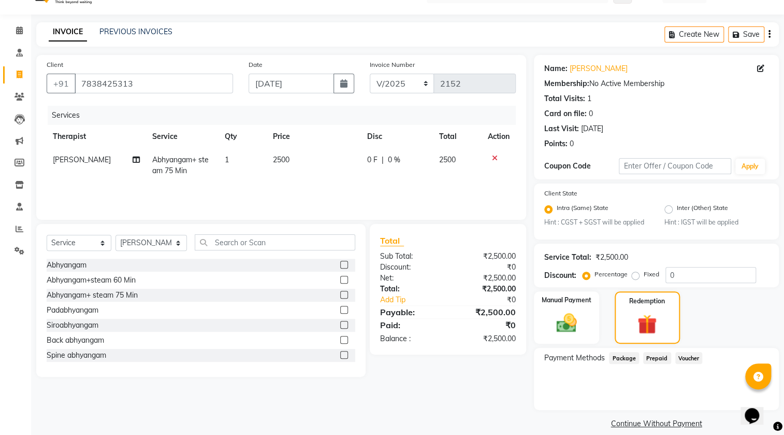
scroll to position [35, 0]
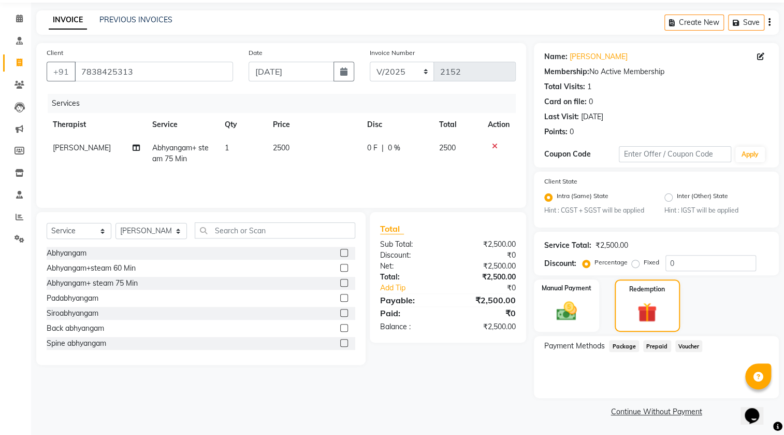
click at [694, 410] on link "Continue Without Payment" at bounding box center [656, 411] width 241 height 11
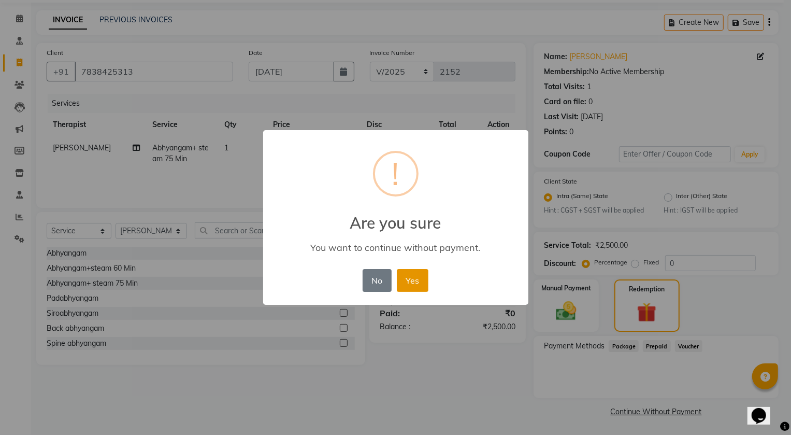
click at [399, 276] on button "Yes" at bounding box center [413, 280] width 32 height 23
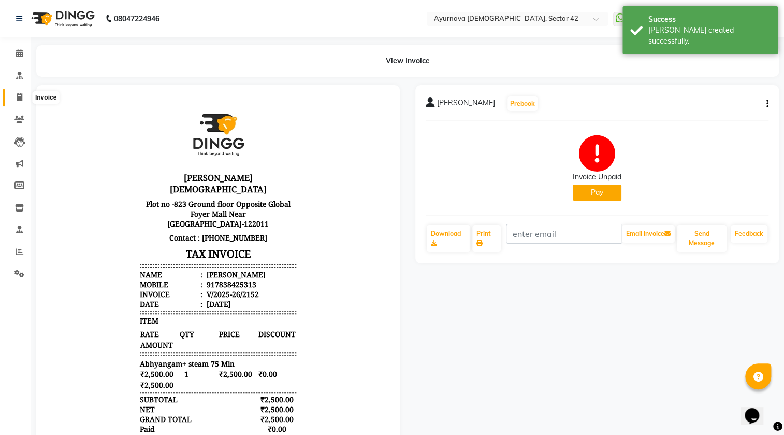
click at [15, 98] on span at bounding box center [19, 98] width 18 height 12
select select "5575"
select select "service"
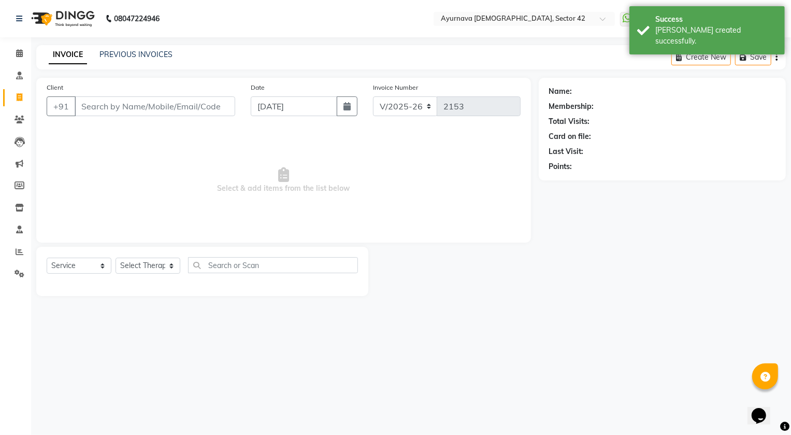
click at [85, 98] on input "Client" at bounding box center [155, 106] width 161 height 20
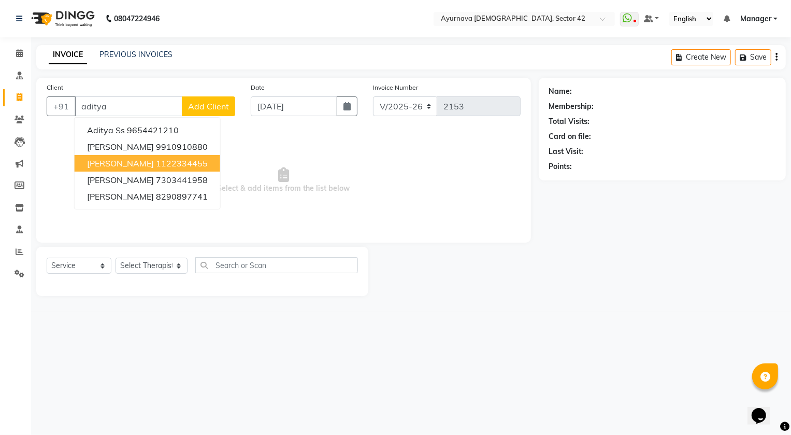
click at [151, 162] on button "[PERSON_NAME] 1122334455" at bounding box center [148, 163] width 146 height 17
type input "1122334455"
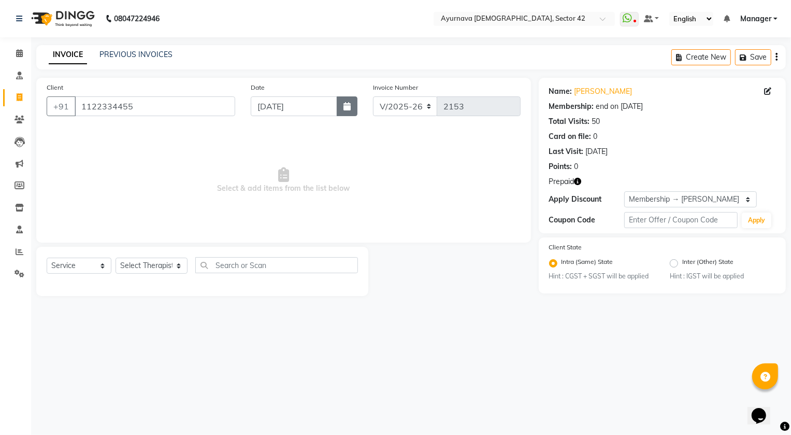
click at [346, 108] on icon "button" at bounding box center [346, 106] width 7 height 8
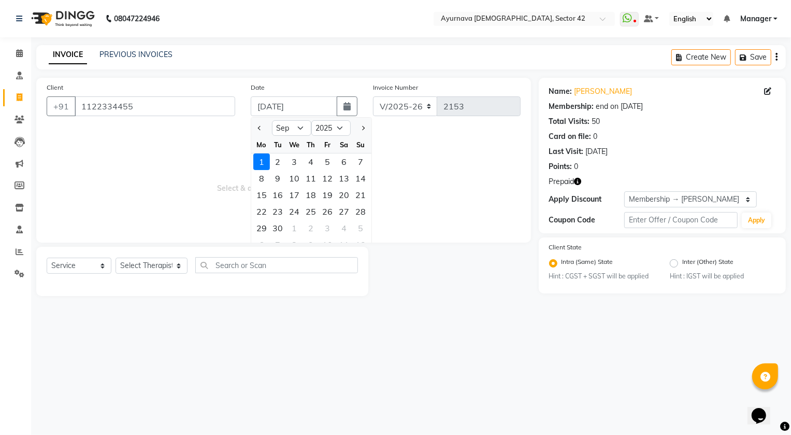
click at [255, 118] on div "Jan Feb Mar Apr May Jun [DATE] Aug Sep Oct Nov [DATE] 2016 2017 2018 2019 2020 …" at bounding box center [311, 127] width 120 height 19
click at [257, 124] on button "Previous month" at bounding box center [259, 128] width 9 height 17
click at [359, 224] on div "31" at bounding box center [361, 228] width 17 height 17
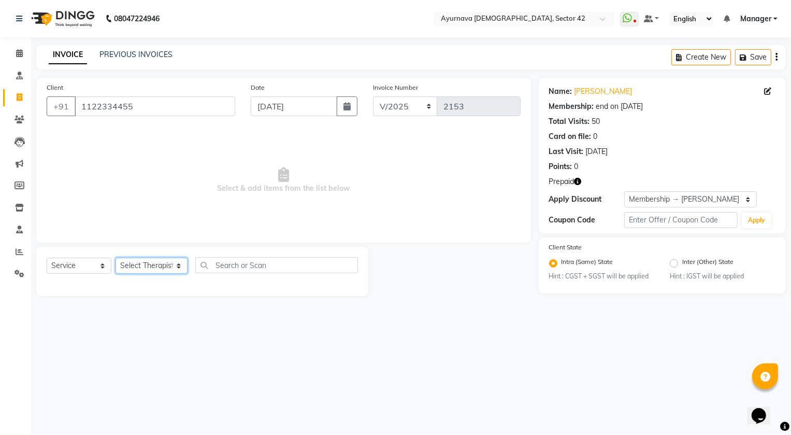
drag, startPoint x: 138, startPoint y: 268, endPoint x: 143, endPoint y: 259, distance: 9.5
click at [140, 266] on select "Select Therapist [PERSON_NAME] [PERSON_NAME] [PERSON_NAME] [PERSON_NAME] [PERSO…" at bounding box center [152, 265] width 72 height 16
click at [116, 257] on select "Select Therapist [PERSON_NAME] [PERSON_NAME] [PERSON_NAME] [PERSON_NAME] [PERSO…" at bounding box center [152, 265] width 72 height 16
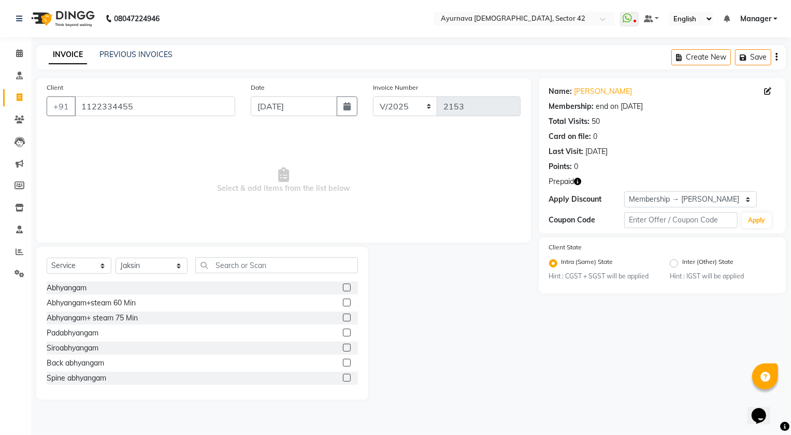
click at [234, 256] on div "Select Service Product Membership Package Voucher Prepaid Gift Card Select Ther…" at bounding box center [202, 323] width 332 height 153
click at [233, 262] on input "text" at bounding box center [276, 265] width 163 height 16
click at [343, 316] on label at bounding box center [347, 317] width 8 height 8
click at [343, 316] on input "checkbox" at bounding box center [346, 317] width 7 height 7
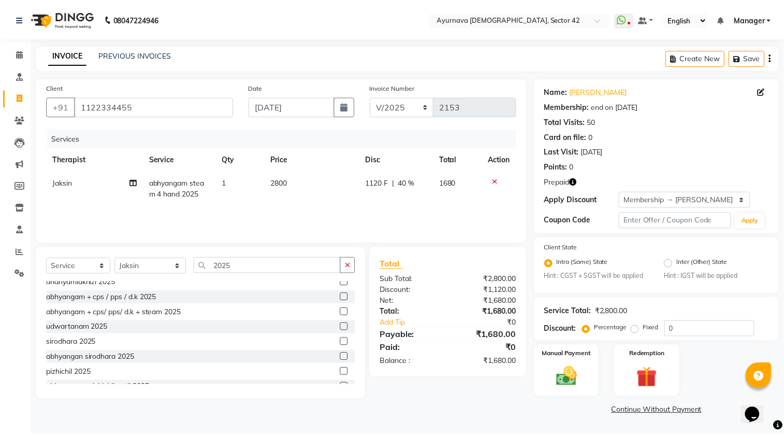
scroll to position [94, 0]
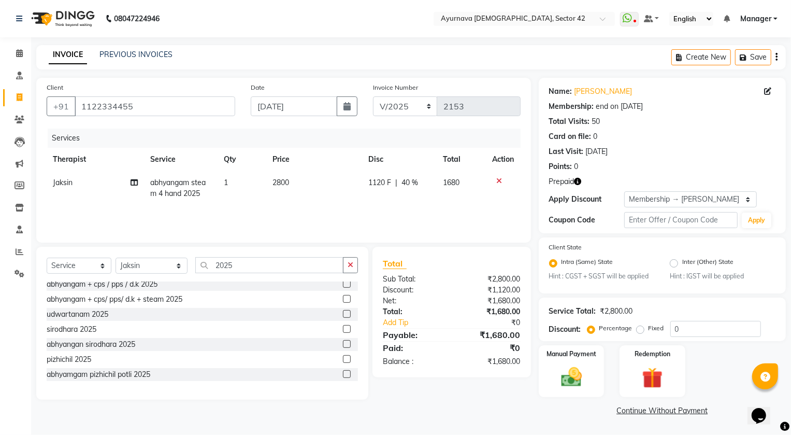
click at [343, 372] on label at bounding box center [347, 374] width 8 height 8
click at [343, 372] on input "checkbox" at bounding box center [346, 374] width 7 height 7
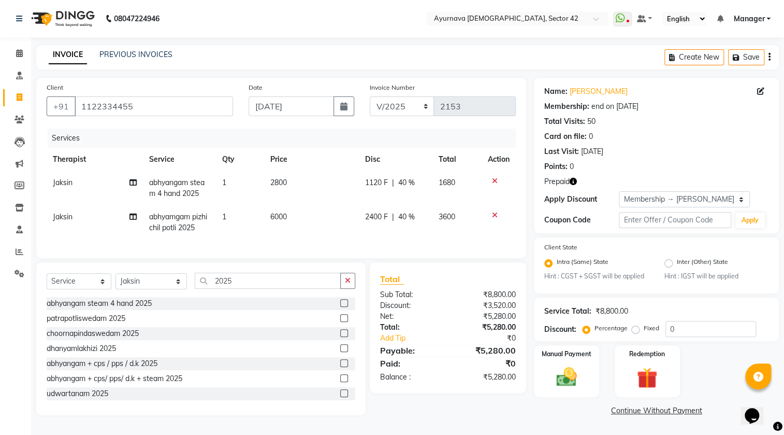
scroll to position [0, 0]
click at [637, 372] on img at bounding box center [647, 378] width 35 height 26
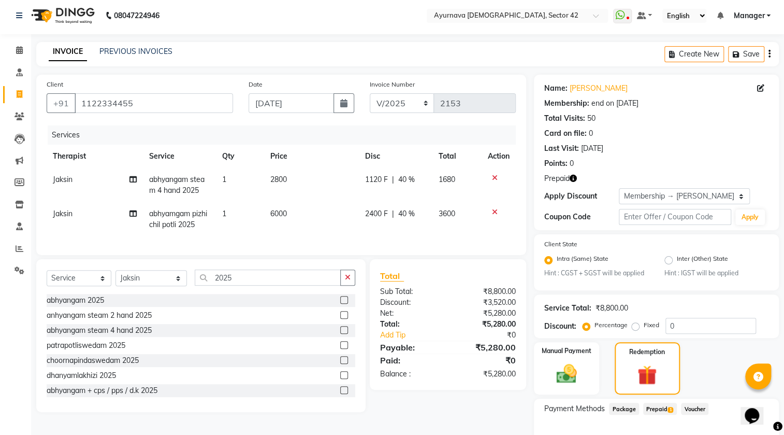
click at [654, 410] on span "Prepaid 1" at bounding box center [660, 408] width 34 height 12
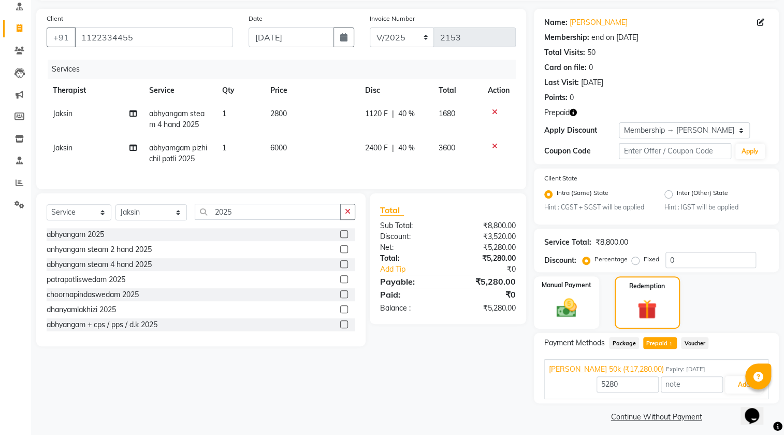
scroll to position [74, 0]
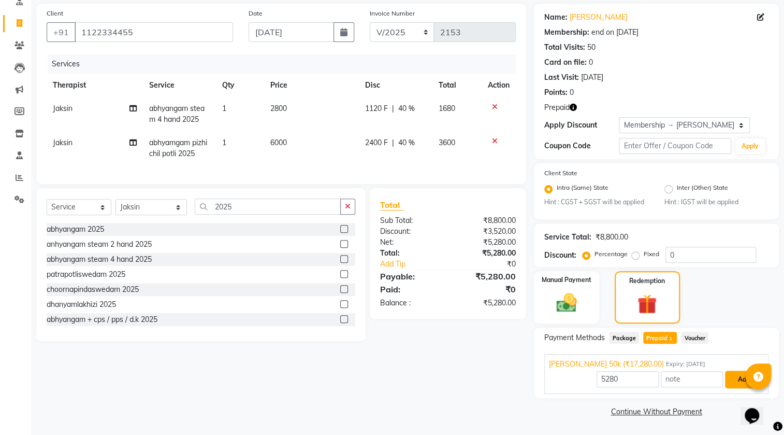
click at [727, 387] on button "Add" at bounding box center [744, 379] width 38 height 18
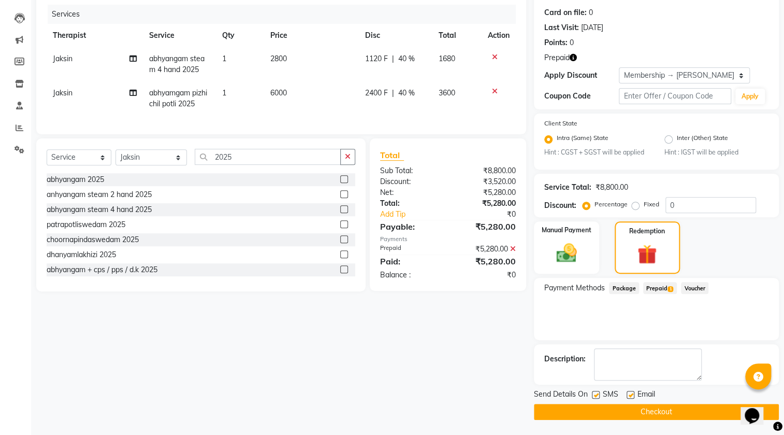
scroll to position [124, 0]
click at [597, 393] on label at bounding box center [596, 394] width 8 height 8
click at [597, 393] on input "checkbox" at bounding box center [595, 394] width 7 height 7
click at [597, 404] on button "Checkout" at bounding box center [656, 411] width 245 height 16
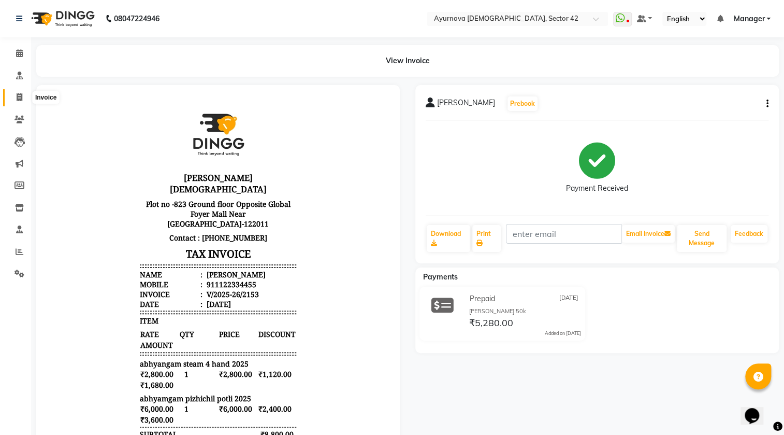
click at [16, 93] on span at bounding box center [19, 98] width 18 height 12
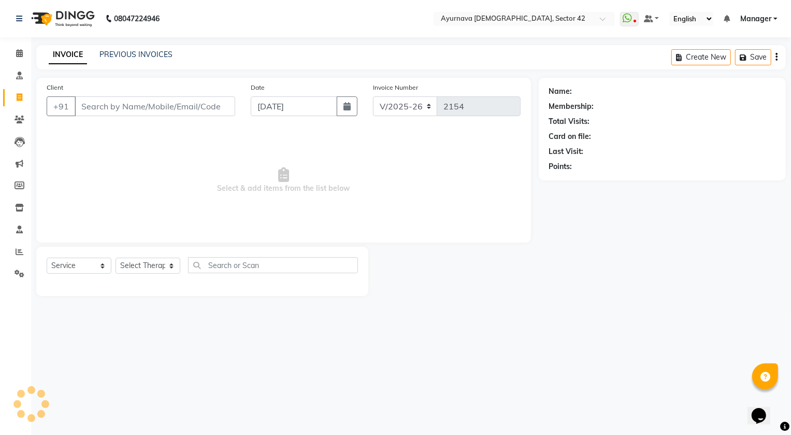
click at [92, 106] on input "Client" at bounding box center [155, 106] width 161 height 20
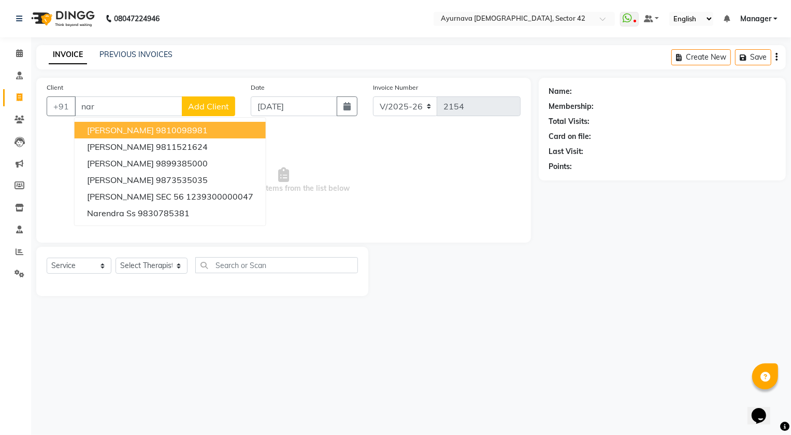
drag, startPoint x: 145, startPoint y: 130, endPoint x: 153, endPoint y: 129, distance: 8.9
click at [145, 131] on span "[PERSON_NAME]" at bounding box center [120, 130] width 67 height 10
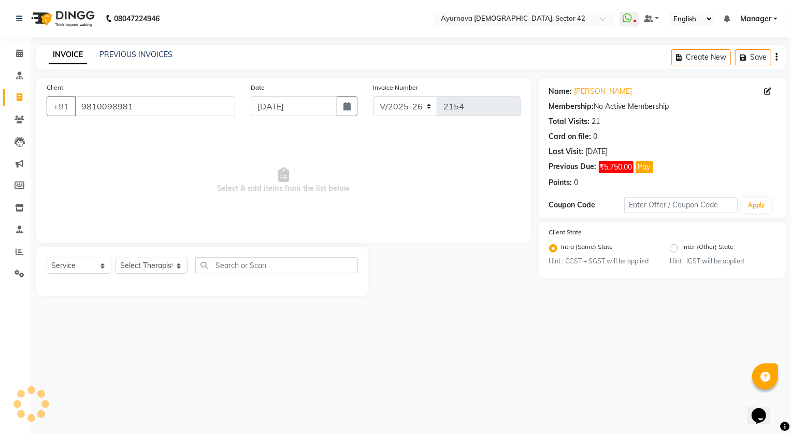
click at [357, 111] on div "Date [DATE]" at bounding box center [304, 103] width 122 height 42
drag, startPoint x: 349, startPoint y: 109, endPoint x: 333, endPoint y: 108, distance: 16.1
click at [348, 109] on icon "button" at bounding box center [346, 106] width 7 height 8
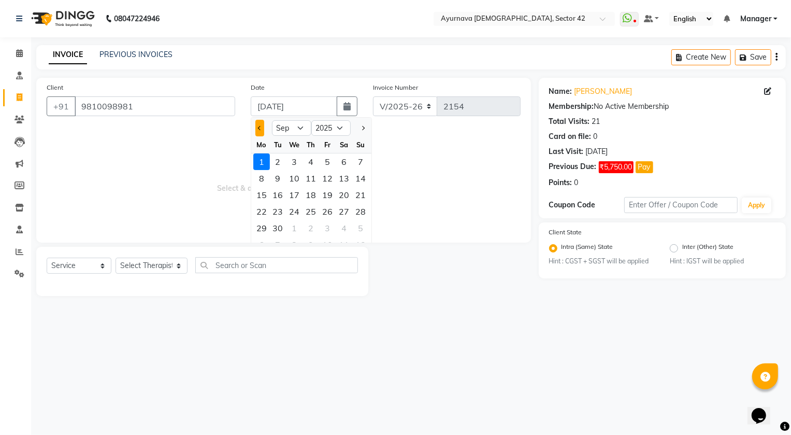
click at [256, 126] on button "Previous month" at bounding box center [259, 128] width 9 height 17
click at [363, 227] on div "31" at bounding box center [361, 228] width 17 height 17
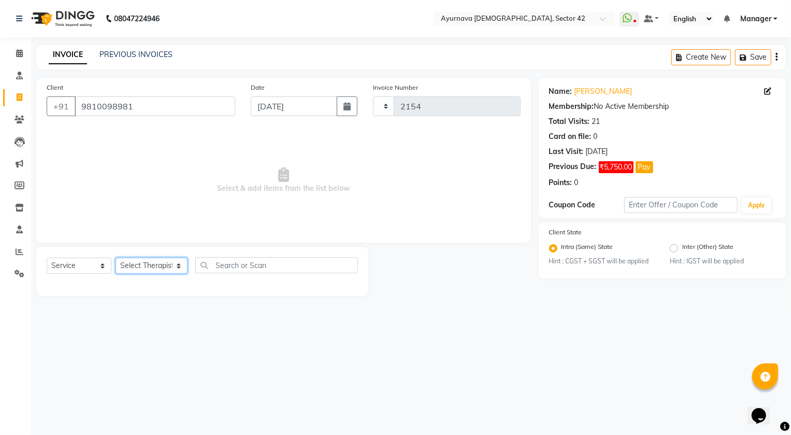
drag, startPoint x: 154, startPoint y: 266, endPoint x: 157, endPoint y: 258, distance: 8.2
click at [157, 258] on select "Select Therapist [PERSON_NAME] [PERSON_NAME] [PERSON_NAME] [PERSON_NAME] [PERSO…" at bounding box center [152, 265] width 72 height 16
click at [116, 257] on select "Select Therapist [PERSON_NAME] [PERSON_NAME] [PERSON_NAME] [PERSON_NAME] [PERSO…" at bounding box center [152, 265] width 72 height 16
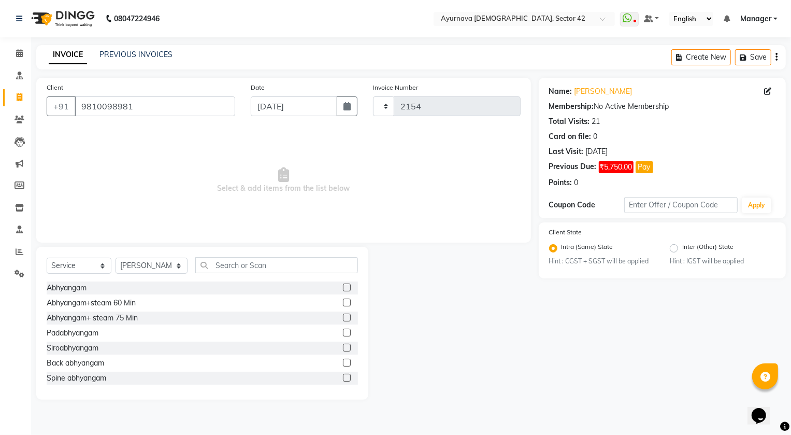
click at [343, 316] on label at bounding box center [347, 317] width 8 height 8
click at [343, 316] on input "checkbox" at bounding box center [346, 317] width 7 height 7
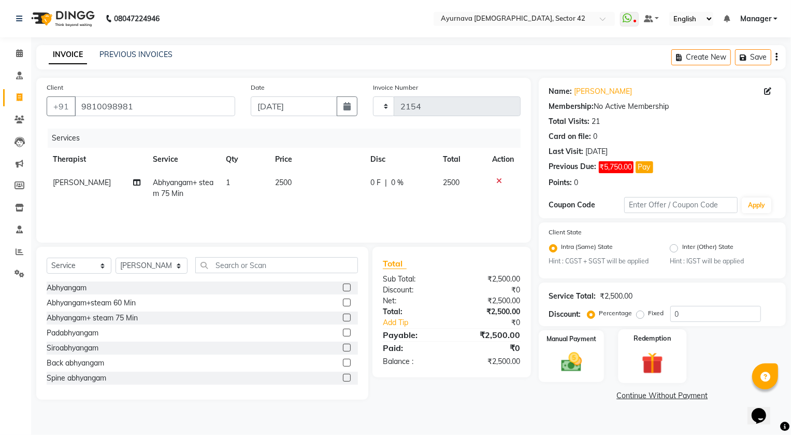
click at [651, 349] on div "Redemption" at bounding box center [652, 356] width 68 height 54
click at [625, 398] on span "Package" at bounding box center [624, 397] width 30 height 12
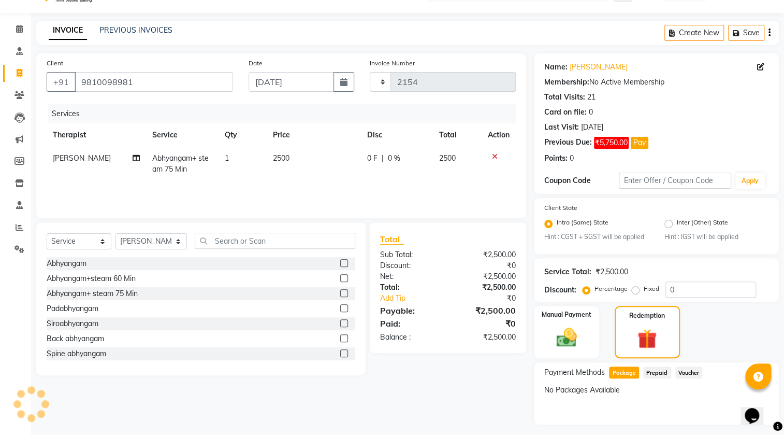
scroll to position [47, 0]
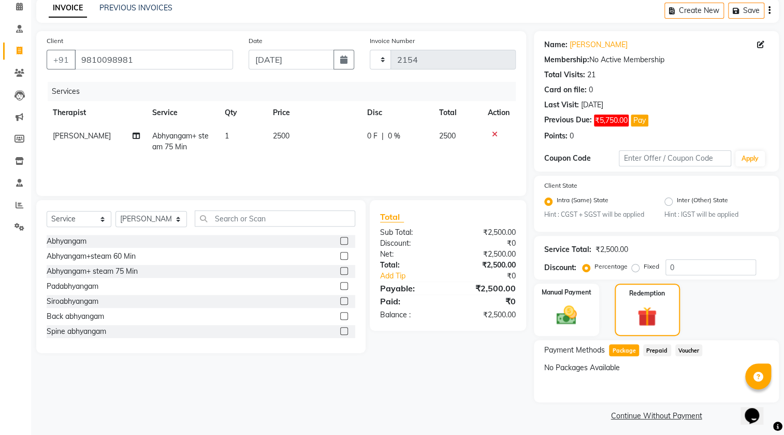
click at [694, 415] on link "Continue Without Payment" at bounding box center [656, 415] width 241 height 11
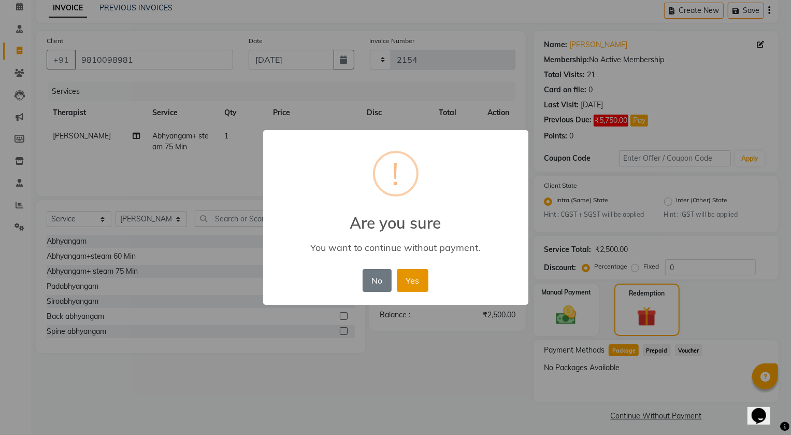
click at [414, 285] on button "Yes" at bounding box center [413, 280] width 32 height 23
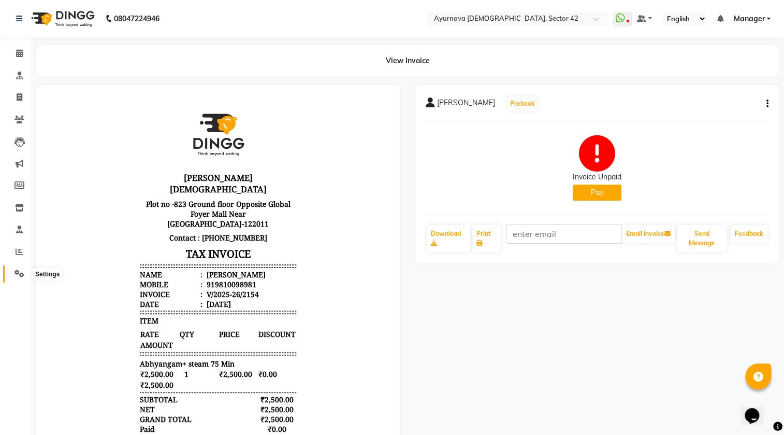
click at [15, 273] on icon at bounding box center [20, 273] width 10 height 8
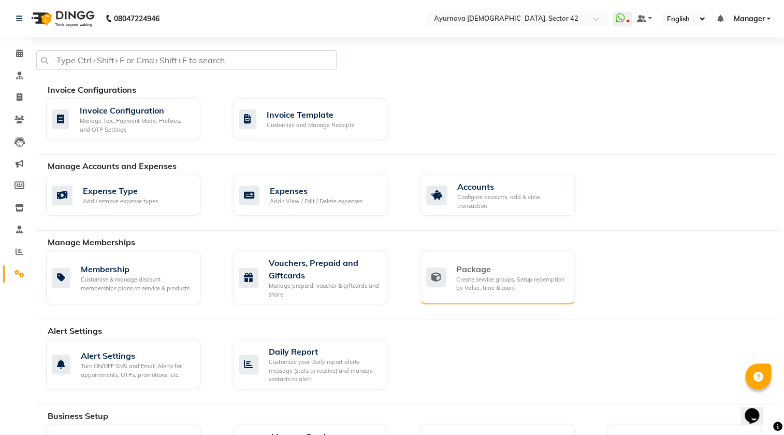
click at [483, 284] on div "Create service groups, Setup redemption by Value, time & count" at bounding box center [511, 283] width 110 height 17
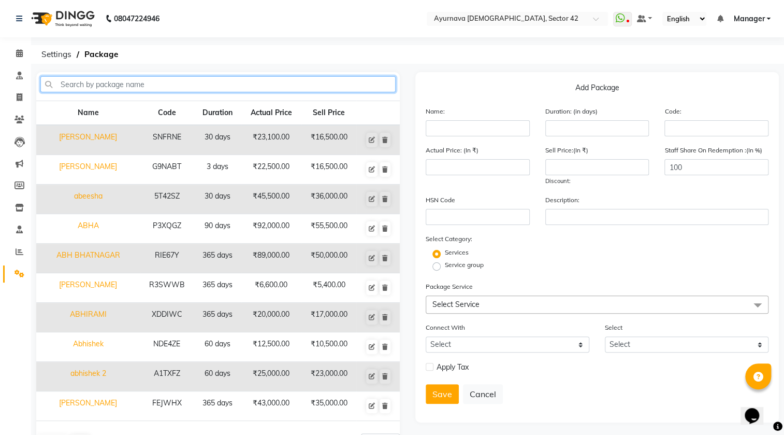
click at [274, 78] on input "text" at bounding box center [217, 84] width 355 height 16
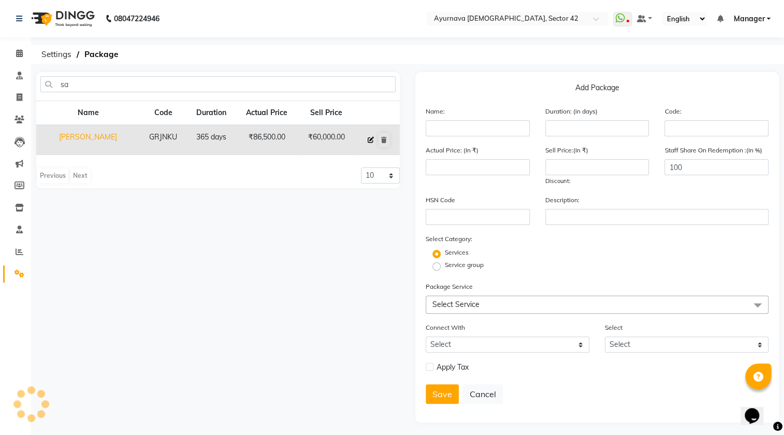
click at [374, 138] on icon at bounding box center [371, 140] width 6 height 6
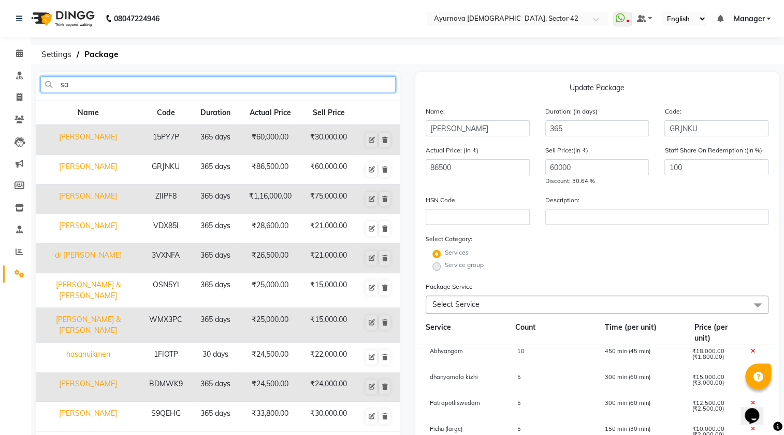
click at [82, 81] on input "sa" at bounding box center [217, 84] width 355 height 16
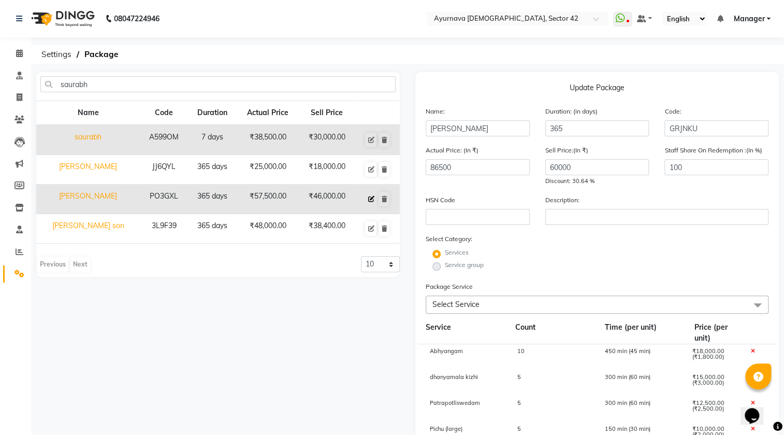
click at [371, 196] on icon at bounding box center [371, 199] width 6 height 6
click at [18, 121] on icon at bounding box center [20, 120] width 10 height 8
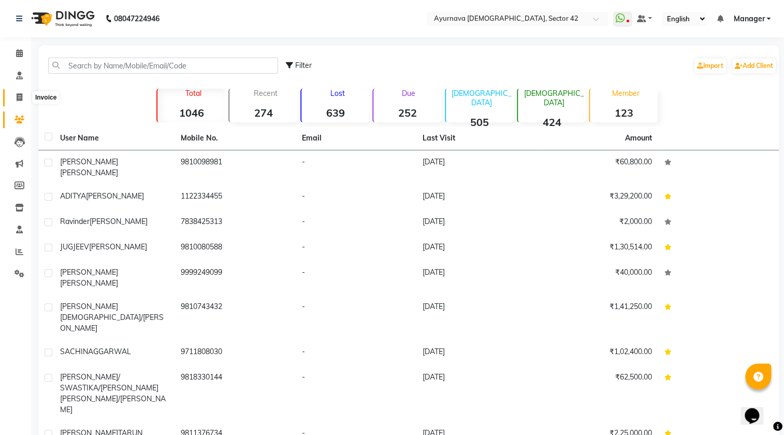
click at [19, 99] on icon at bounding box center [20, 97] width 6 height 8
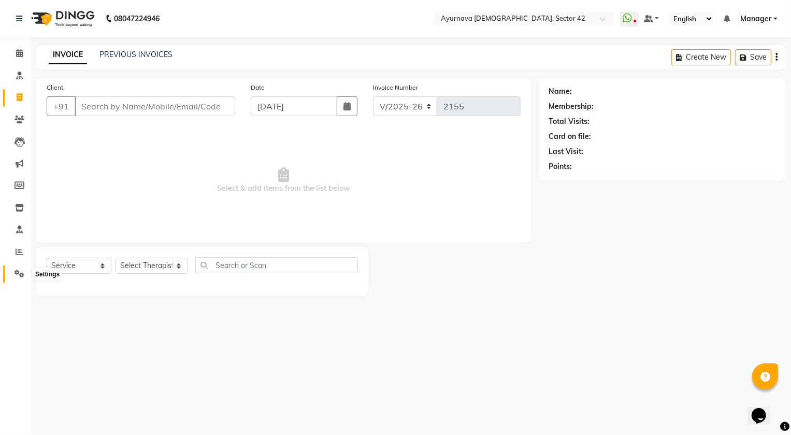
click at [19, 270] on icon at bounding box center [20, 273] width 10 height 8
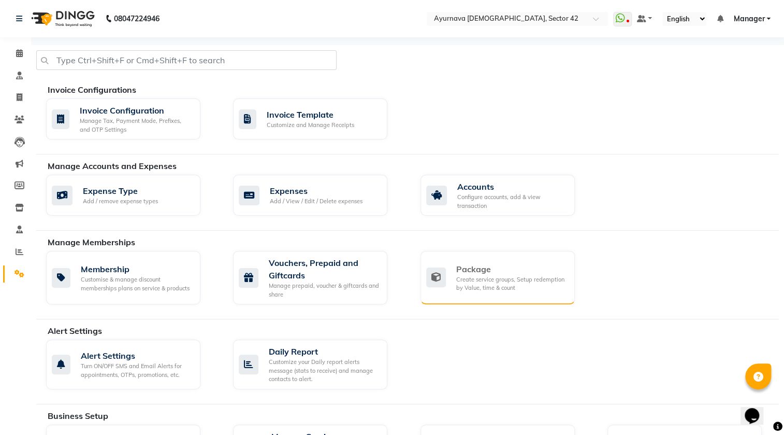
click at [512, 265] on div "Package" at bounding box center [511, 269] width 110 height 12
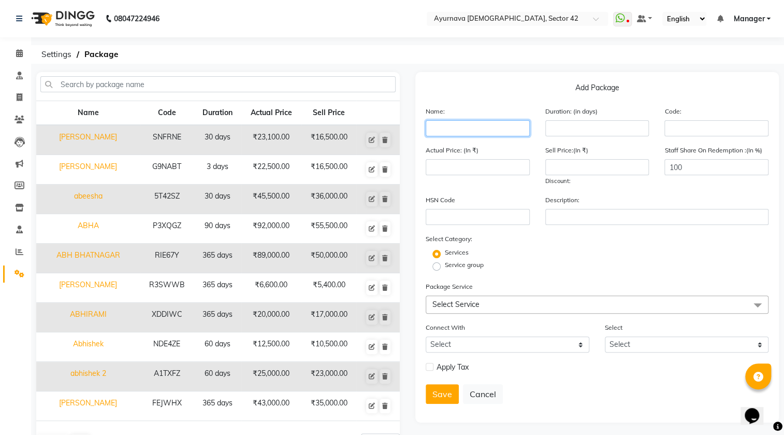
click at [438, 124] on input "text" at bounding box center [478, 128] width 104 height 16
click at [584, 127] on input "number" at bounding box center [597, 128] width 104 height 16
click at [474, 304] on span "Select Service" at bounding box center [597, 304] width 343 height 18
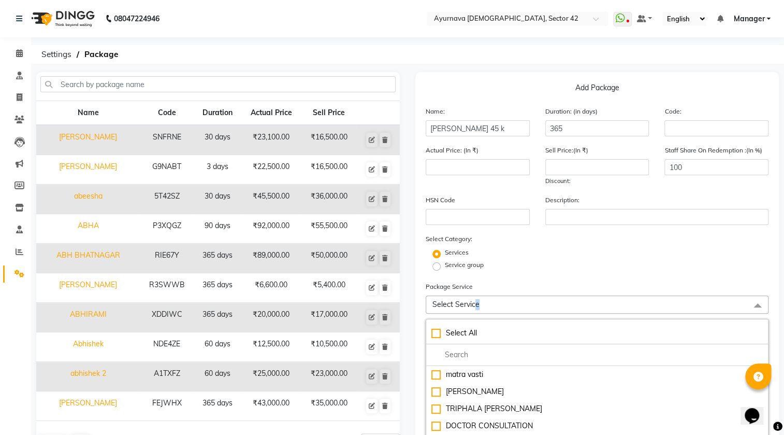
click at [472, 304] on span "Select Service" at bounding box center [455, 303] width 47 height 9
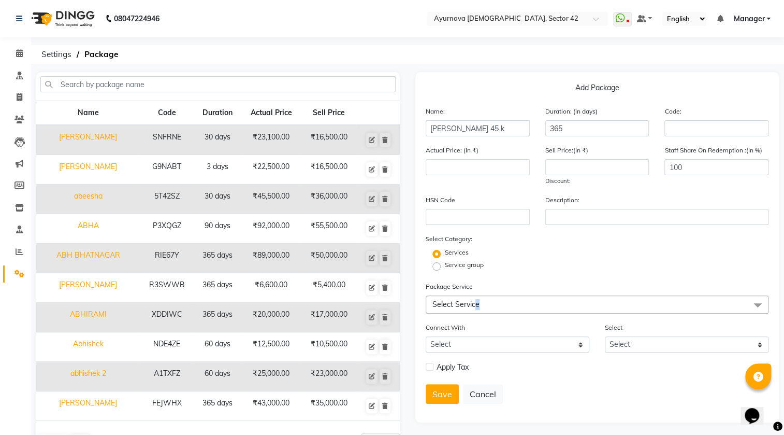
click at [478, 306] on span "Select Service" at bounding box center [455, 303] width 47 height 9
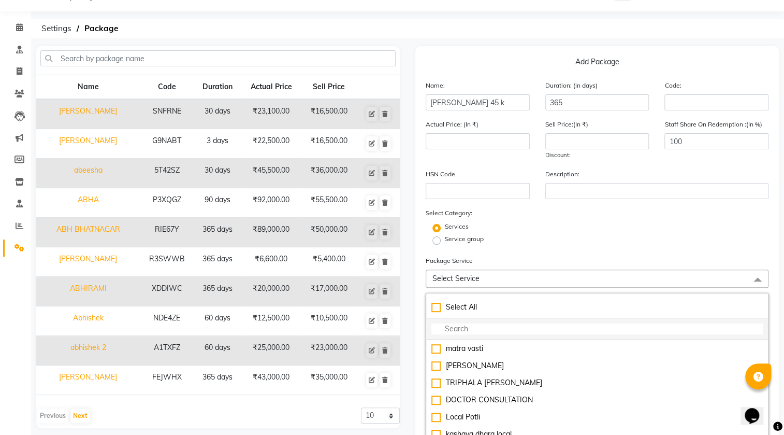
scroll to position [47, 0]
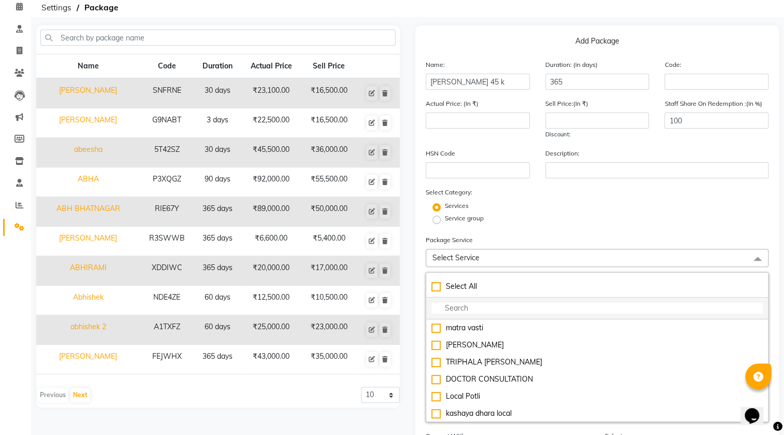
click at [487, 311] on input "multiselect-search" at bounding box center [596, 307] width 331 height 11
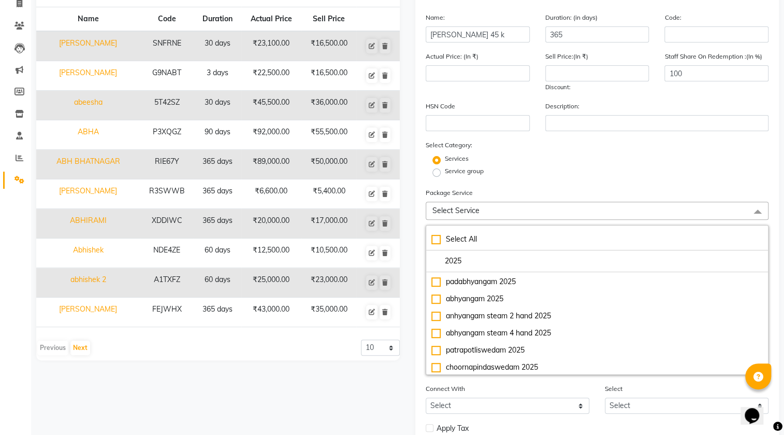
scroll to position [12, 0]
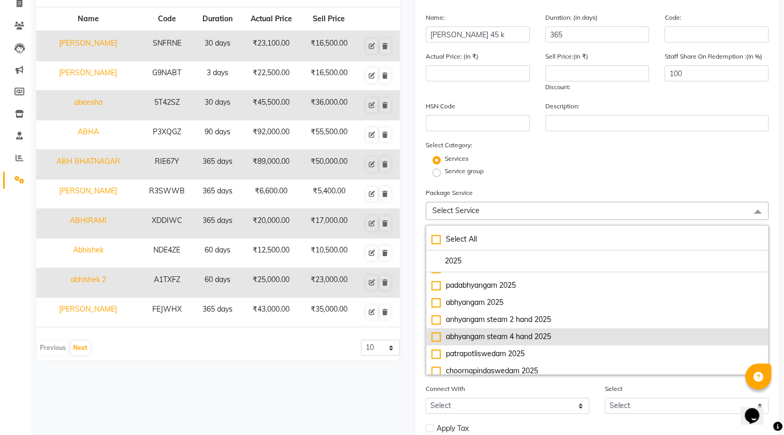
click at [527, 338] on div "abhyangam steam 4 hand 2025" at bounding box center [596, 336] width 331 height 11
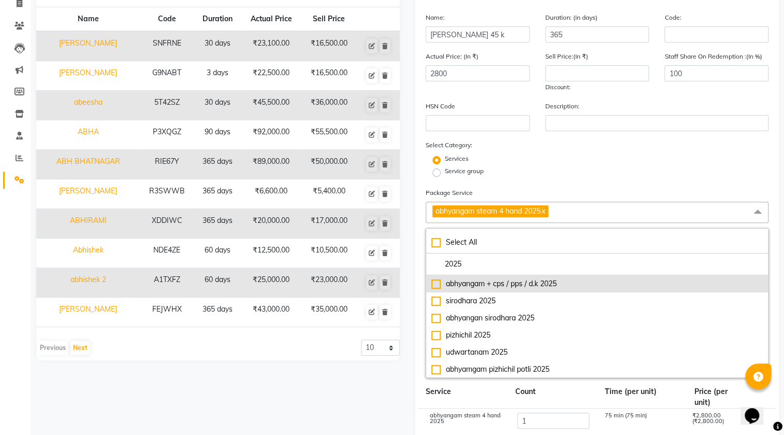
scroll to position [141, 0]
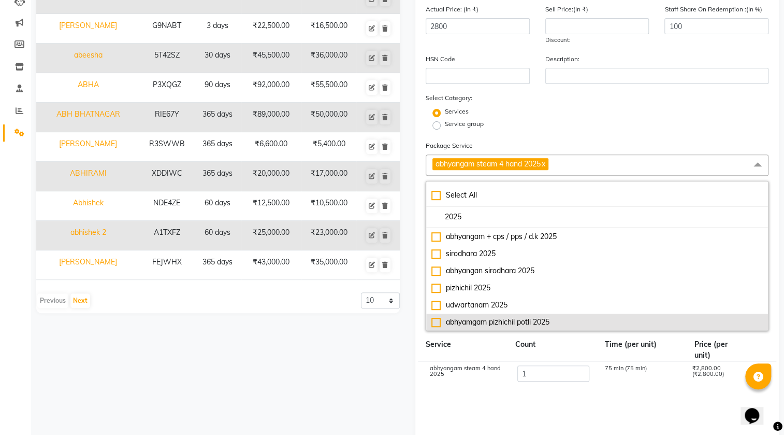
click at [544, 323] on div "abhyamgam pizhichil potli 2025" at bounding box center [596, 321] width 331 height 11
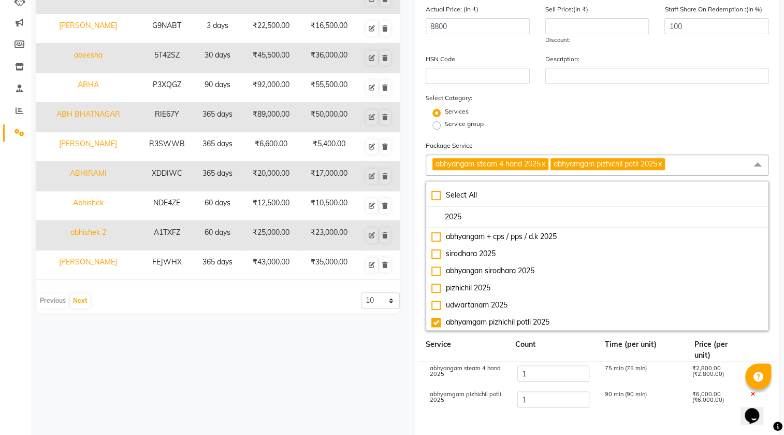
click at [531, 102] on div "Select Category: Services Service group" at bounding box center [597, 111] width 343 height 39
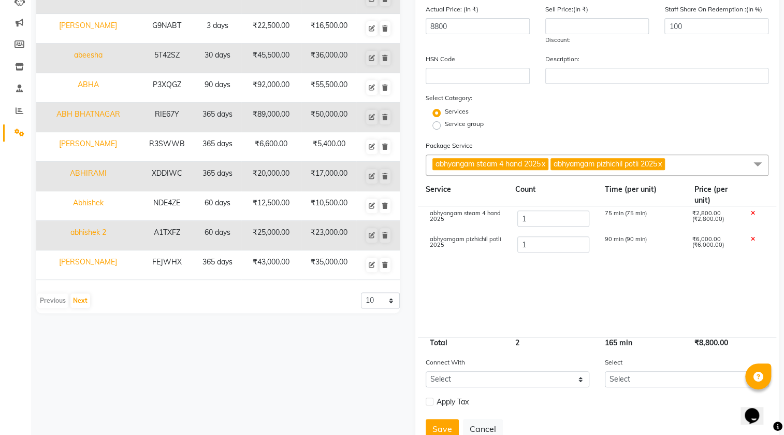
click at [682, 158] on span "abhyangam steam 4 hand 2025 x abhyamgam pizhichil potli 2025 x" at bounding box center [597, 164] width 343 height 21
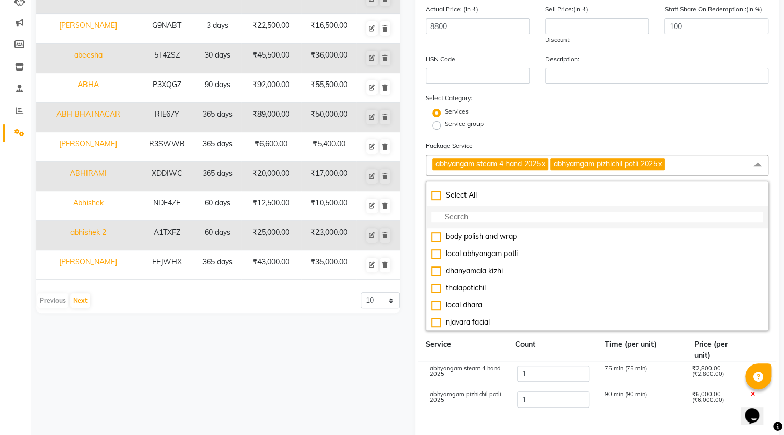
click at [455, 220] on input "multiselect-search" at bounding box center [596, 216] width 331 height 11
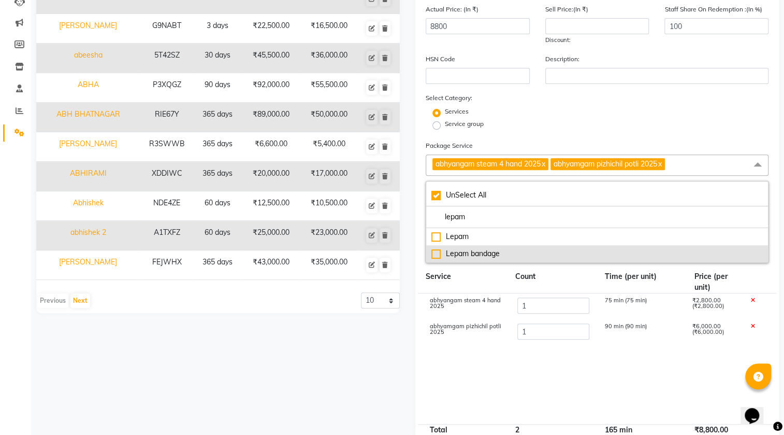
drag, startPoint x: 456, startPoint y: 253, endPoint x: 481, endPoint y: 231, distance: 33.0
click at [456, 253] on div "Lepam bandage" at bounding box center [596, 253] width 331 height 11
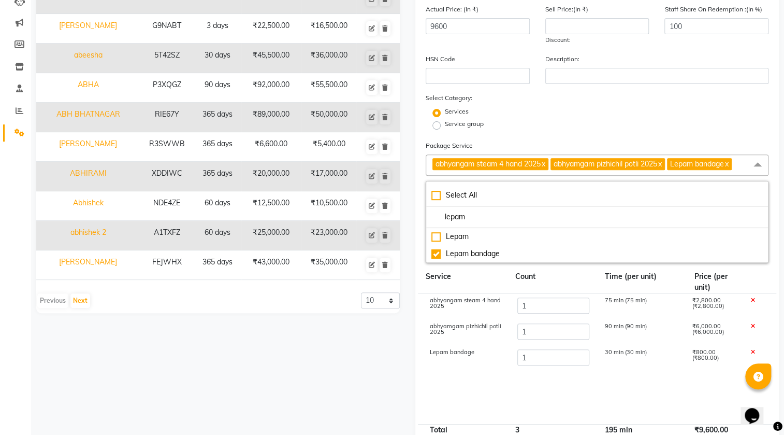
click at [532, 139] on form "Name: [PERSON_NAME] 45 k Duration: (in days) 365 Code: Actual Price: (In ₹) 960…" at bounding box center [597, 249] width 343 height 569
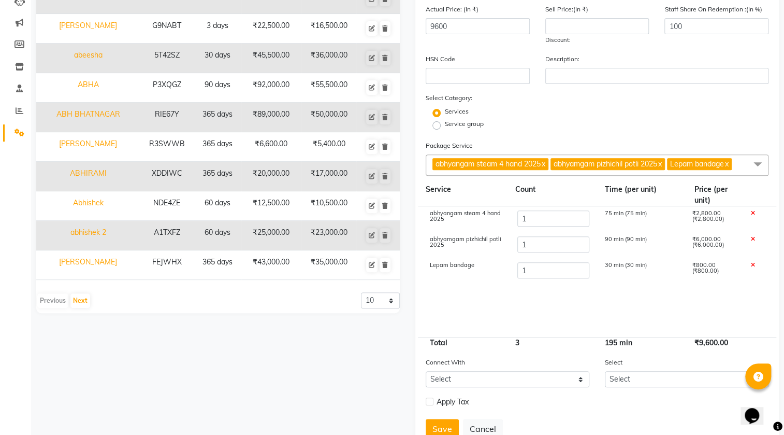
click at [751, 168] on span at bounding box center [757, 164] width 21 height 20
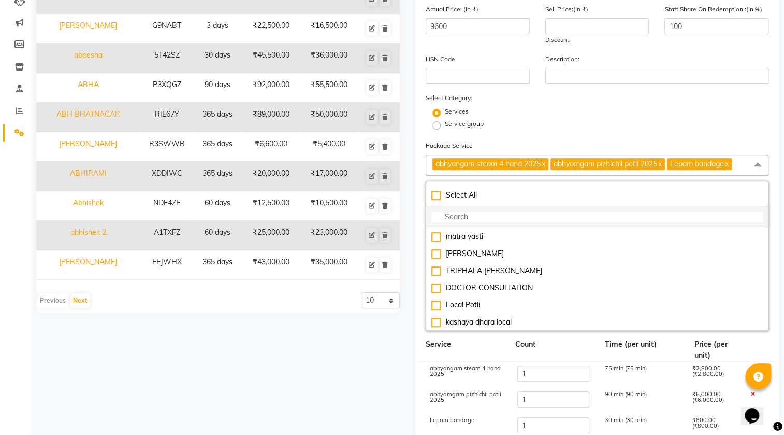
click at [492, 226] on li at bounding box center [597, 217] width 342 height 22
click at [493, 221] on input "multiselect-search" at bounding box center [596, 216] width 331 height 11
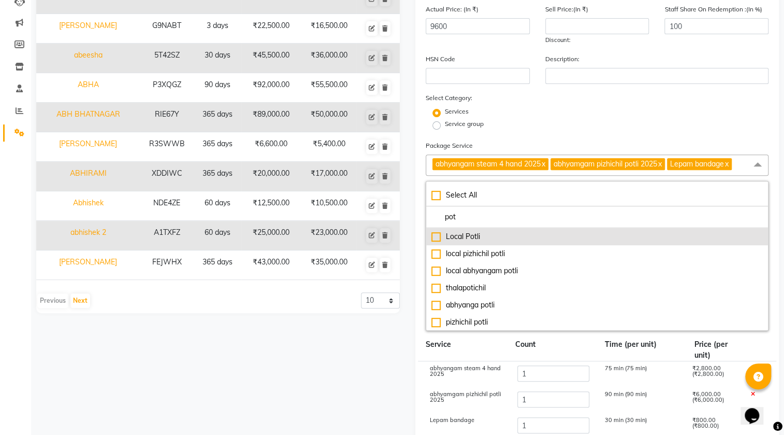
click at [486, 235] on div "Local Potli" at bounding box center [596, 236] width 331 height 11
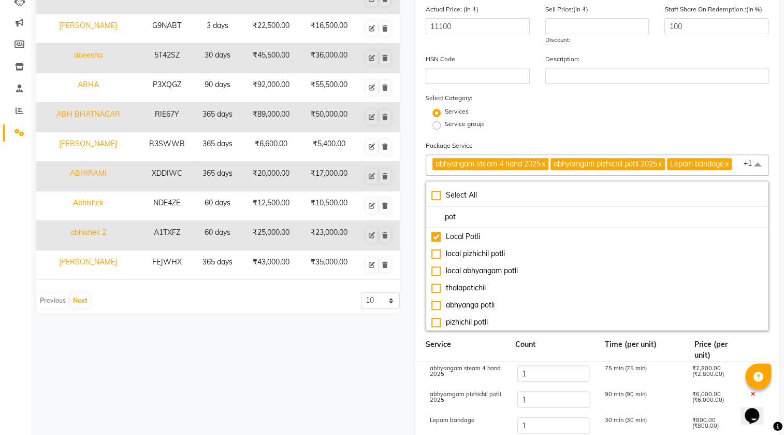
click at [557, 124] on div "Service group" at bounding box center [597, 125] width 358 height 12
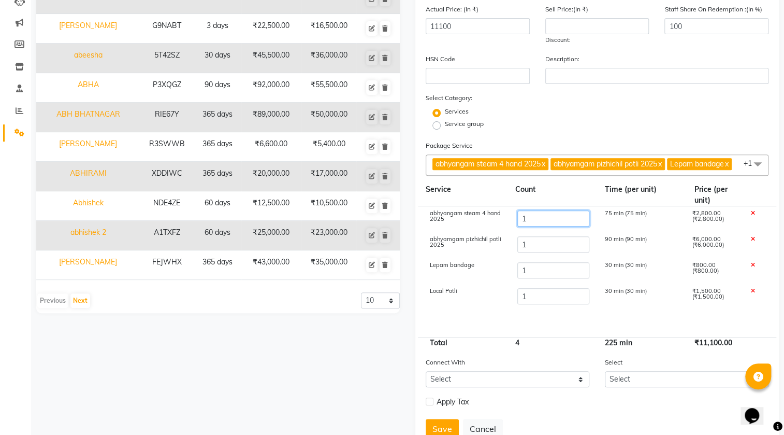
click at [550, 226] on input "1" at bounding box center [553, 218] width 72 height 16
click at [529, 252] on input "1" at bounding box center [553, 244] width 72 height 16
click at [544, 278] on input "1" at bounding box center [553, 270] width 72 height 16
click at [532, 304] on input "1" at bounding box center [553, 296] width 72 height 16
click at [555, 108] on div "Services" at bounding box center [597, 113] width 358 height 12
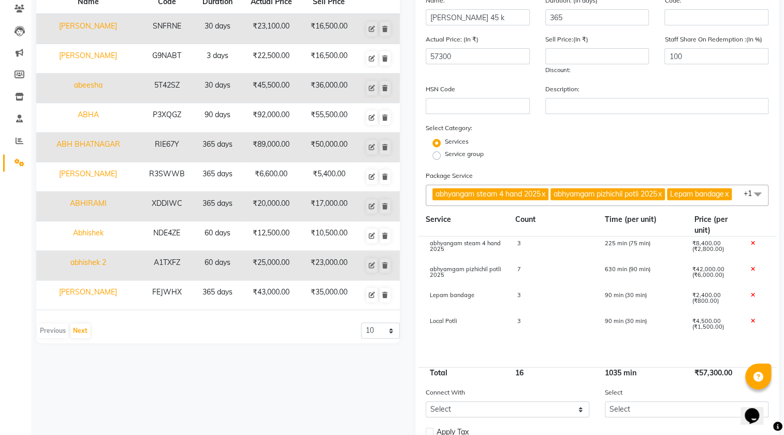
scroll to position [47, 0]
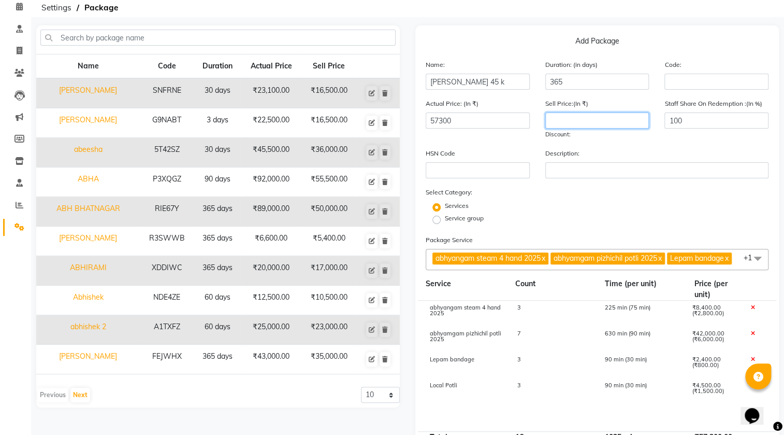
click at [565, 120] on input "number" at bounding box center [597, 120] width 104 height 16
click at [547, 230] on form "Name: [PERSON_NAME] 45 k Duration: (in days) 365 Code: Actual Price: (In ₹) 573…" at bounding box center [597, 300] width 343 height 482
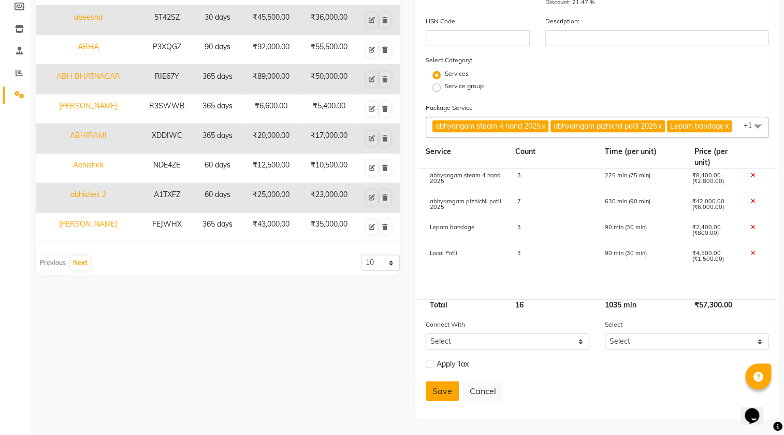
click at [444, 389] on button "Save" at bounding box center [442, 391] width 33 height 20
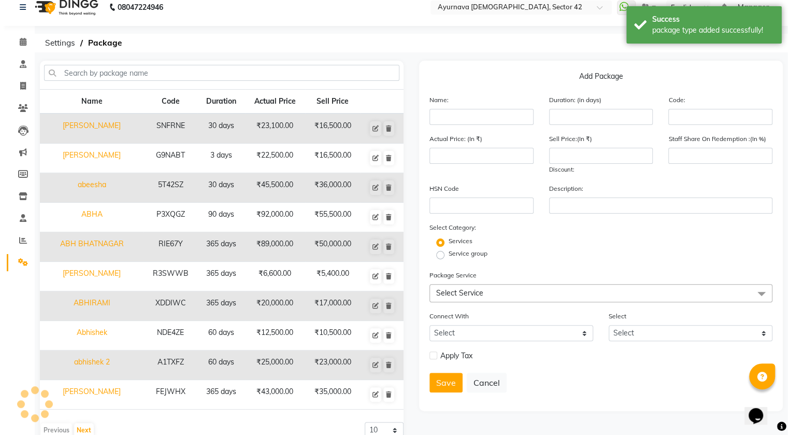
scroll to position [0, 0]
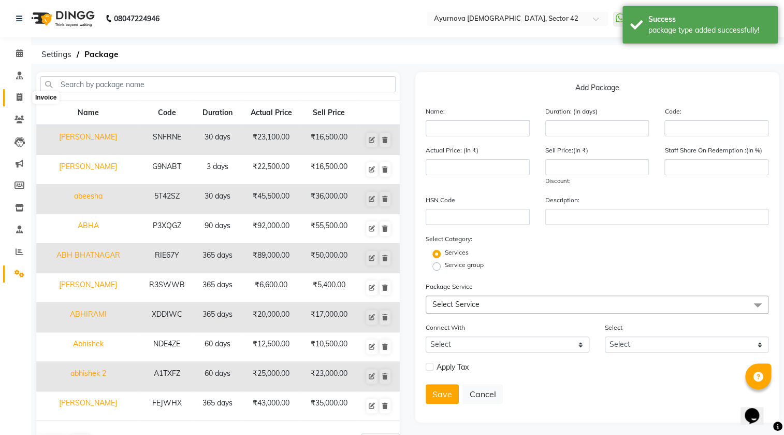
click at [22, 102] on span at bounding box center [19, 98] width 18 height 12
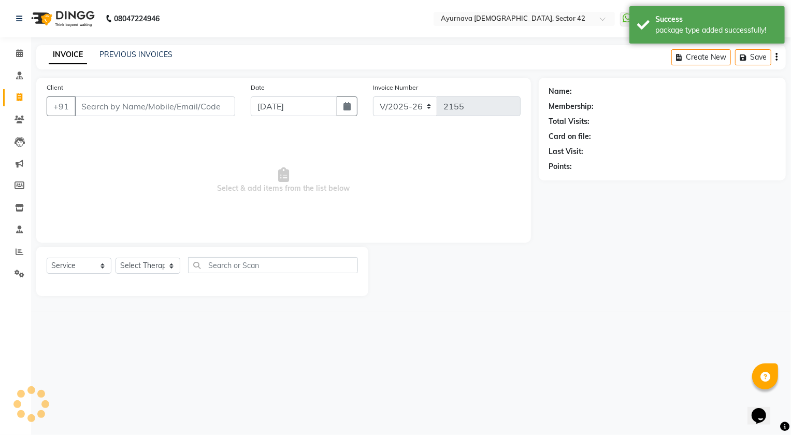
click at [101, 106] on input "Client" at bounding box center [155, 106] width 161 height 20
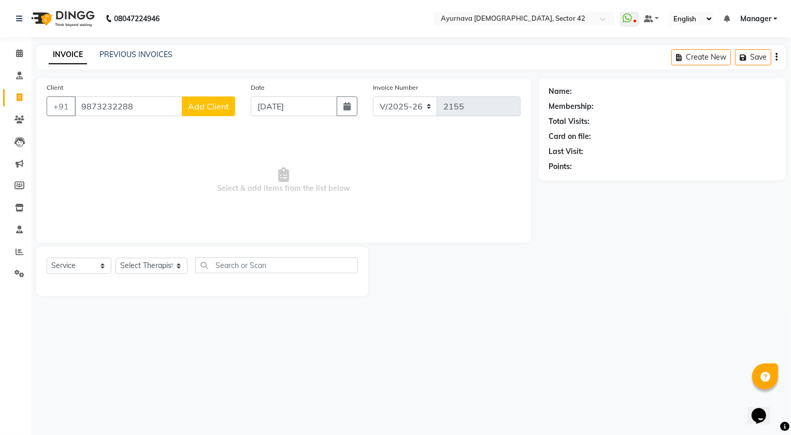
click at [197, 105] on span "Add Client" at bounding box center [208, 106] width 41 height 10
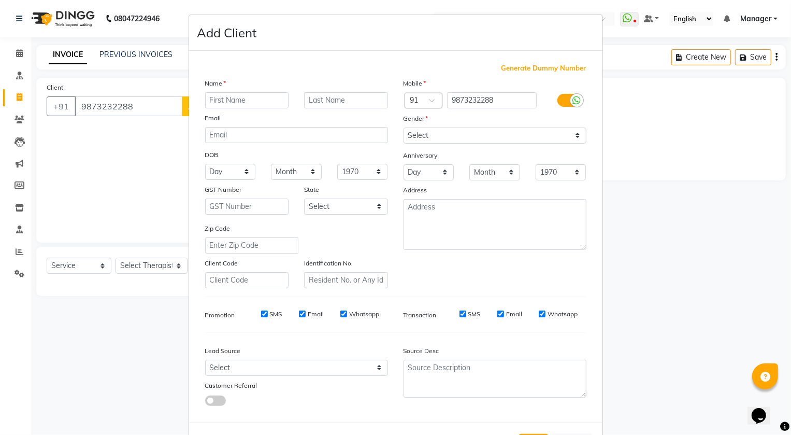
click at [248, 104] on input "text" at bounding box center [247, 100] width 84 height 16
click at [458, 141] on select "Select [DEMOGRAPHIC_DATA] [DEMOGRAPHIC_DATA] Other Prefer Not To Say" at bounding box center [494, 135] width 183 height 16
click at [403, 127] on select "Select [DEMOGRAPHIC_DATA] [DEMOGRAPHIC_DATA] Other Prefer Not To Say" at bounding box center [494, 135] width 183 height 16
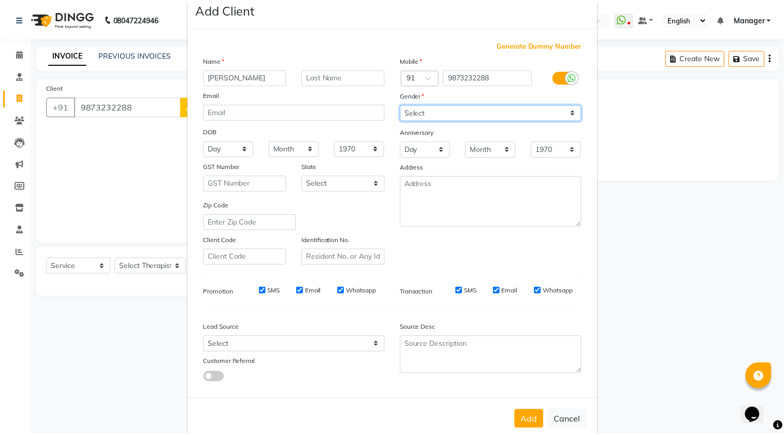
scroll to position [47, 0]
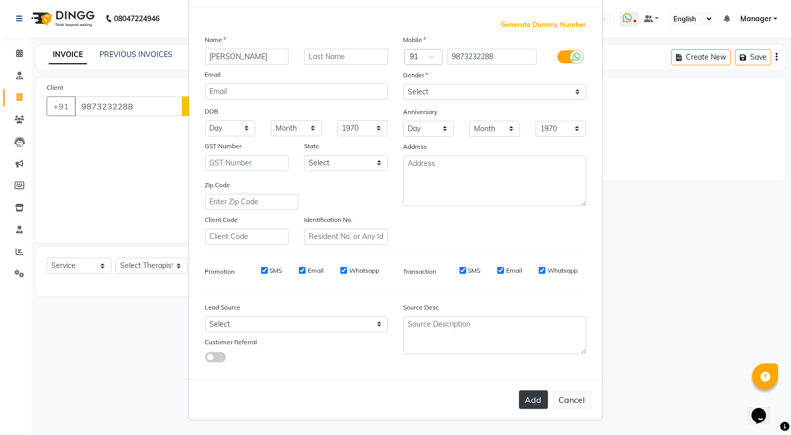
click at [524, 403] on button "Add" at bounding box center [533, 399] width 29 height 19
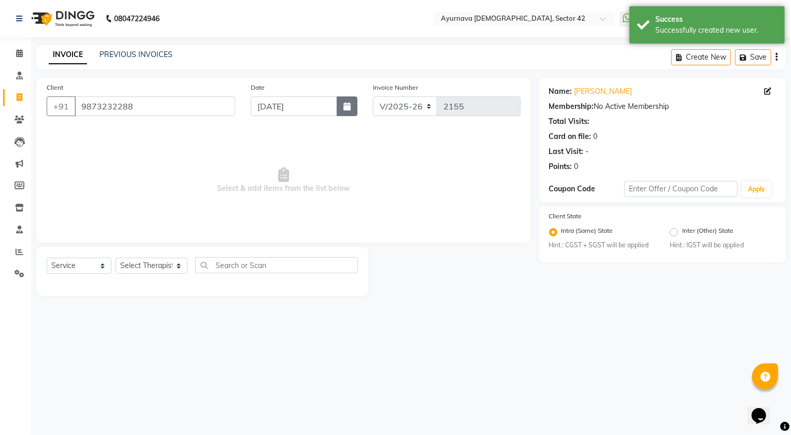
click at [347, 106] on icon "button" at bounding box center [346, 106] width 7 height 8
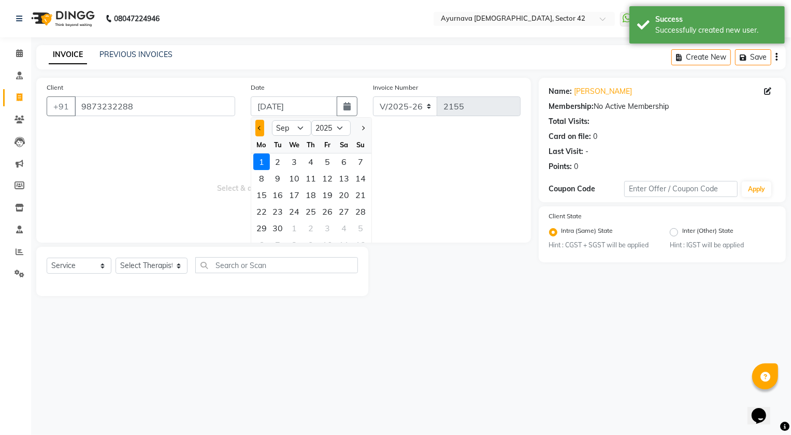
click at [258, 126] on span "Previous month" at bounding box center [259, 128] width 4 height 4
click at [358, 227] on div "31" at bounding box center [361, 228] width 17 height 17
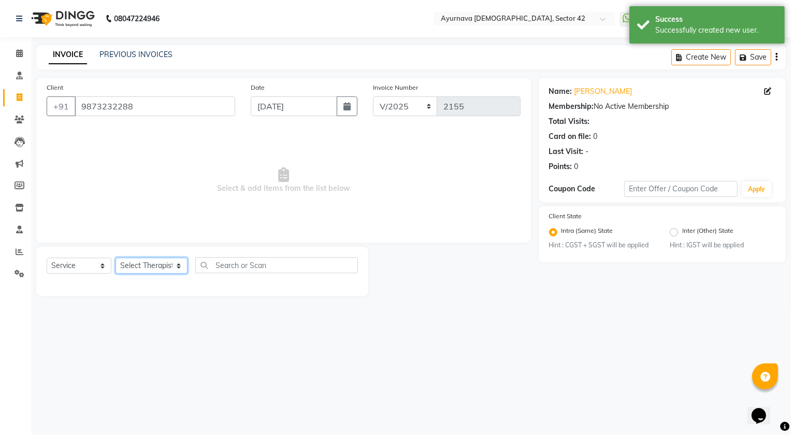
click at [136, 263] on select "Select Therapist [PERSON_NAME] [PERSON_NAME] [PERSON_NAME] [PERSON_NAME] [PERSO…" at bounding box center [152, 265] width 72 height 16
click at [116, 257] on select "Select Therapist [PERSON_NAME] [PERSON_NAME] [PERSON_NAME] [PERSON_NAME] [PERSO…" at bounding box center [152, 265] width 72 height 16
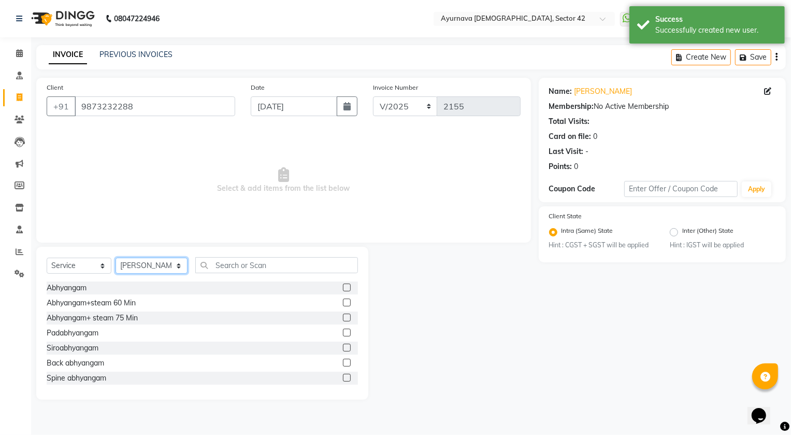
click at [156, 262] on select "Select Therapist [PERSON_NAME] [PERSON_NAME] [PERSON_NAME] [PERSON_NAME] [PERSO…" at bounding box center [152, 265] width 72 height 16
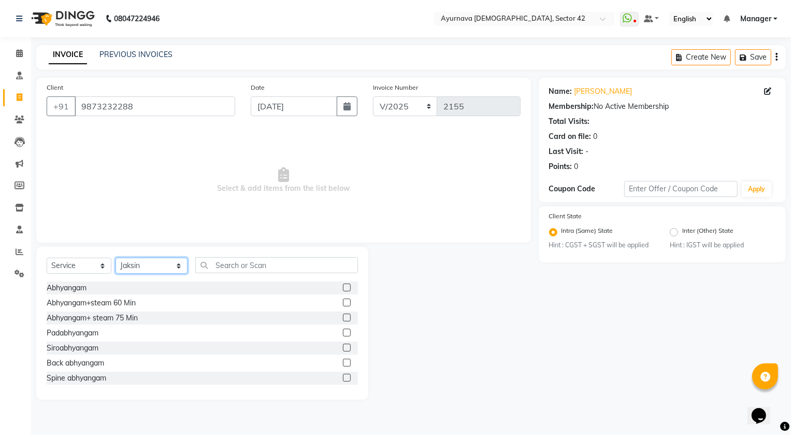
click at [116, 257] on select "Select Therapist [PERSON_NAME] [PERSON_NAME] [PERSON_NAME] [PERSON_NAME] [PERSO…" at bounding box center [152, 265] width 72 height 16
click at [79, 263] on select "Select Service Product Membership Package Voucher Prepaid Gift Card" at bounding box center [79, 265] width 65 height 16
click at [47, 257] on select "Select Service Product Membership Package Voucher Prepaid Gift Card" at bounding box center [79, 265] width 65 height 16
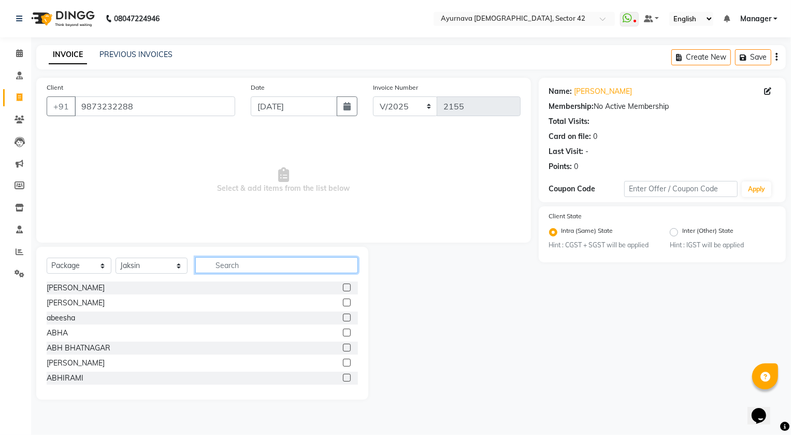
click at [207, 266] on input "text" at bounding box center [276, 265] width 163 height 16
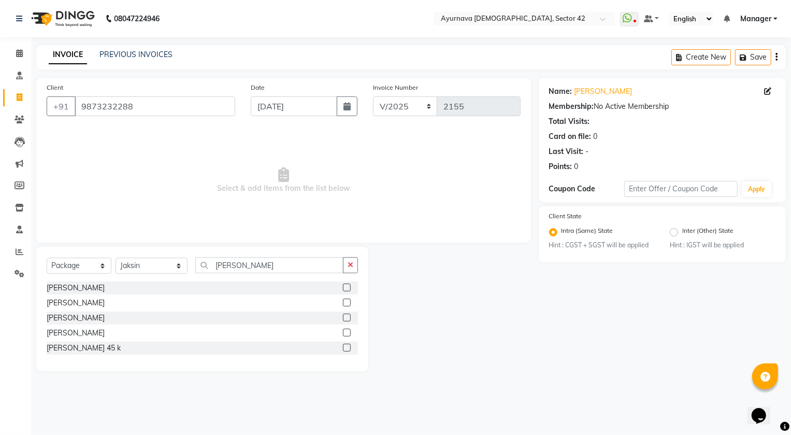
click at [349, 343] on label at bounding box center [347, 347] width 8 height 8
click at [349, 344] on input "checkbox" at bounding box center [346, 347] width 7 height 7
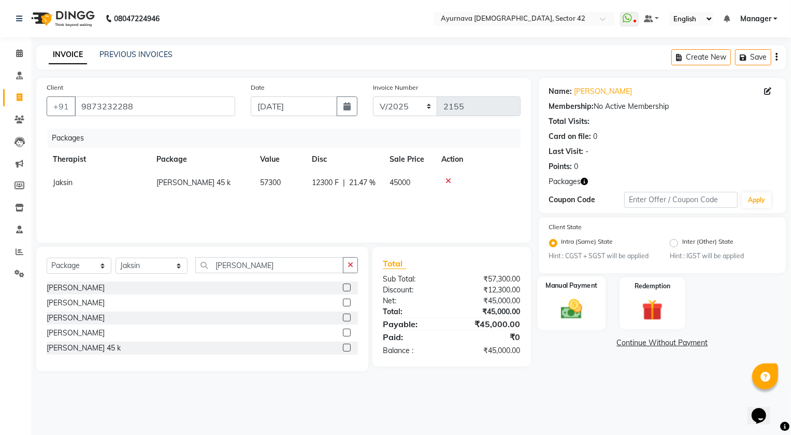
click at [583, 324] on div "Manual Payment" at bounding box center [571, 303] width 68 height 54
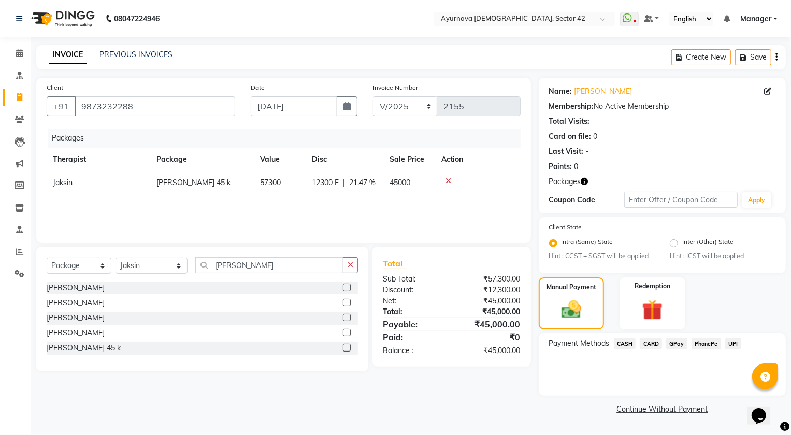
click at [653, 340] on span "CARD" at bounding box center [651, 343] width 22 height 12
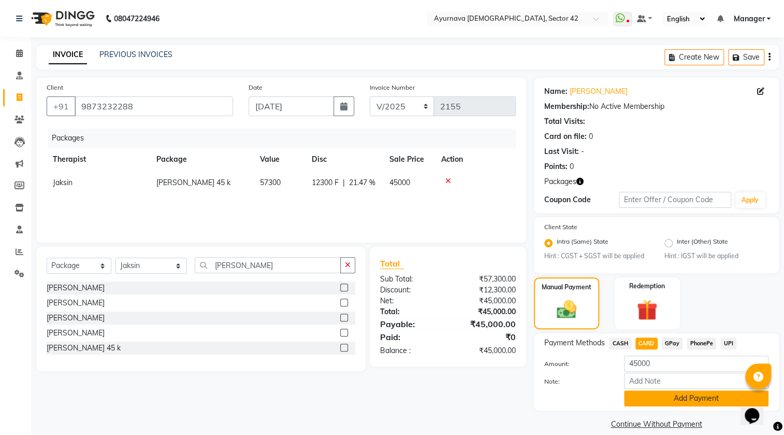
click at [657, 400] on button "Add Payment" at bounding box center [696, 398] width 145 height 16
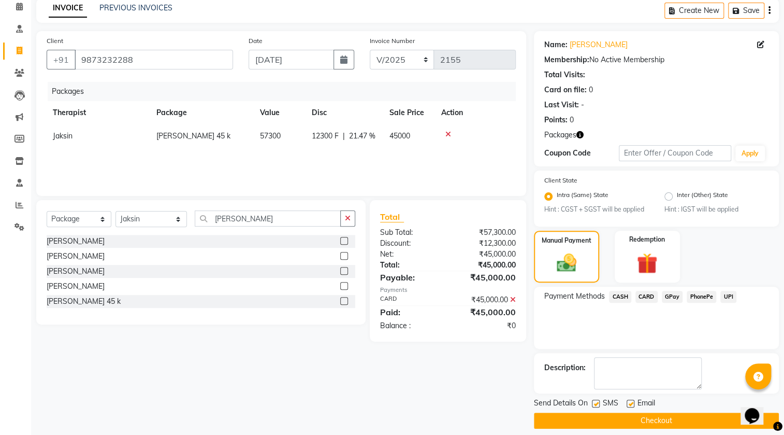
click at [554, 415] on button "Checkout" at bounding box center [656, 420] width 245 height 16
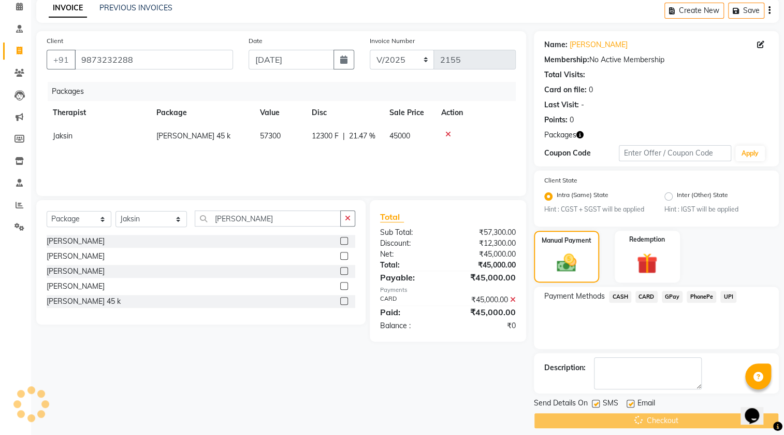
scroll to position [16, 0]
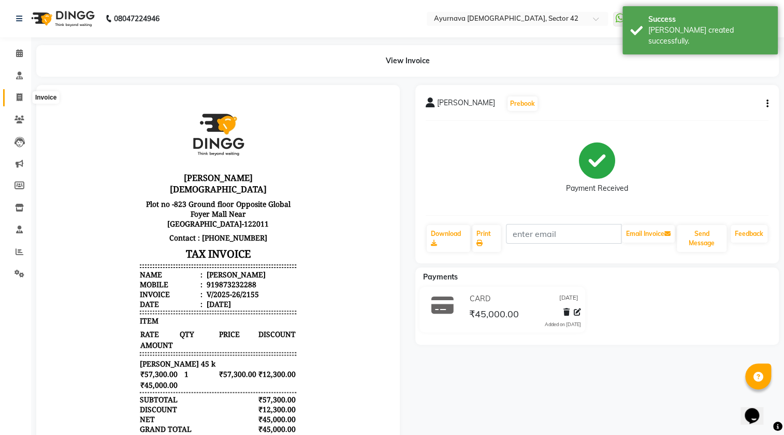
click at [23, 98] on span at bounding box center [19, 98] width 18 height 12
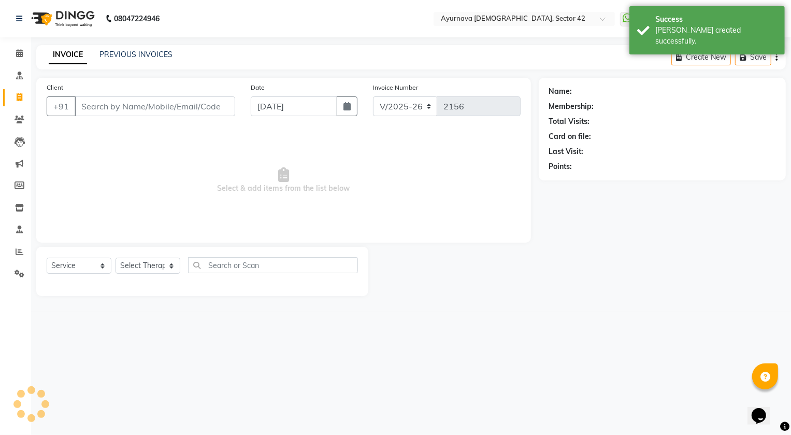
click at [96, 108] on input "Client" at bounding box center [155, 106] width 161 height 20
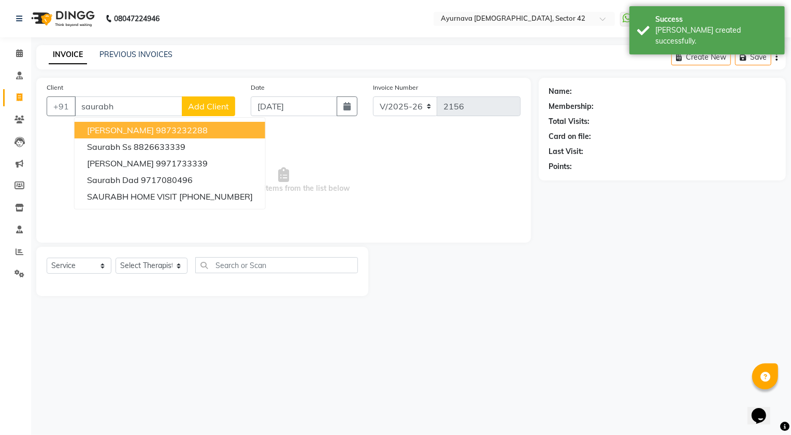
click at [166, 130] on ngb-highlight "9873232288" at bounding box center [182, 130] width 52 height 10
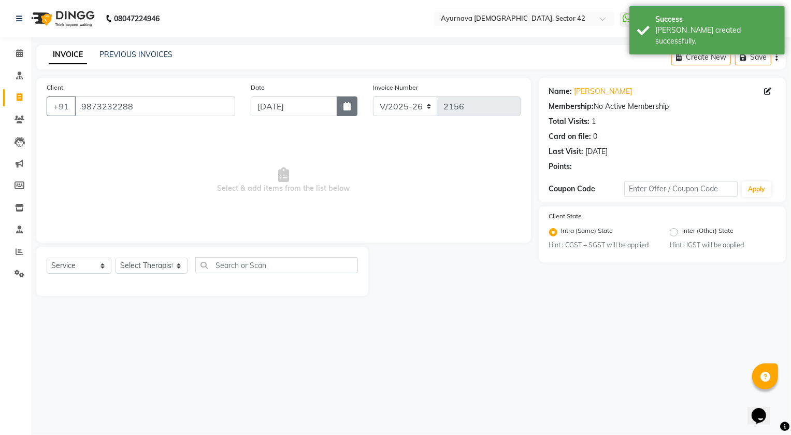
click at [340, 109] on button "button" at bounding box center [347, 106] width 21 height 20
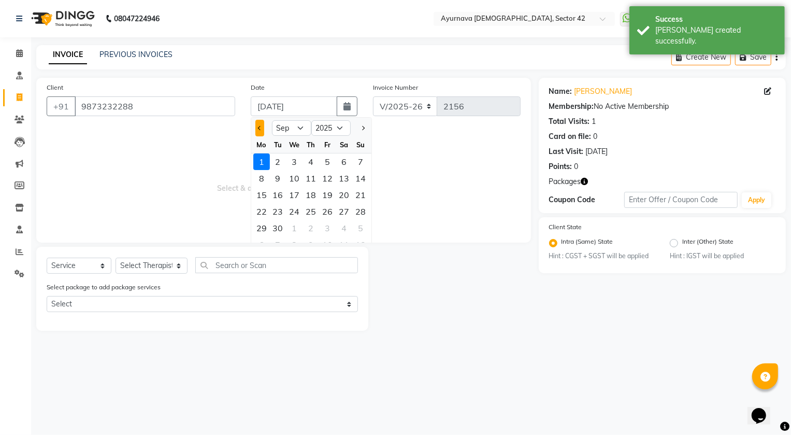
click at [258, 127] on span "Previous month" at bounding box center [259, 128] width 4 height 4
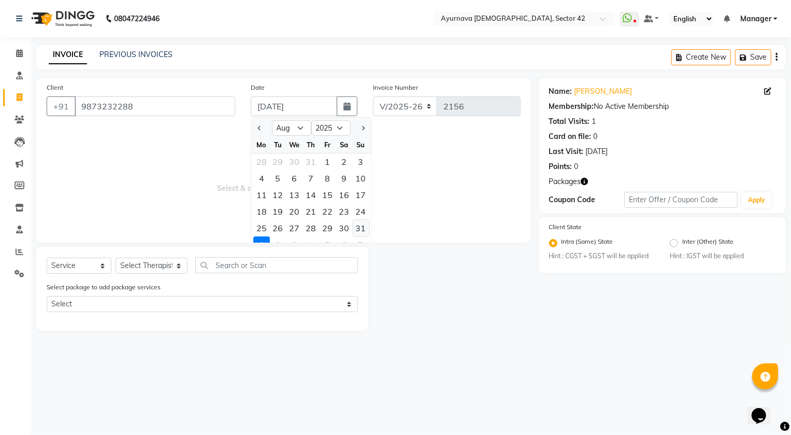
click at [357, 227] on div "31" at bounding box center [361, 228] width 17 height 17
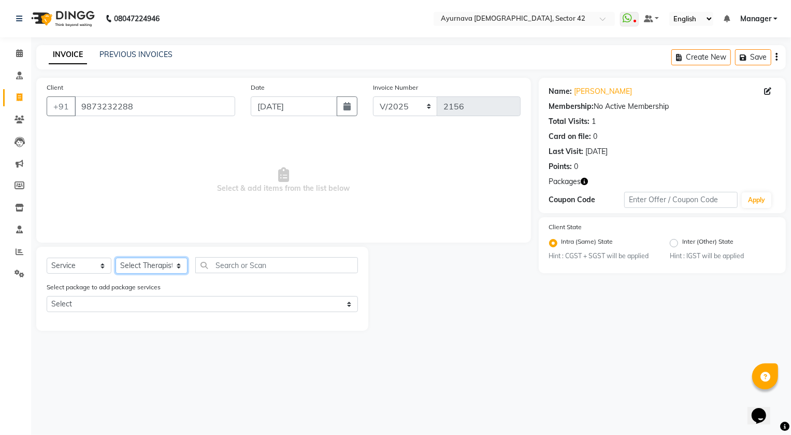
click at [169, 263] on select "Select Therapist [PERSON_NAME] [PERSON_NAME] [PERSON_NAME] [PERSON_NAME] [PERSO…" at bounding box center [152, 265] width 72 height 16
click at [116, 257] on select "Select Therapist [PERSON_NAME] [PERSON_NAME] [PERSON_NAME] [PERSON_NAME] [PERSO…" at bounding box center [152, 265] width 72 height 16
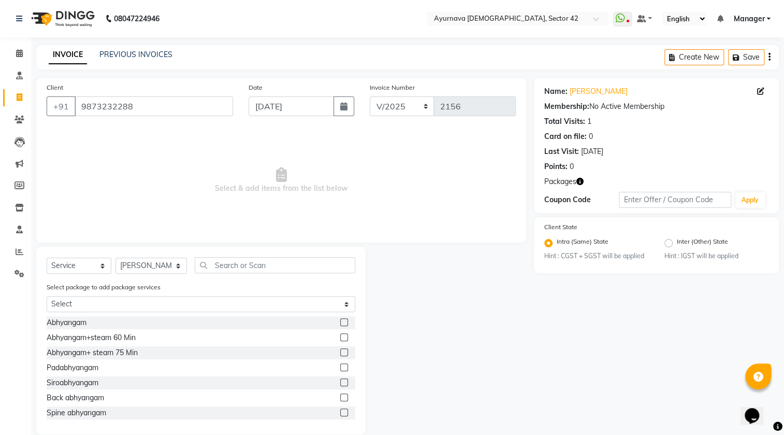
click at [129, 295] on div "Select package to add package services Select [PERSON_NAME] 45 k" at bounding box center [201, 298] width 324 height 35
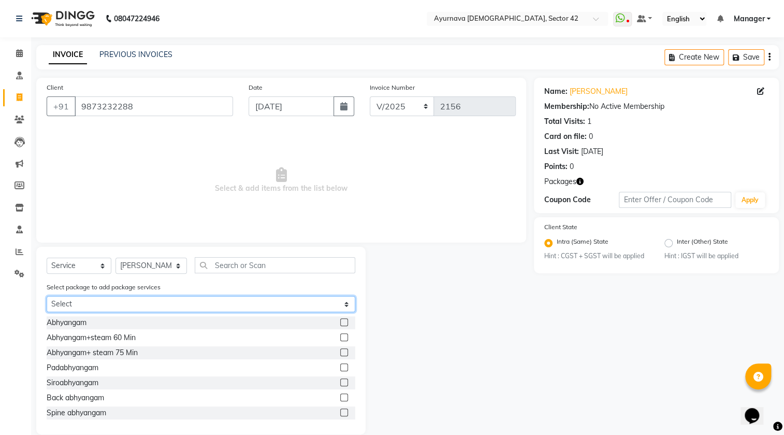
click at [130, 305] on select "Select [PERSON_NAME] 45 k" at bounding box center [201, 304] width 309 height 16
click at [47, 296] on select "Select [PERSON_NAME] 45 k" at bounding box center [201, 304] width 309 height 16
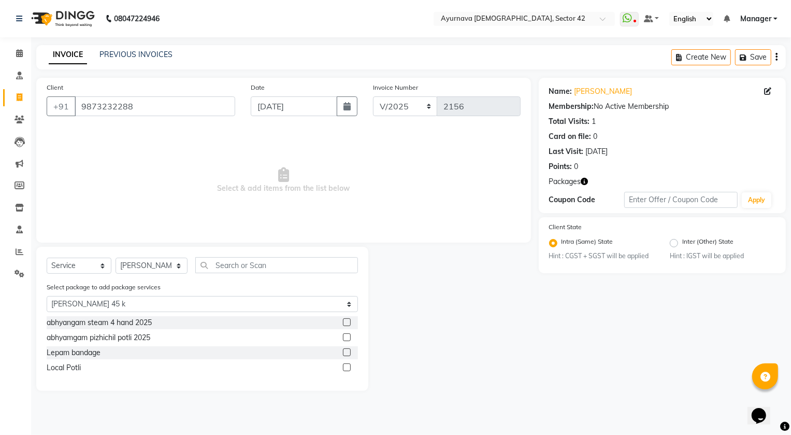
click at [345, 318] on label at bounding box center [347, 322] width 8 height 8
click at [345, 319] on input "checkbox" at bounding box center [346, 322] width 7 height 7
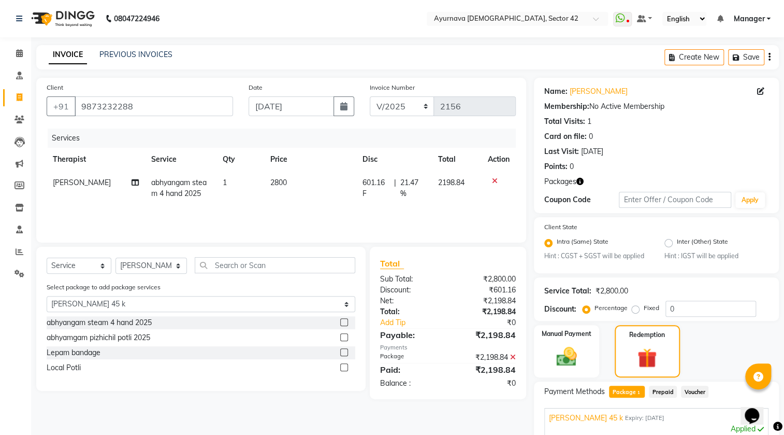
click at [344, 368] on label at bounding box center [344, 367] width 8 height 8
click at [344, 368] on input "checkbox" at bounding box center [343, 367] width 7 height 7
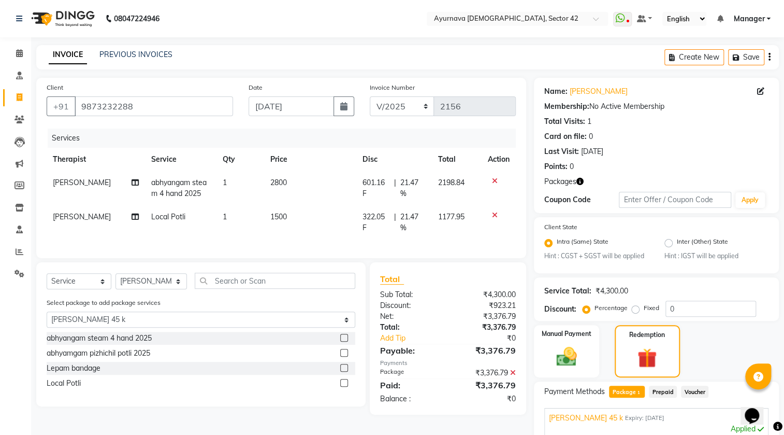
click at [341, 371] on label at bounding box center [344, 368] width 8 height 8
click at [341, 371] on input "checkbox" at bounding box center [343, 368] width 7 height 7
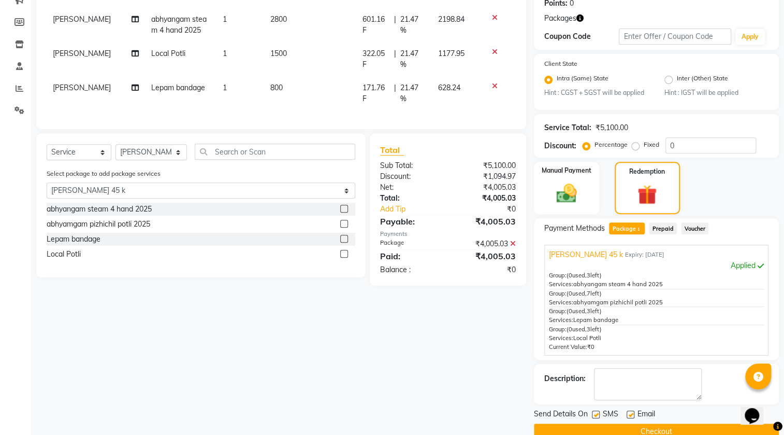
scroll to position [183, 0]
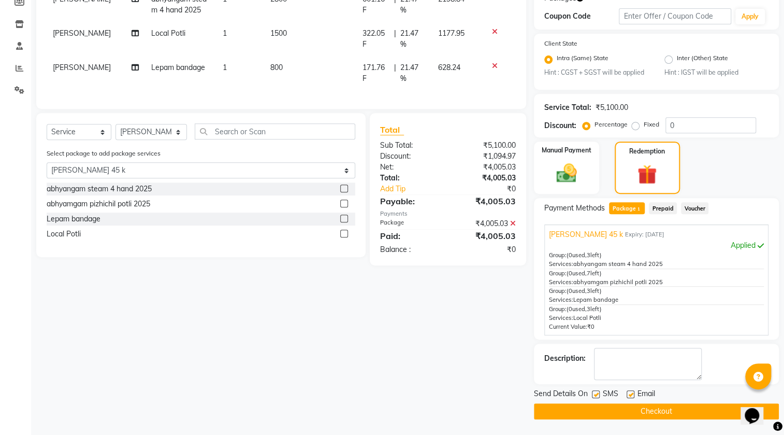
click at [593, 393] on label at bounding box center [596, 394] width 8 height 8
click at [593, 393] on input "checkbox" at bounding box center [595, 394] width 7 height 7
click at [590, 405] on button "Checkout" at bounding box center [656, 411] width 245 height 16
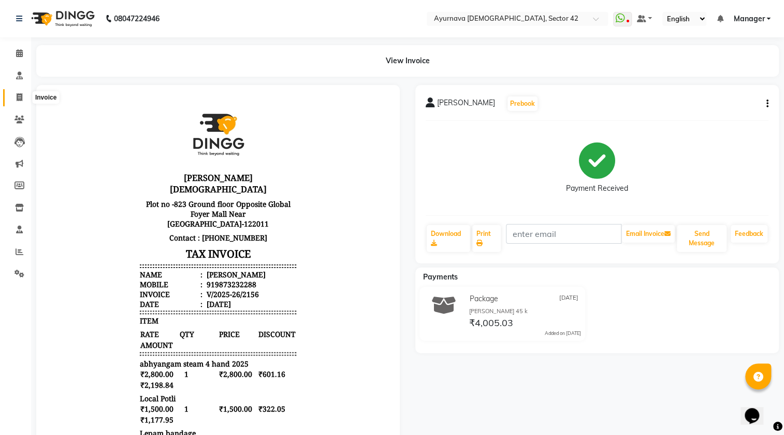
click at [19, 94] on icon at bounding box center [20, 97] width 6 height 8
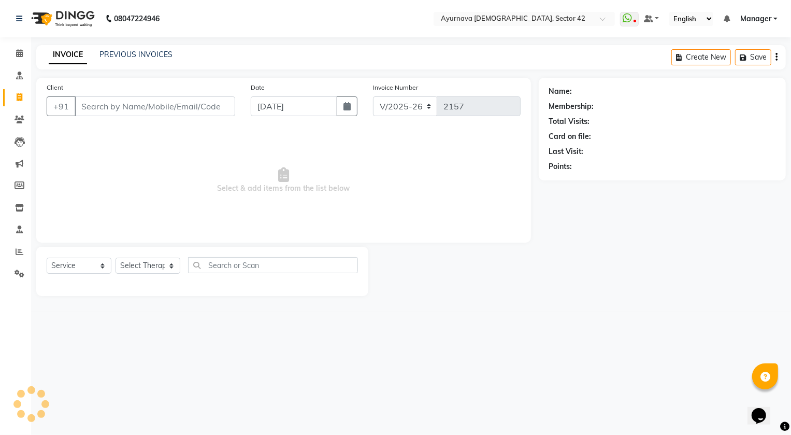
click at [101, 106] on input "Client" at bounding box center [155, 106] width 161 height 20
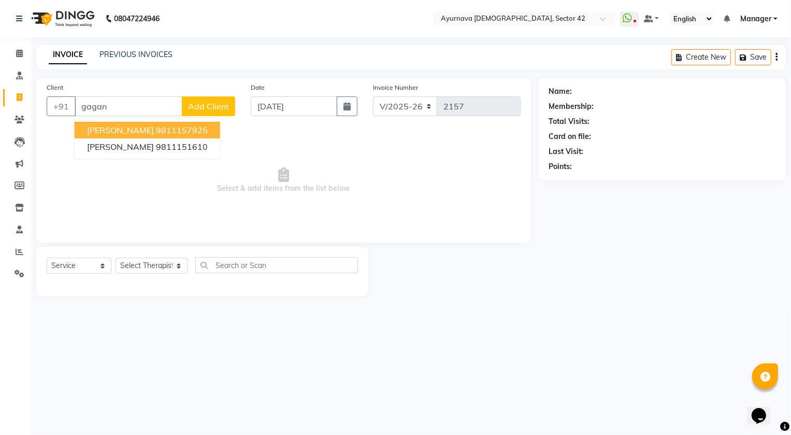
click at [145, 128] on span "[PERSON_NAME]" at bounding box center [120, 130] width 67 height 10
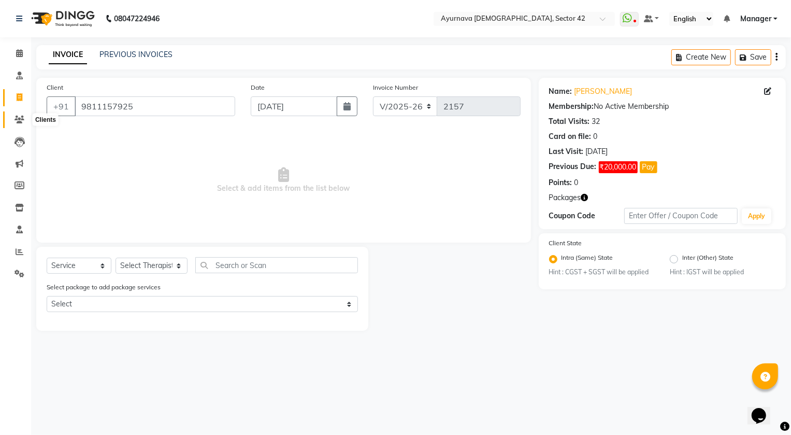
click at [17, 118] on icon at bounding box center [20, 120] width 10 height 8
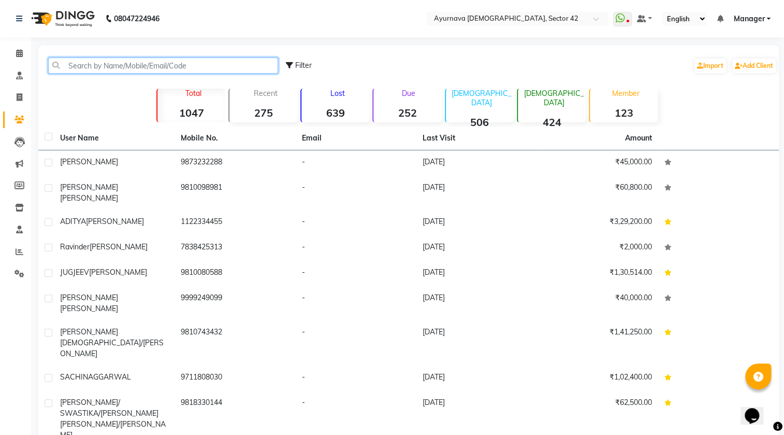
click at [135, 59] on input "text" at bounding box center [163, 65] width 230 height 16
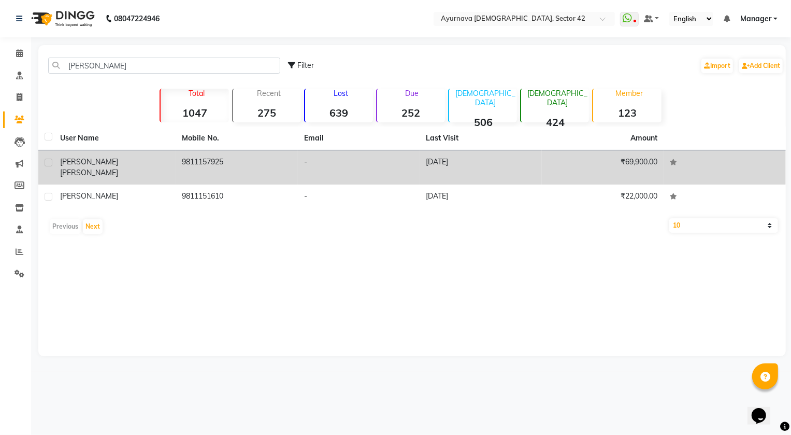
click at [412, 157] on td "-" at bounding box center [359, 167] width 122 height 34
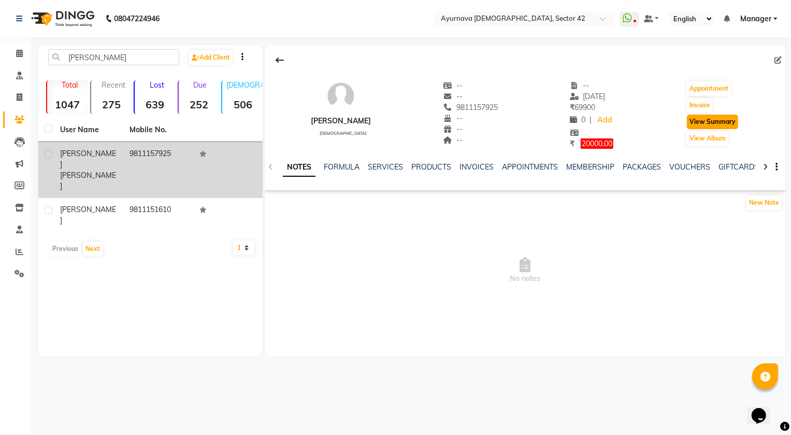
click at [691, 122] on button "View Summary" at bounding box center [712, 121] width 51 height 15
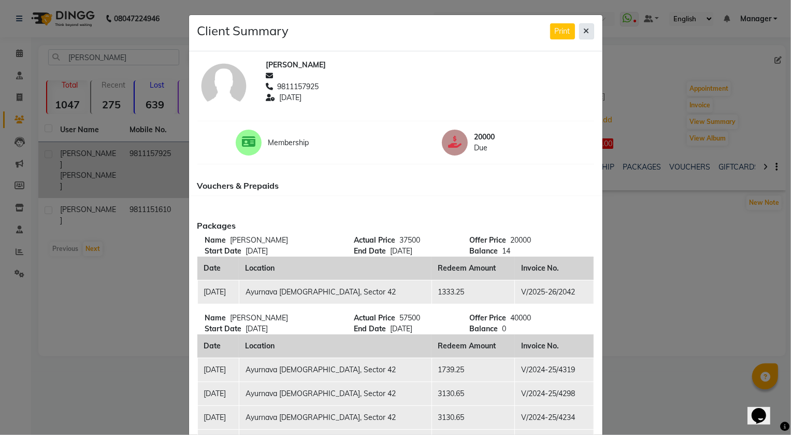
click at [579, 27] on button at bounding box center [586, 31] width 15 height 16
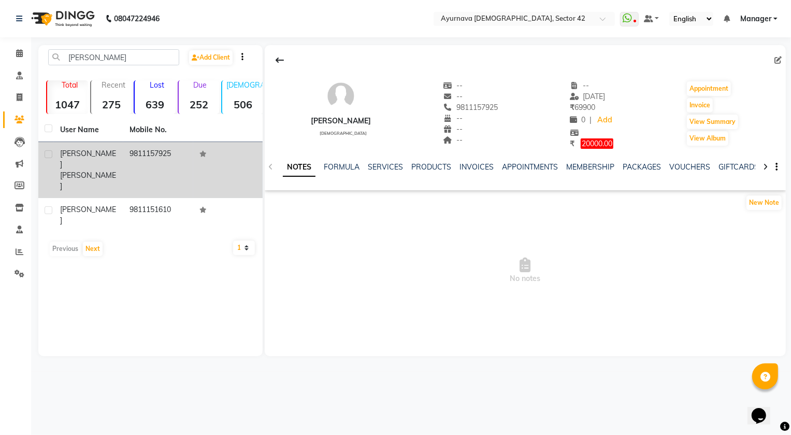
click at [590, 141] on span "20000.00" at bounding box center [597, 143] width 33 height 10
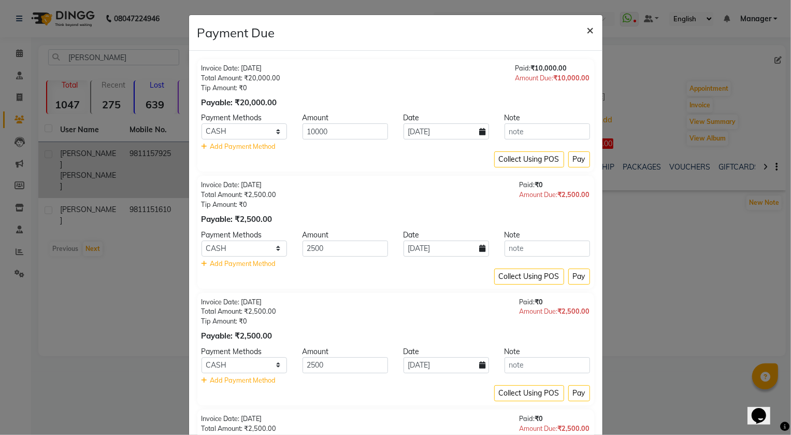
click at [588, 31] on span "×" at bounding box center [590, 30] width 7 height 16
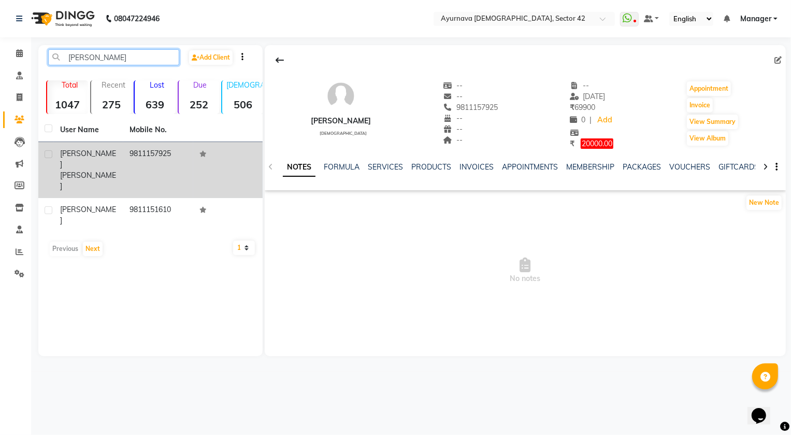
click at [104, 56] on input "[PERSON_NAME]" at bounding box center [113, 57] width 131 height 16
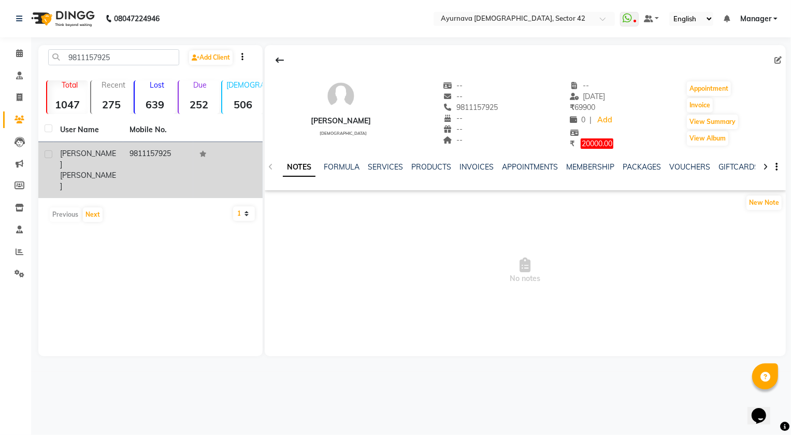
click at [150, 155] on td "9811157925" at bounding box center [157, 170] width 69 height 56
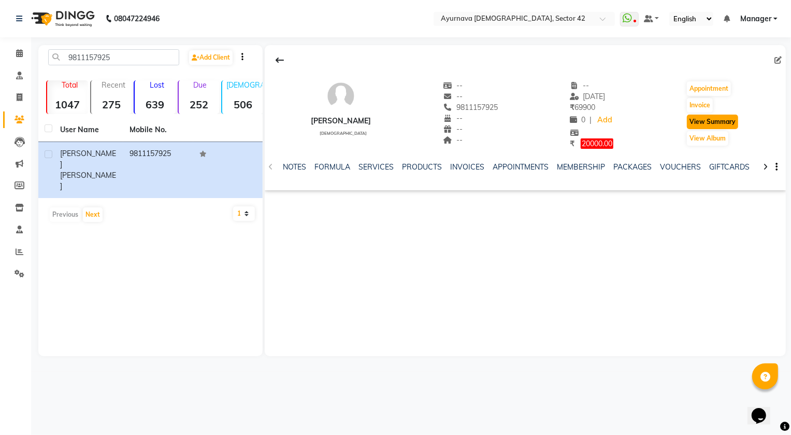
click at [729, 121] on button "View Summary" at bounding box center [712, 121] width 51 height 15
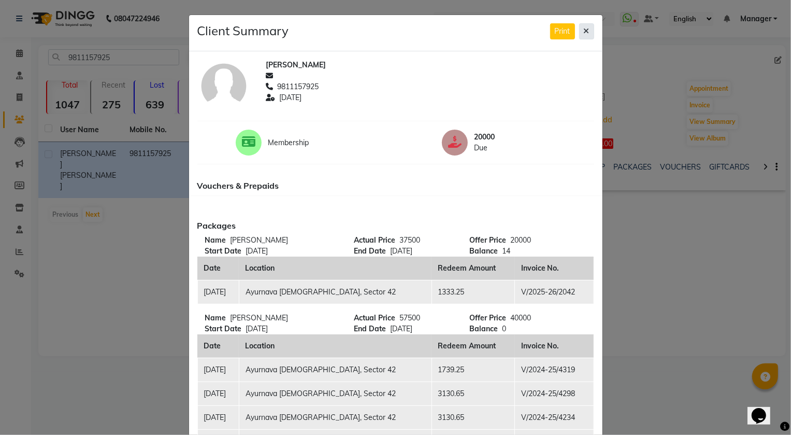
click at [585, 33] on icon at bounding box center [587, 30] width 6 height 7
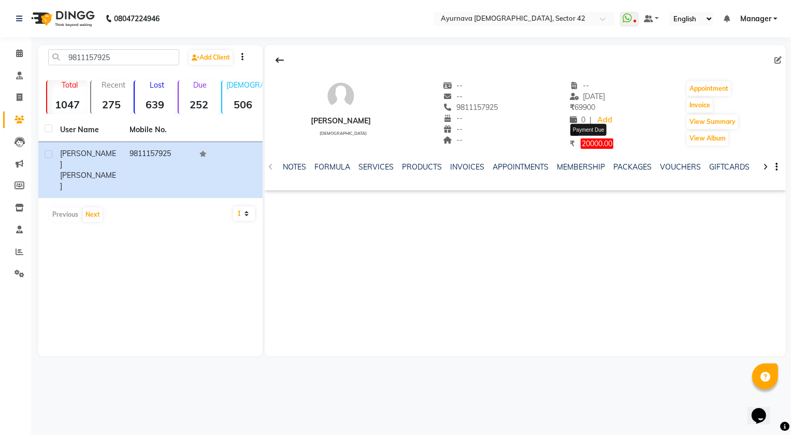
click at [590, 142] on span "20000.00" at bounding box center [597, 143] width 33 height 10
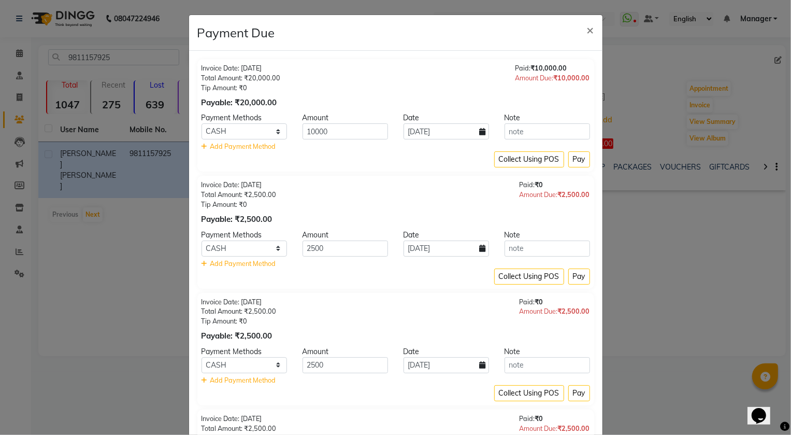
drag, startPoint x: 588, startPoint y: 27, endPoint x: 580, endPoint y: 32, distance: 9.8
click at [588, 27] on span "×" at bounding box center [590, 30] width 7 height 16
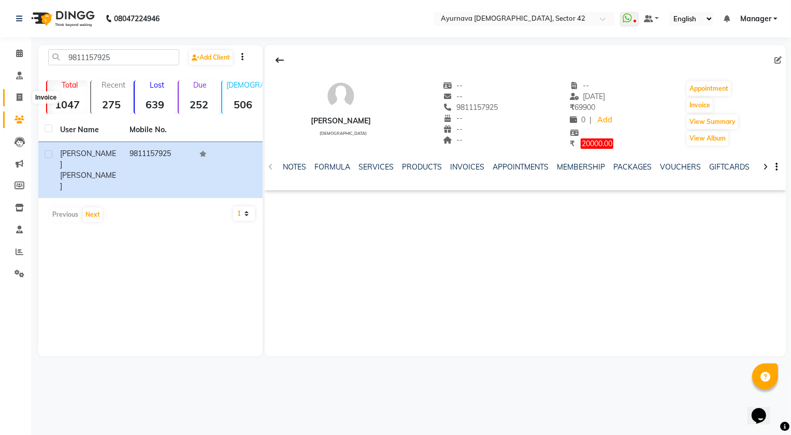
click at [22, 98] on span at bounding box center [19, 98] width 18 height 12
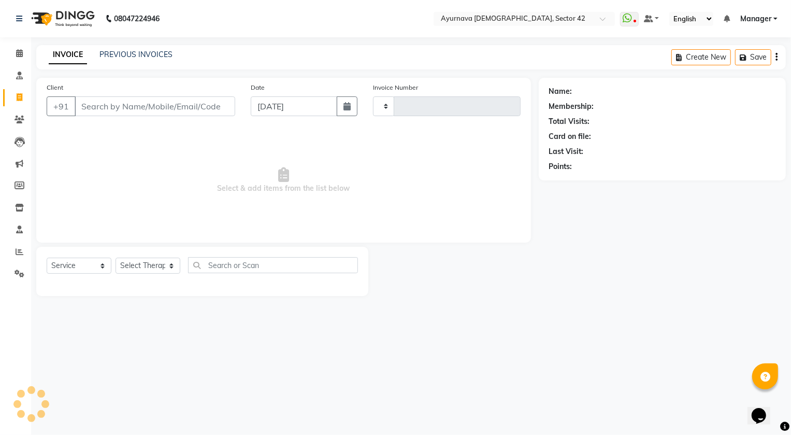
click at [119, 104] on input "Client" at bounding box center [155, 106] width 161 height 20
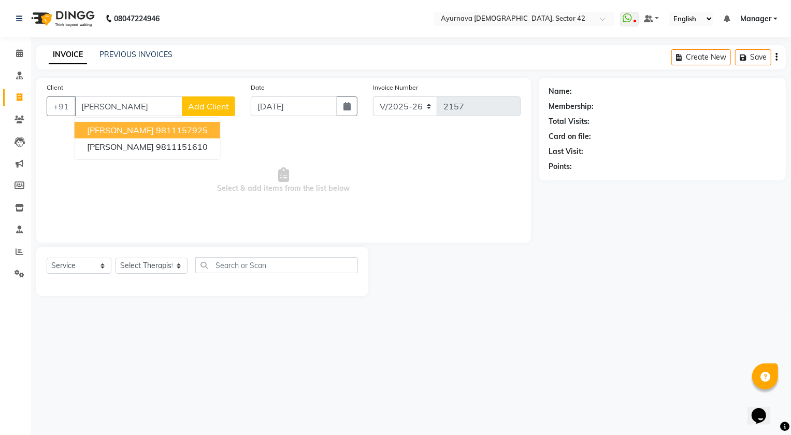
click at [171, 130] on ngb-highlight "9811157925" at bounding box center [182, 130] width 52 height 10
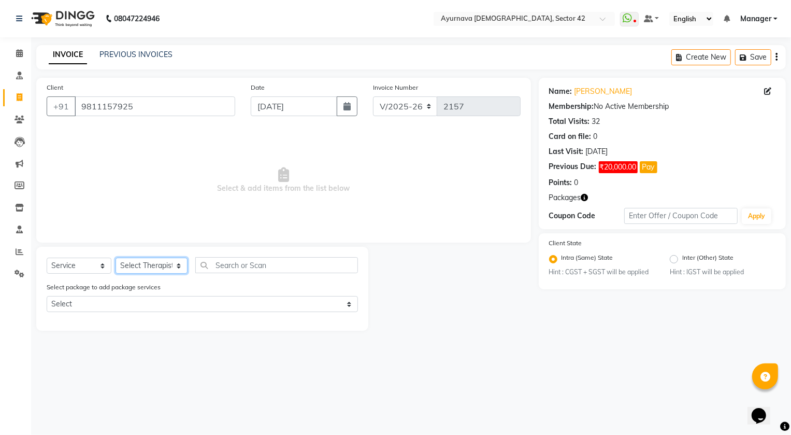
click at [158, 263] on select "Select Therapist [PERSON_NAME] [PERSON_NAME] [PERSON_NAME] [PERSON_NAME] [PERSO…" at bounding box center [152, 265] width 72 height 16
click at [116, 257] on select "Select Therapist [PERSON_NAME] [PERSON_NAME] [PERSON_NAME] [PERSON_NAME] [PERSO…" at bounding box center [152, 265] width 72 height 16
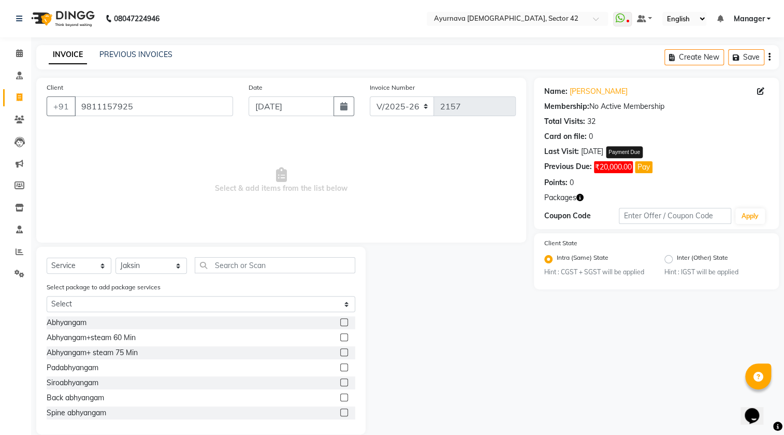
click at [645, 169] on button "Pay" at bounding box center [644, 167] width 18 height 12
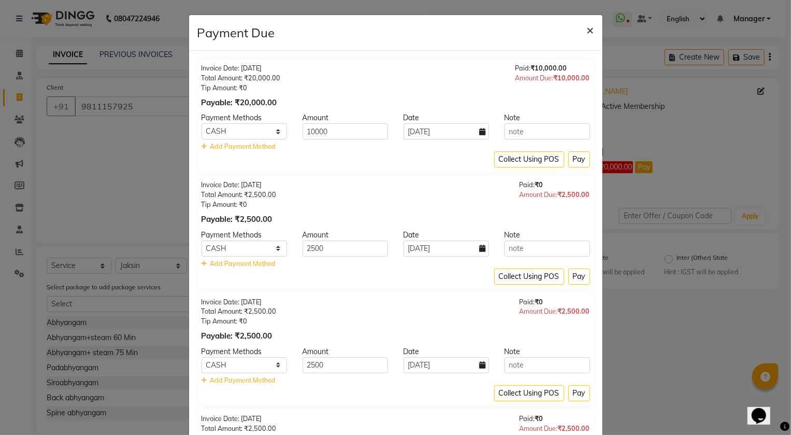
click at [587, 26] on span "×" at bounding box center [590, 30] width 7 height 16
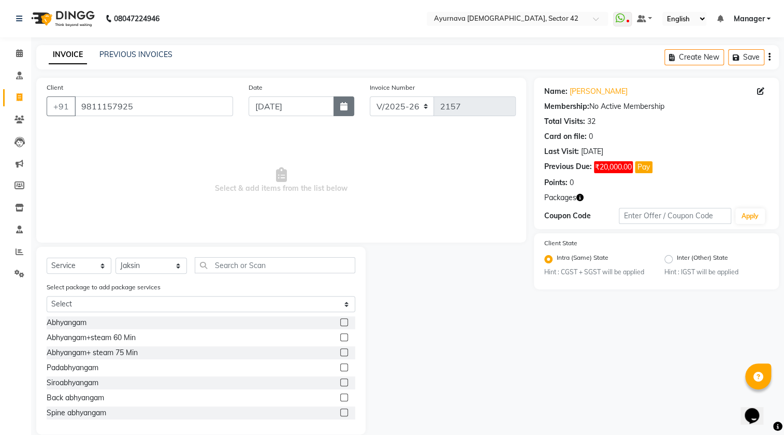
click at [344, 114] on button "button" at bounding box center [344, 106] width 21 height 20
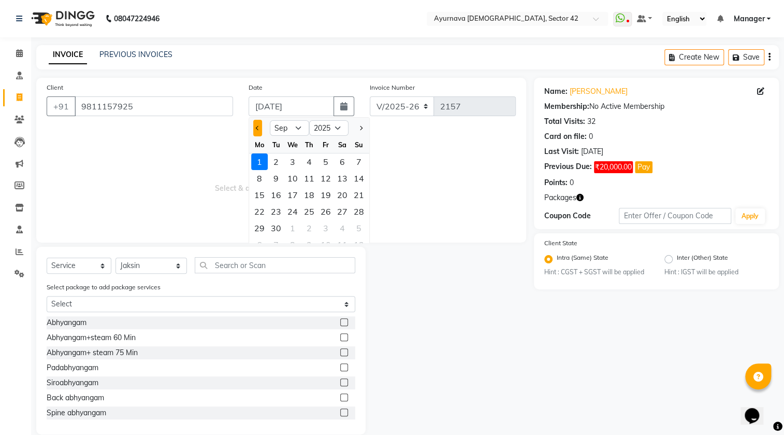
click at [256, 131] on button "Previous month" at bounding box center [257, 128] width 9 height 17
click at [356, 225] on div "31" at bounding box center [359, 228] width 17 height 17
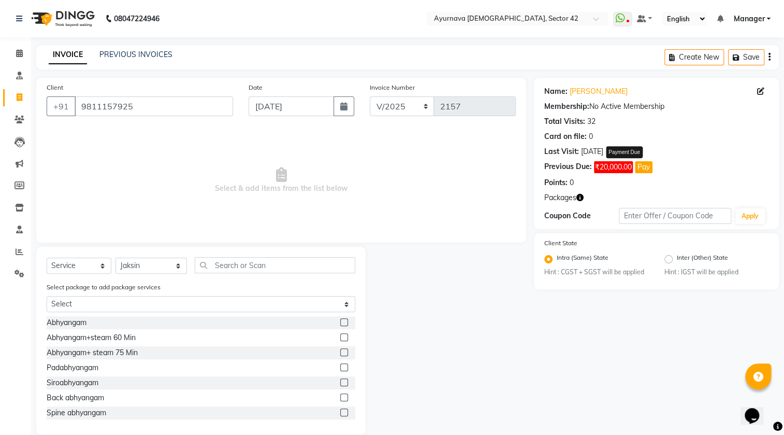
click at [645, 167] on button "Pay" at bounding box center [644, 167] width 18 height 12
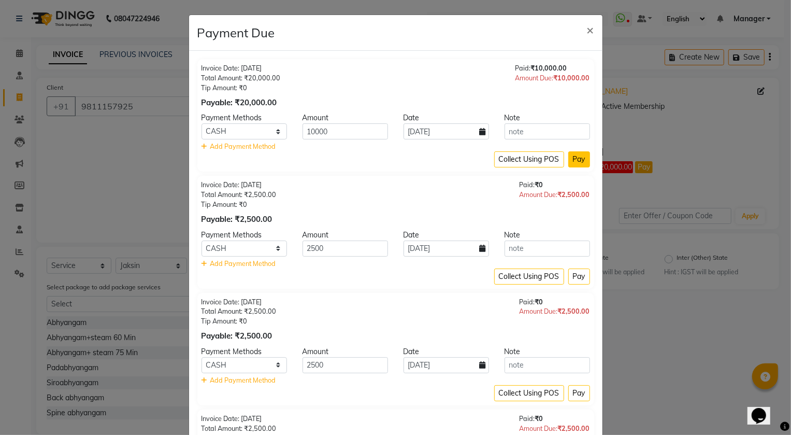
click at [572, 153] on button "Pay" at bounding box center [579, 159] width 22 height 16
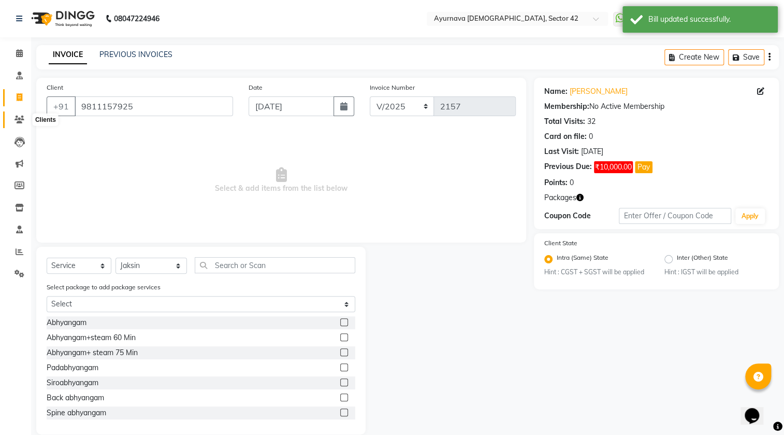
click at [19, 117] on icon at bounding box center [20, 120] width 10 height 8
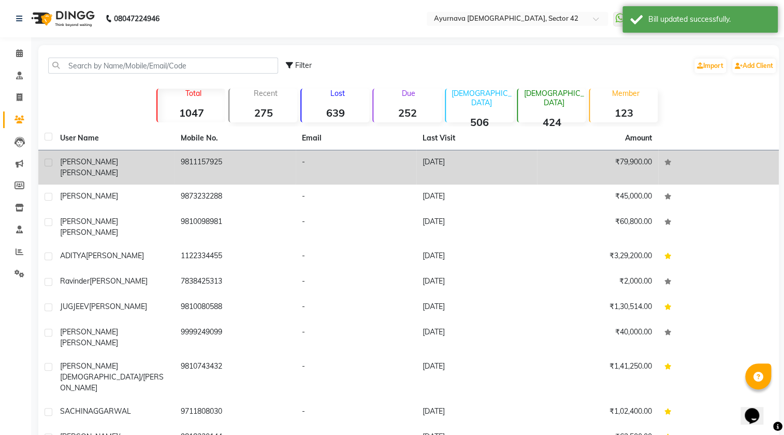
click at [163, 158] on div "[PERSON_NAME]" at bounding box center [114, 167] width 108 height 22
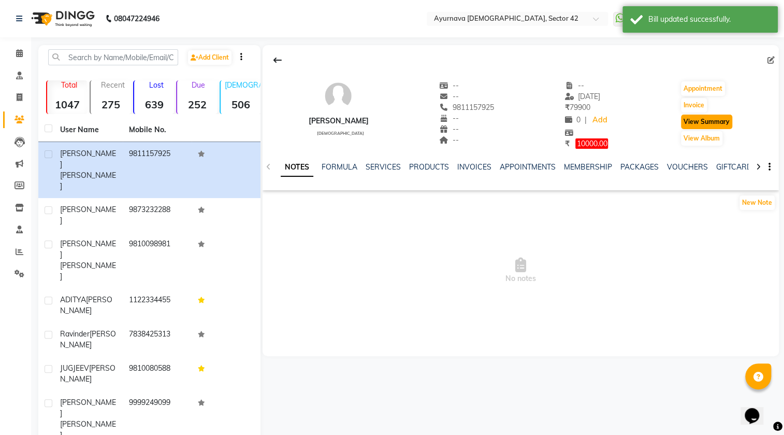
click at [694, 118] on button "View Summary" at bounding box center [706, 121] width 51 height 15
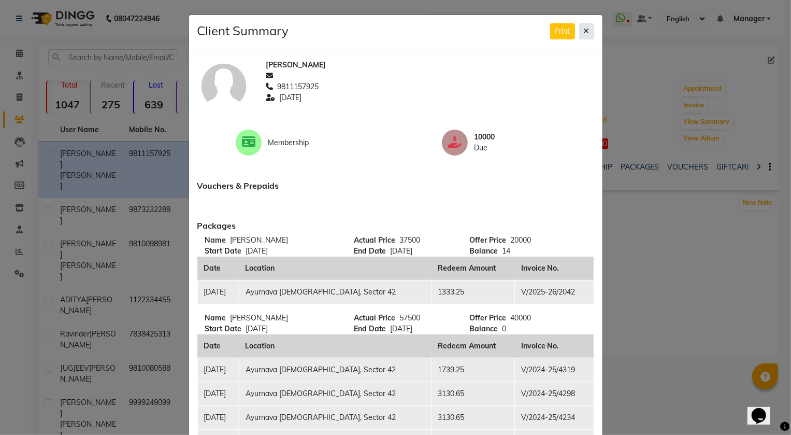
click at [584, 34] on icon at bounding box center [587, 30] width 6 height 7
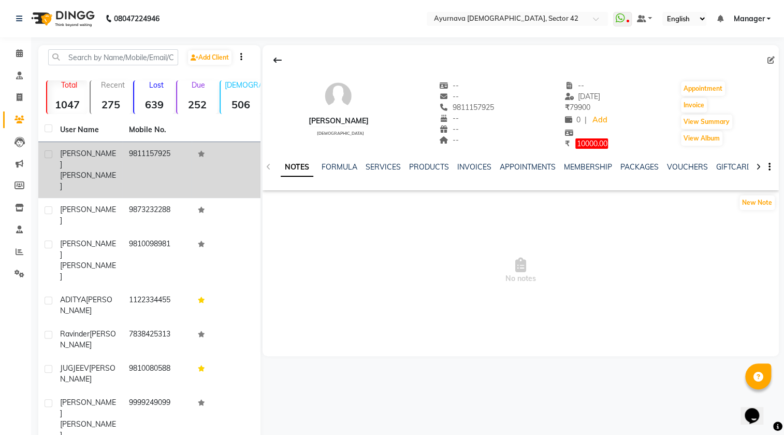
click at [134, 149] on td "9811157925" at bounding box center [157, 170] width 69 height 56
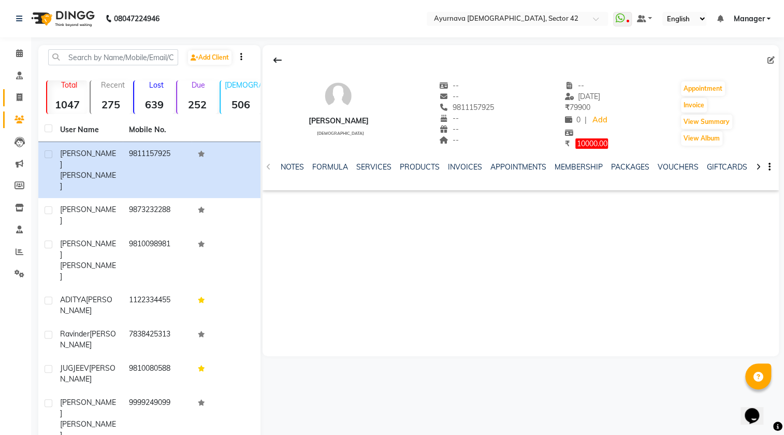
click at [16, 90] on link "Invoice" at bounding box center [15, 97] width 25 height 17
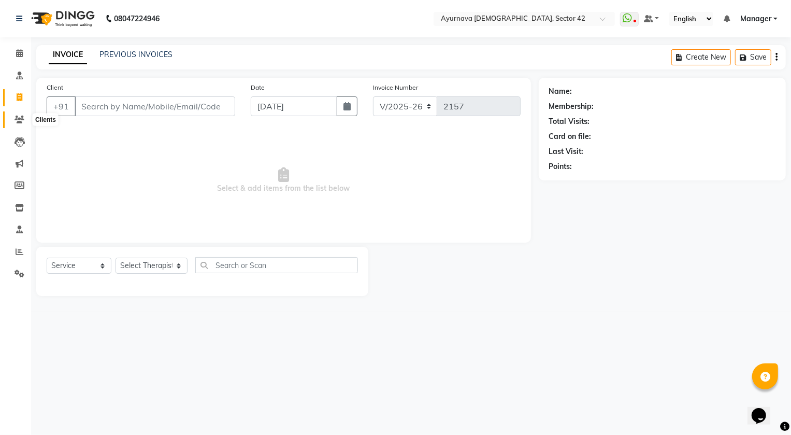
click at [18, 118] on icon at bounding box center [20, 120] width 10 height 8
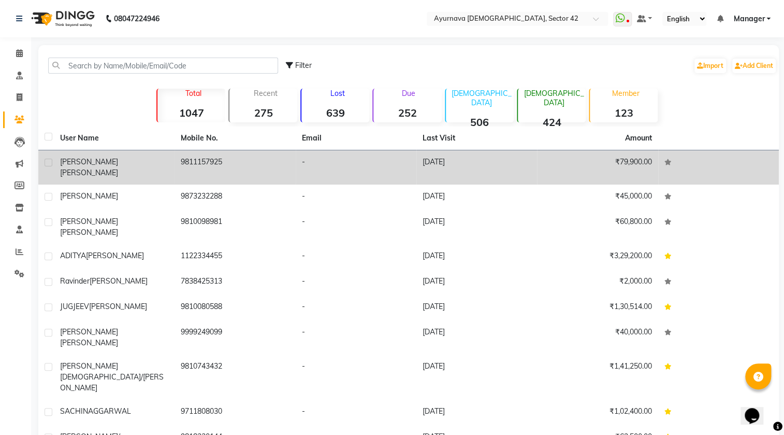
click at [134, 158] on div "[PERSON_NAME]" at bounding box center [114, 167] width 108 height 22
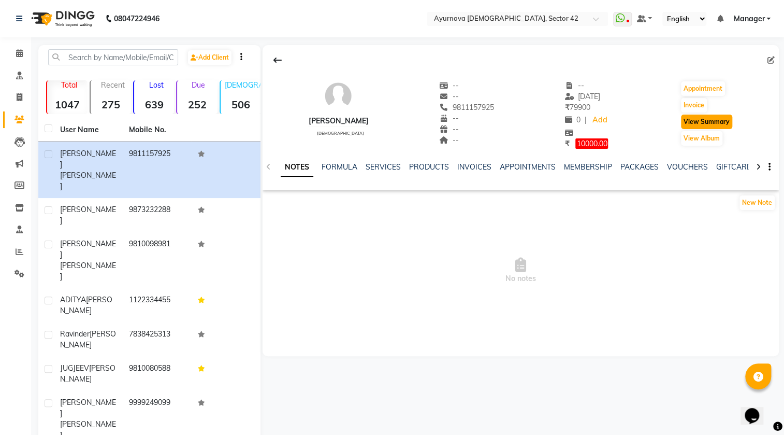
click at [727, 123] on button "View Summary" at bounding box center [706, 121] width 51 height 15
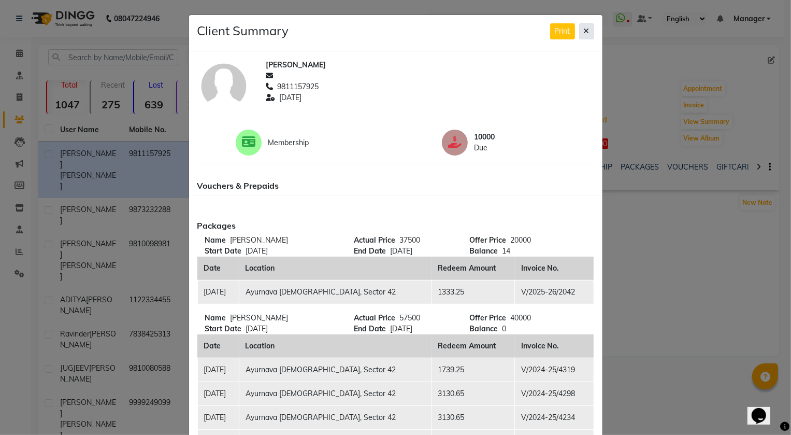
click at [584, 31] on icon at bounding box center [587, 30] width 6 height 7
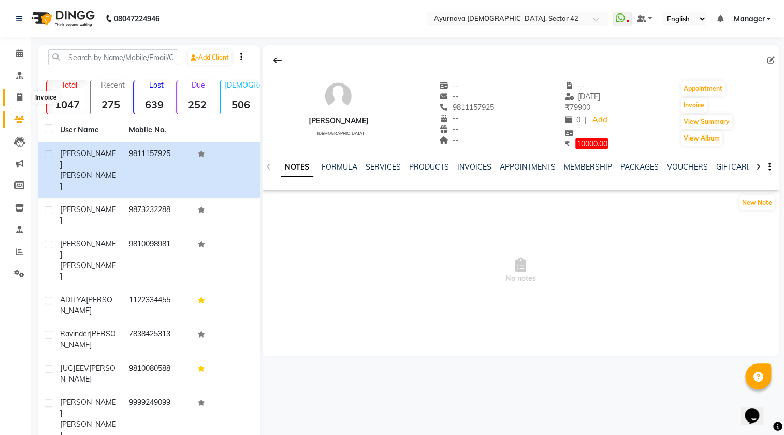
click at [17, 97] on icon at bounding box center [20, 97] width 6 height 8
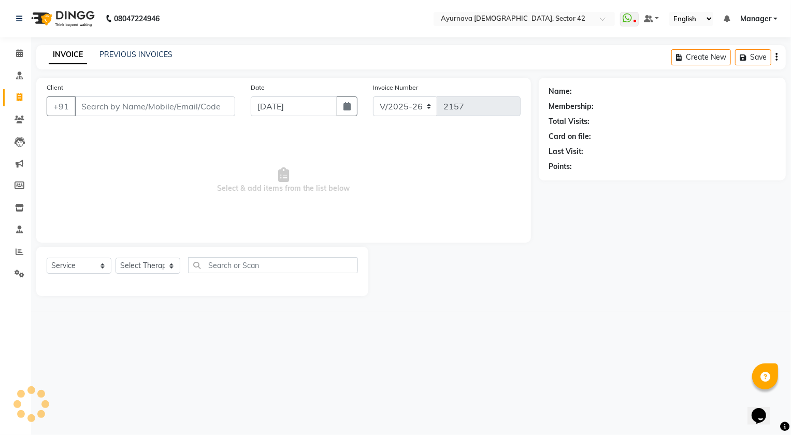
click at [109, 100] on input "Client" at bounding box center [155, 106] width 161 height 20
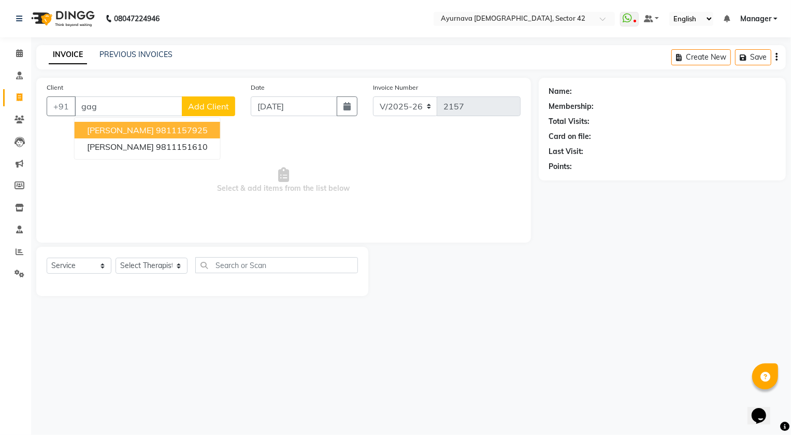
click at [146, 131] on span "[PERSON_NAME]" at bounding box center [120, 130] width 67 height 10
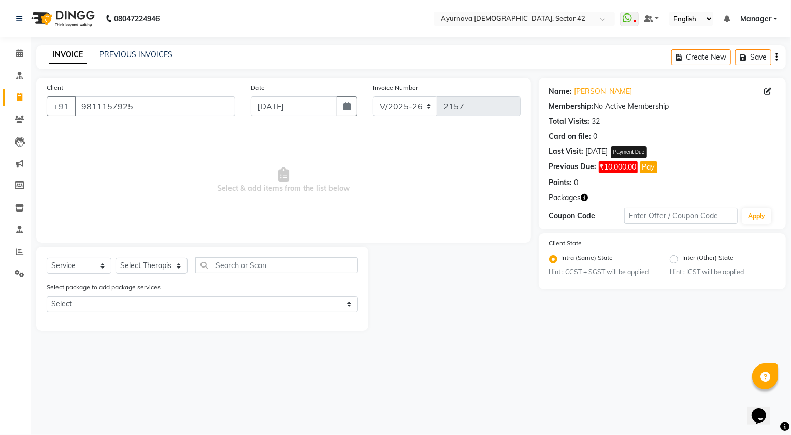
click at [652, 165] on button "Pay" at bounding box center [649, 167] width 18 height 12
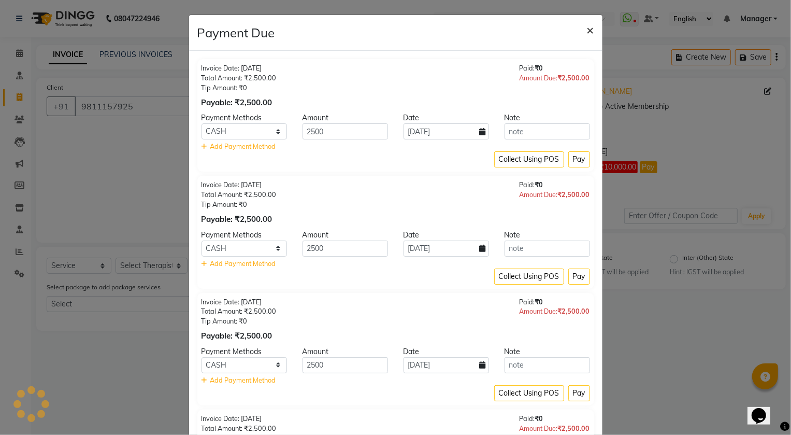
click at [587, 32] on span "×" at bounding box center [590, 30] width 7 height 16
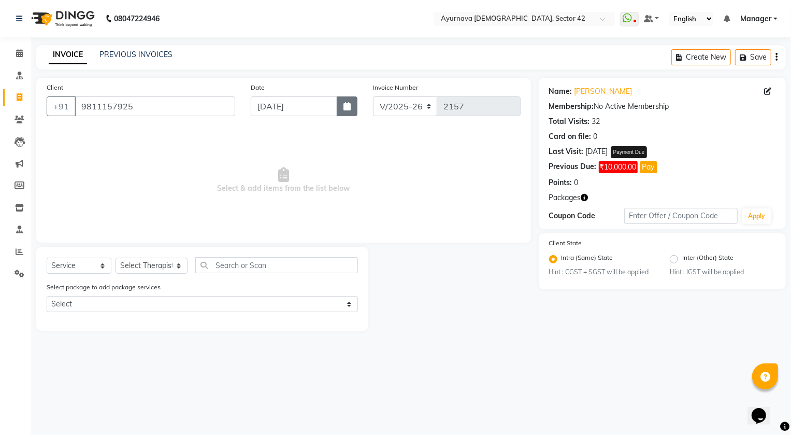
click at [347, 109] on icon "button" at bounding box center [346, 106] width 7 height 8
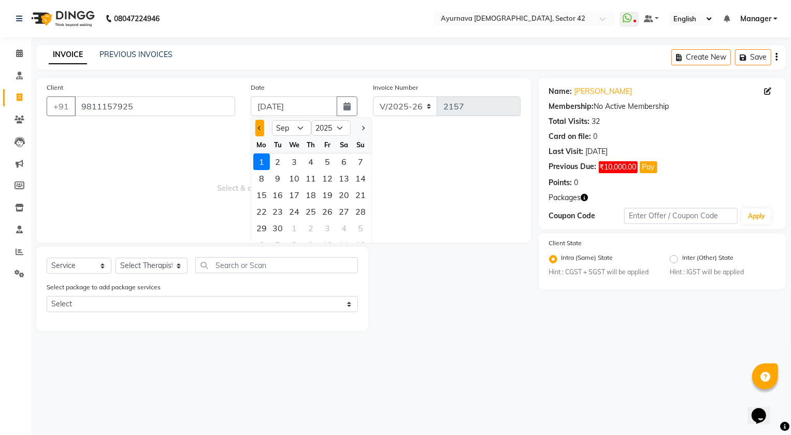
click at [257, 129] on button "Previous month" at bounding box center [259, 128] width 9 height 17
click at [330, 194] on div "15" at bounding box center [328, 194] width 17 height 17
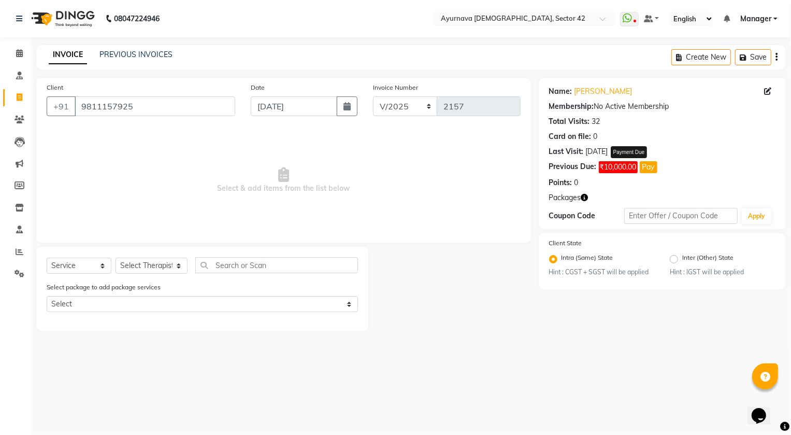
click at [650, 162] on button "Pay" at bounding box center [649, 167] width 18 height 12
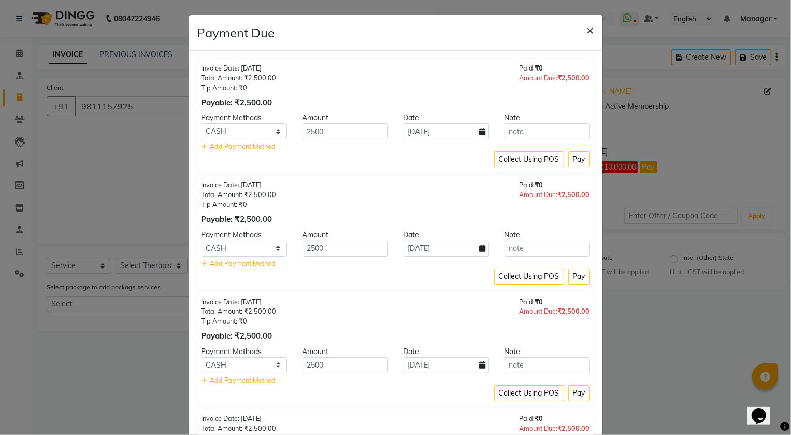
click at [588, 33] on span "×" at bounding box center [590, 30] width 7 height 16
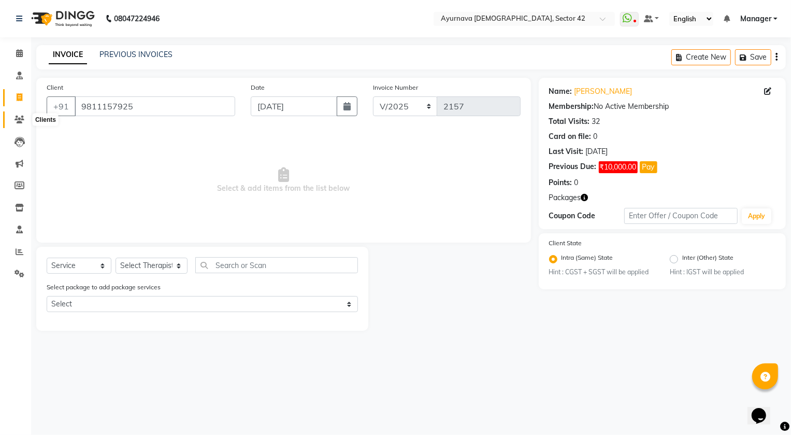
click at [21, 119] on icon at bounding box center [20, 120] width 10 height 8
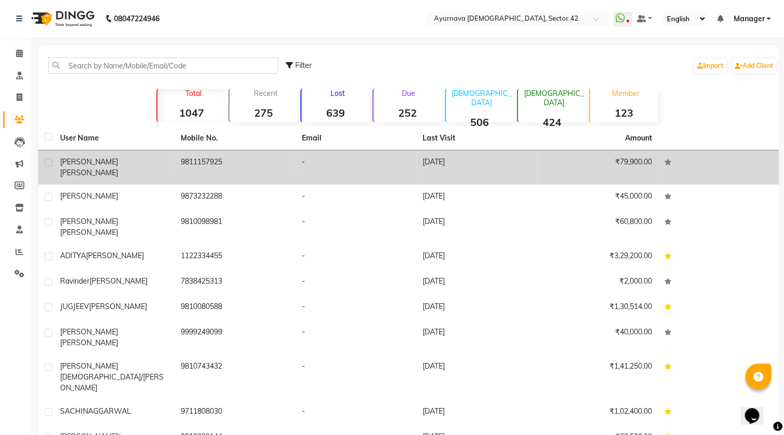
click at [144, 156] on div "[PERSON_NAME]" at bounding box center [114, 167] width 108 height 22
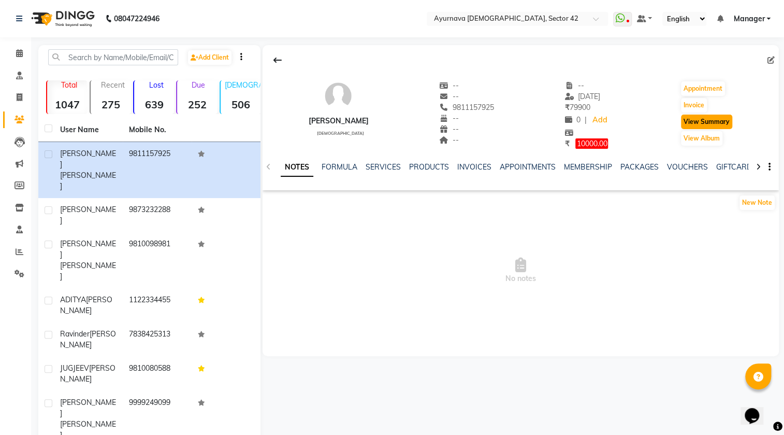
click at [718, 116] on button "View Summary" at bounding box center [706, 121] width 51 height 15
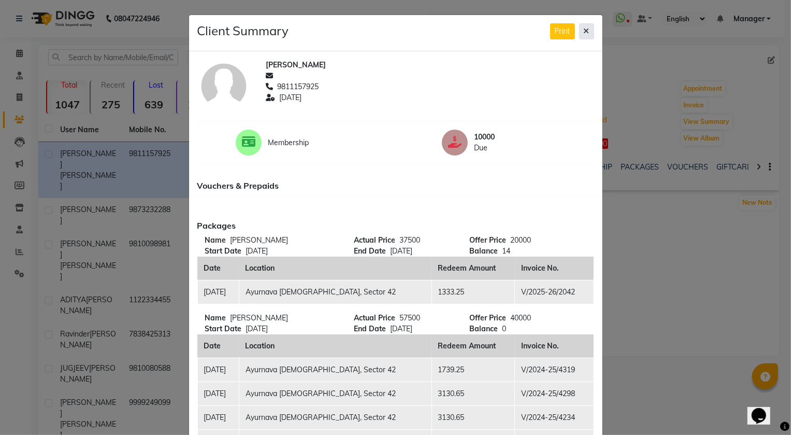
click at [580, 35] on button at bounding box center [586, 31] width 15 height 16
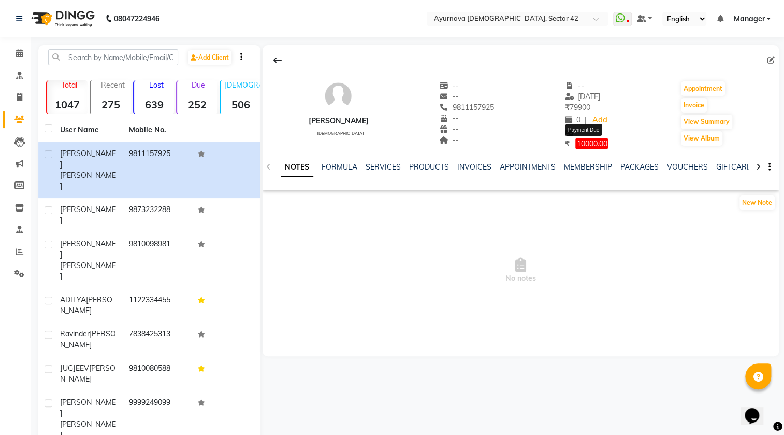
click at [592, 140] on span "10000.00" at bounding box center [591, 143] width 33 height 10
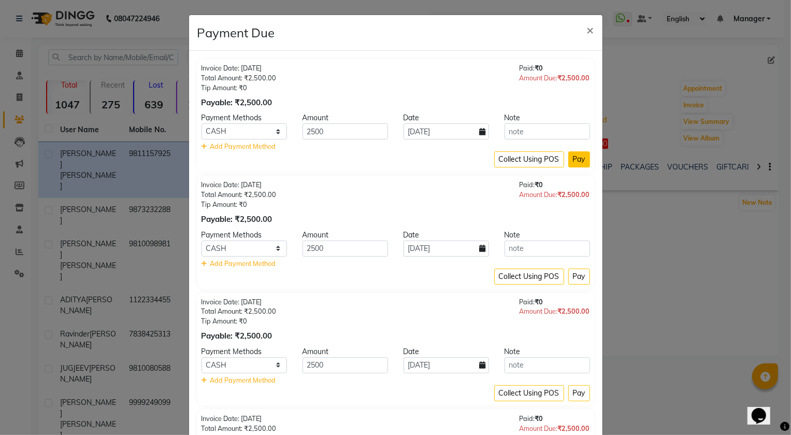
click at [575, 159] on button "Pay" at bounding box center [579, 159] width 22 height 16
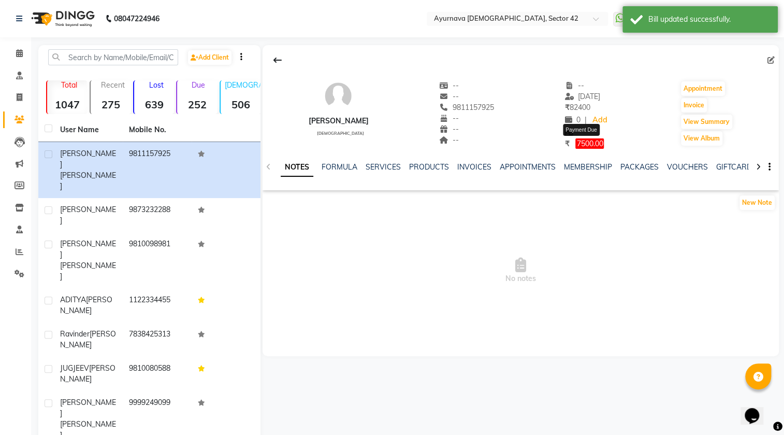
click at [592, 139] on span "7500.00" at bounding box center [589, 143] width 28 height 10
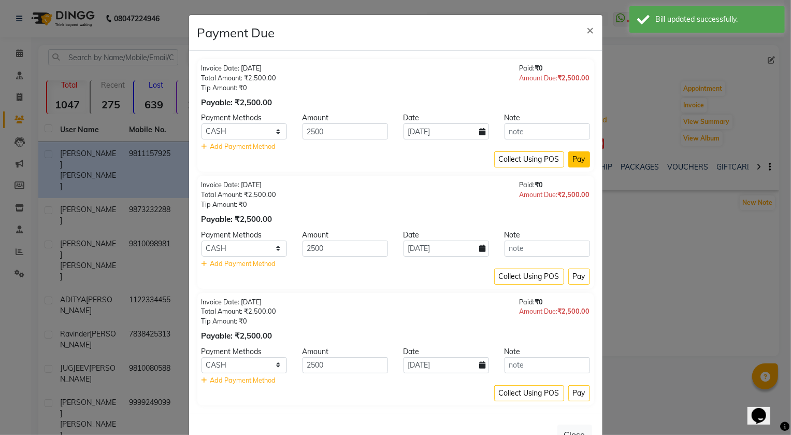
click at [574, 155] on button "Pay" at bounding box center [579, 159] width 22 height 16
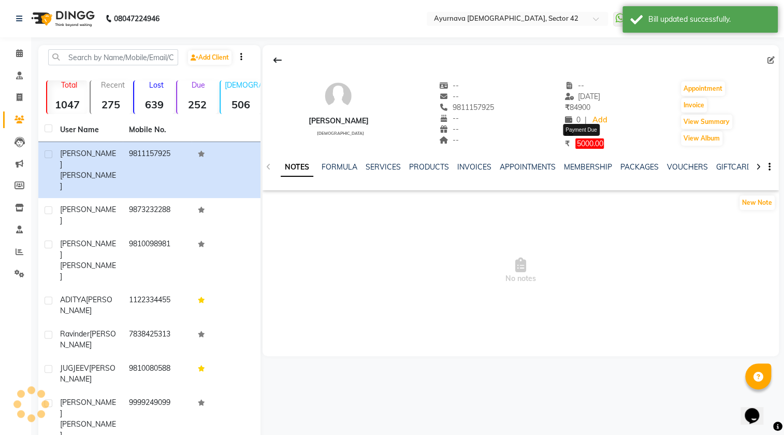
click at [585, 145] on span "5000.00" at bounding box center [589, 143] width 28 height 10
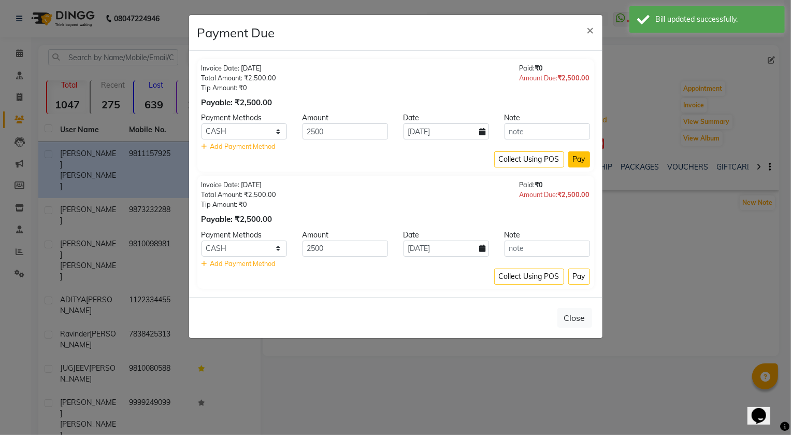
click at [578, 153] on button "Pay" at bounding box center [579, 159] width 22 height 16
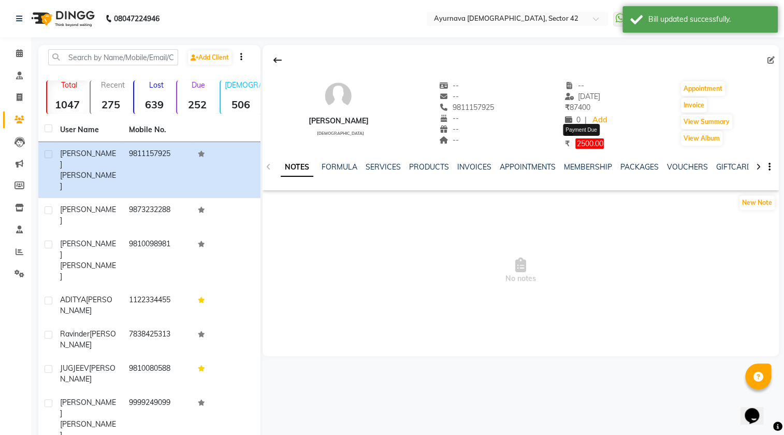
click at [582, 141] on span "2500.00" at bounding box center [589, 143] width 28 height 10
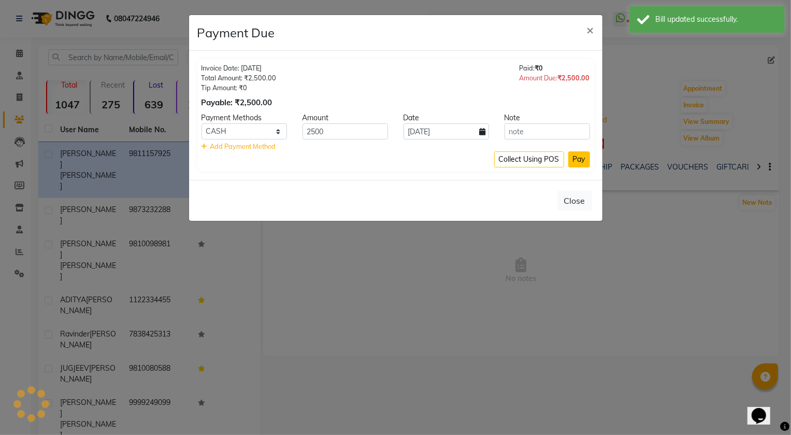
click at [574, 154] on button "Pay" at bounding box center [579, 159] width 22 height 16
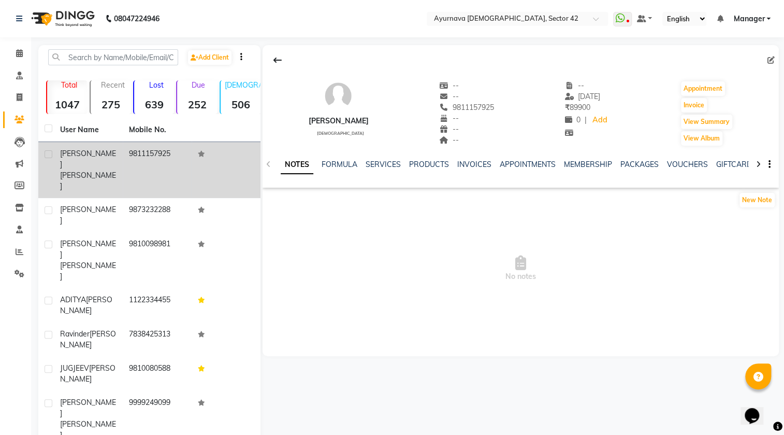
drag, startPoint x: 141, startPoint y: 146, endPoint x: 147, endPoint y: 147, distance: 5.7
click at [142, 147] on td "9811157925" at bounding box center [157, 170] width 69 height 56
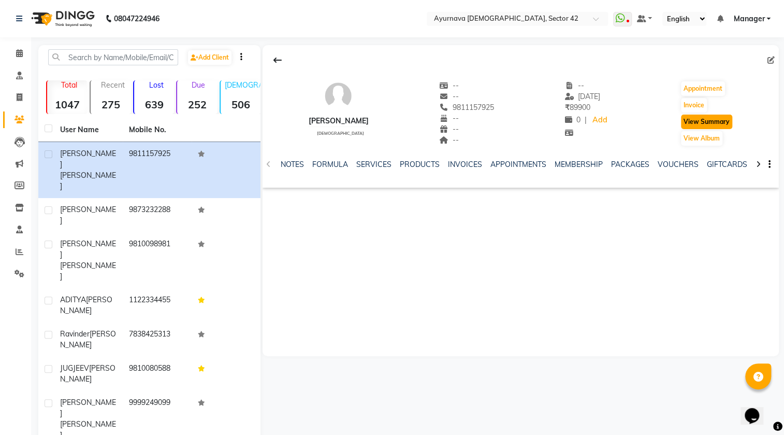
click at [718, 120] on button "View Summary" at bounding box center [706, 121] width 51 height 15
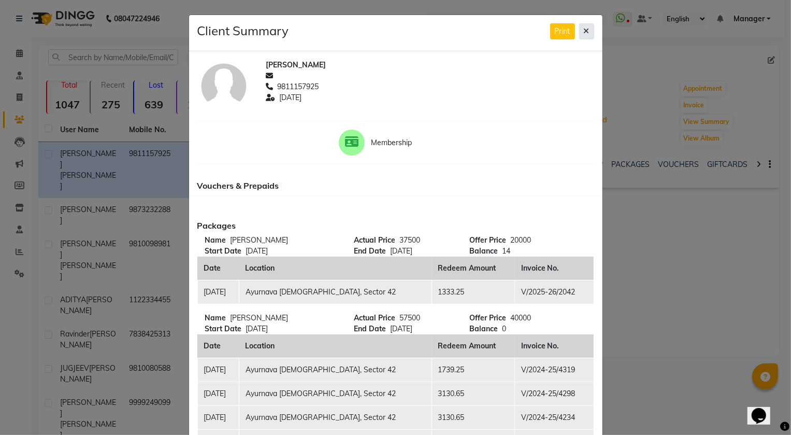
click at [584, 28] on icon at bounding box center [587, 30] width 6 height 7
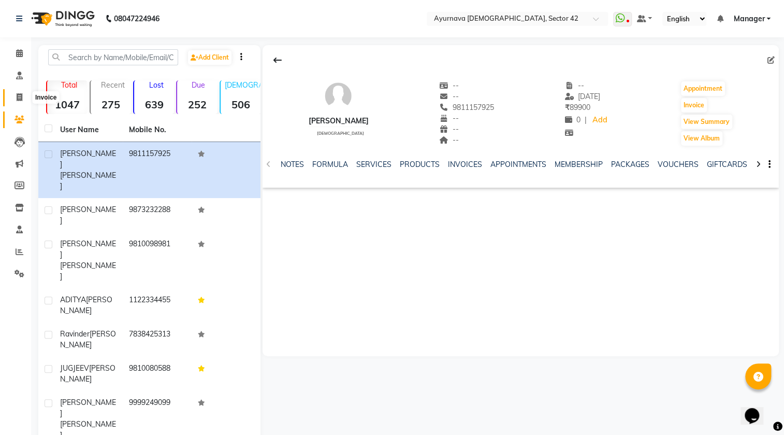
click at [21, 96] on icon at bounding box center [20, 97] width 6 height 8
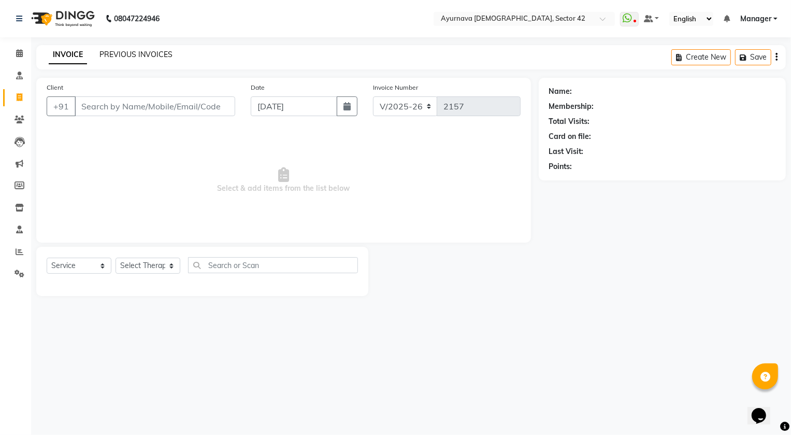
click at [161, 56] on link "PREVIOUS INVOICES" at bounding box center [135, 54] width 73 height 9
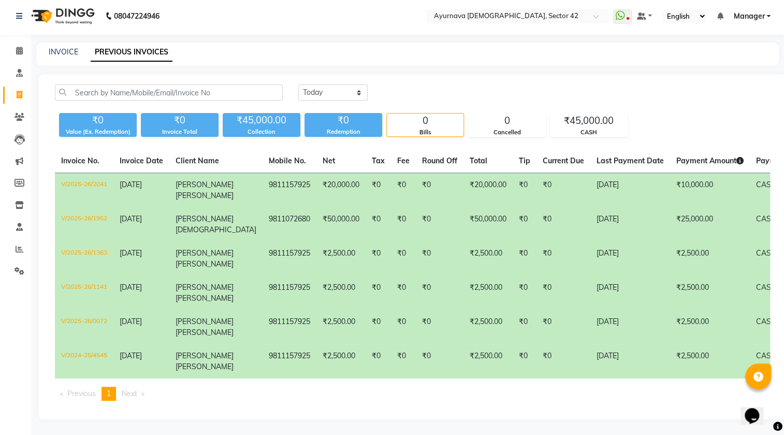
scroll to position [9, 0]
click at [126, 389] on span "Next page" at bounding box center [130, 392] width 16 height 9
click at [113, 389] on li "You're on page 1" at bounding box center [109, 393] width 15 height 14
click at [109, 389] on span "1" at bounding box center [109, 392] width 4 height 9
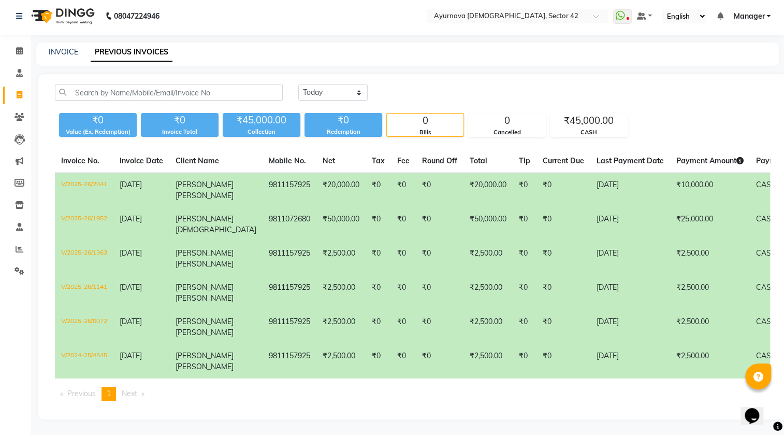
click at [132, 389] on span "Next page" at bounding box center [130, 392] width 16 height 9
drag, startPoint x: 344, startPoint y: 83, endPoint x: 344, endPoint y: 93, distance: 9.8
click at [344, 84] on select "[DATE] [DATE] Custom Range" at bounding box center [332, 92] width 69 height 16
click at [298, 84] on select "[DATE] [DATE] Custom Range" at bounding box center [332, 92] width 69 height 16
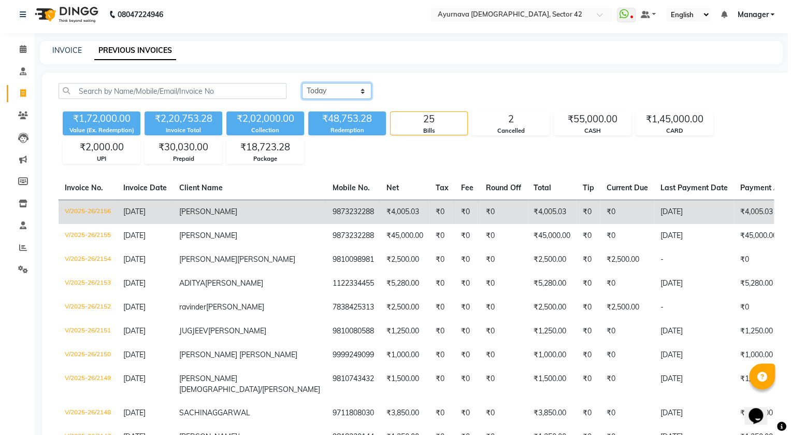
scroll to position [0, 0]
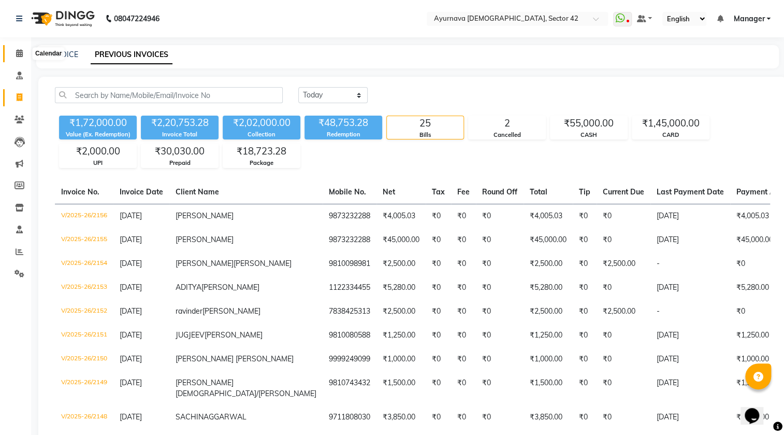
click at [22, 48] on span at bounding box center [19, 54] width 18 height 12
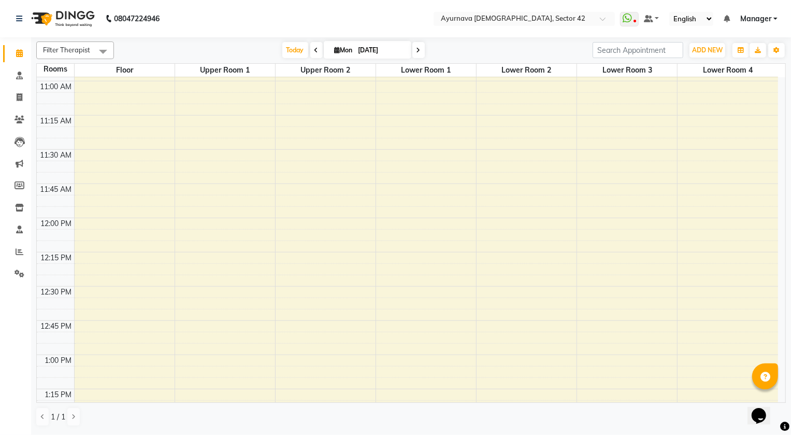
scroll to position [706, 0]
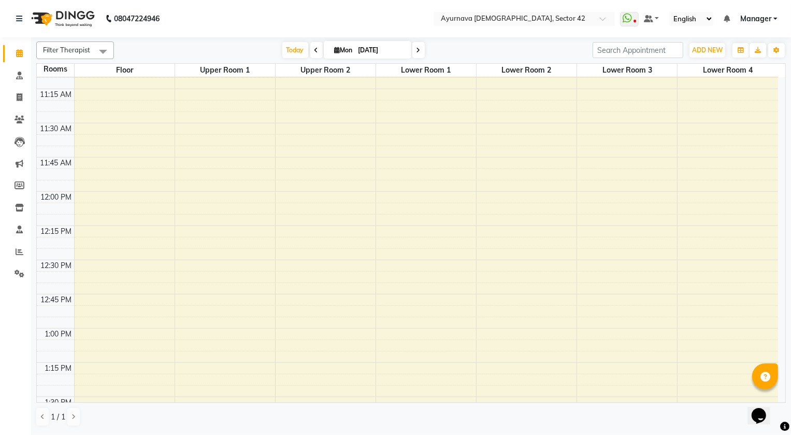
click at [313, 53] on span at bounding box center [316, 50] width 12 height 16
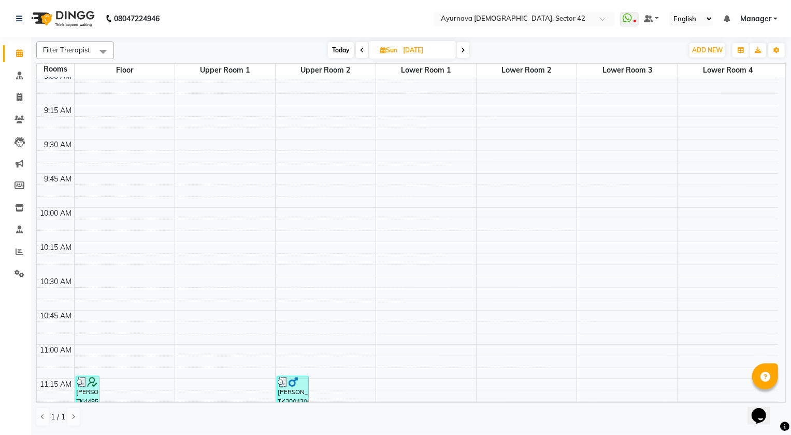
scroll to position [352, 0]
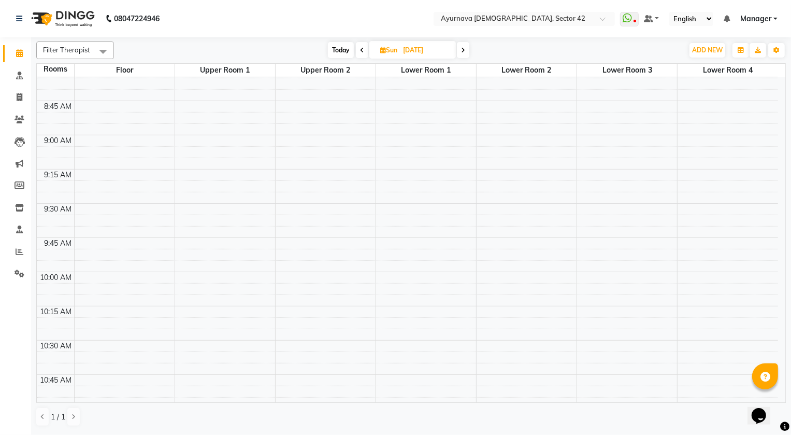
click at [460, 51] on span at bounding box center [463, 50] width 12 height 16
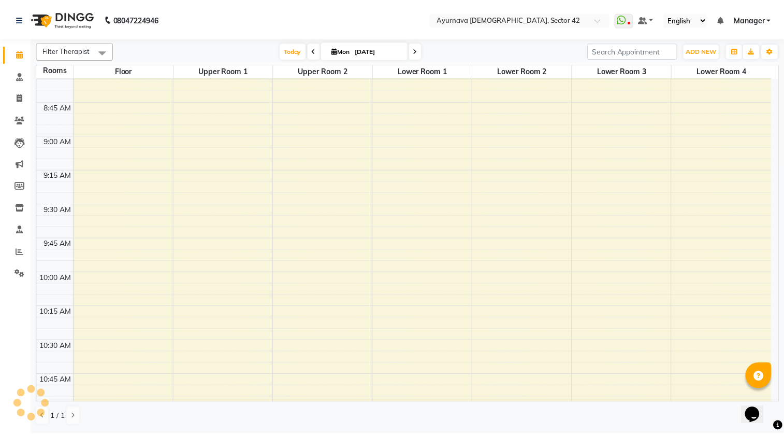
scroll to position [1090, 0]
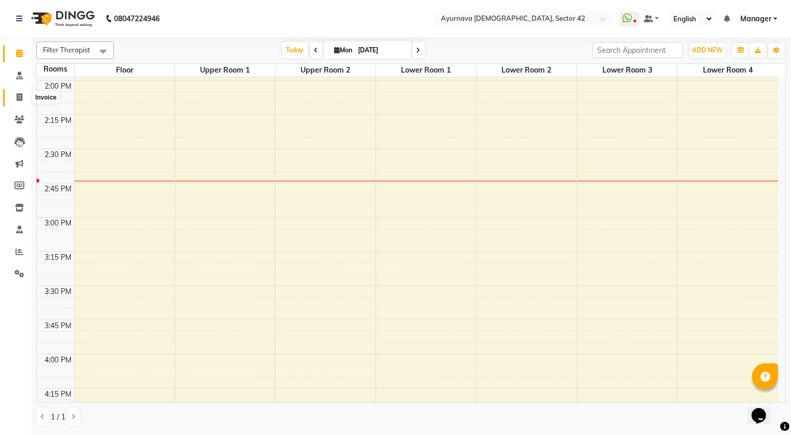
click at [17, 97] on icon at bounding box center [20, 97] width 6 height 8
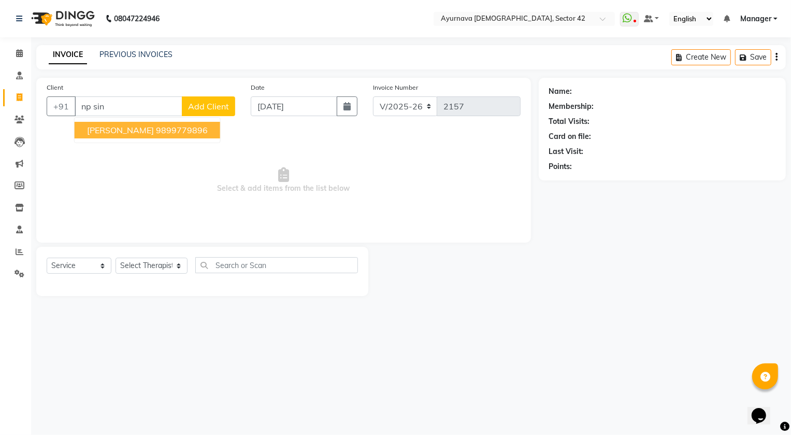
click at [114, 129] on span "[PERSON_NAME]" at bounding box center [120, 130] width 67 height 10
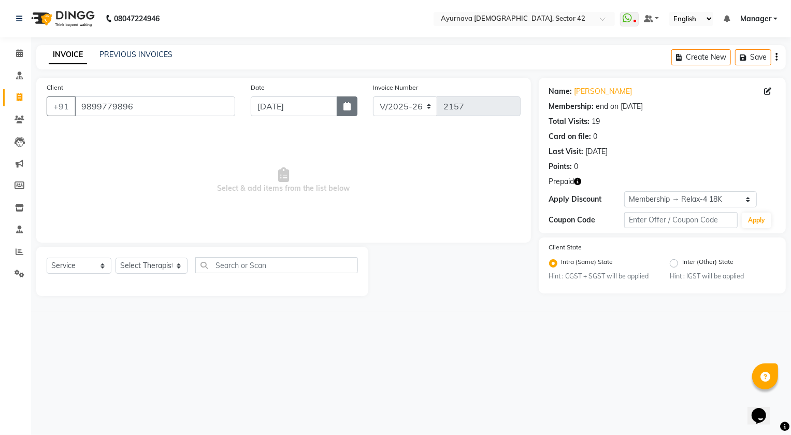
click at [341, 98] on button "button" at bounding box center [347, 106] width 21 height 20
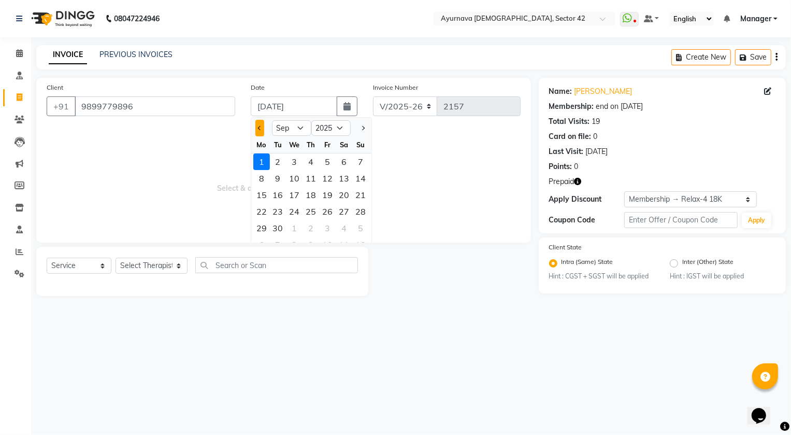
click at [258, 128] on span "Previous month" at bounding box center [259, 128] width 4 height 4
click at [363, 227] on div "31" at bounding box center [361, 228] width 17 height 17
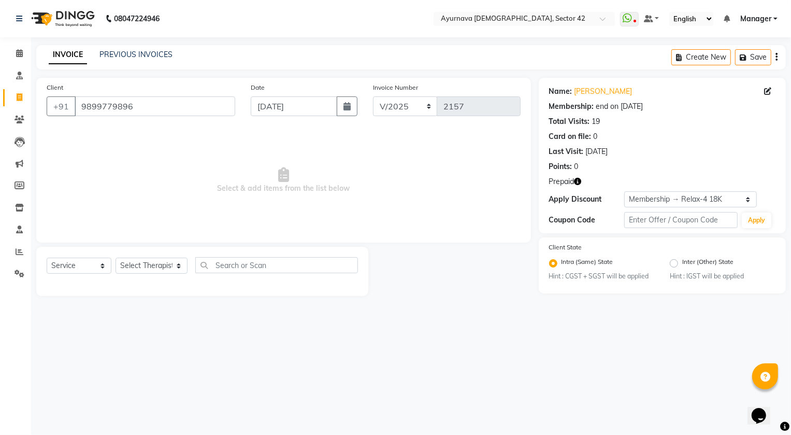
click at [358, 116] on div "Date [DATE]" at bounding box center [304, 103] width 122 height 42
click at [354, 110] on button "button" at bounding box center [347, 106] width 21 height 20
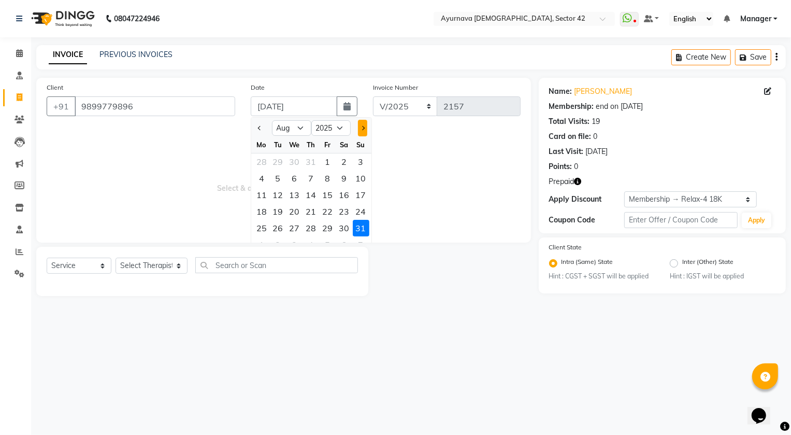
click at [363, 131] on button "Next month" at bounding box center [362, 128] width 9 height 17
click at [262, 161] on div "1" at bounding box center [261, 161] width 17 height 17
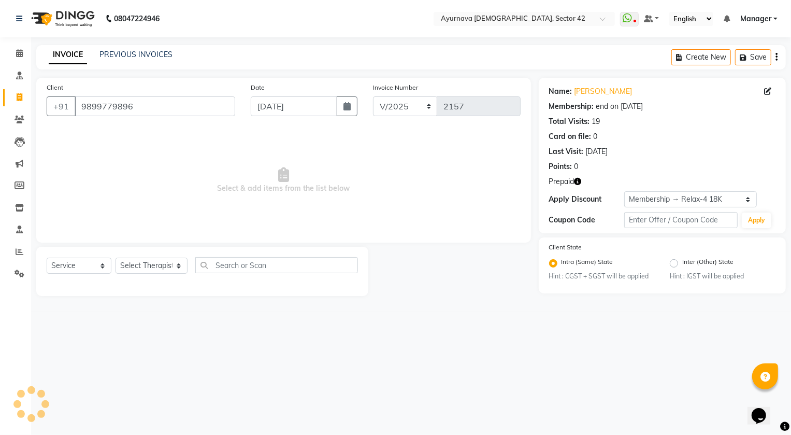
click at [161, 253] on div "Select Service Product Membership Package Voucher Prepaid Gift Card Select Ther…" at bounding box center [202, 271] width 332 height 49
click at [157, 263] on select "Select Therapist [PERSON_NAME] [PERSON_NAME] [PERSON_NAME] [PERSON_NAME] [PERSO…" at bounding box center [152, 265] width 72 height 16
click at [116, 257] on select "Select Therapist [PERSON_NAME] [PERSON_NAME] [PERSON_NAME] [PERSON_NAME] [PERSO…" at bounding box center [152, 265] width 72 height 16
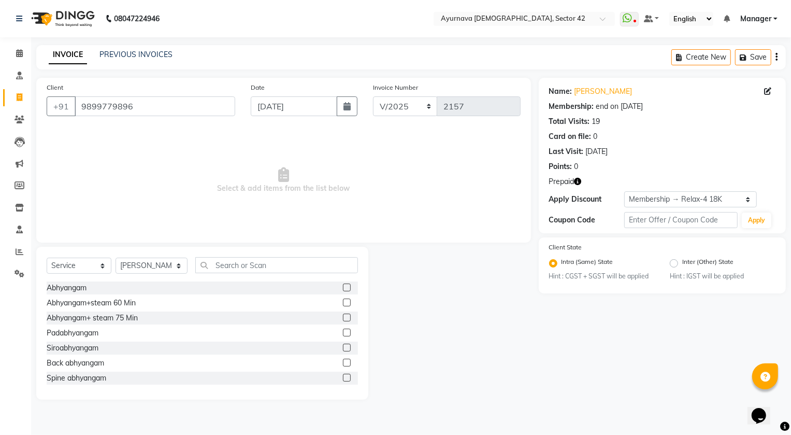
click at [343, 315] on label at bounding box center [347, 317] width 8 height 8
click at [343, 315] on input "checkbox" at bounding box center [346, 317] width 7 height 7
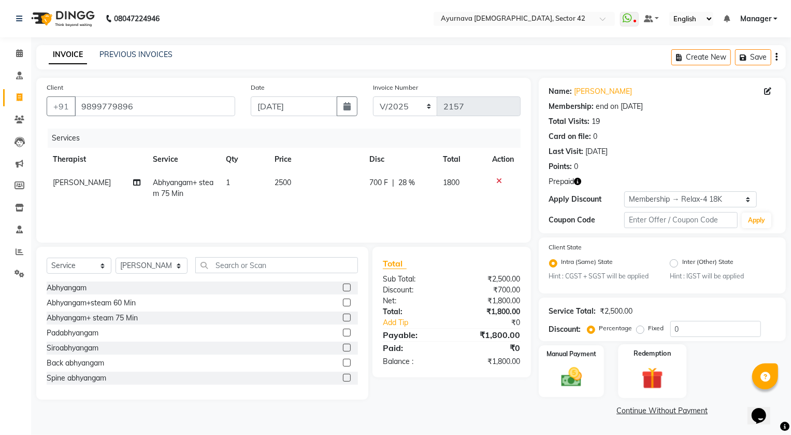
click at [644, 374] on img at bounding box center [652, 378] width 35 height 27
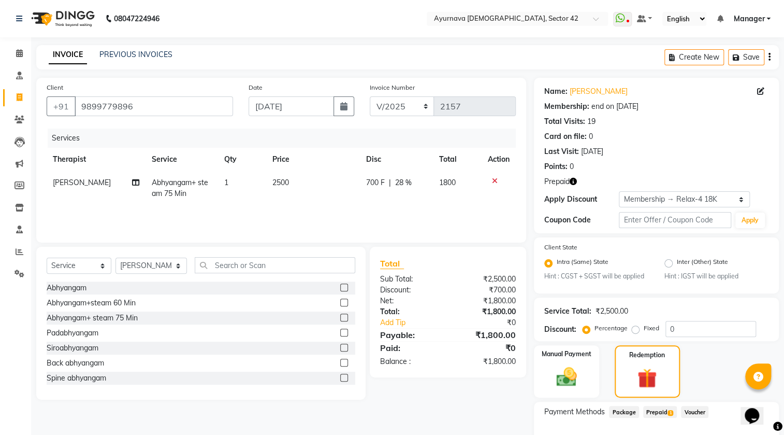
click at [656, 409] on span "Prepaid 1" at bounding box center [660, 412] width 34 height 12
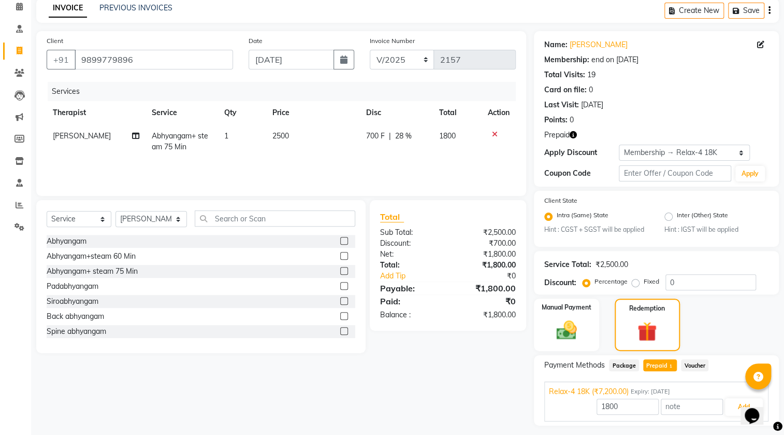
click at [238, 140] on td "1" at bounding box center [242, 141] width 48 height 34
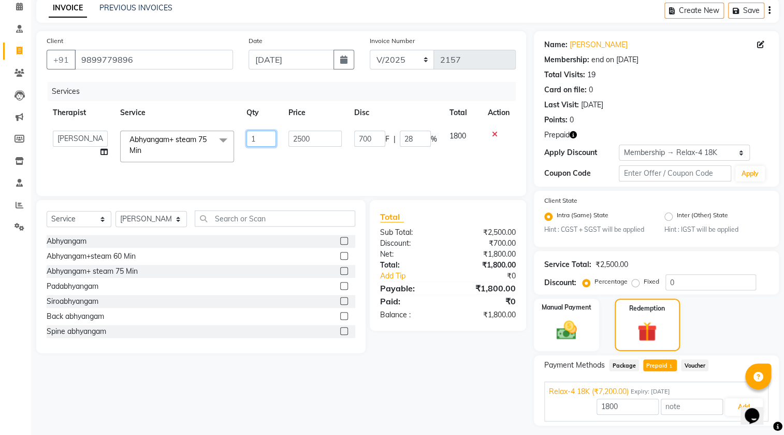
click at [261, 141] on input "1" at bounding box center [262, 139] width 30 height 16
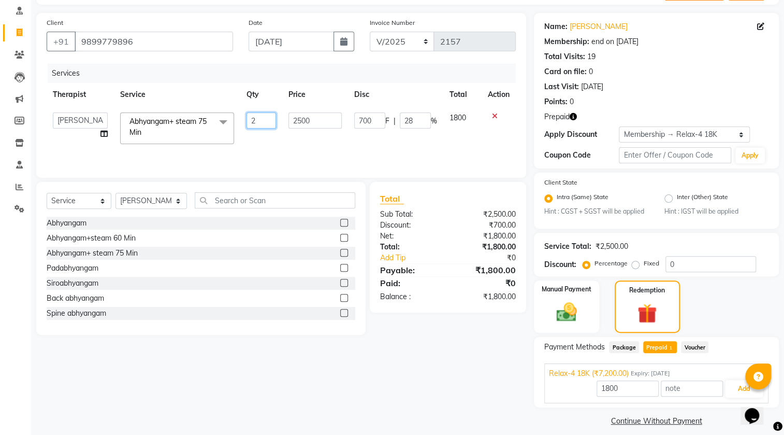
scroll to position [74, 0]
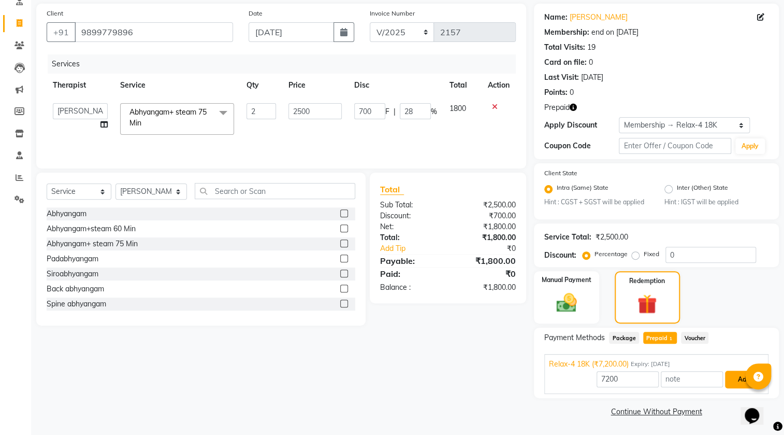
click at [738, 378] on button "Add" at bounding box center [744, 379] width 38 height 18
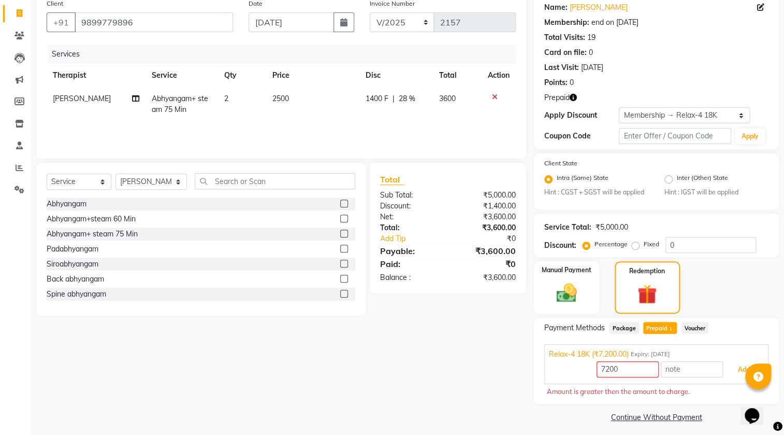
scroll to position [90, 0]
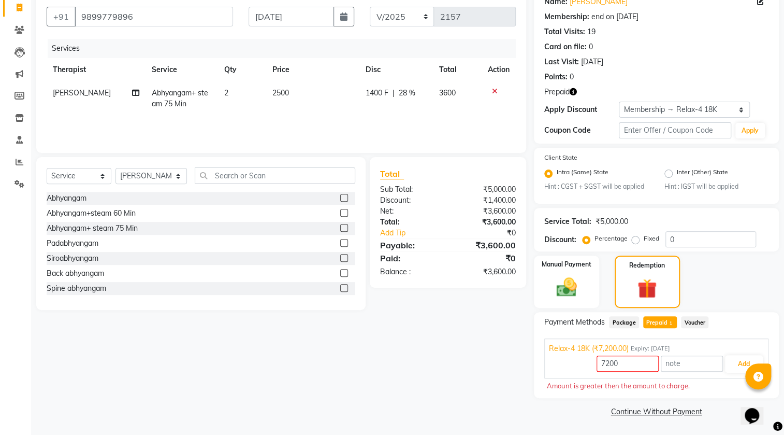
click at [660, 325] on span "Prepaid 1" at bounding box center [660, 322] width 34 height 12
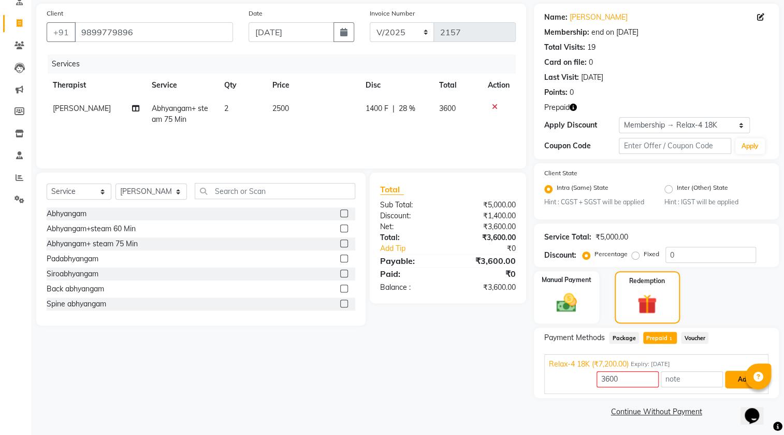
click at [735, 380] on button "Add" at bounding box center [744, 379] width 38 height 18
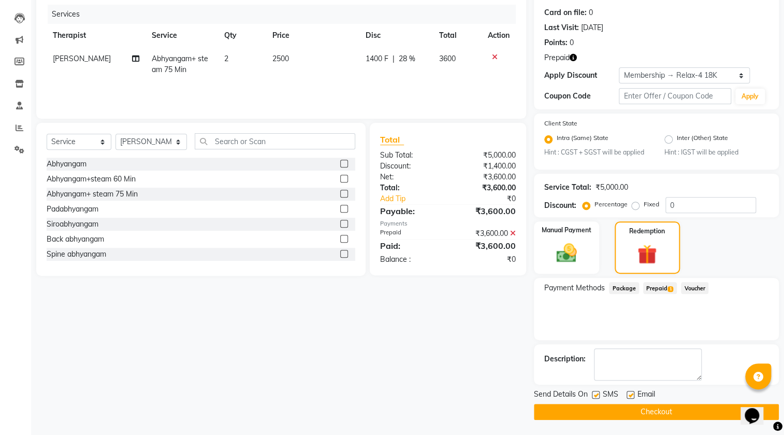
scroll to position [124, 0]
click at [696, 412] on button "Checkout" at bounding box center [656, 411] width 245 height 16
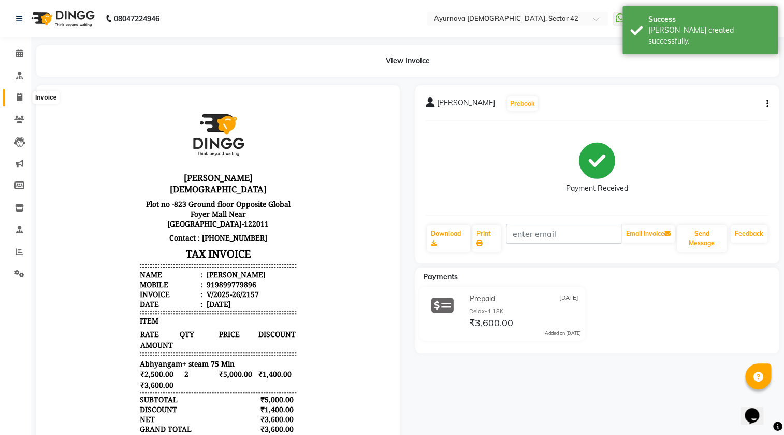
drag, startPoint x: 22, startPoint y: 103, endPoint x: 32, endPoint y: 96, distance: 12.6
click at [22, 102] on span at bounding box center [19, 98] width 18 height 12
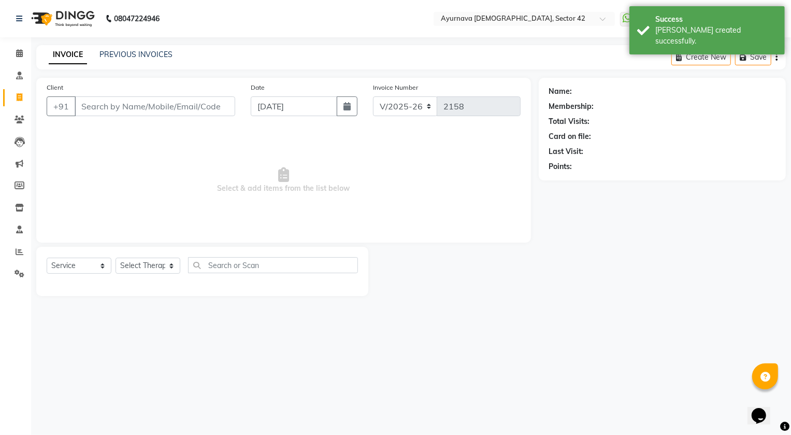
click at [104, 105] on input "Client" at bounding box center [155, 106] width 161 height 20
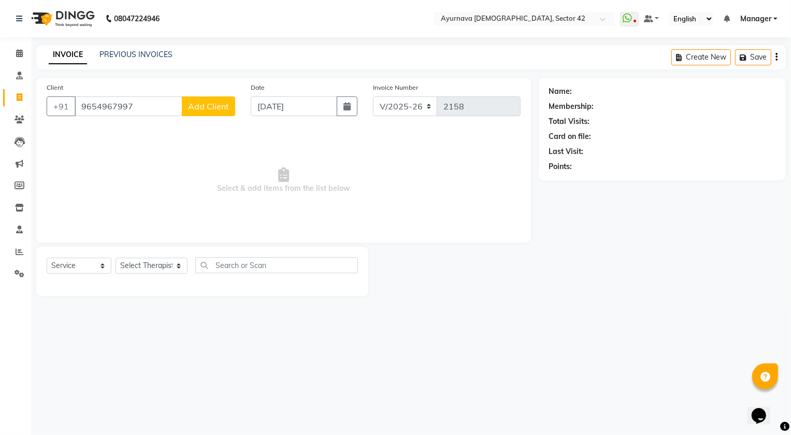
click at [199, 108] on span "Add Client" at bounding box center [208, 106] width 41 height 10
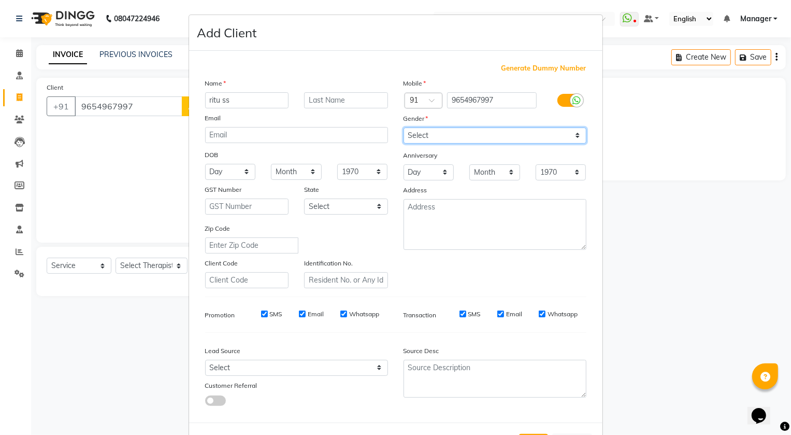
click at [471, 136] on select "Select [DEMOGRAPHIC_DATA] [DEMOGRAPHIC_DATA] Other Prefer Not To Say" at bounding box center [494, 135] width 183 height 16
click at [403, 127] on select "Select [DEMOGRAPHIC_DATA] [DEMOGRAPHIC_DATA] Other Prefer Not To Say" at bounding box center [494, 135] width 183 height 16
click at [471, 138] on select "Select [DEMOGRAPHIC_DATA] [DEMOGRAPHIC_DATA] Other Prefer Not To Say" at bounding box center [494, 135] width 183 height 16
click at [403, 127] on select "Select [DEMOGRAPHIC_DATA] [DEMOGRAPHIC_DATA] Other Prefer Not To Say" at bounding box center [494, 135] width 183 height 16
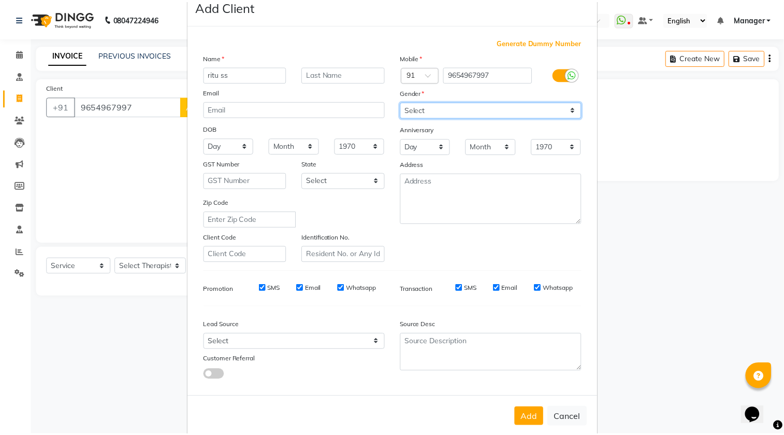
scroll to position [47, 0]
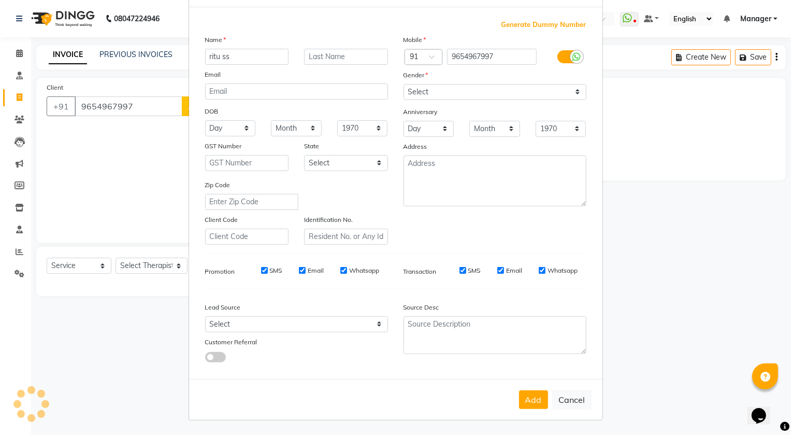
click at [525, 396] on button "Add" at bounding box center [533, 399] width 29 height 19
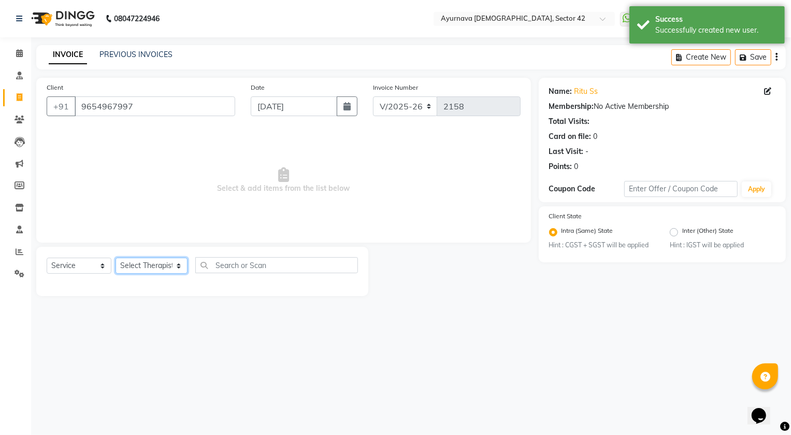
drag, startPoint x: 136, startPoint y: 263, endPoint x: 140, endPoint y: 260, distance: 5.3
click at [136, 263] on select "Select Therapist [PERSON_NAME] [PERSON_NAME] [PERSON_NAME] [PERSON_NAME] [PERSO…" at bounding box center [152, 265] width 72 height 16
click at [116, 257] on select "Select Therapist [PERSON_NAME] [PERSON_NAME] [PERSON_NAME] [PERSON_NAME] [PERSO…" at bounding box center [152, 265] width 72 height 16
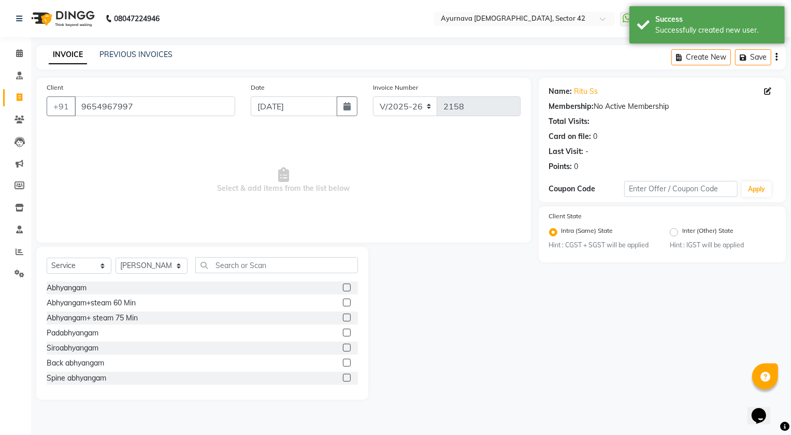
drag, startPoint x: 339, startPoint y: 303, endPoint x: 352, endPoint y: 308, distance: 14.3
click at [343, 302] on label at bounding box center [347, 302] width 8 height 8
click at [343, 302] on input "checkbox" at bounding box center [346, 302] width 7 height 7
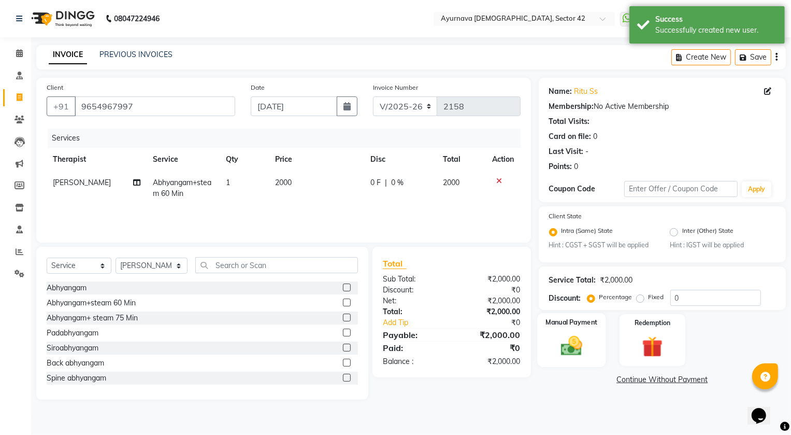
drag, startPoint x: 575, startPoint y: 345, endPoint x: 627, endPoint y: 367, distance: 55.5
click at [576, 345] on img at bounding box center [572, 346] width 34 height 24
click at [632, 385] on div "CARD" at bounding box center [644, 381] width 26 height 14
click at [621, 383] on span "CASH" at bounding box center [620, 380] width 22 height 12
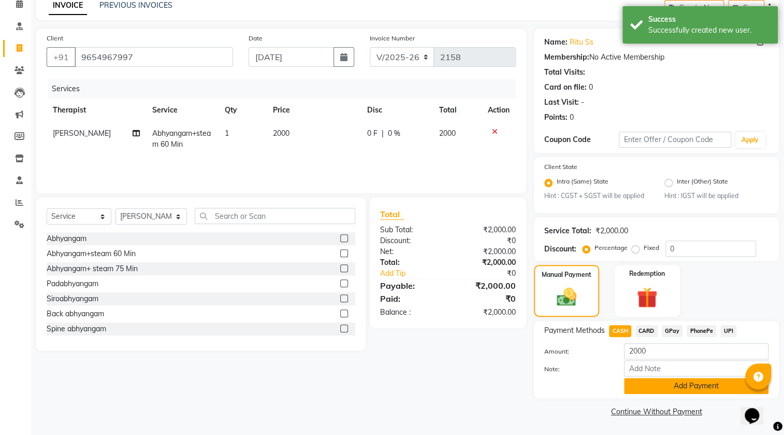
click at [658, 386] on button "Add Payment" at bounding box center [696, 386] width 145 height 16
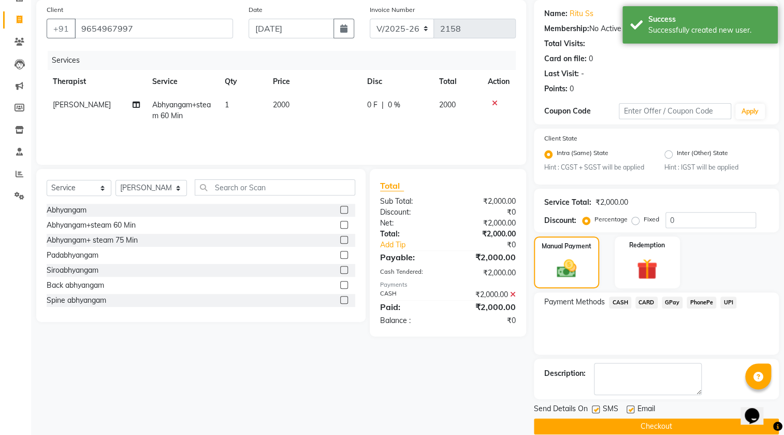
scroll to position [93, 0]
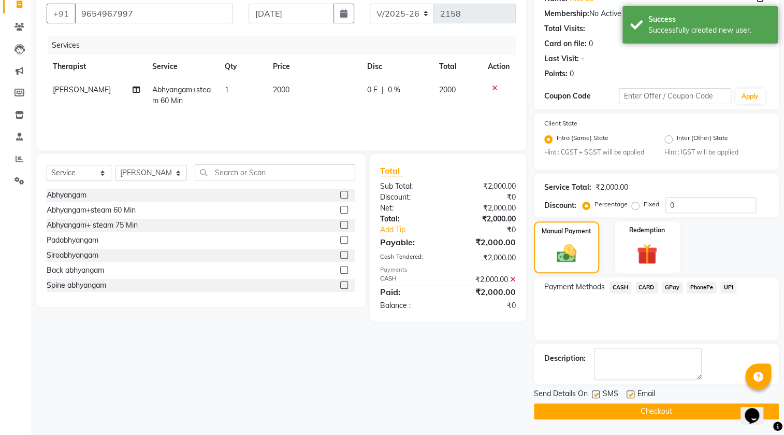
click at [655, 405] on button "Checkout" at bounding box center [656, 411] width 245 height 16
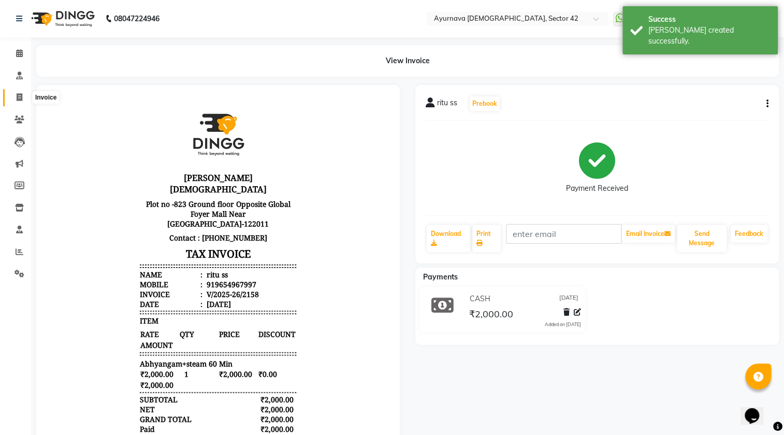
click at [10, 95] on span at bounding box center [19, 98] width 18 height 12
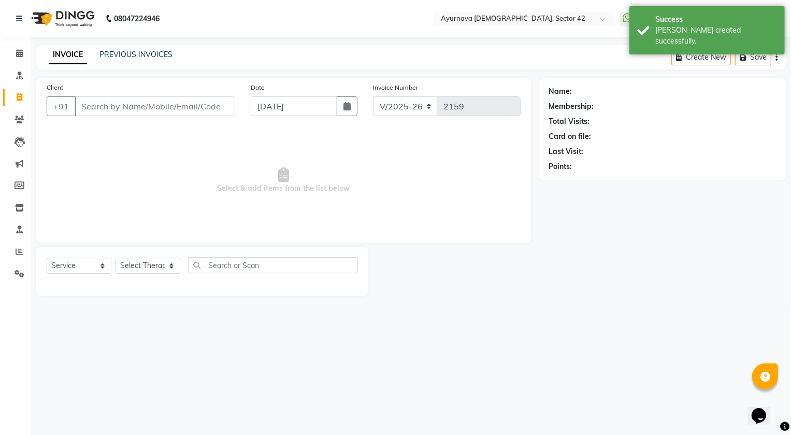
click at [99, 105] on input "Client" at bounding box center [155, 106] width 161 height 20
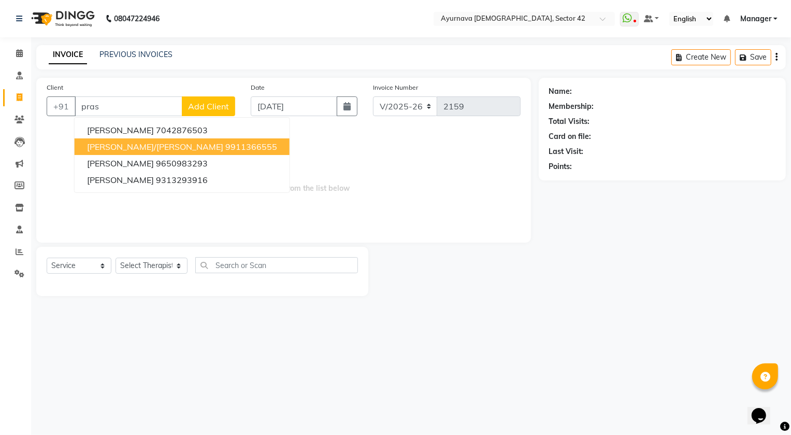
click at [176, 143] on span "[PERSON_NAME]/[PERSON_NAME]" at bounding box center [155, 146] width 136 height 10
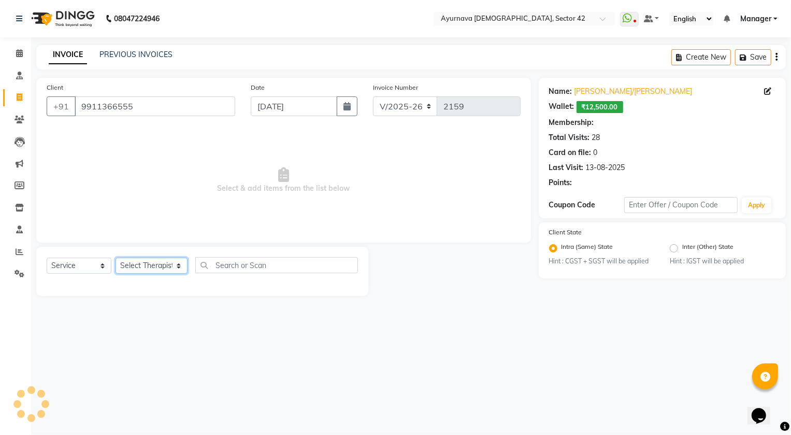
drag, startPoint x: 142, startPoint y: 269, endPoint x: 143, endPoint y: 260, distance: 9.3
click at [143, 269] on select "Select Therapist [PERSON_NAME] [PERSON_NAME] [PERSON_NAME] [PERSON_NAME] [PERSO…" at bounding box center [152, 265] width 72 height 16
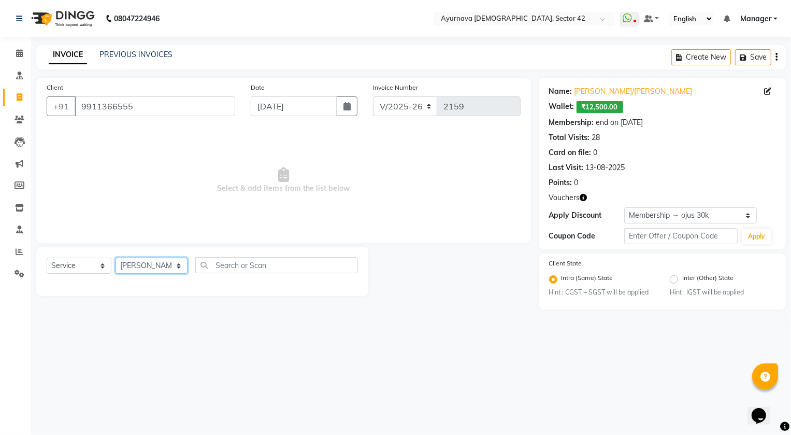
click at [116, 257] on select "Select Therapist [PERSON_NAME] [PERSON_NAME] [PERSON_NAME] [PERSON_NAME] [PERSO…" at bounding box center [152, 265] width 72 height 16
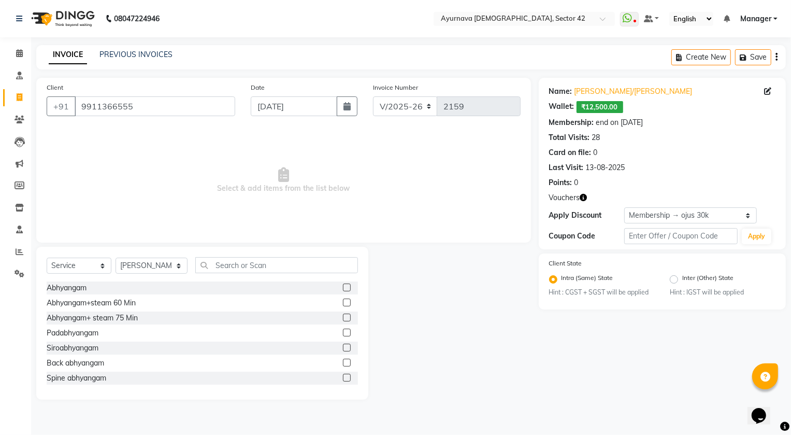
click at [343, 302] on label at bounding box center [347, 302] width 8 height 8
click at [343, 302] on input "checkbox" at bounding box center [346, 302] width 7 height 7
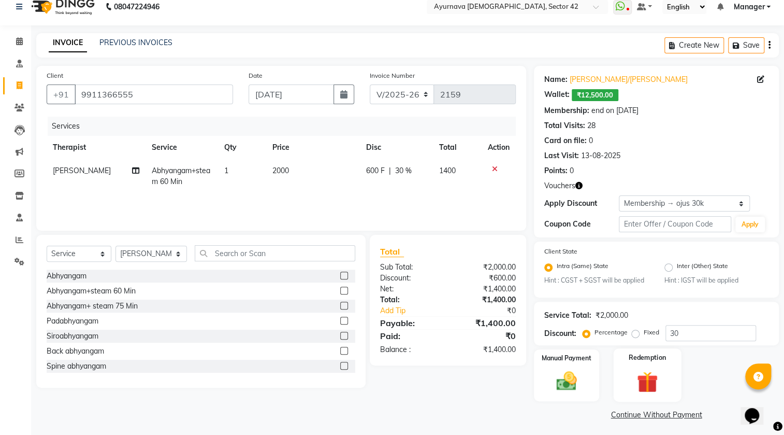
scroll to position [16, 0]
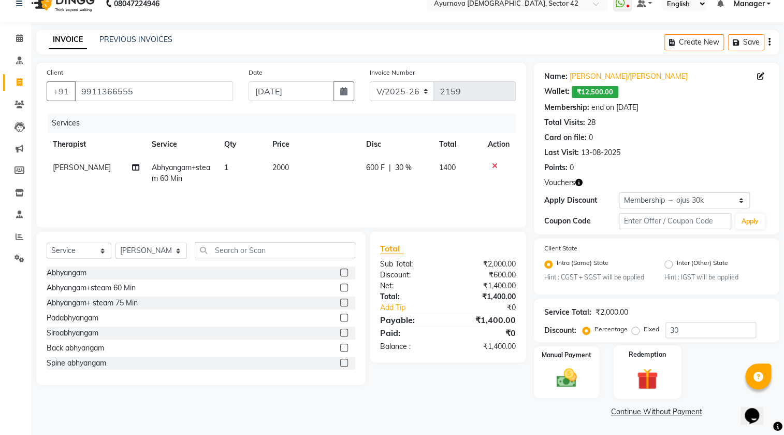
drag, startPoint x: 658, startPoint y: 368, endPoint x: 650, endPoint y: 386, distance: 19.7
click at [658, 369] on img at bounding box center [647, 379] width 35 height 26
click at [688, 411] on span "Voucher 1" at bounding box center [691, 412] width 33 height 12
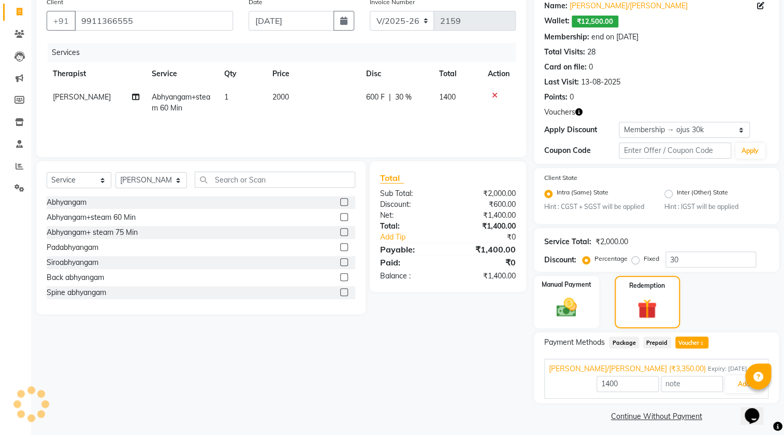
scroll to position [90, 0]
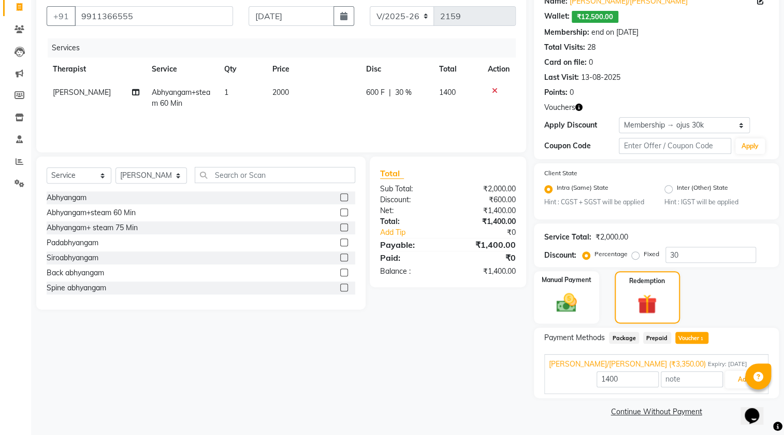
click at [229, 92] on td "1" at bounding box center [242, 98] width 48 height 34
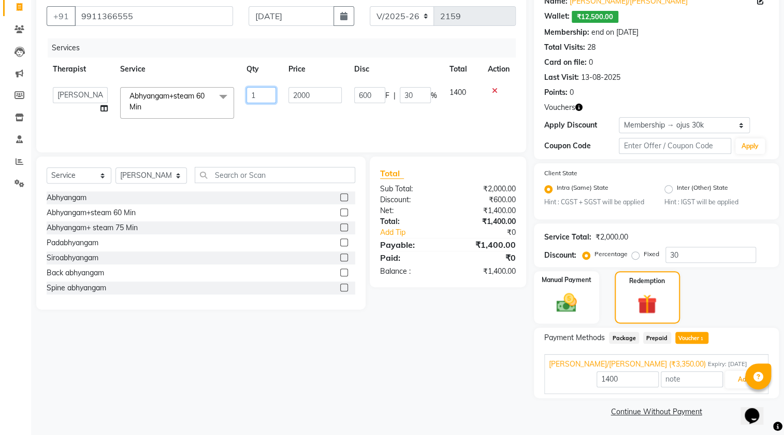
click at [259, 98] on input "1" at bounding box center [262, 95] width 30 height 16
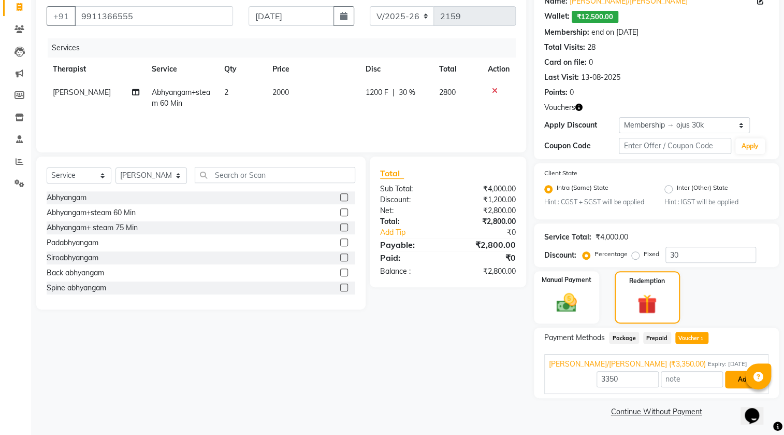
click at [737, 383] on button "Add" at bounding box center [744, 379] width 38 height 18
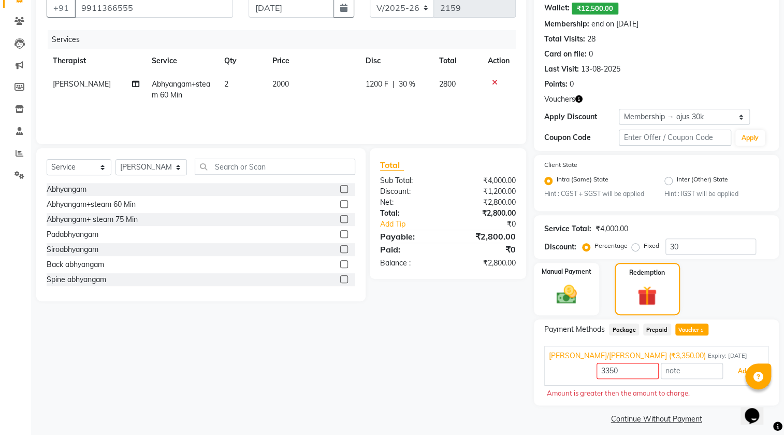
scroll to position [106, 0]
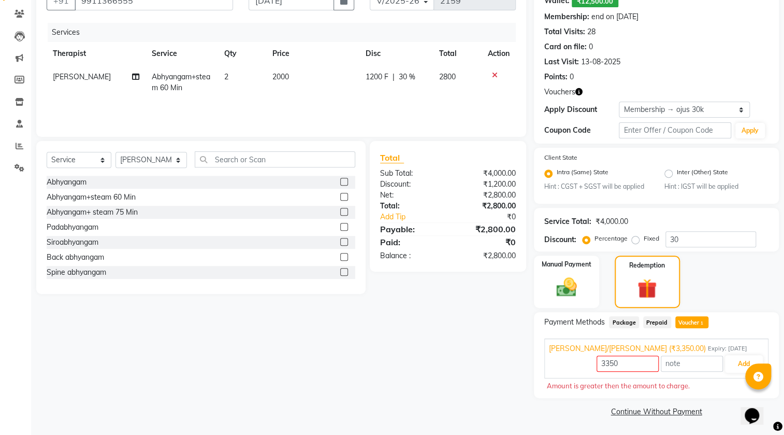
click at [687, 319] on span "Voucher 1" at bounding box center [691, 322] width 33 height 12
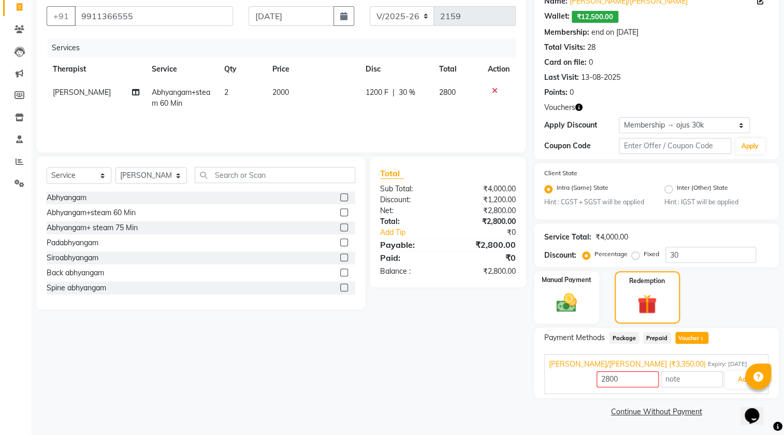
scroll to position [90, 0]
click at [737, 382] on button "Add" at bounding box center [744, 379] width 38 height 18
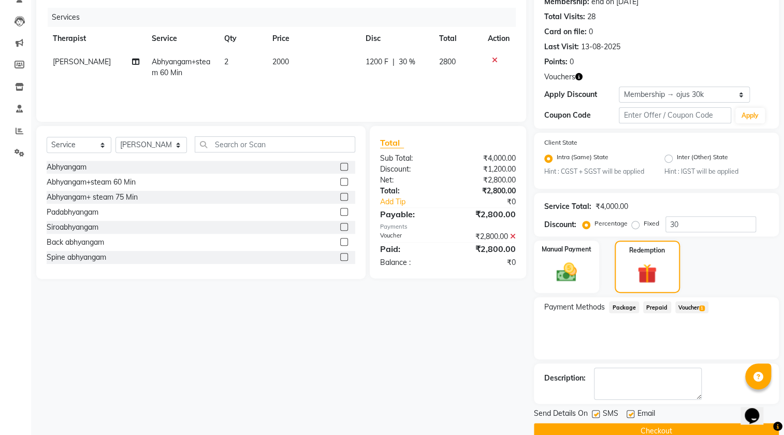
scroll to position [140, 0]
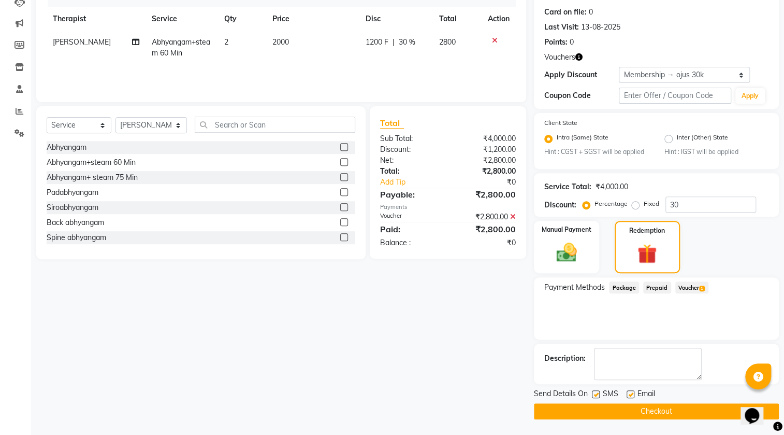
click at [625, 406] on button "Checkout" at bounding box center [656, 411] width 245 height 16
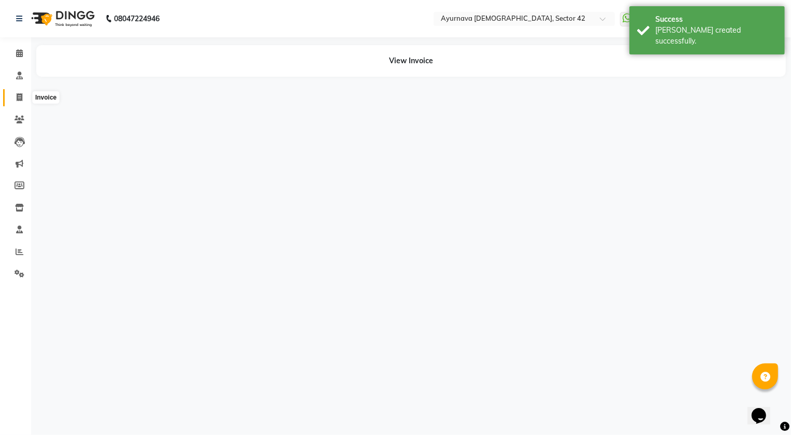
click at [17, 94] on icon at bounding box center [20, 97] width 6 height 8
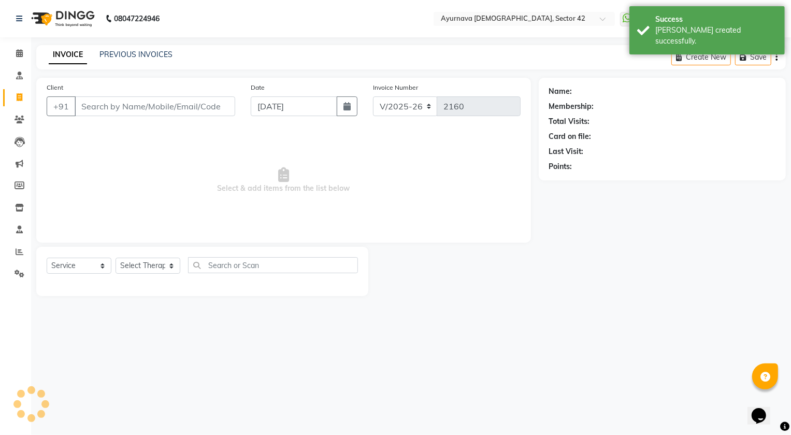
click at [90, 104] on input "Client" at bounding box center [155, 106] width 161 height 20
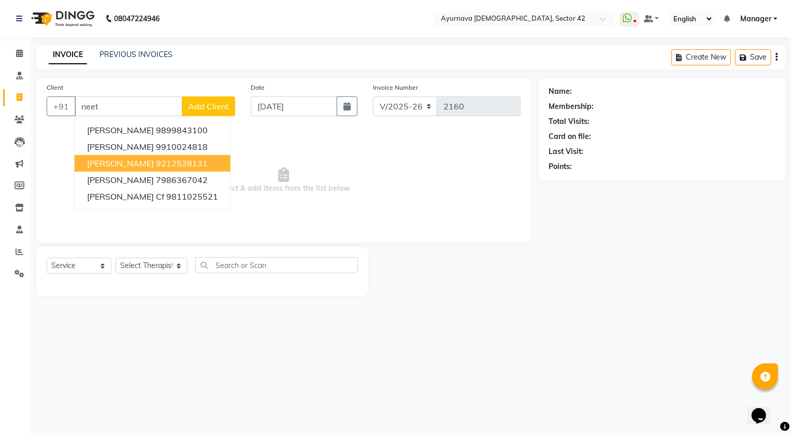
click at [156, 164] on ngb-highlight "9212528131" at bounding box center [182, 163] width 52 height 10
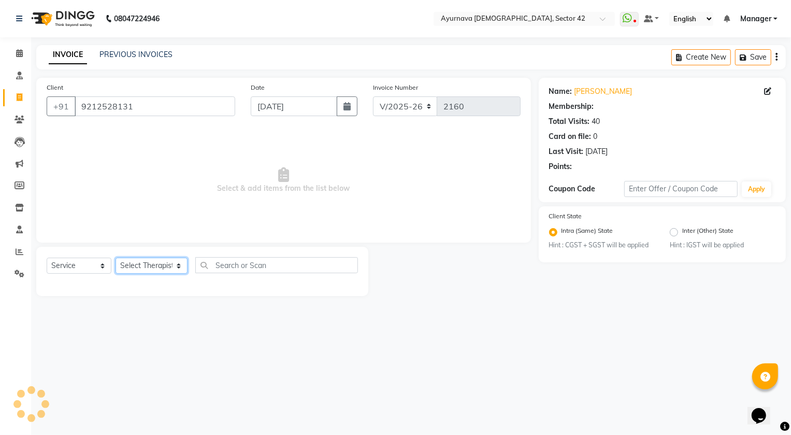
click at [146, 263] on select "Select Therapist [PERSON_NAME] [PERSON_NAME] [PERSON_NAME] [PERSON_NAME] [PERSO…" at bounding box center [152, 265] width 72 height 16
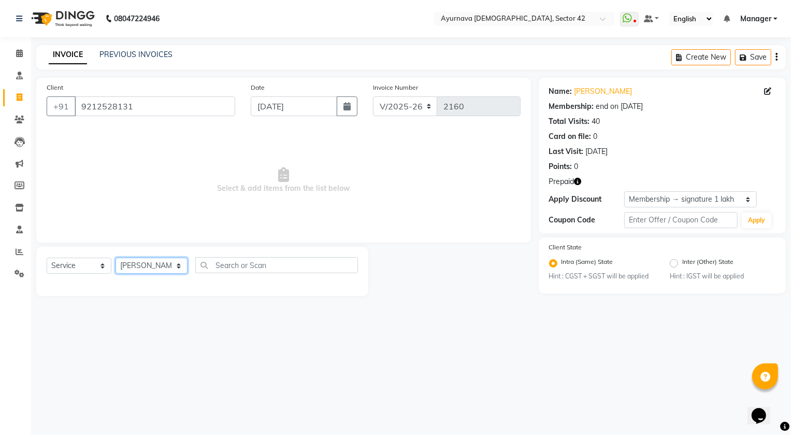
click at [116, 257] on select "Select Therapist [PERSON_NAME] [PERSON_NAME] [PERSON_NAME] [PERSON_NAME] [PERSO…" at bounding box center [152, 265] width 72 height 16
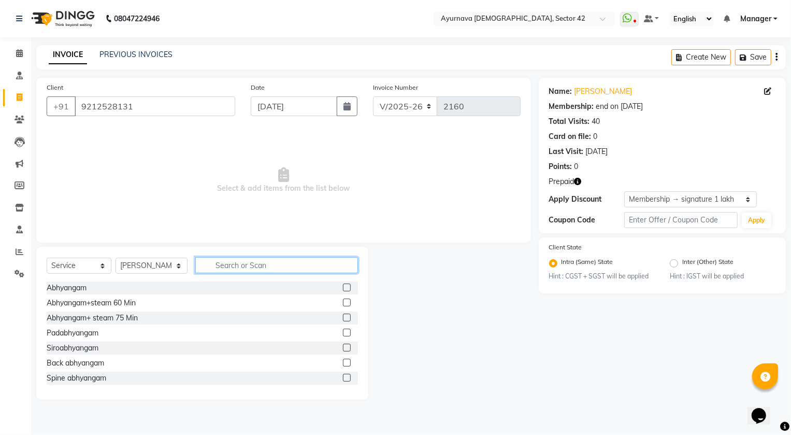
click at [282, 264] on input "text" at bounding box center [276, 265] width 163 height 16
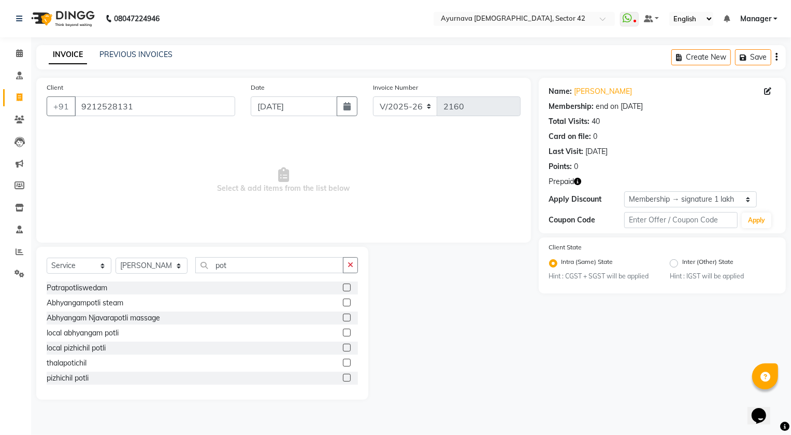
click at [343, 303] on label at bounding box center [347, 302] width 8 height 8
click at [343, 303] on input "checkbox" at bounding box center [346, 302] width 7 height 7
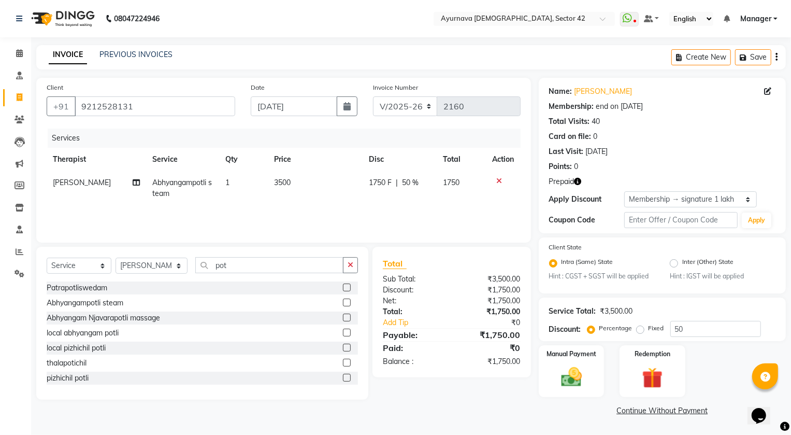
drag, startPoint x: 239, startPoint y: 178, endPoint x: 243, endPoint y: 182, distance: 5.9
click at [241, 181] on td "1" at bounding box center [243, 188] width 49 height 34
click at [271, 185] on input "1" at bounding box center [263, 185] width 30 height 16
click at [658, 381] on img at bounding box center [652, 378] width 35 height 27
click at [658, 411] on span "Prepaid 1" at bounding box center [660, 412] width 34 height 12
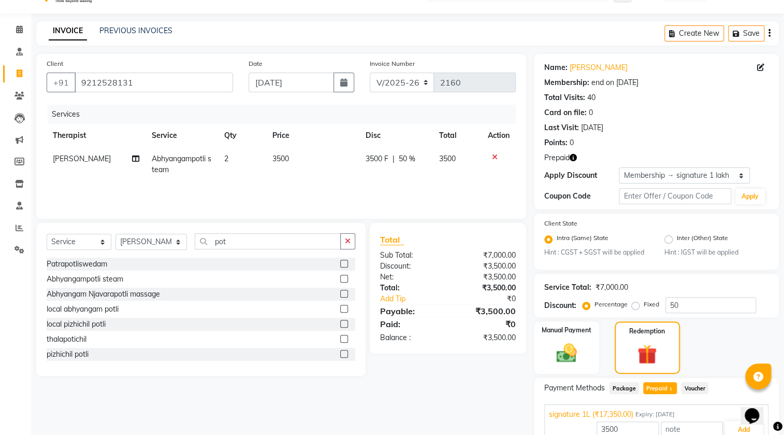
scroll to position [47, 0]
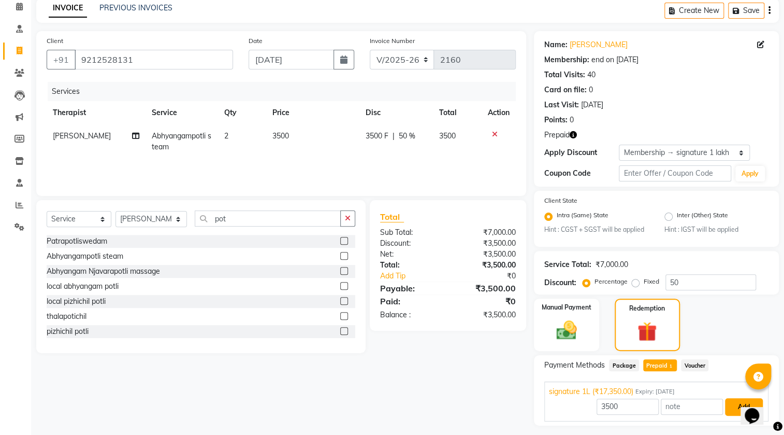
click at [737, 407] on button "Add" at bounding box center [744, 407] width 38 height 18
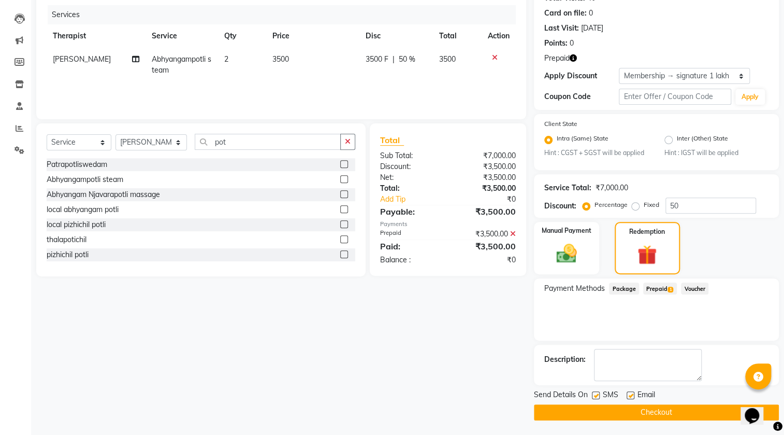
scroll to position [124, 0]
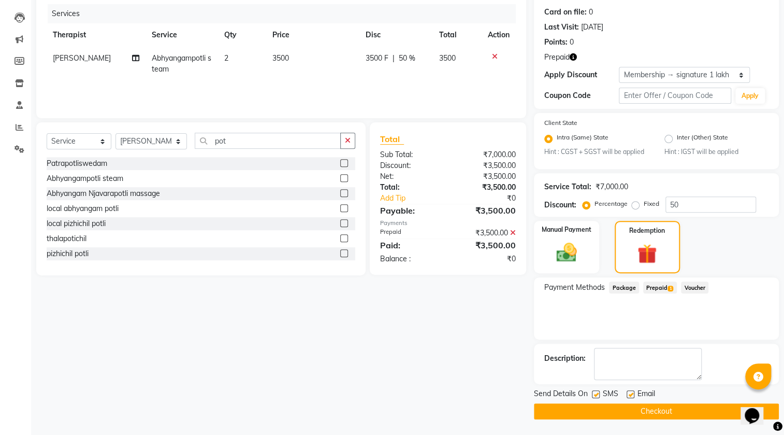
click at [701, 411] on button "Checkout" at bounding box center [656, 411] width 245 height 16
